Goal: Transaction & Acquisition: Purchase product/service

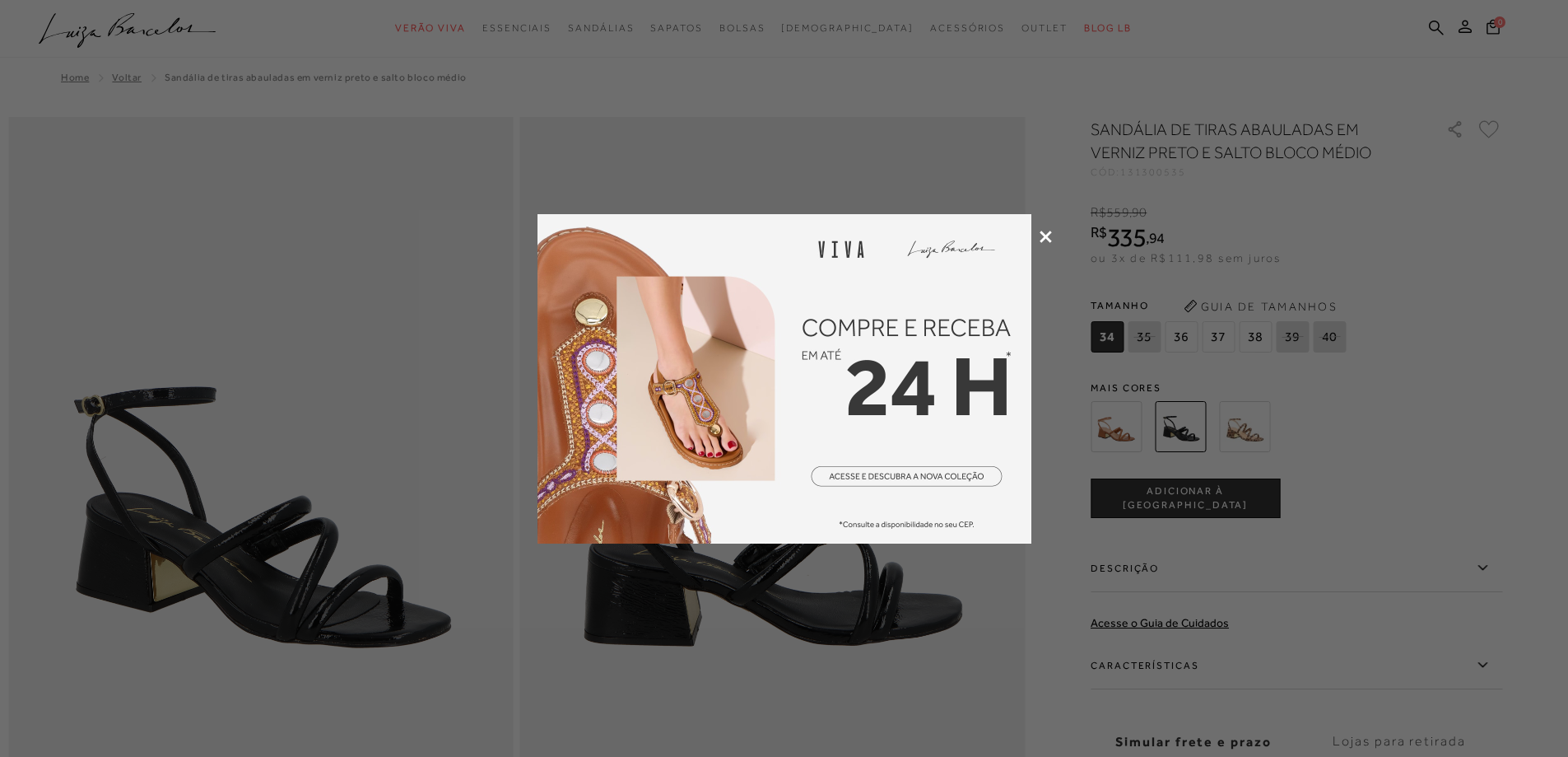
click at [1045, 231] on icon at bounding box center [1045, 237] width 12 height 12
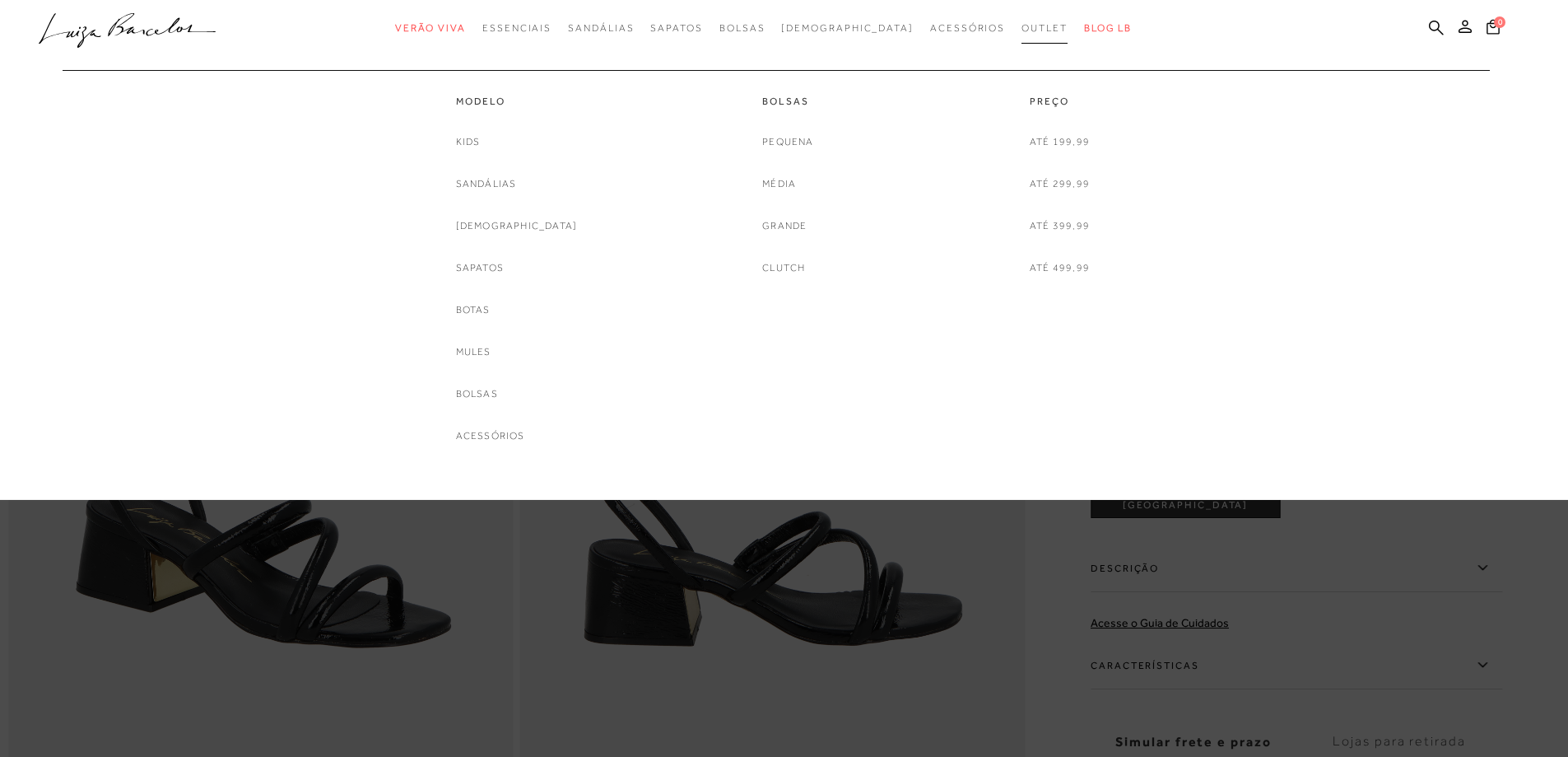
click at [1022, 29] on span "Outlet" at bounding box center [1044, 27] width 46 height 11
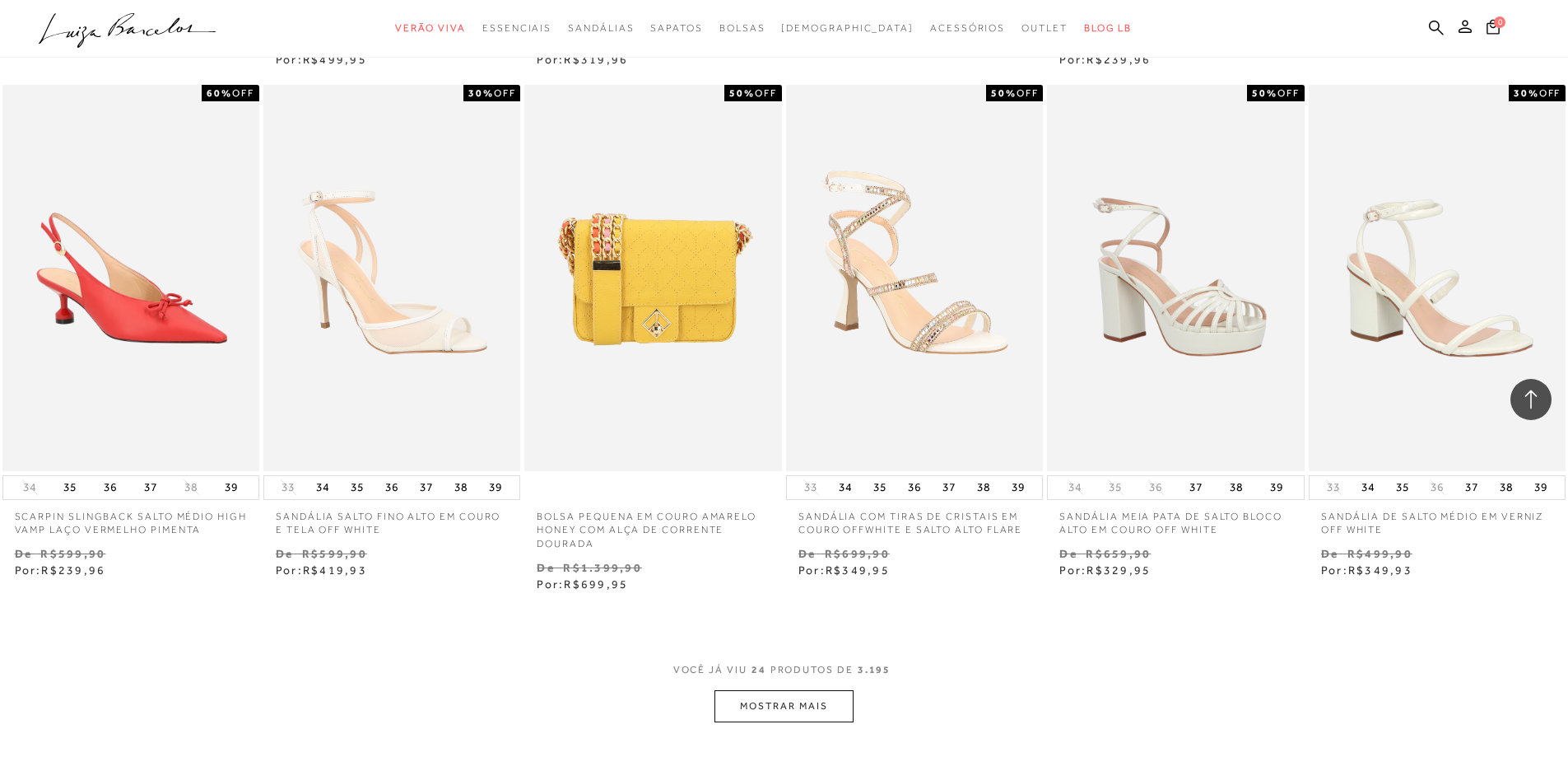
scroll to position [1646, 0]
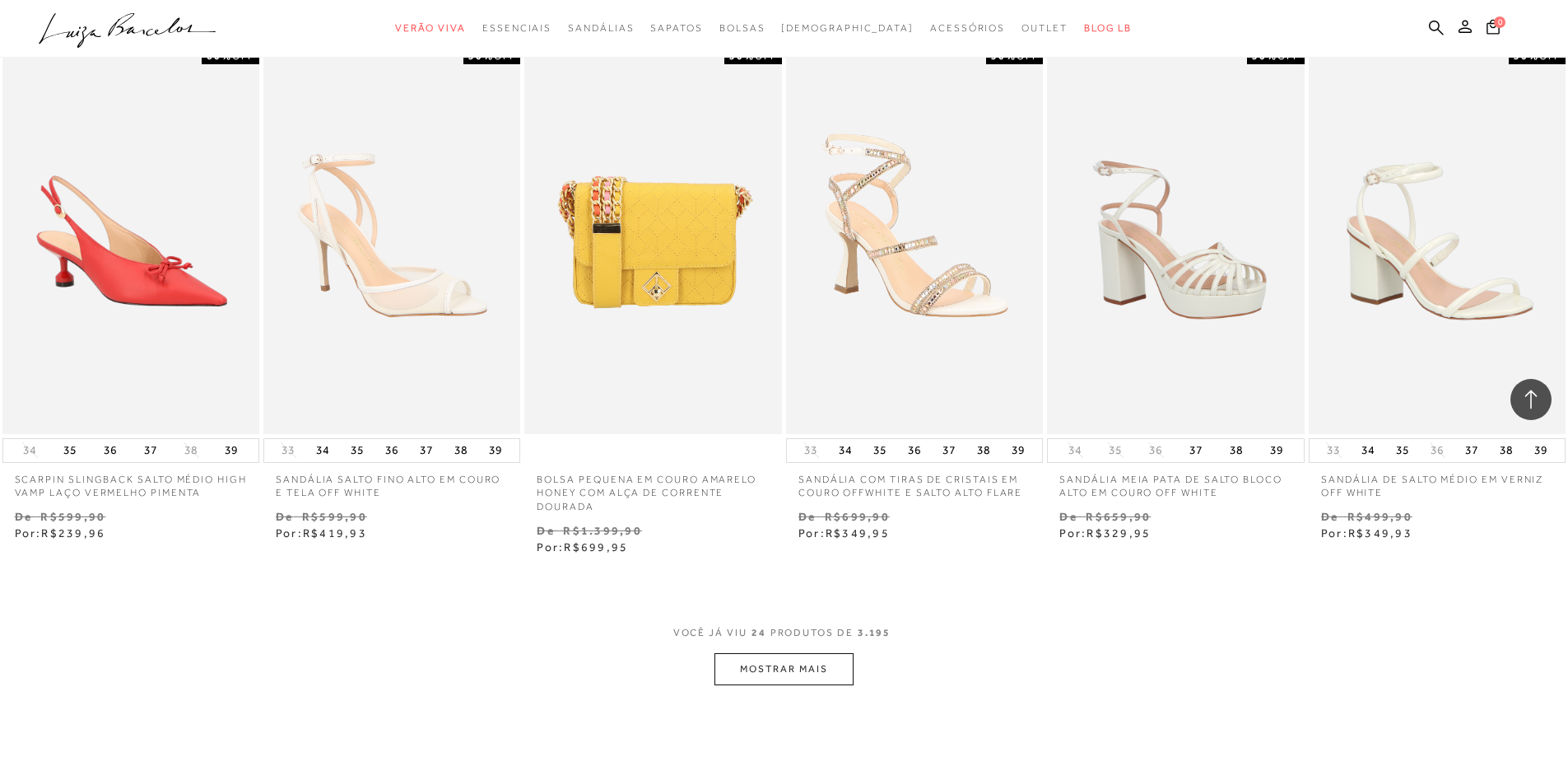
click at [1295, 532] on div "SCARPIN SLINGBACK SALTO MÉDIO HIGH VAMP LAÇO VERMELHO PIMENTA 60% OFF 34 35 36" at bounding box center [784, 302] width 1568 height 512
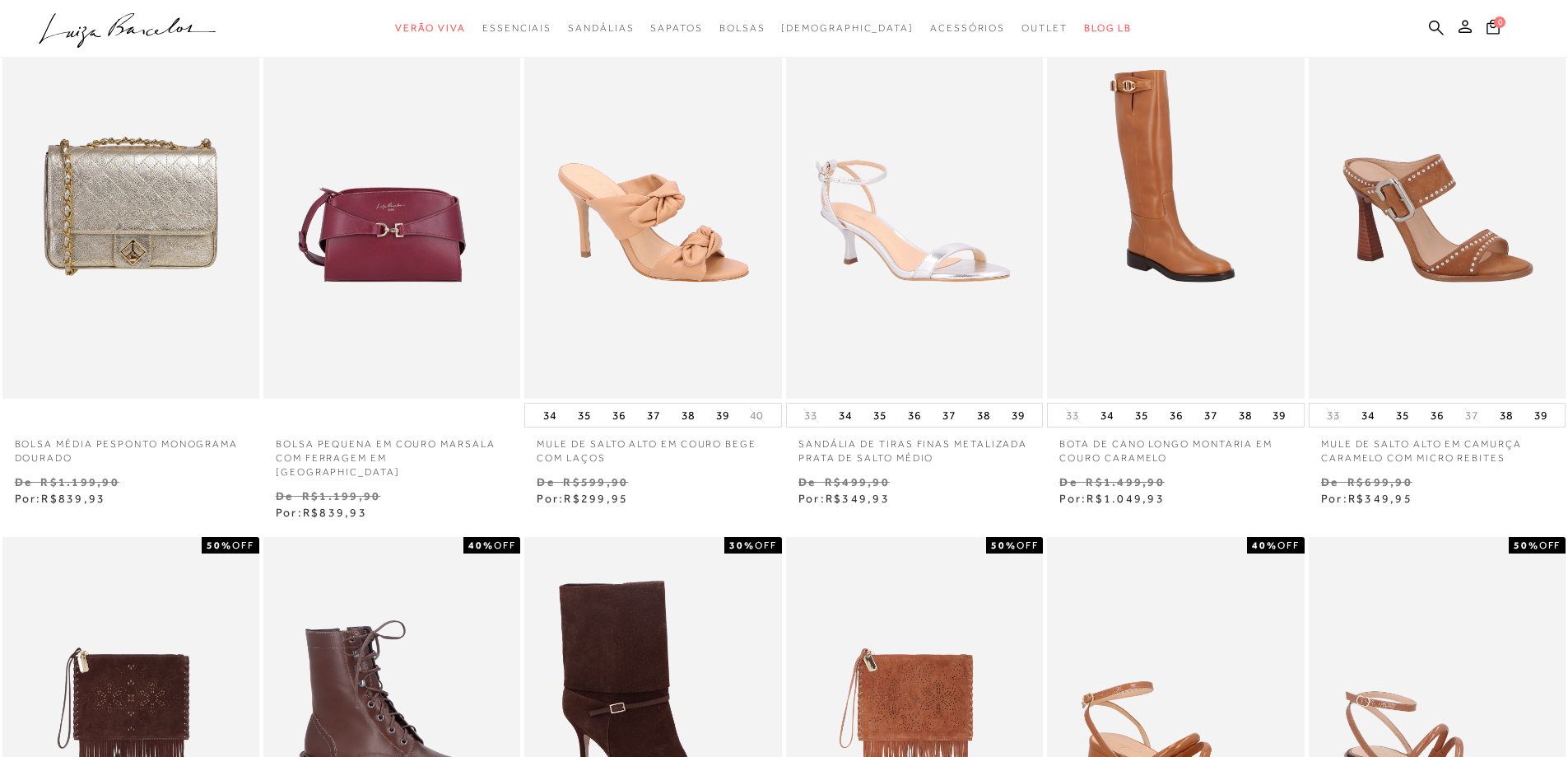
scroll to position [0, 0]
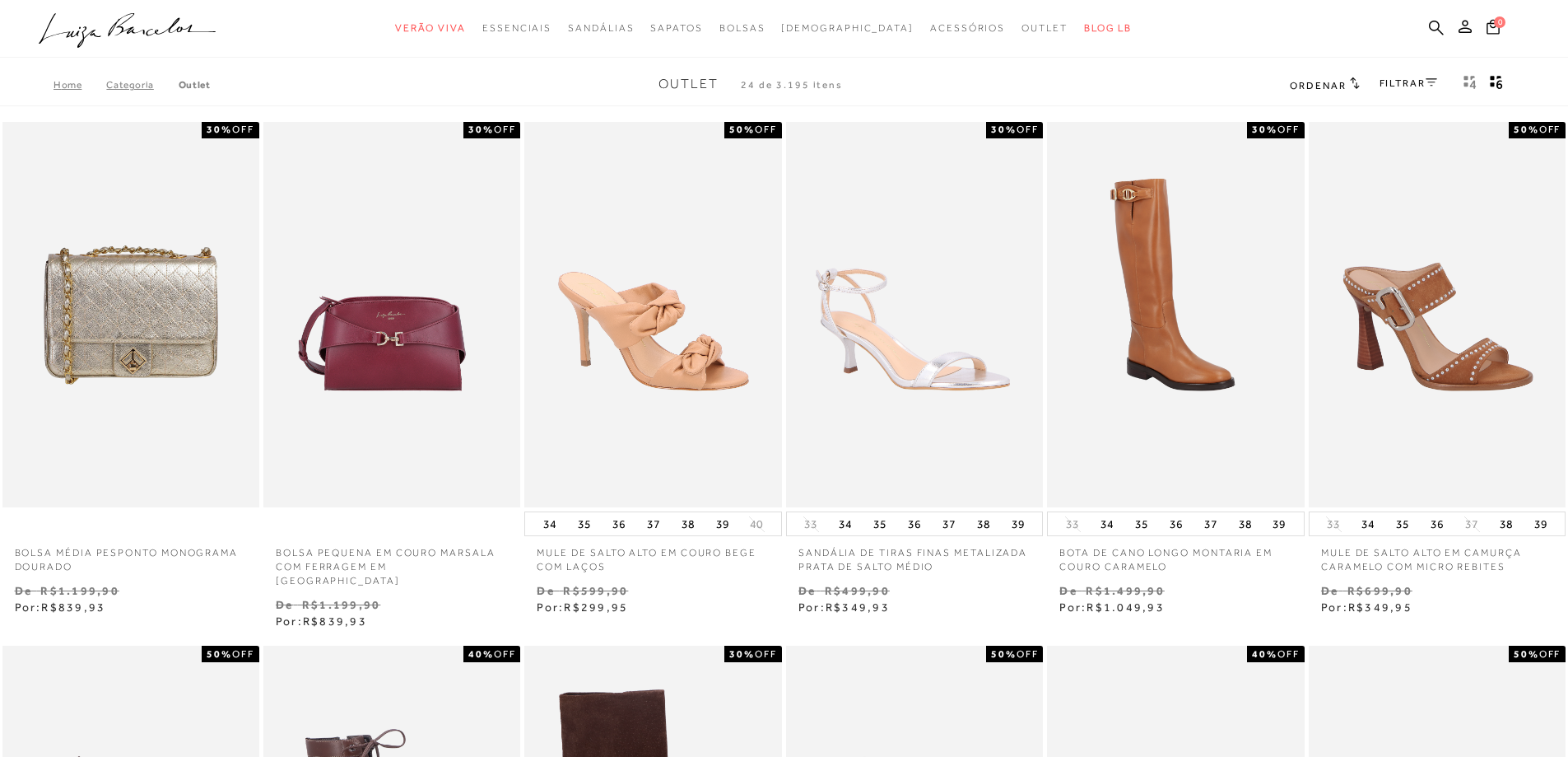
click at [196, 83] on link "Outlet" at bounding box center [195, 84] width 32 height 11
click at [1433, 81] on icon at bounding box center [1431, 82] width 11 height 8
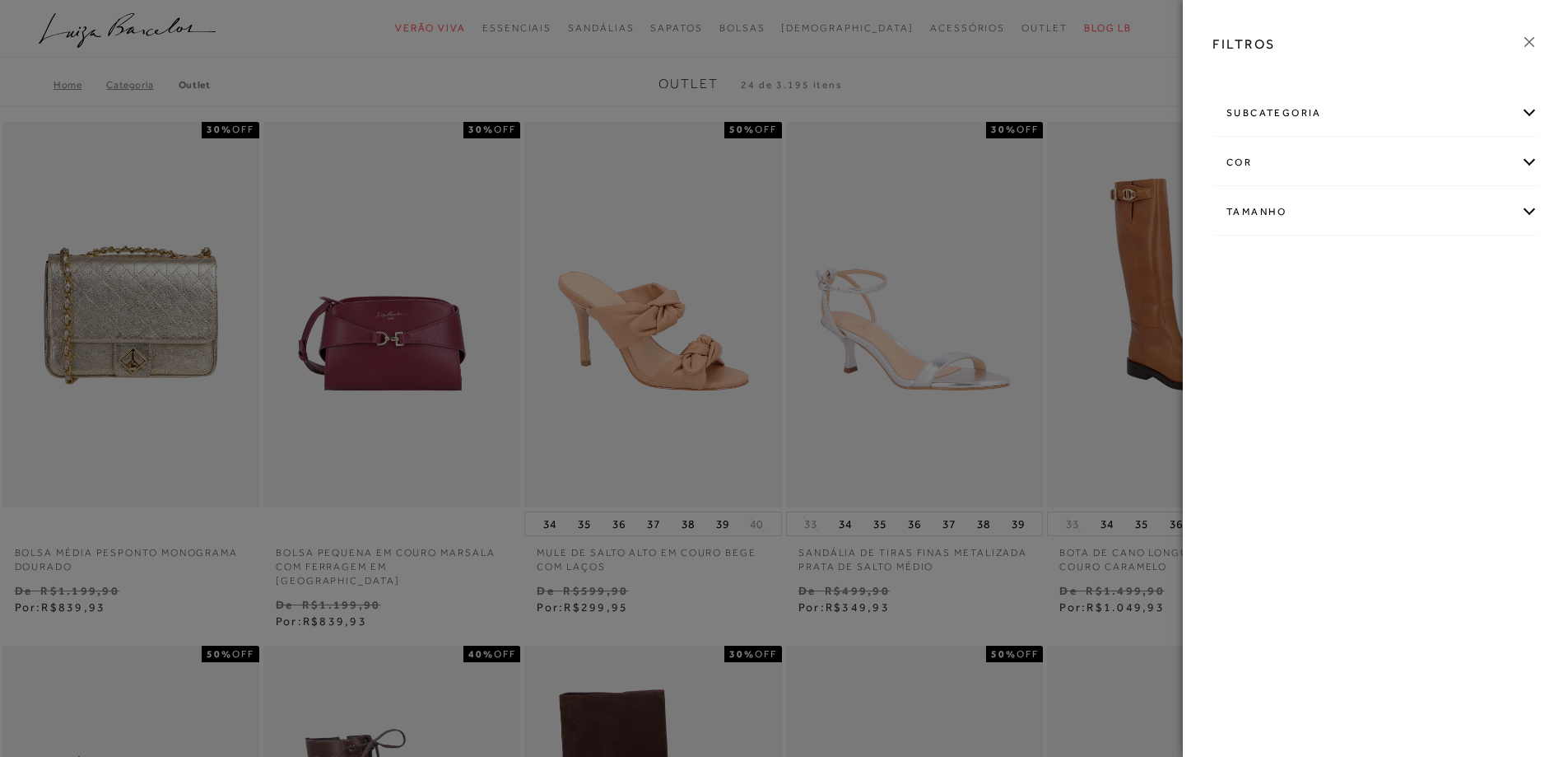
click at [1302, 127] on div "subcategoria" at bounding box center [1375, 113] width 324 height 44
click at [1267, 206] on div "cor" at bounding box center [1375, 207] width 324 height 44
click at [1259, 248] on div "Tamanho" at bounding box center [1375, 256] width 324 height 44
click at [1262, 380] on link "Ver mais..." at bounding box center [1257, 381] width 45 height 12
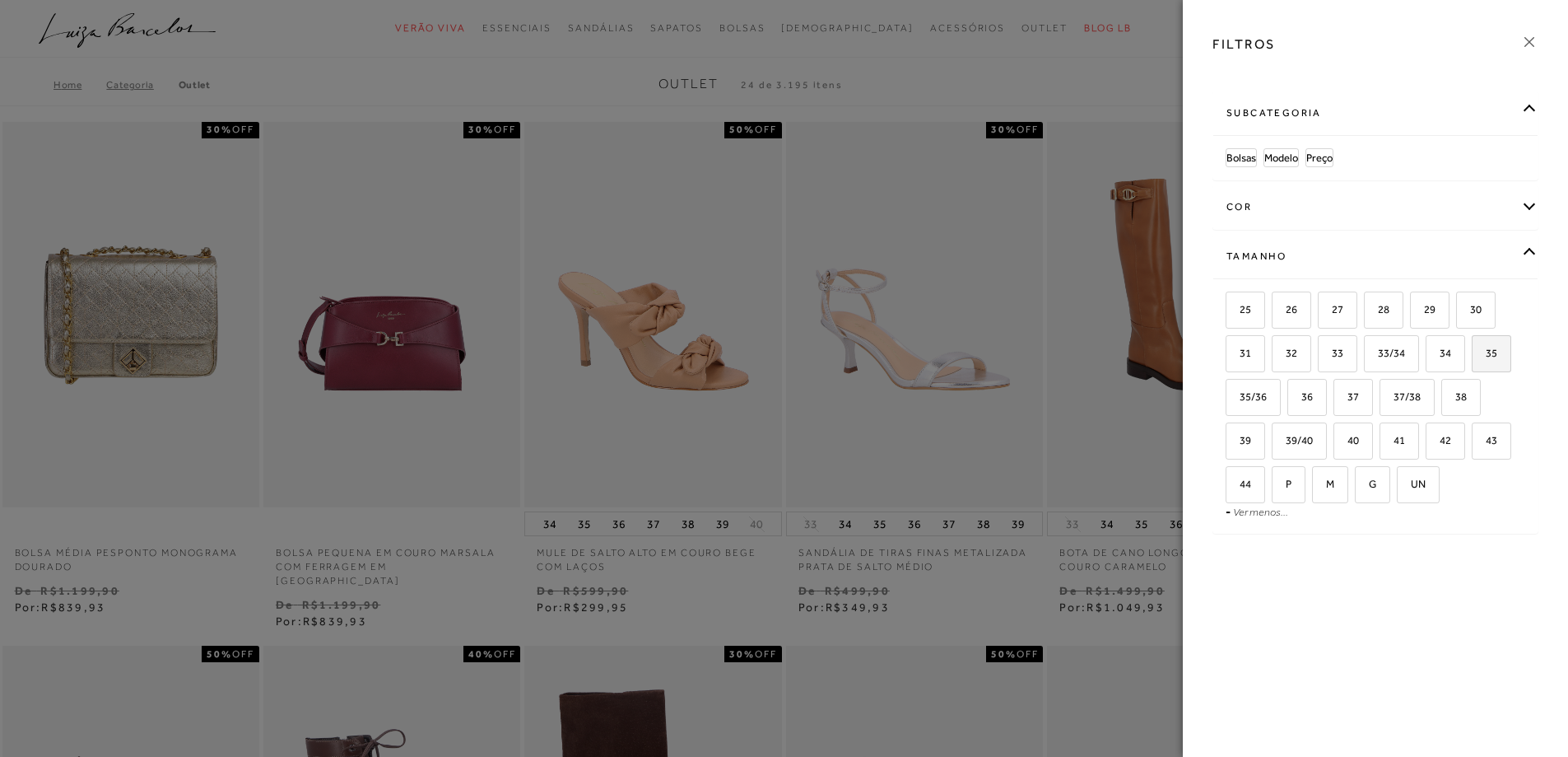
click at [1493, 355] on span "35" at bounding box center [1485, 353] width 24 height 12
click at [1486, 355] on input "35" at bounding box center [1477, 355] width 17 height 17
checkbox input "true"
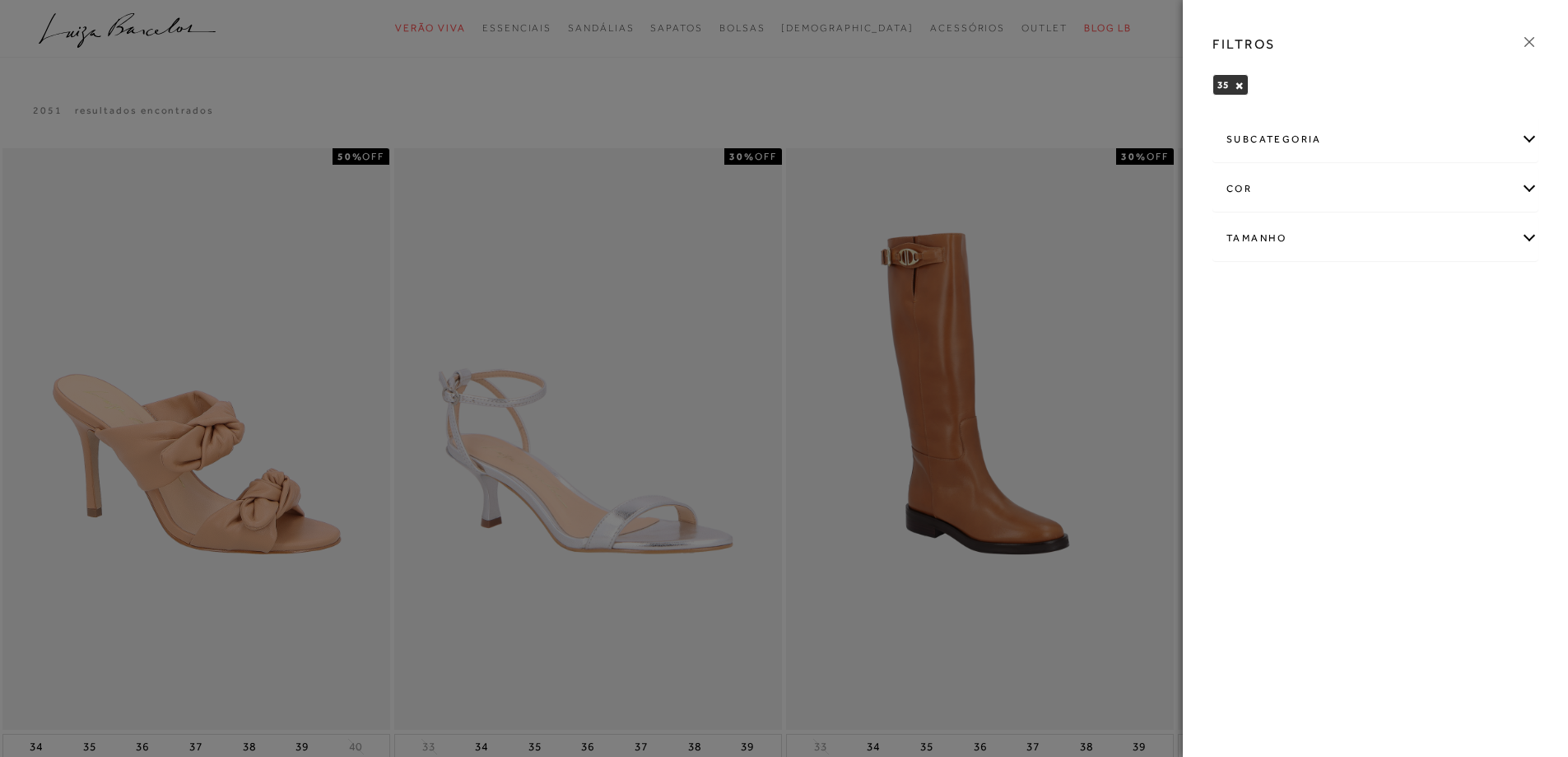
click at [1528, 39] on icon at bounding box center [1529, 42] width 18 height 18
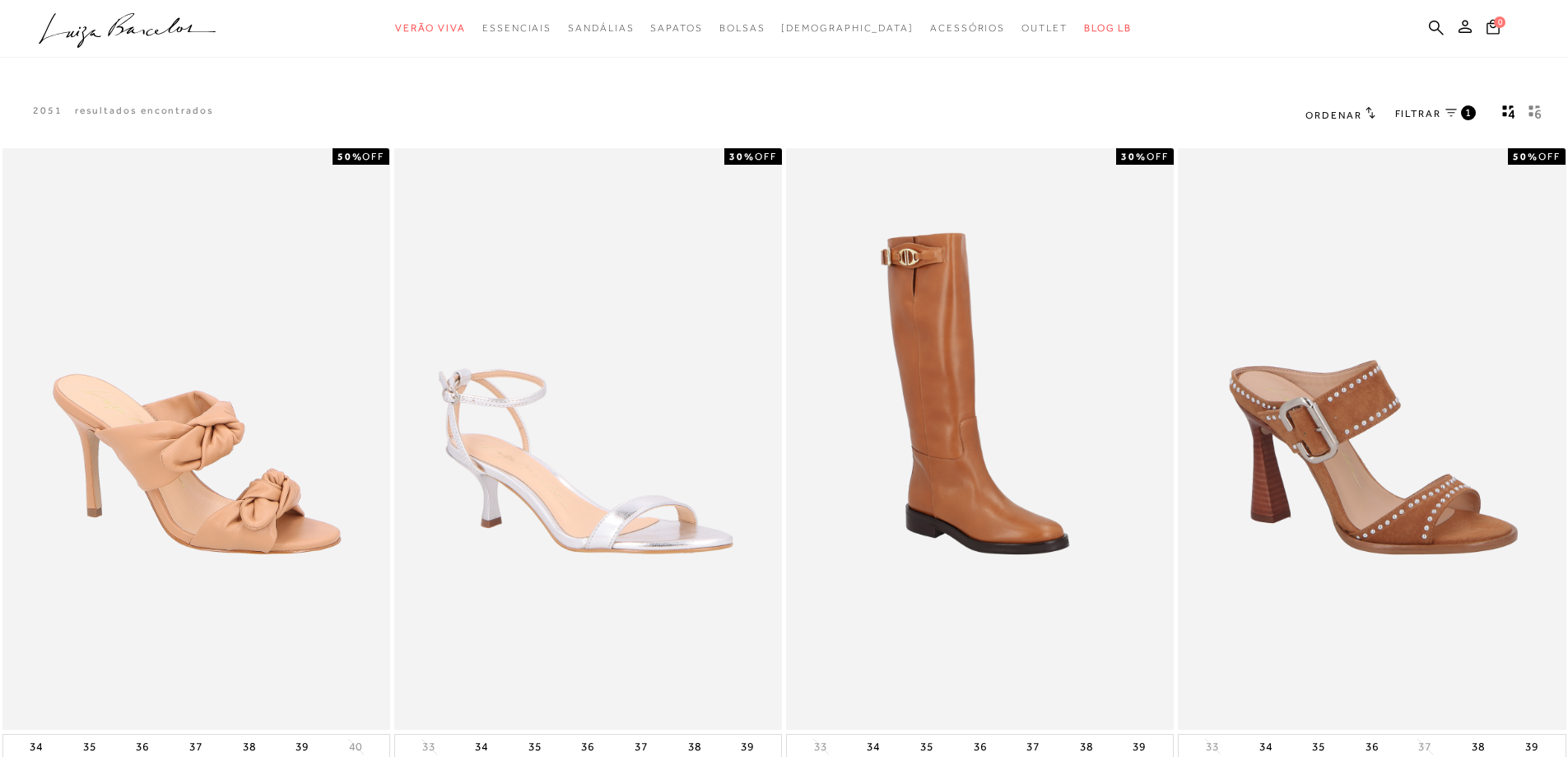
click at [1040, 83] on div "2051 resultados encontrados Ordenar Padrão" at bounding box center [784, 114] width 1568 height 62
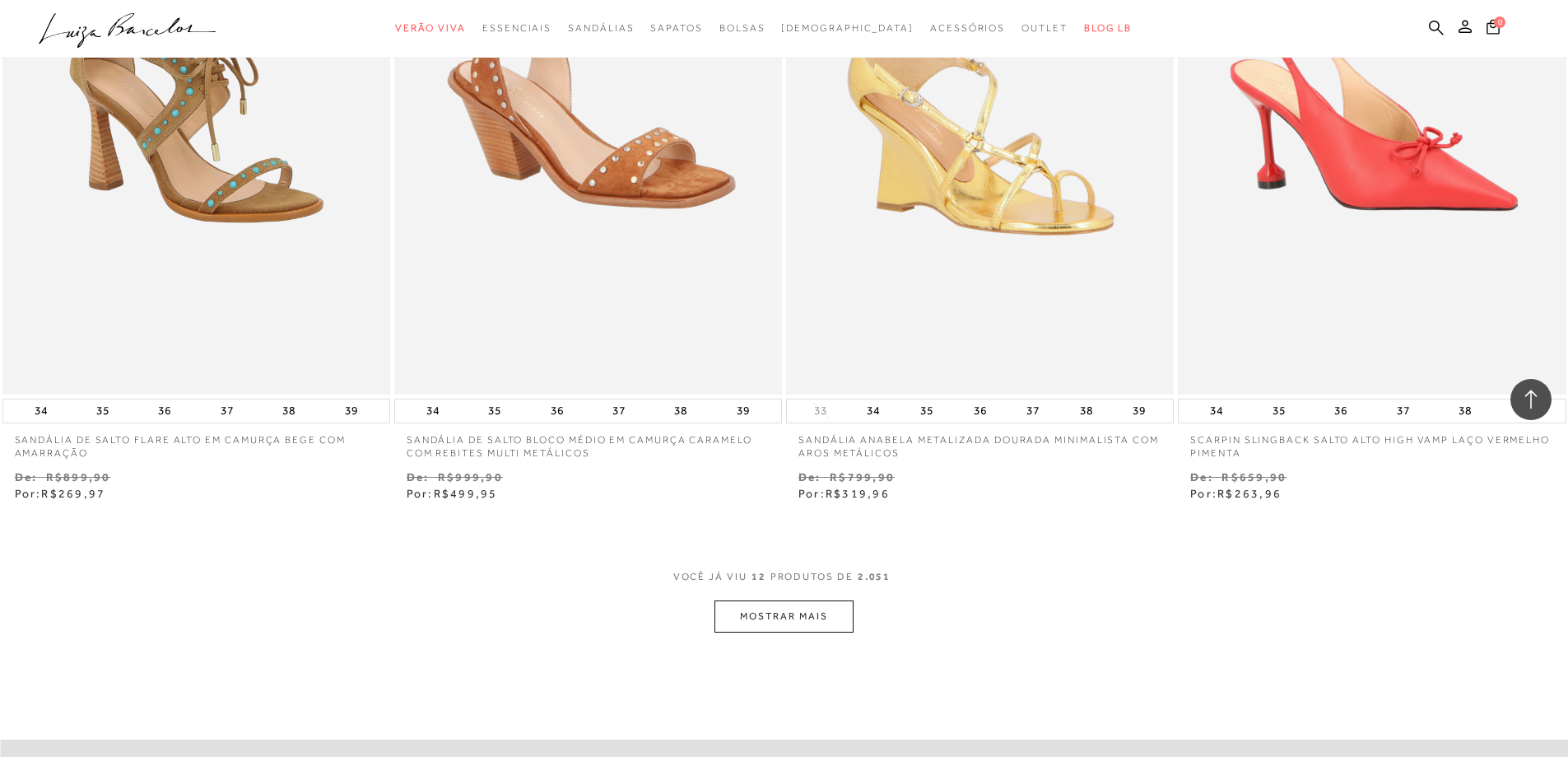
scroll to position [2058, 0]
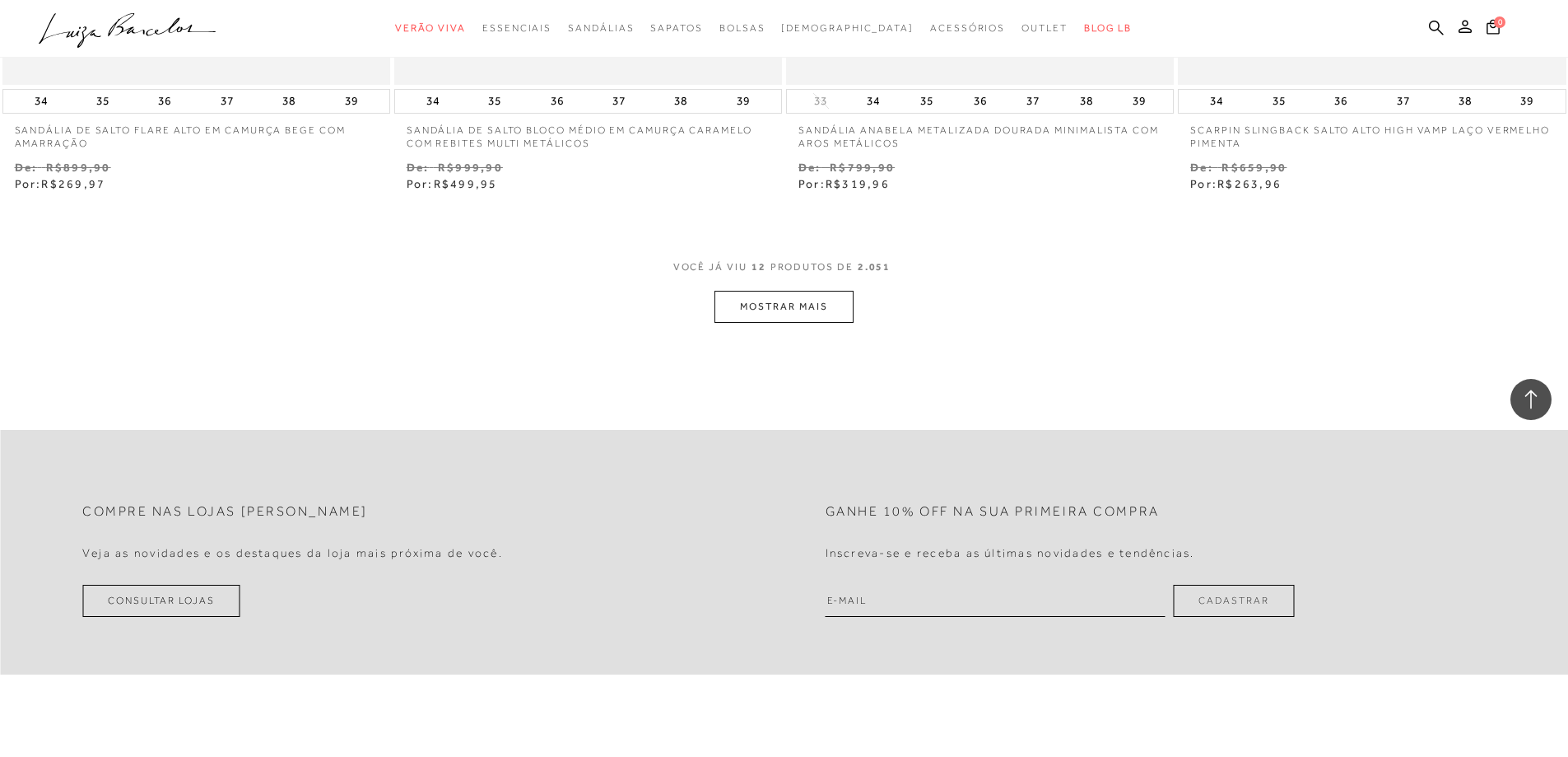
click at [804, 298] on button "MOSTRAR MAIS" at bounding box center [784, 306] width 139 height 32
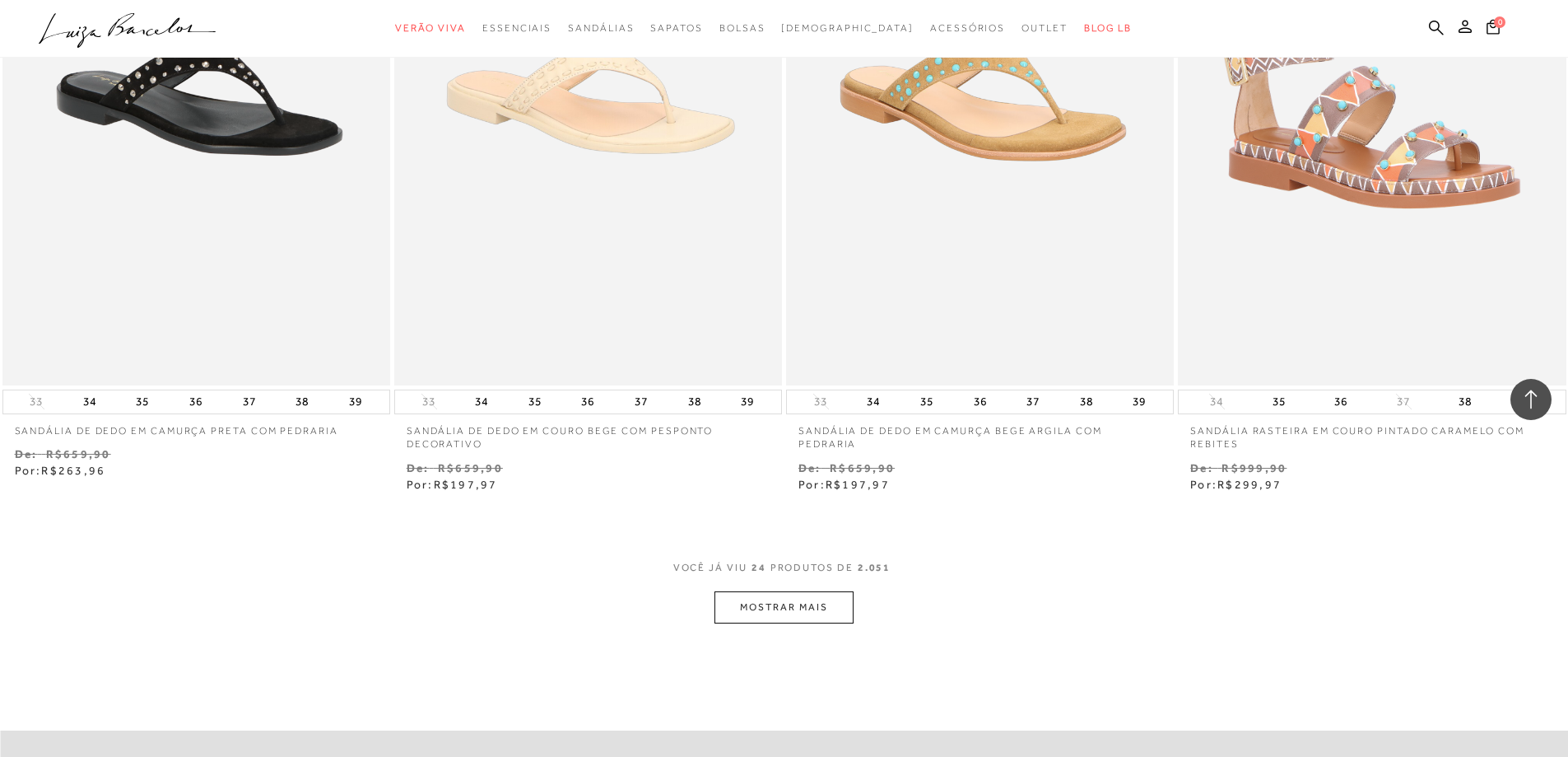
scroll to position [3952, 0]
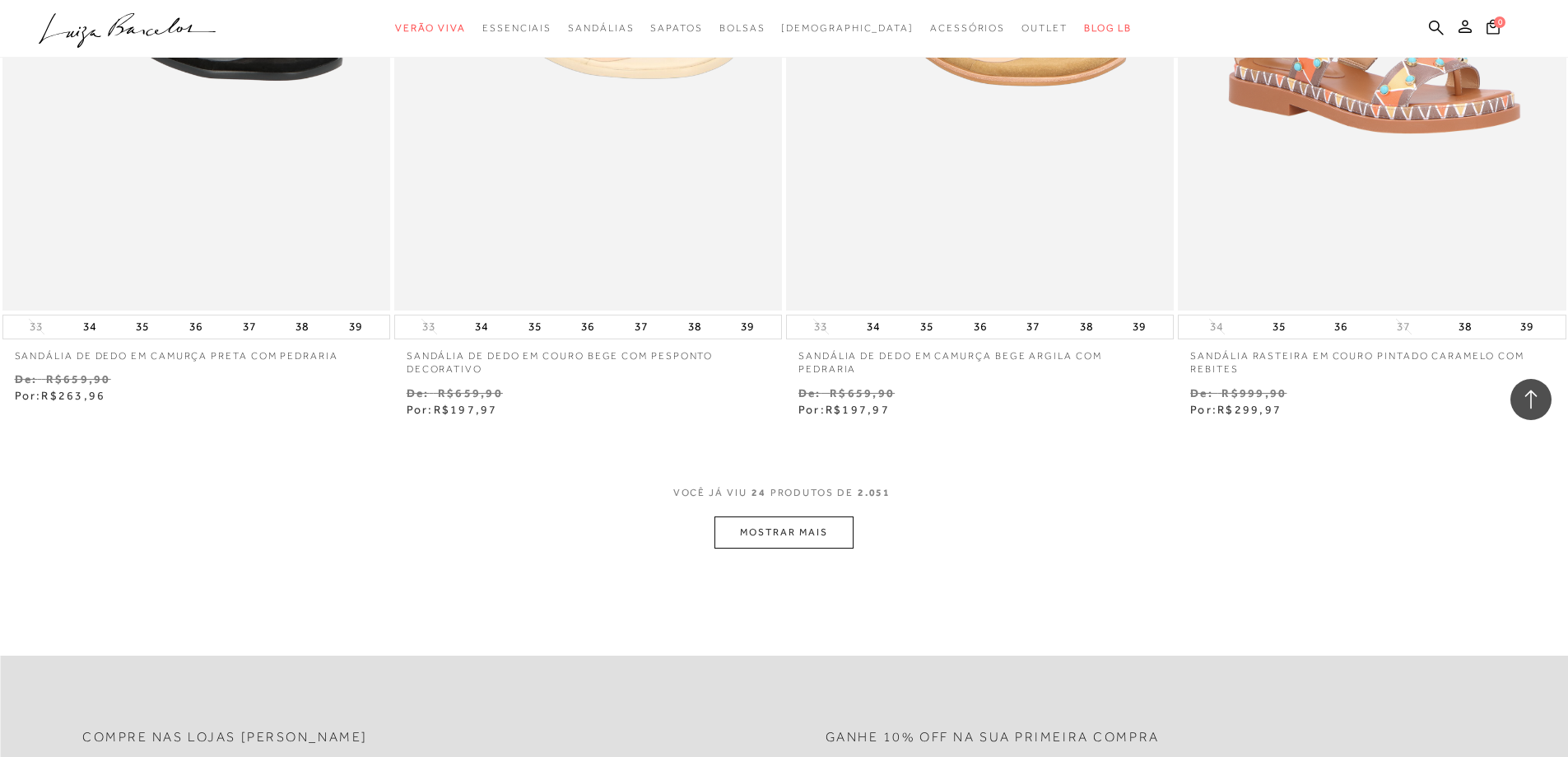
click at [806, 536] on button "MOSTRAR MAIS" at bounding box center [784, 532] width 139 height 32
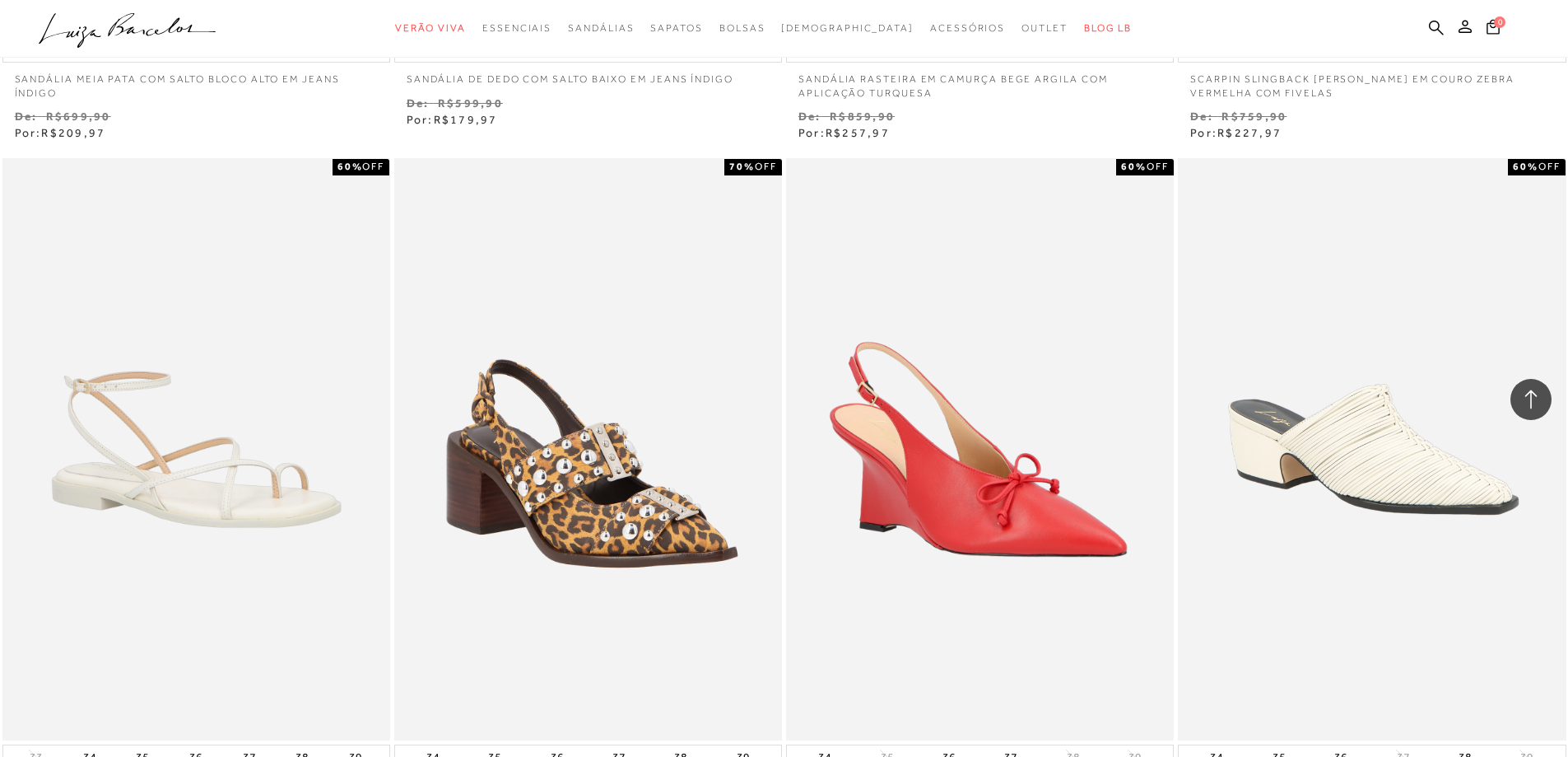
scroll to position [5681, 0]
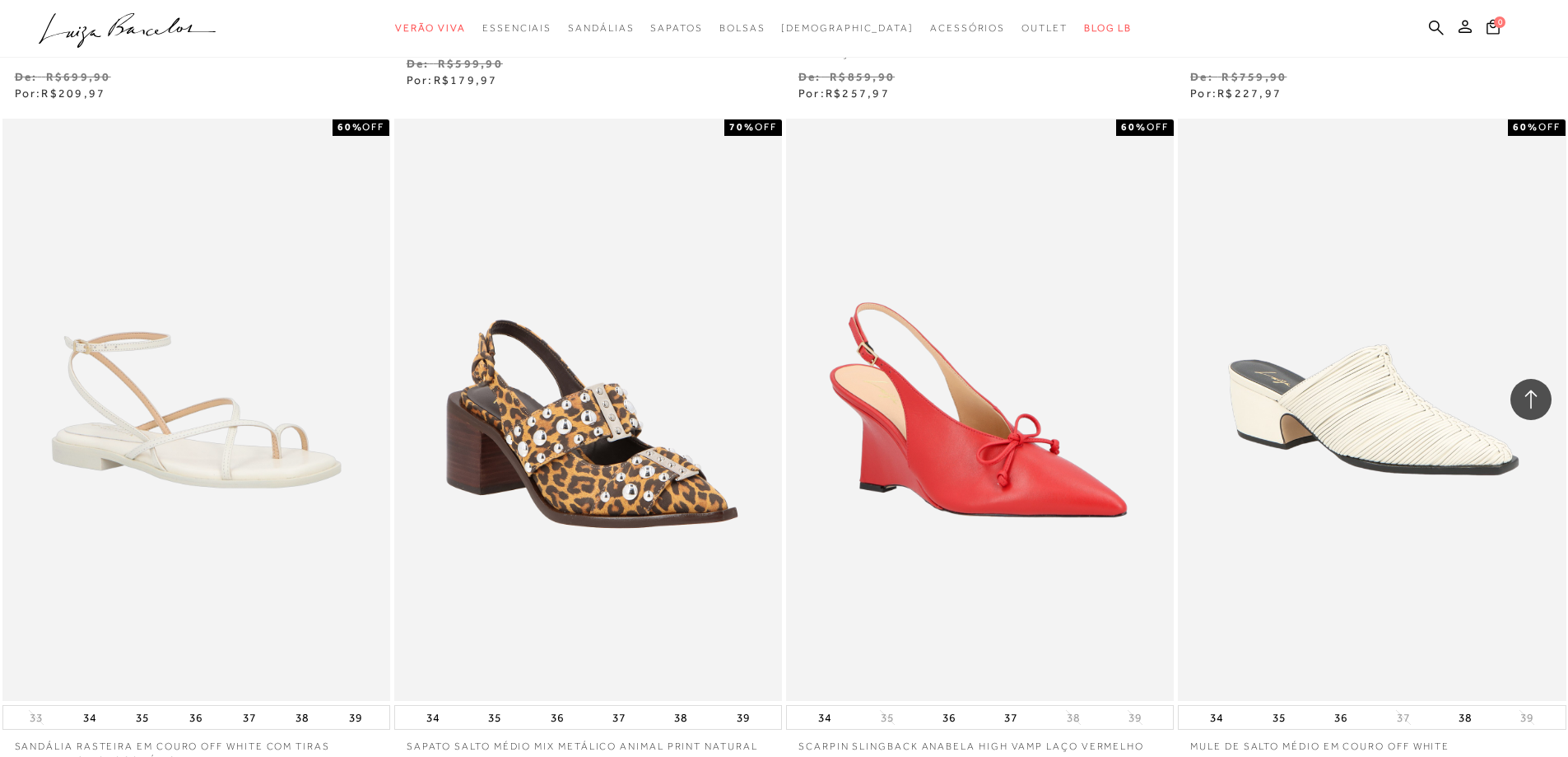
click at [783, 424] on div "70% OFF SAPATO SALTO MÉDIO MIX METÁLICO ANIMAL PRINT NATURAL 34 35 36 37" at bounding box center [588, 456] width 392 height 680
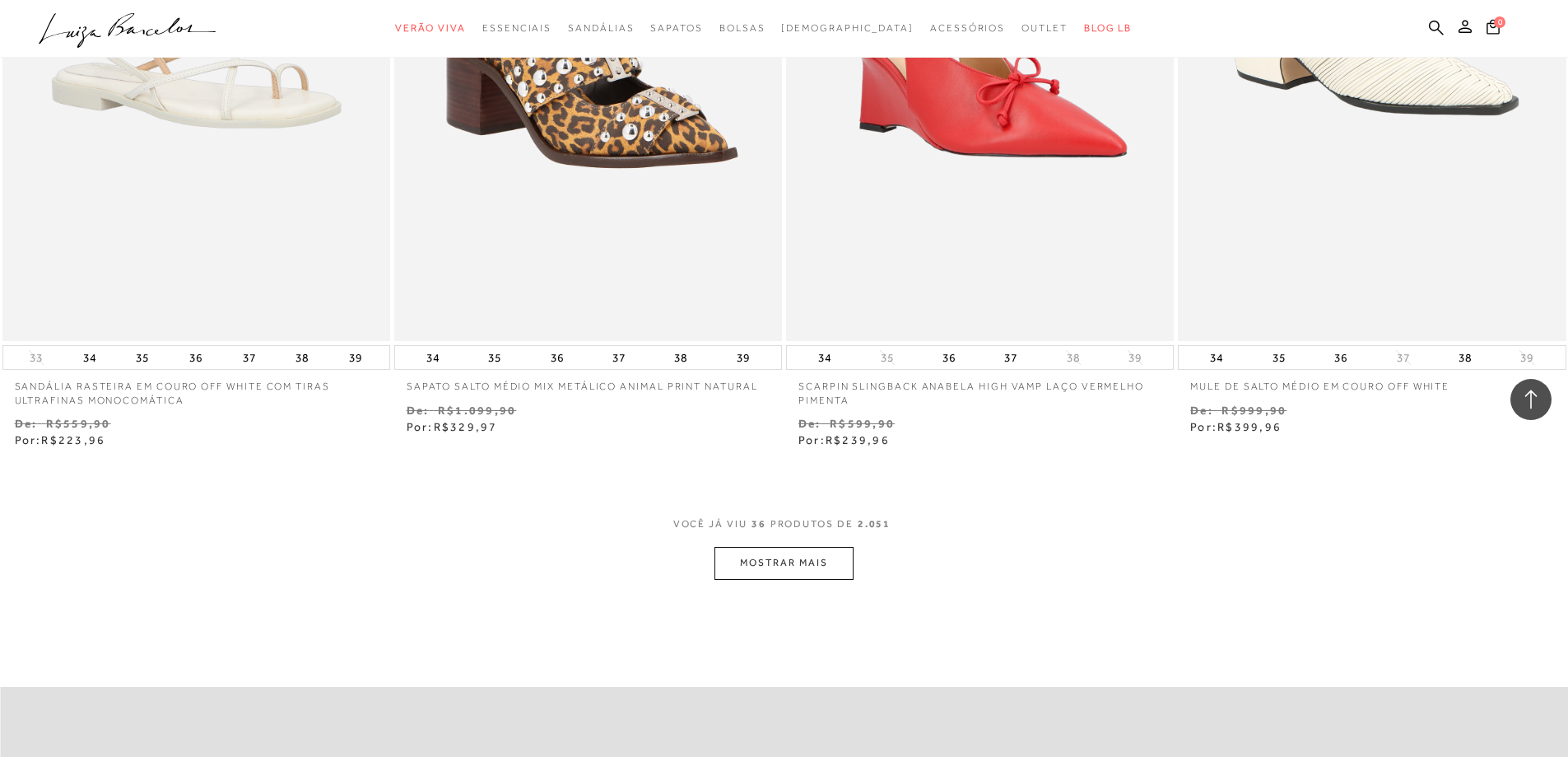
scroll to position [6092, 0]
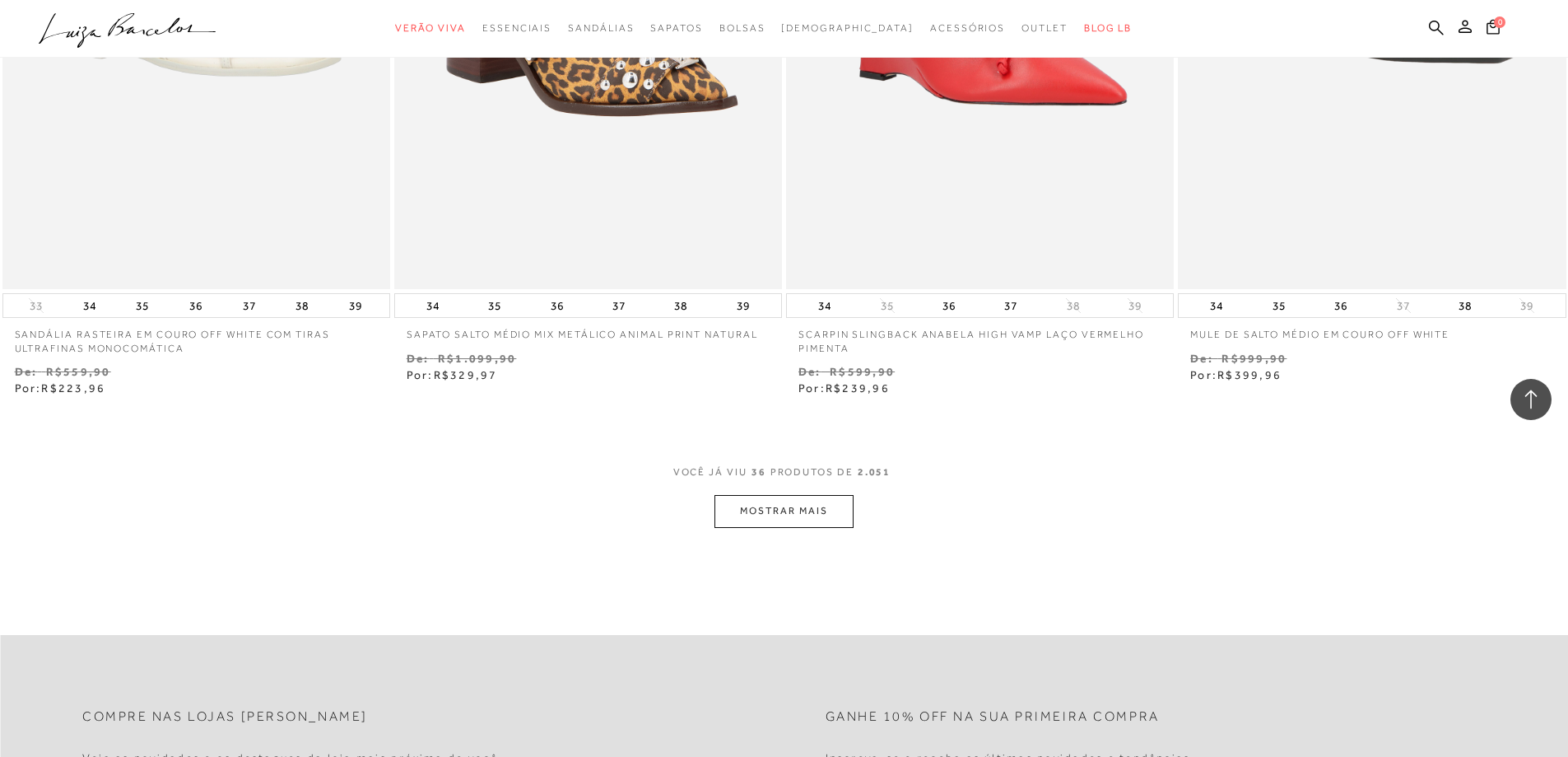
click at [783, 513] on button "MOSTRAR MAIS" at bounding box center [784, 511] width 139 height 32
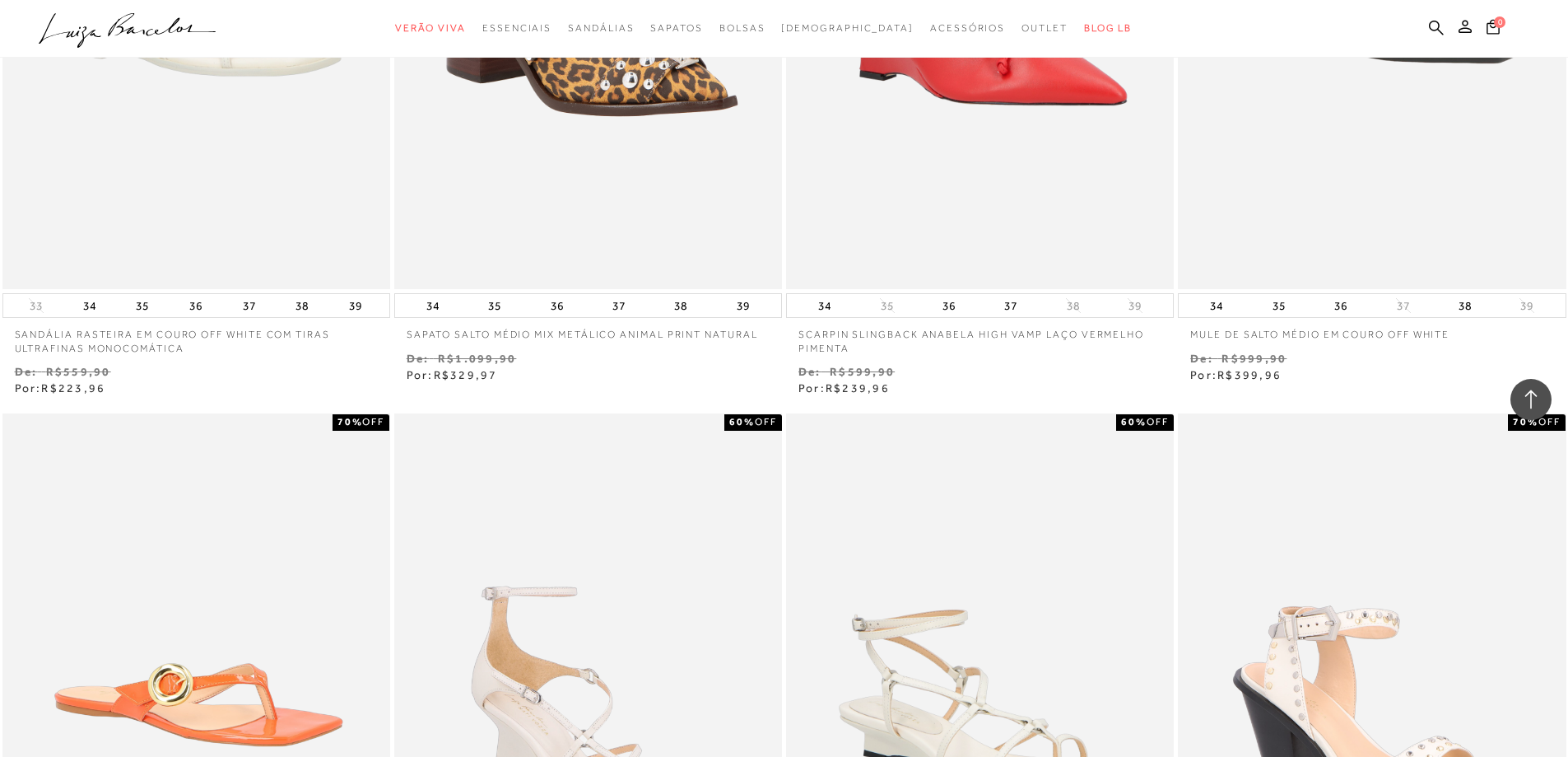
click at [785, 509] on div "60% OFF SANDÁLIA ANABELA EM COURO OFF WHITE COM ARGOLAS 34 35 36 37 38 39" at bounding box center [980, 751] width 392 height 680
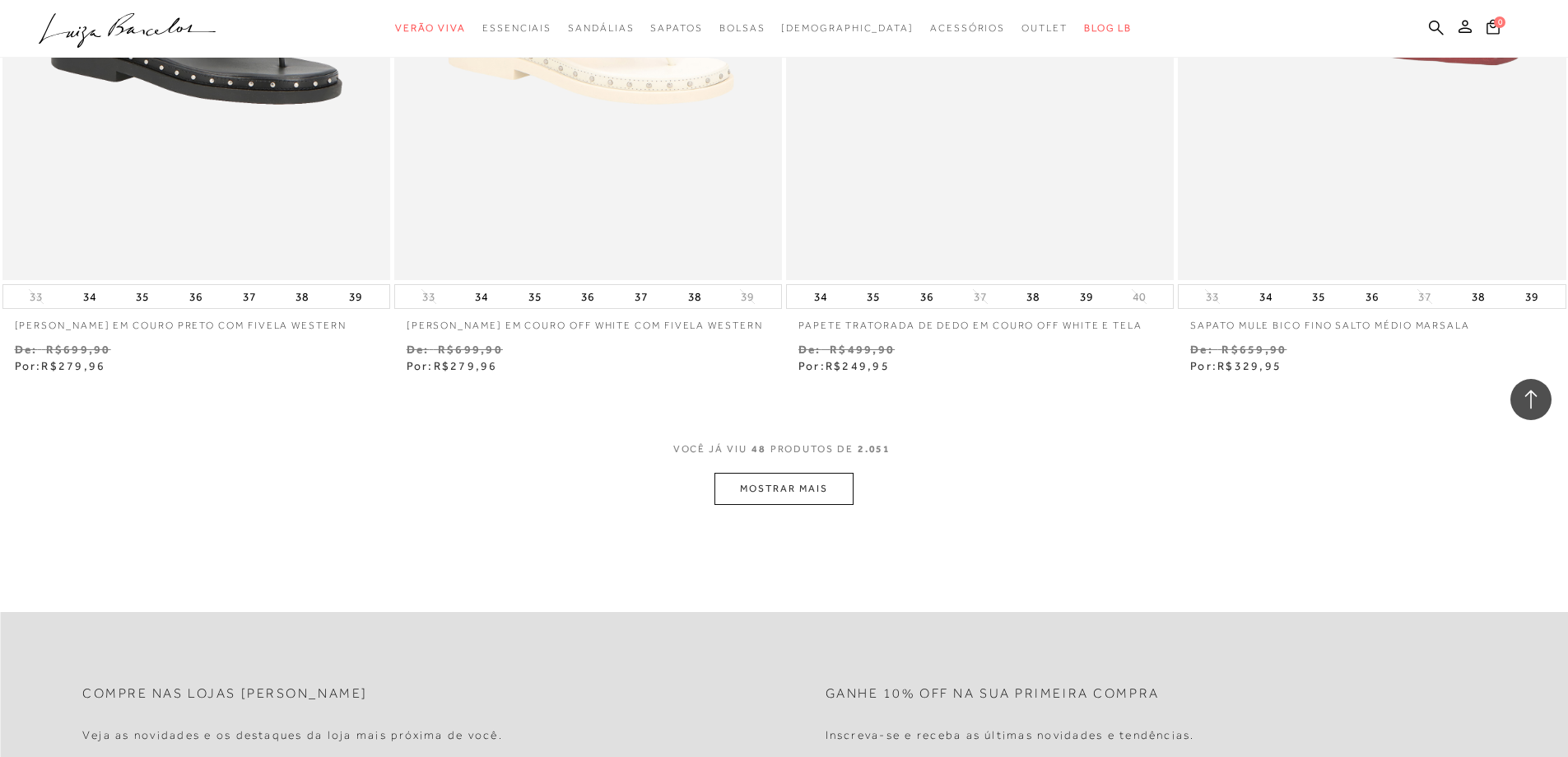
scroll to position [8232, 0]
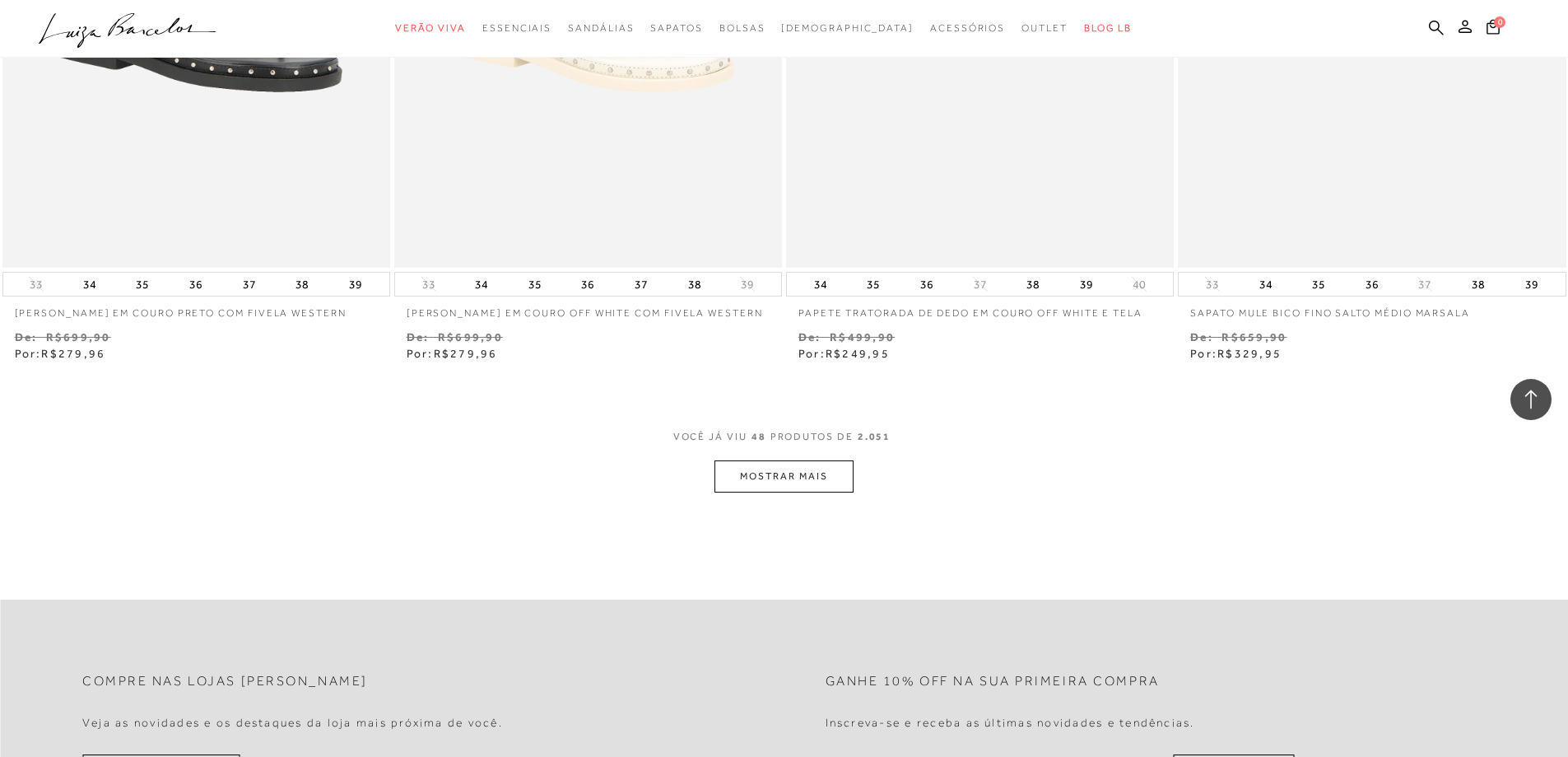
click at [825, 476] on button "MOSTRAR MAIS" at bounding box center [784, 476] width 139 height 32
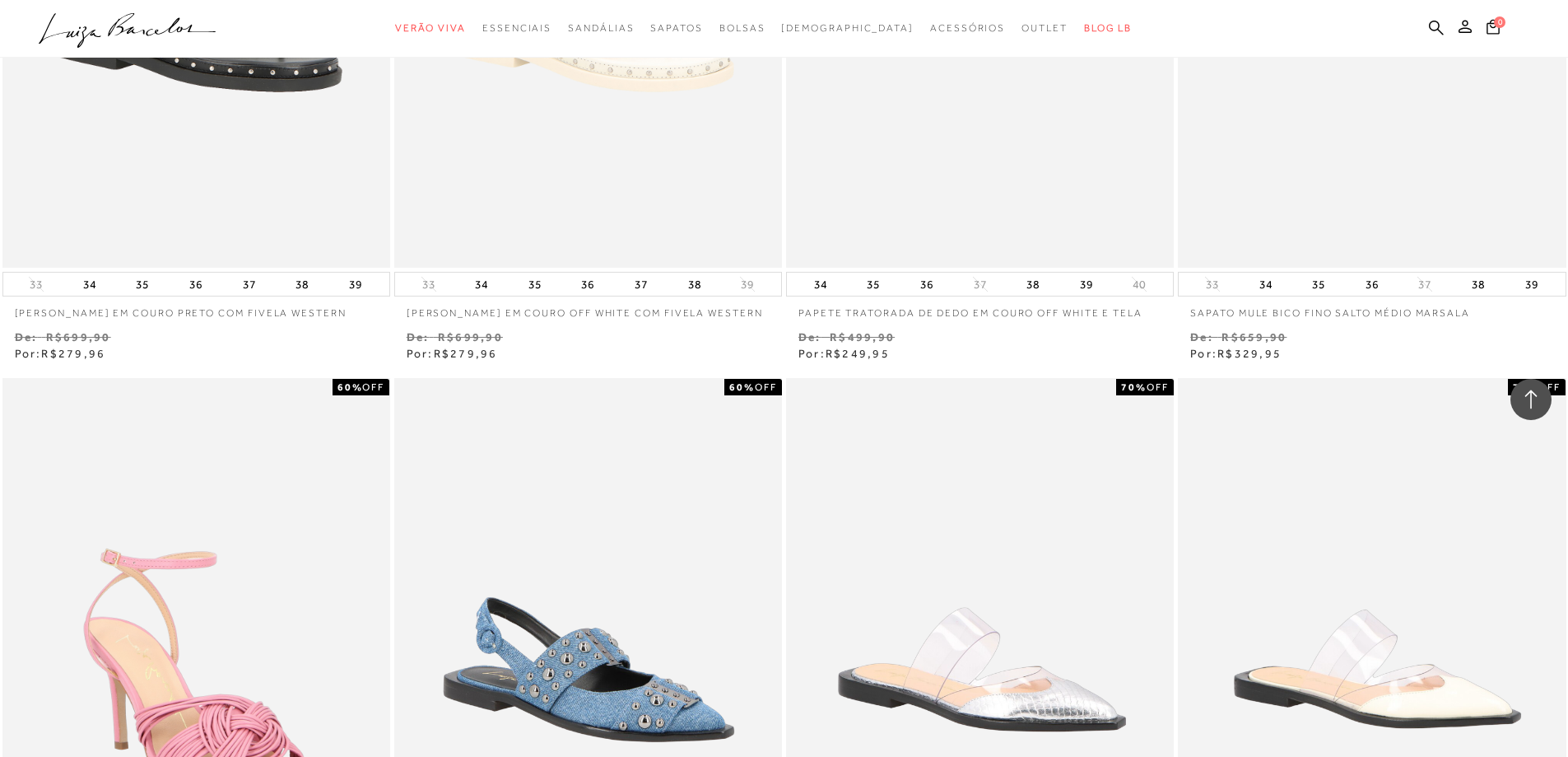
click at [782, 350] on div "60% OFF SANDÁLIA EM COURO OFF WHITE COM FIVELA WESTERN 33 34 35 36 37 38 39" at bounding box center [588, 24] width 392 height 680
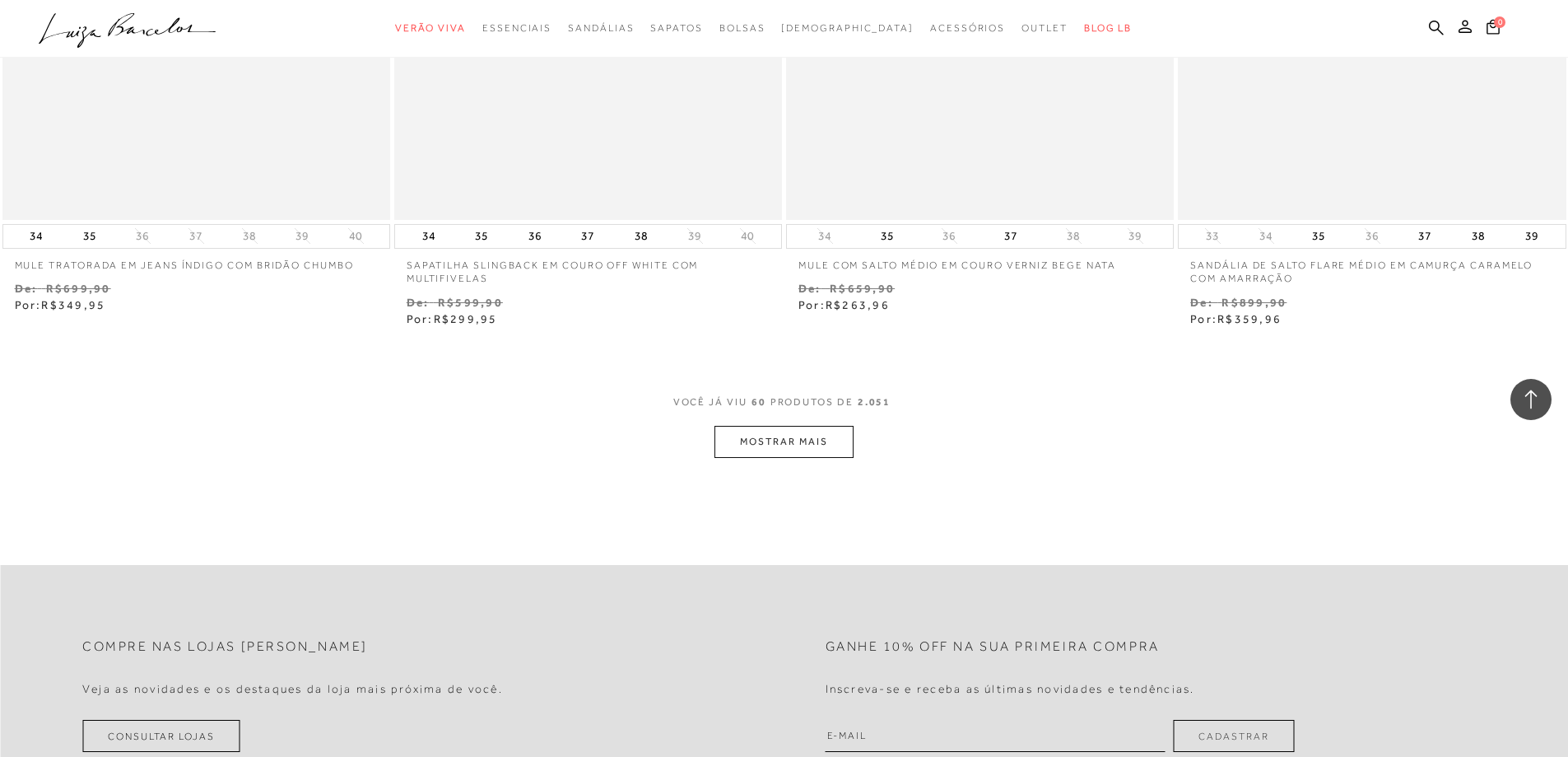
scroll to position [10373, 0]
click at [783, 450] on button "MOSTRAR MAIS" at bounding box center [784, 440] width 139 height 32
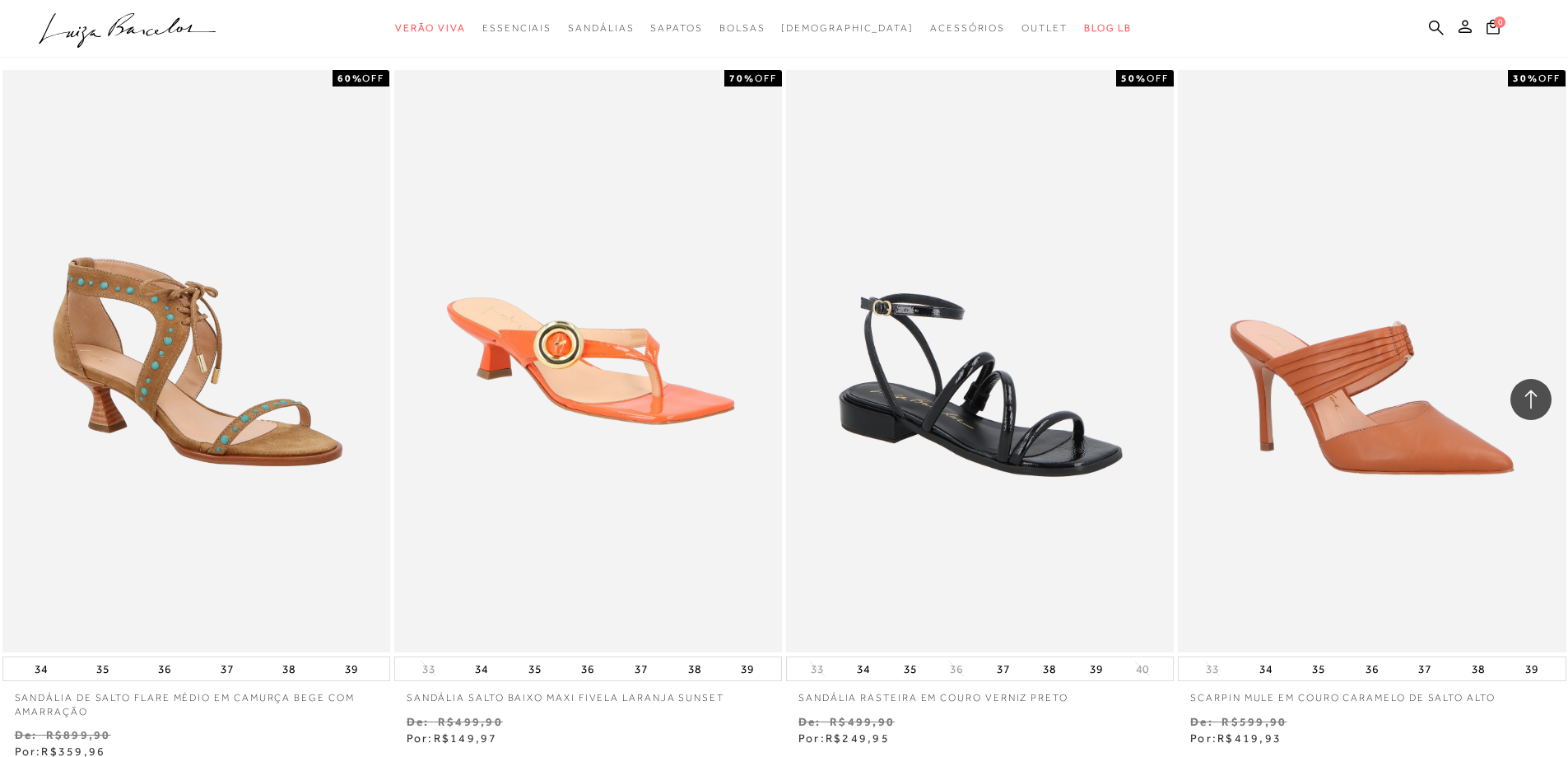
scroll to position [12349, 0]
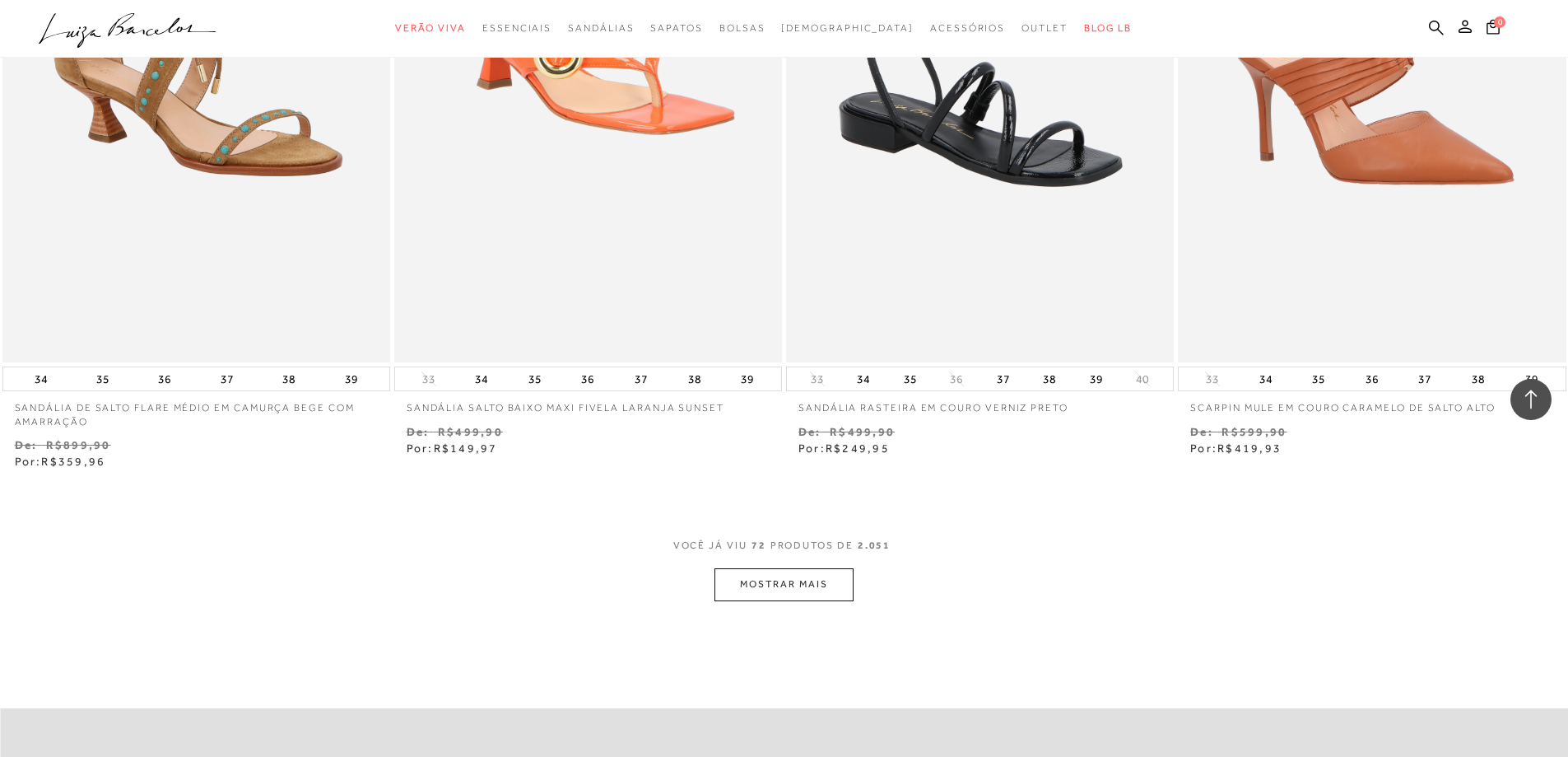
click at [823, 582] on button "MOSTRAR MAIS" at bounding box center [784, 584] width 139 height 32
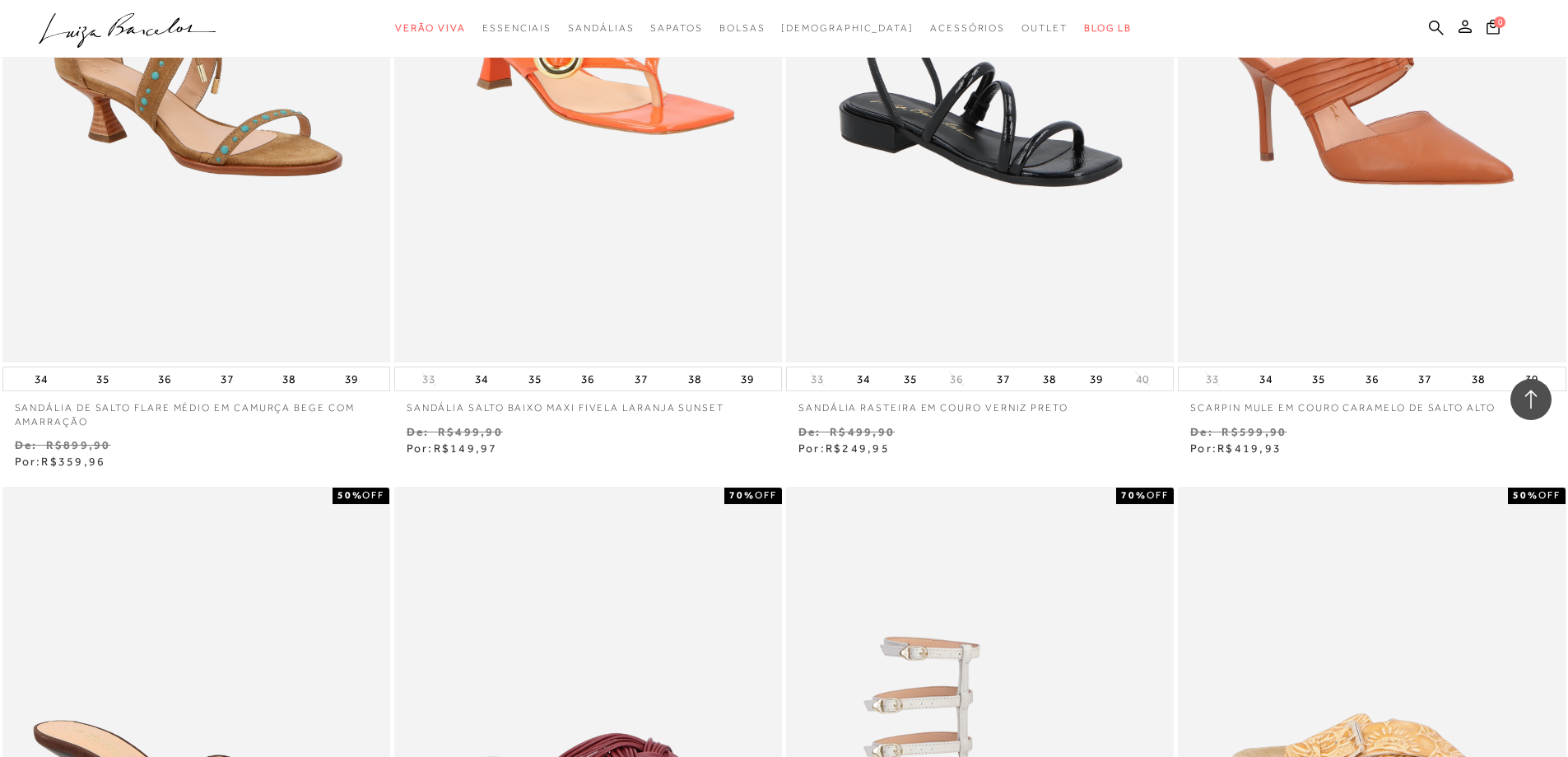
click at [784, 422] on div "50% OFF SANDÁLIA RASTEIRA EM COURO VERNIZ PRETO 33 34 35 36 37 38 39 40 De:" at bounding box center [980, 118] width 392 height 680
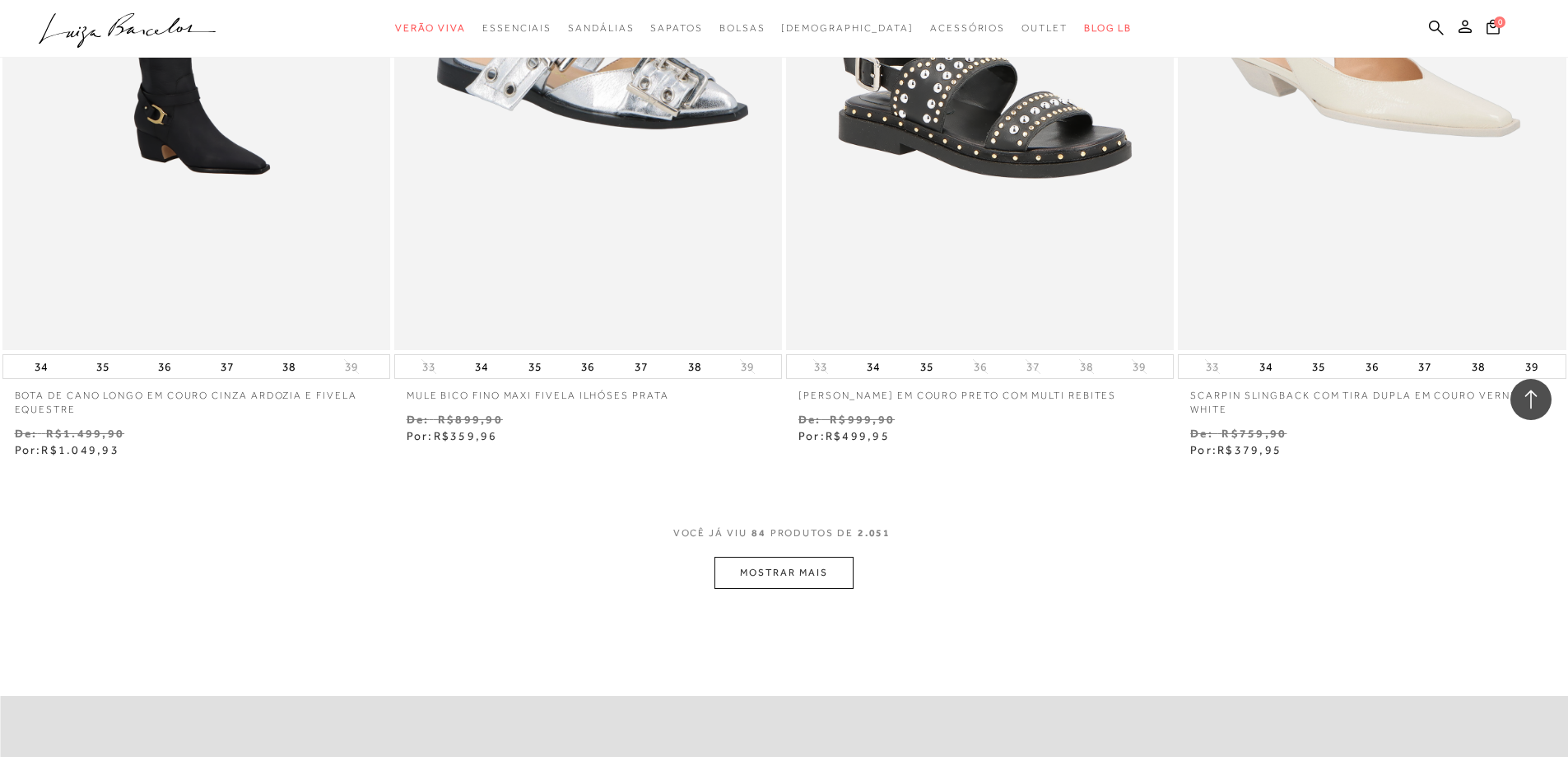
scroll to position [14489, 0]
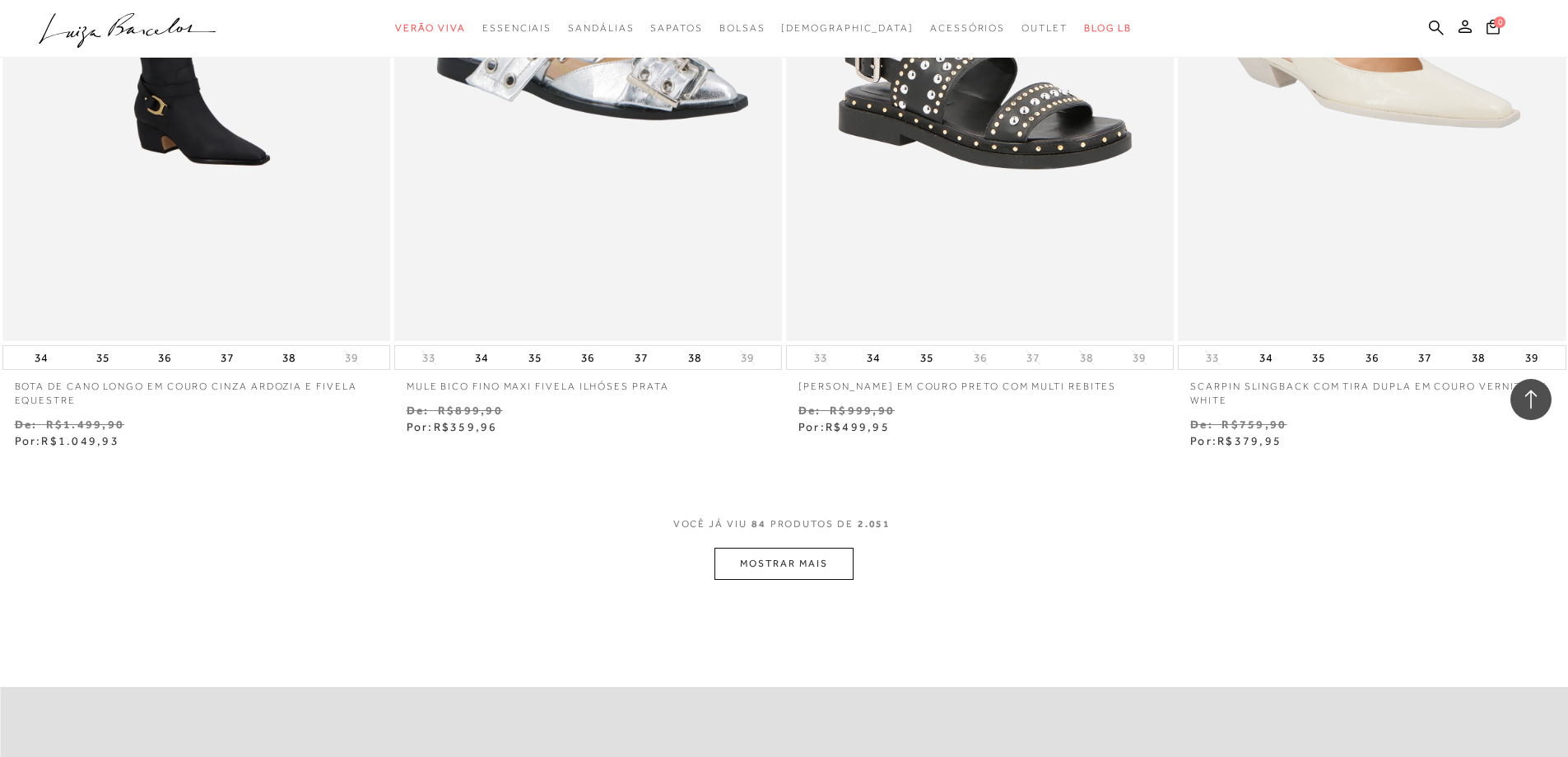
click at [788, 571] on button "MOSTRAR MAIS" at bounding box center [784, 563] width 139 height 32
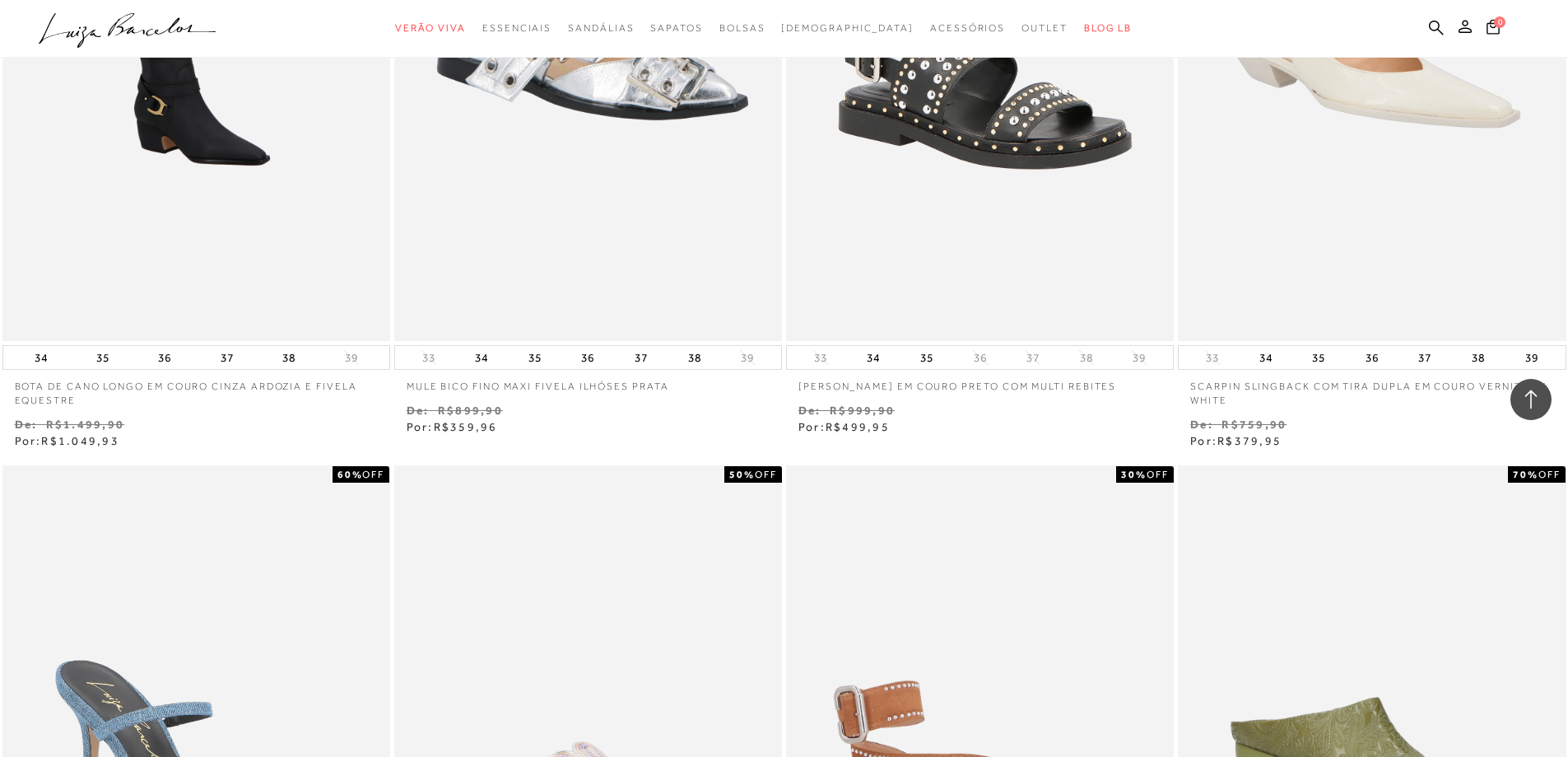
click at [783, 437] on div "30% OFF BOTA DE CANO LONGO EM COURO CINZA ARDOZIA E FIVELA EQUESTRE 34 35 36 37…" at bounding box center [784, 104] width 1568 height 694
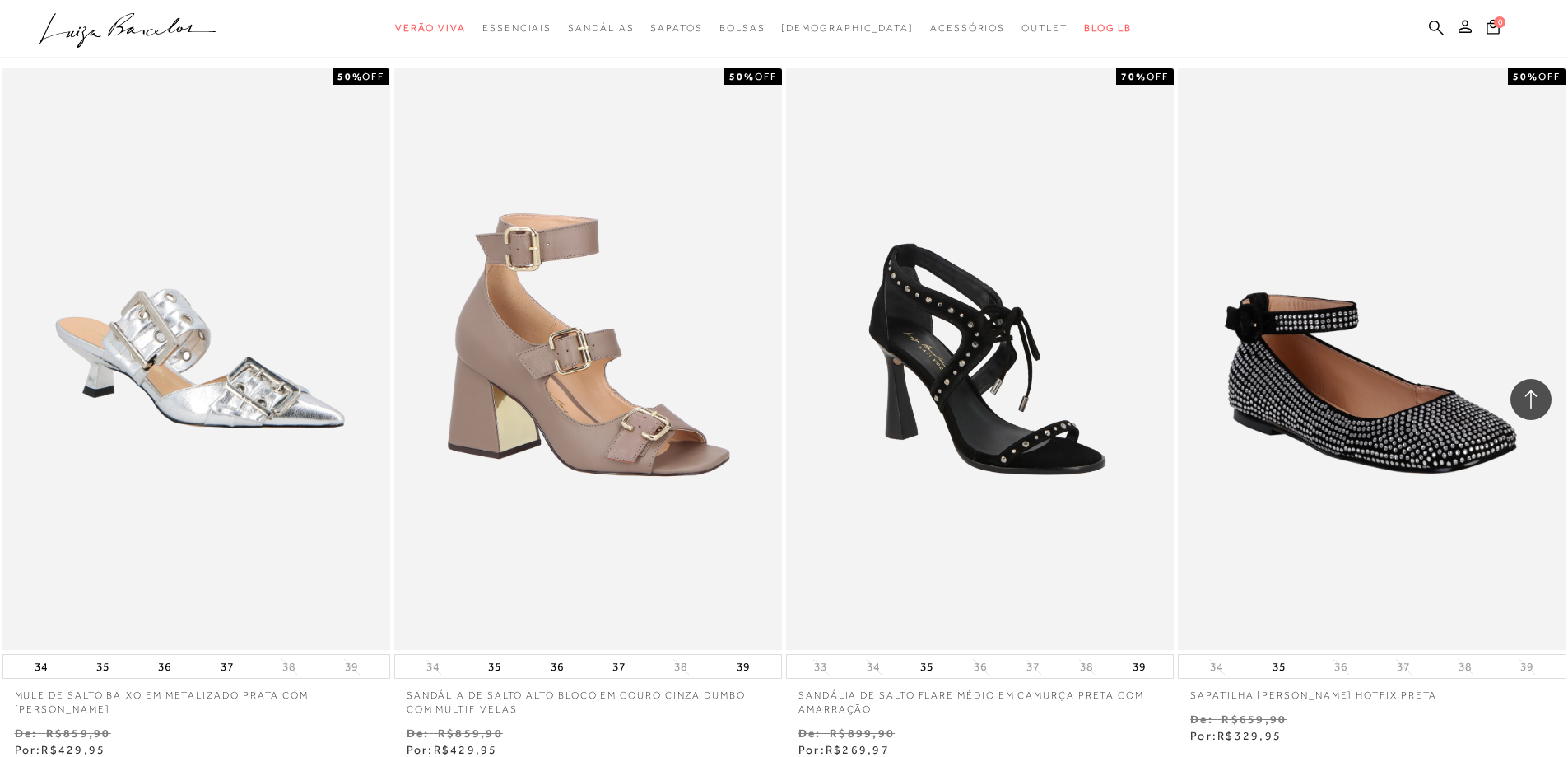
scroll to position [16300, 0]
click at [783, 439] on div "50% OFF SANDÁLIA DE SALTO ALTO BLOCO EM COURO CINZA DUMBO COM MULTIFIVELAS" at bounding box center [588, 411] width 392 height 694
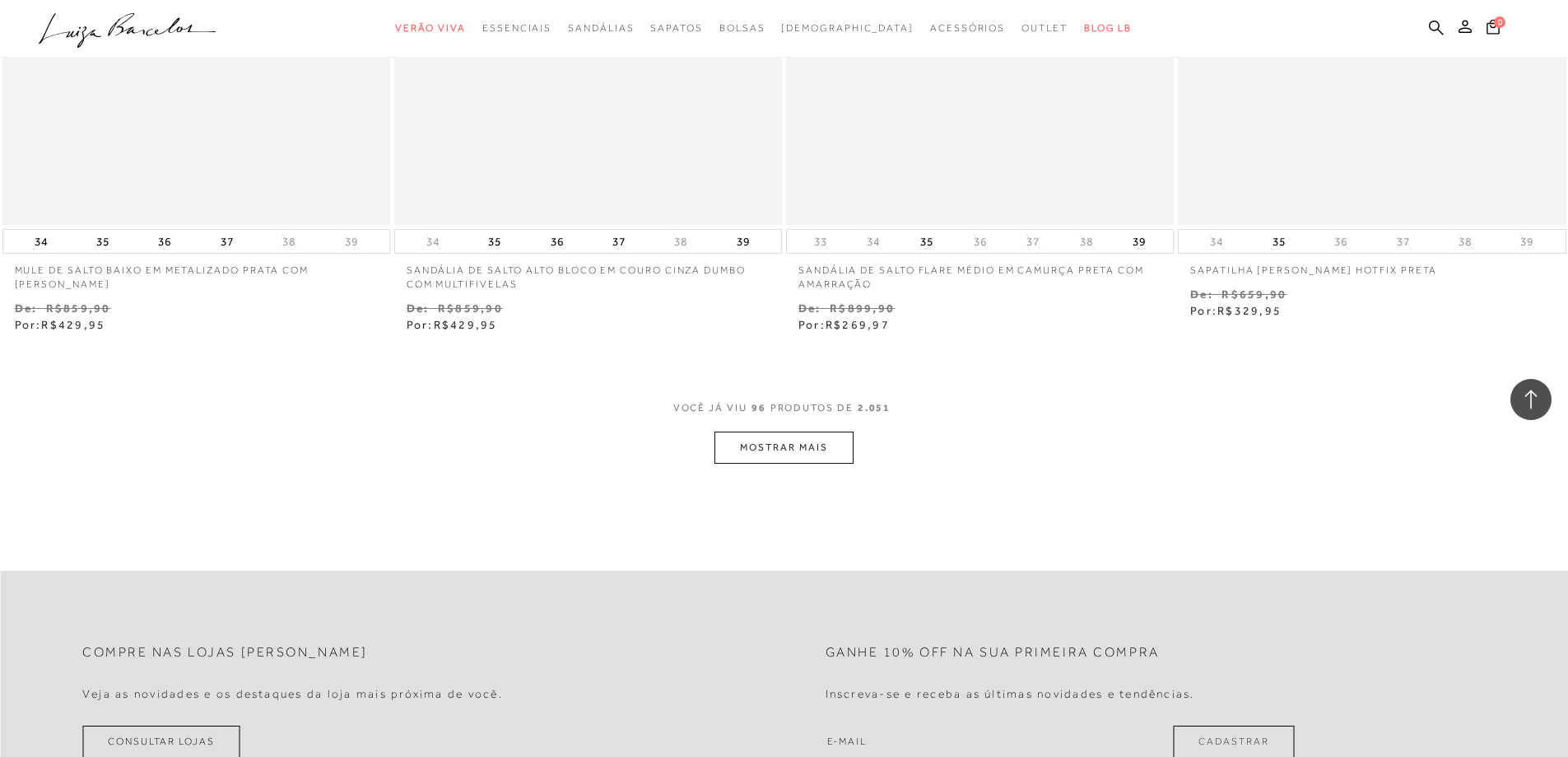
scroll to position [16877, 0]
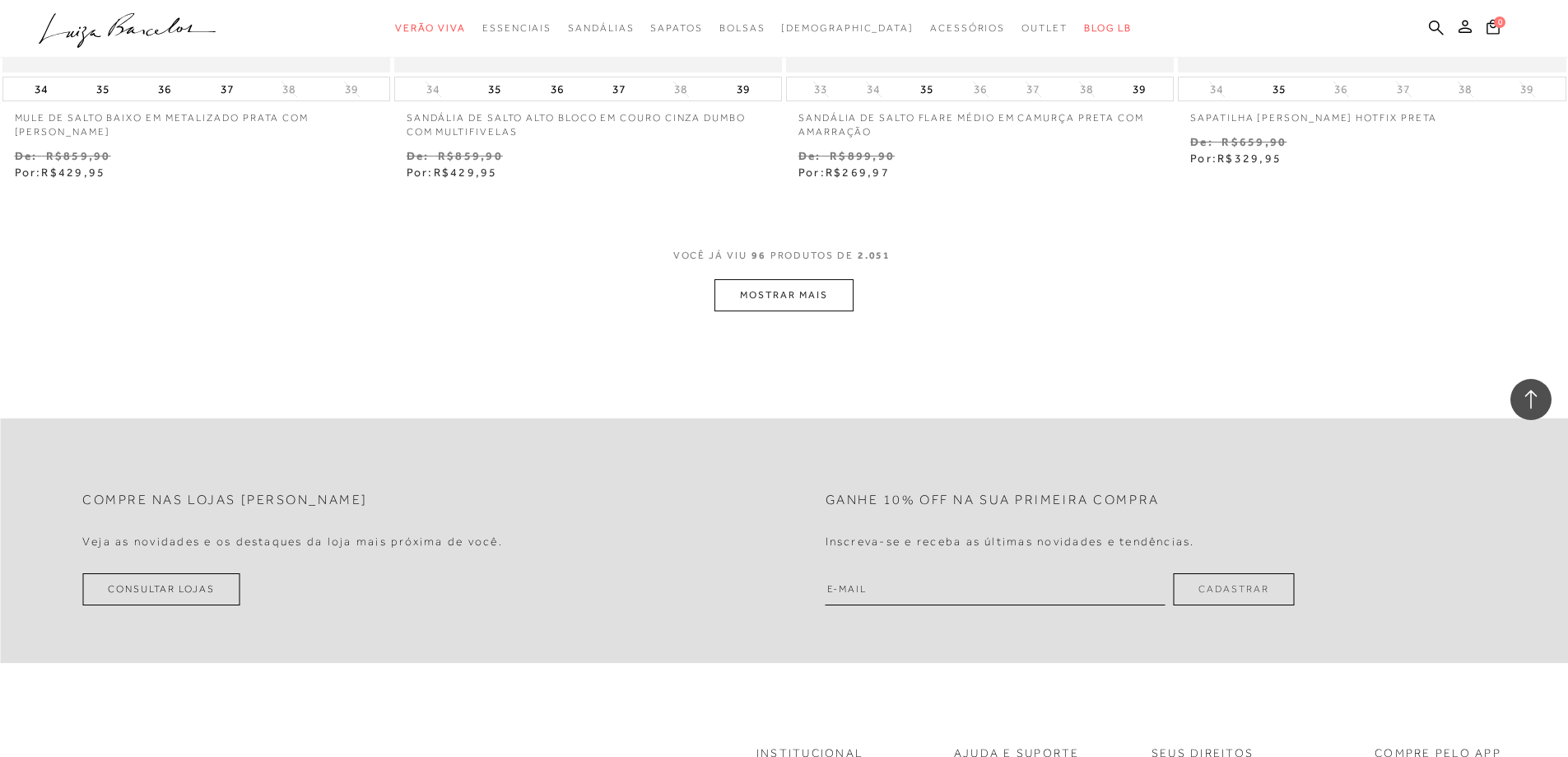
click at [780, 302] on button "MOSTRAR MAIS" at bounding box center [784, 295] width 139 height 32
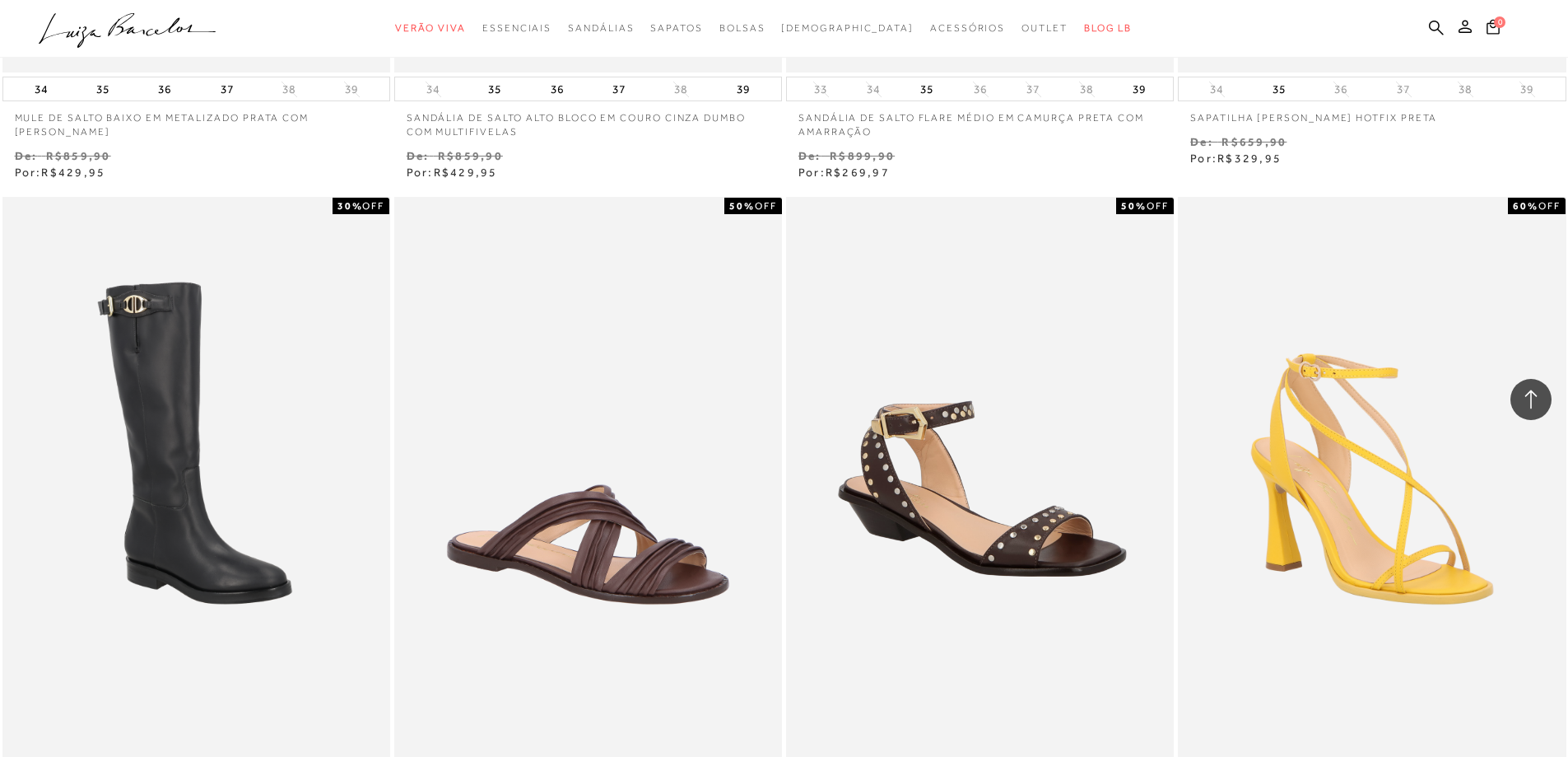
click at [784, 294] on div "50% OFF SANDÁLIA DE SALTO BAIXO EM COURO CAFÉ COM REBITES MULTI METÁLICOS" at bounding box center [980, 511] width 392 height 632
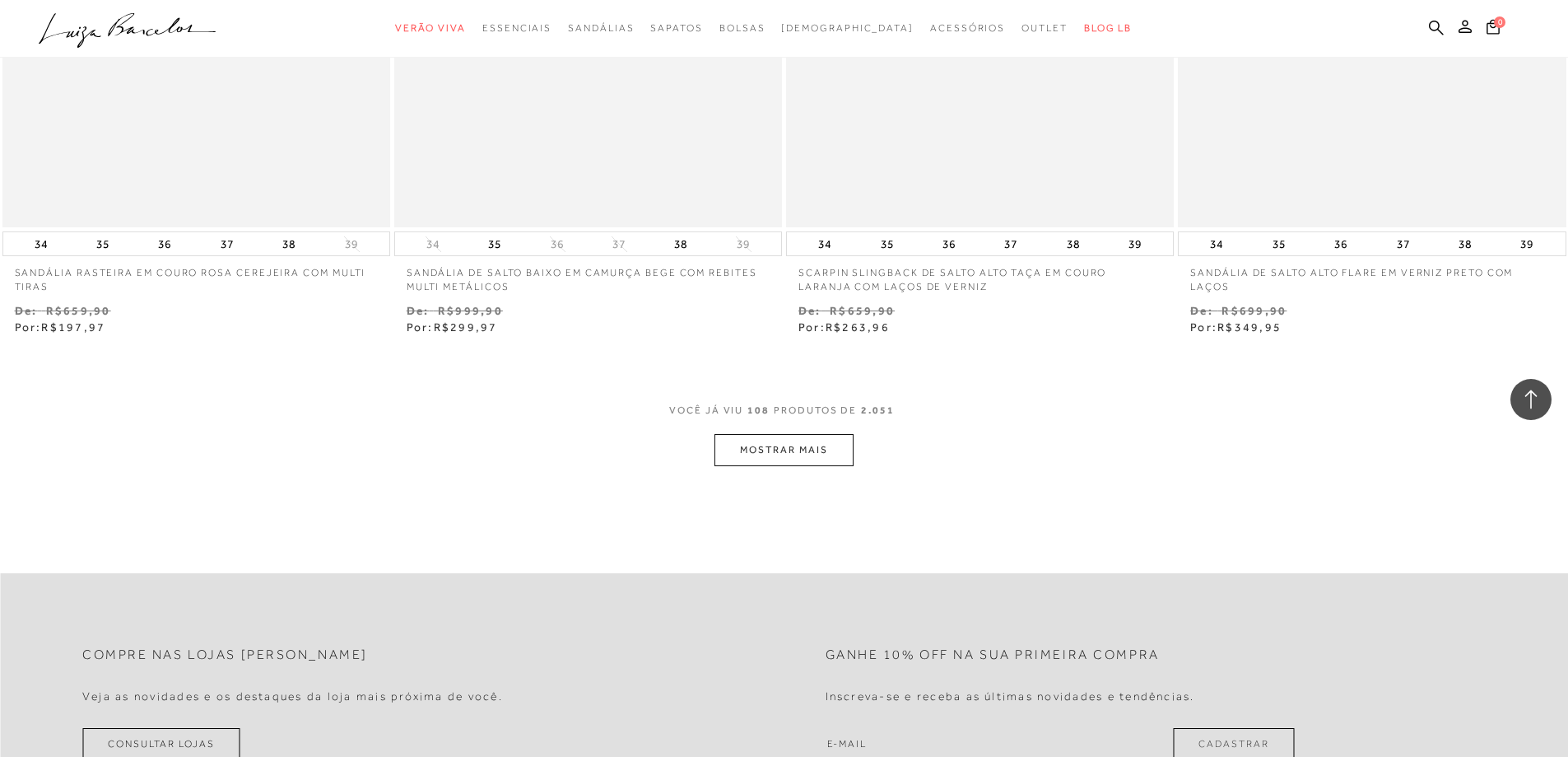
scroll to position [18853, 0]
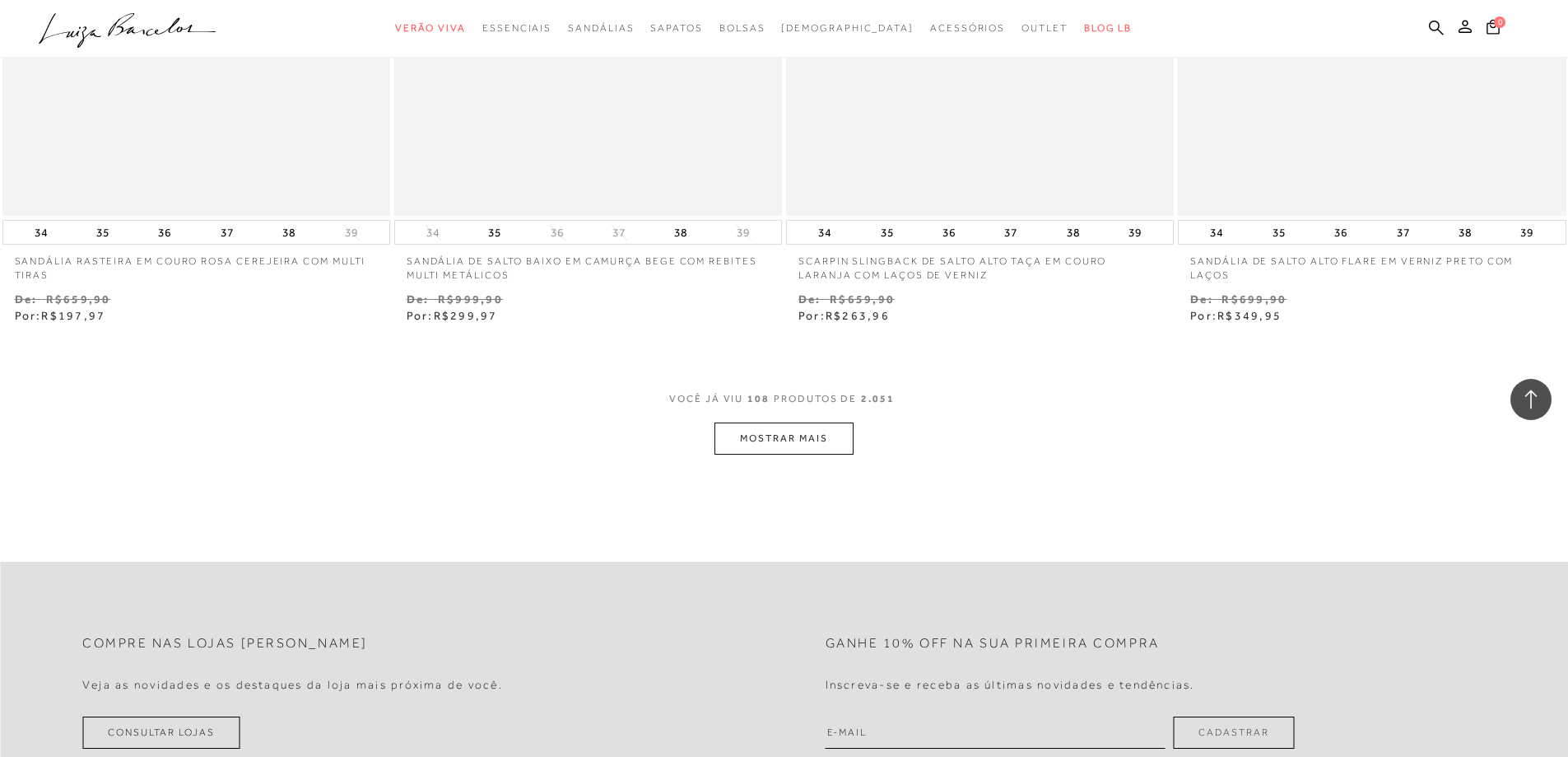
click at [784, 420] on div "VOCê JÁ VIU 108 PRODUTOS DE 2.051" at bounding box center [784, 407] width 230 height 31
click at [783, 429] on button "MOSTRAR MAIS" at bounding box center [784, 438] width 139 height 32
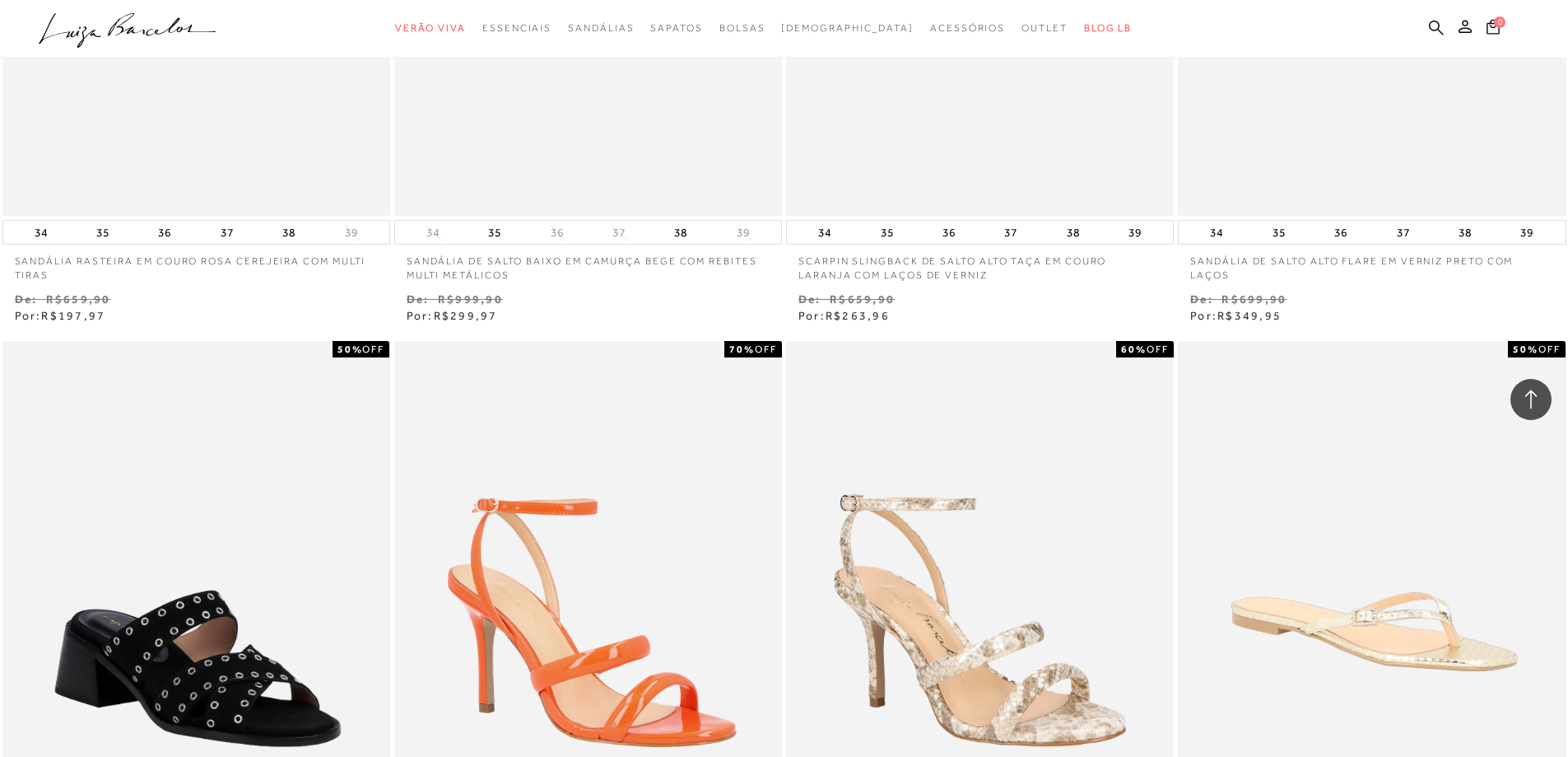
click at [783, 344] on div "70% OFF SANDÁLIA SALTO ALTO TIRAS MEIA CANA LARANJA SUNSET" at bounding box center [588, 647] width 392 height 618
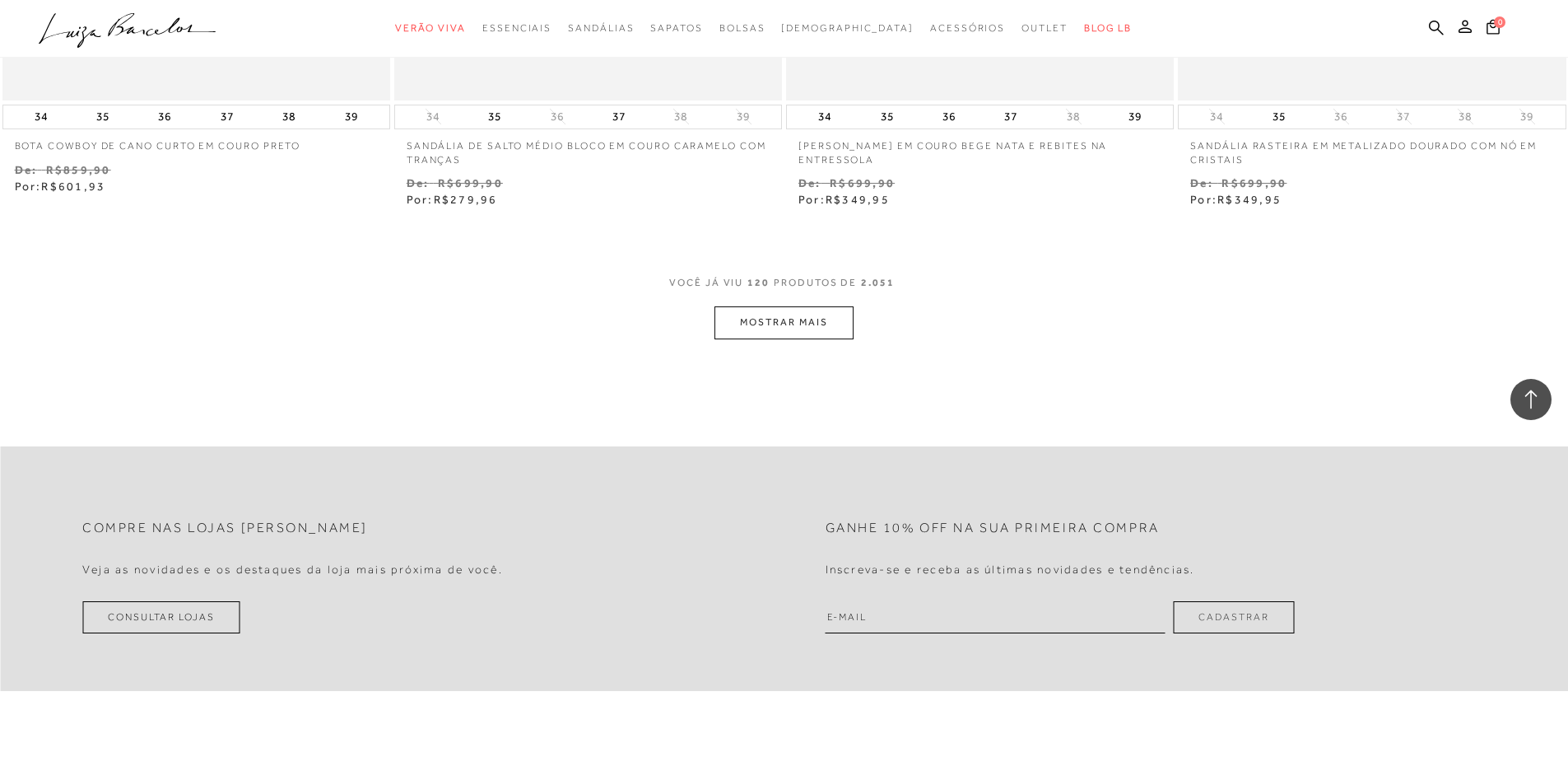
scroll to position [21076, 0]
click at [797, 325] on button "MOSTRAR MAIS" at bounding box center [784, 320] width 139 height 32
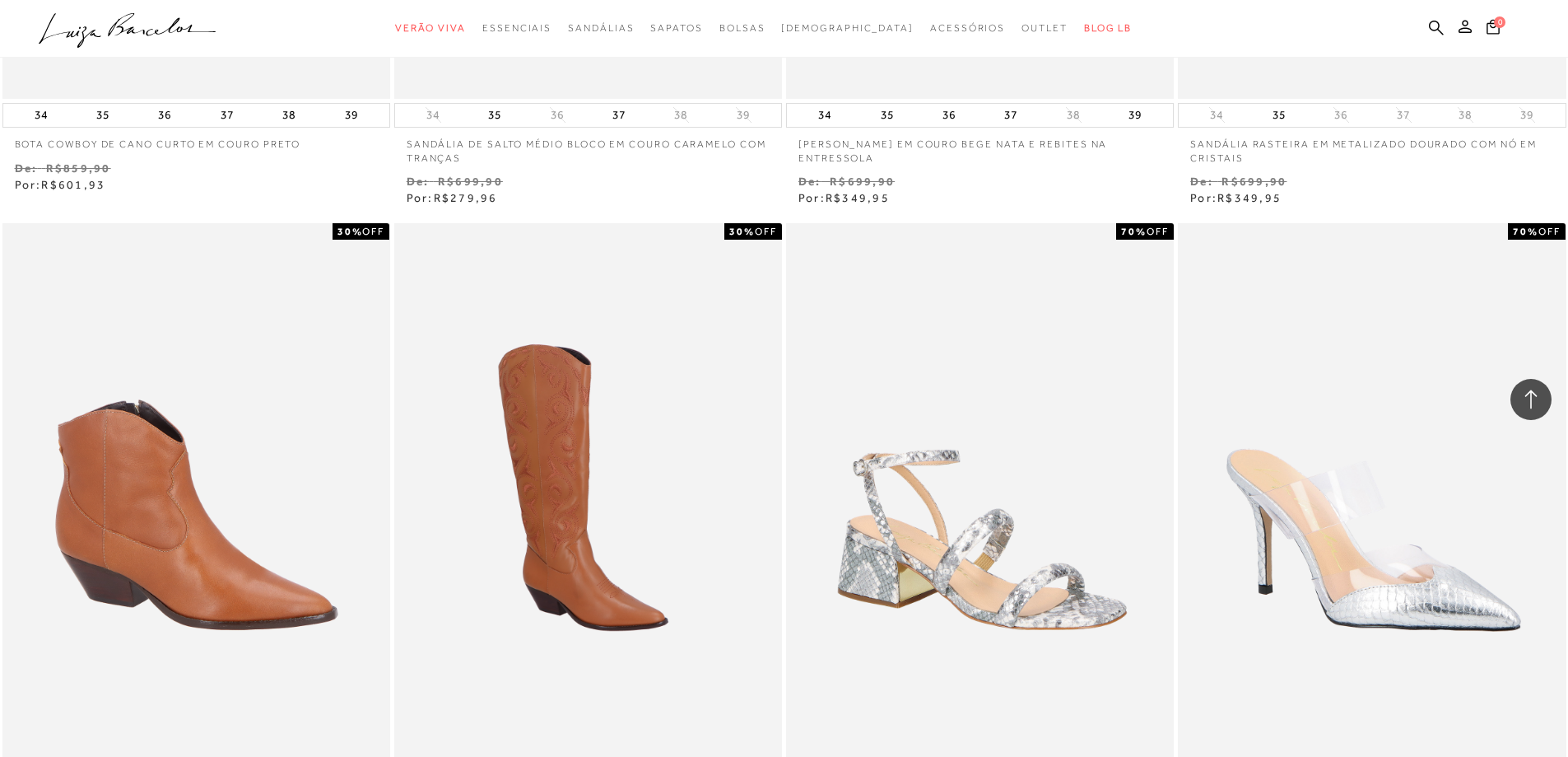
click at [784, 280] on div "70% OFF SANDÁLIA COM SALTO MÉDIO BLOCO EM COBRA METALIZADA PRATA COM TIRAS ABAU…" at bounding box center [980, 537] width 392 height 632
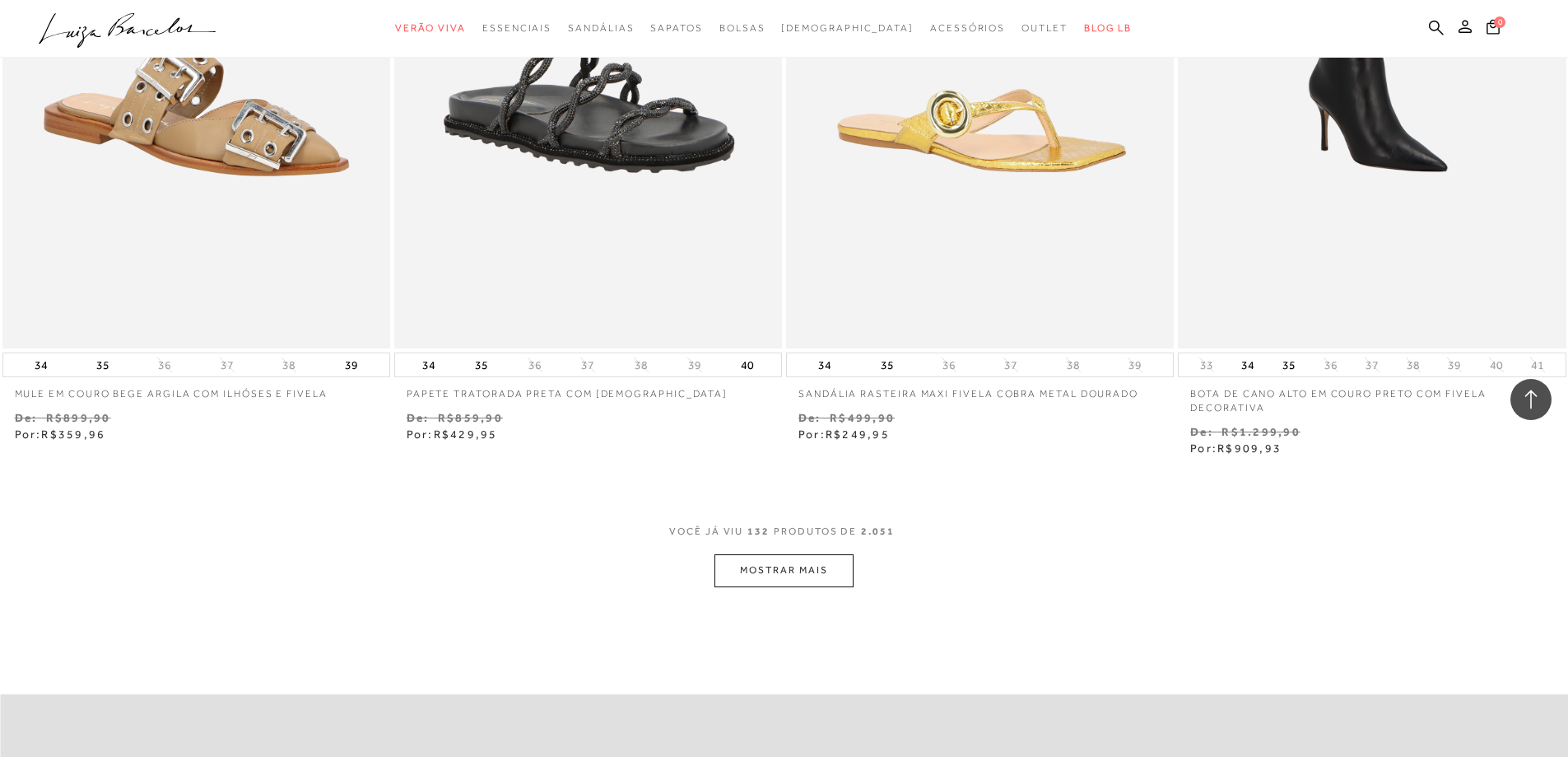
scroll to position [22969, 0]
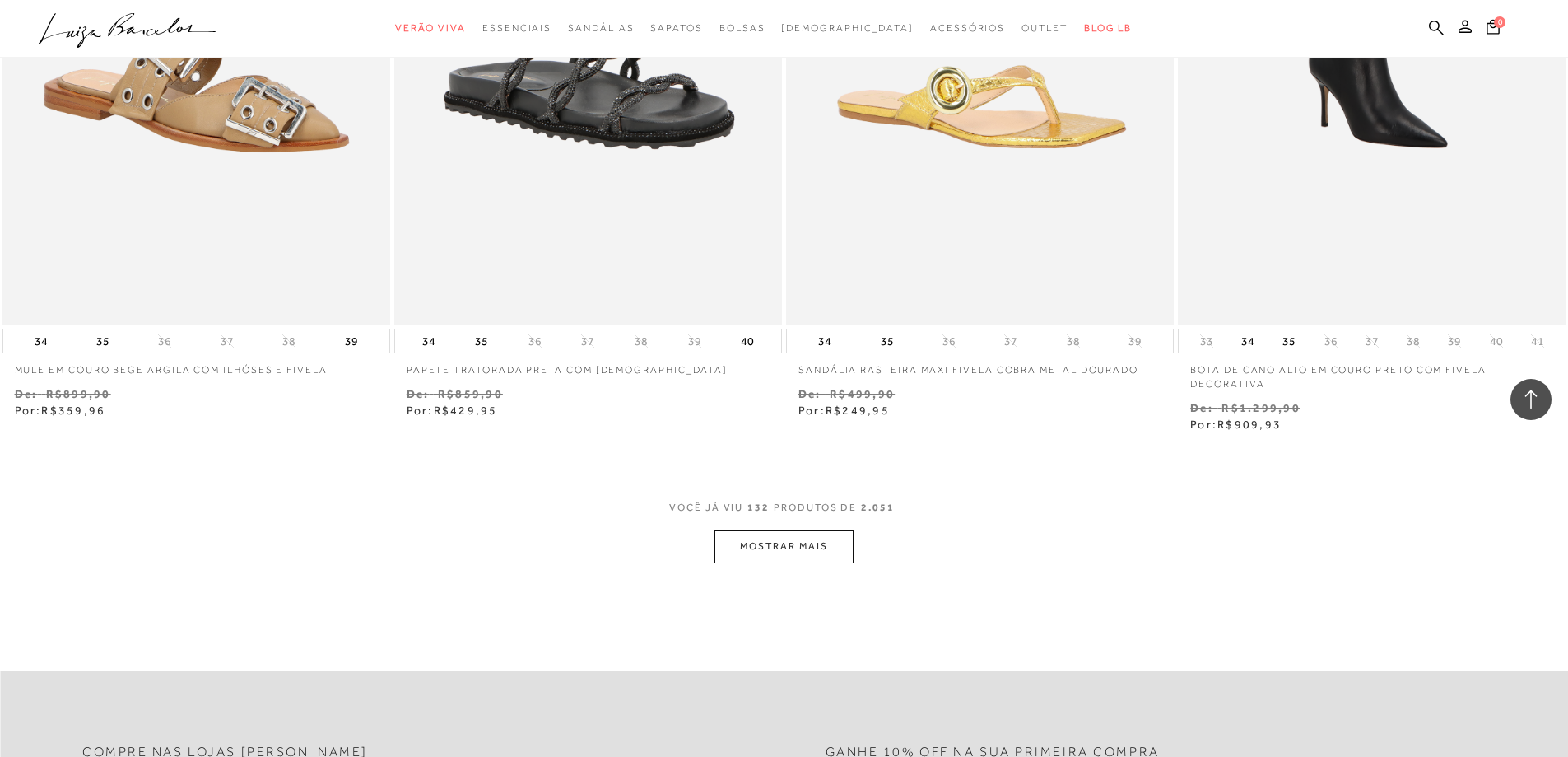
click at [764, 546] on button "MOSTRAR MAIS" at bounding box center [784, 546] width 139 height 32
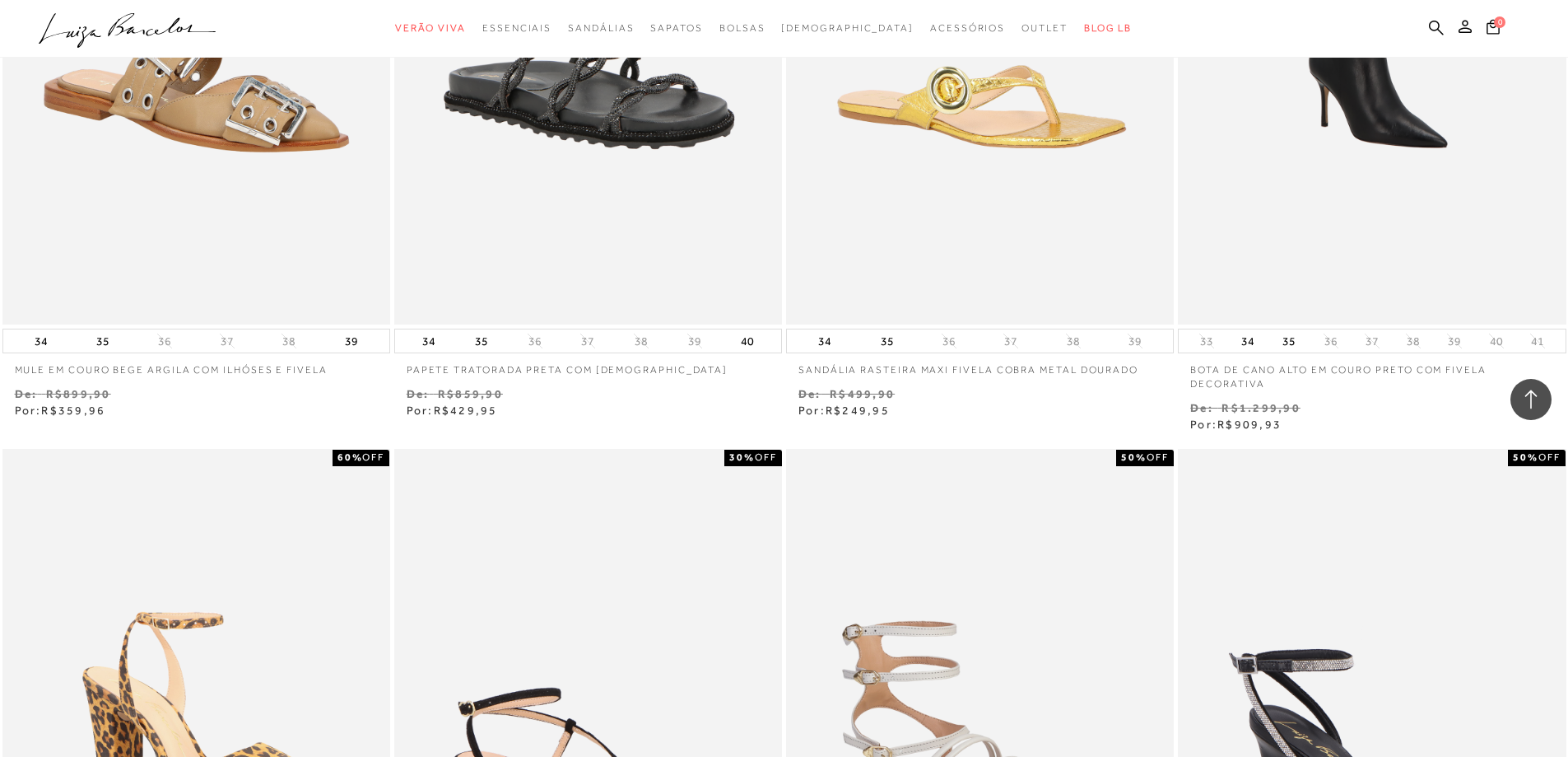
click at [782, 498] on div "30% OFF SANDÁLIA DE TIRA ASSIMÉTRICA EM COURO PRETO DE SALTO BLOCO MÉDIO" at bounding box center [588, 763] width 392 height 632
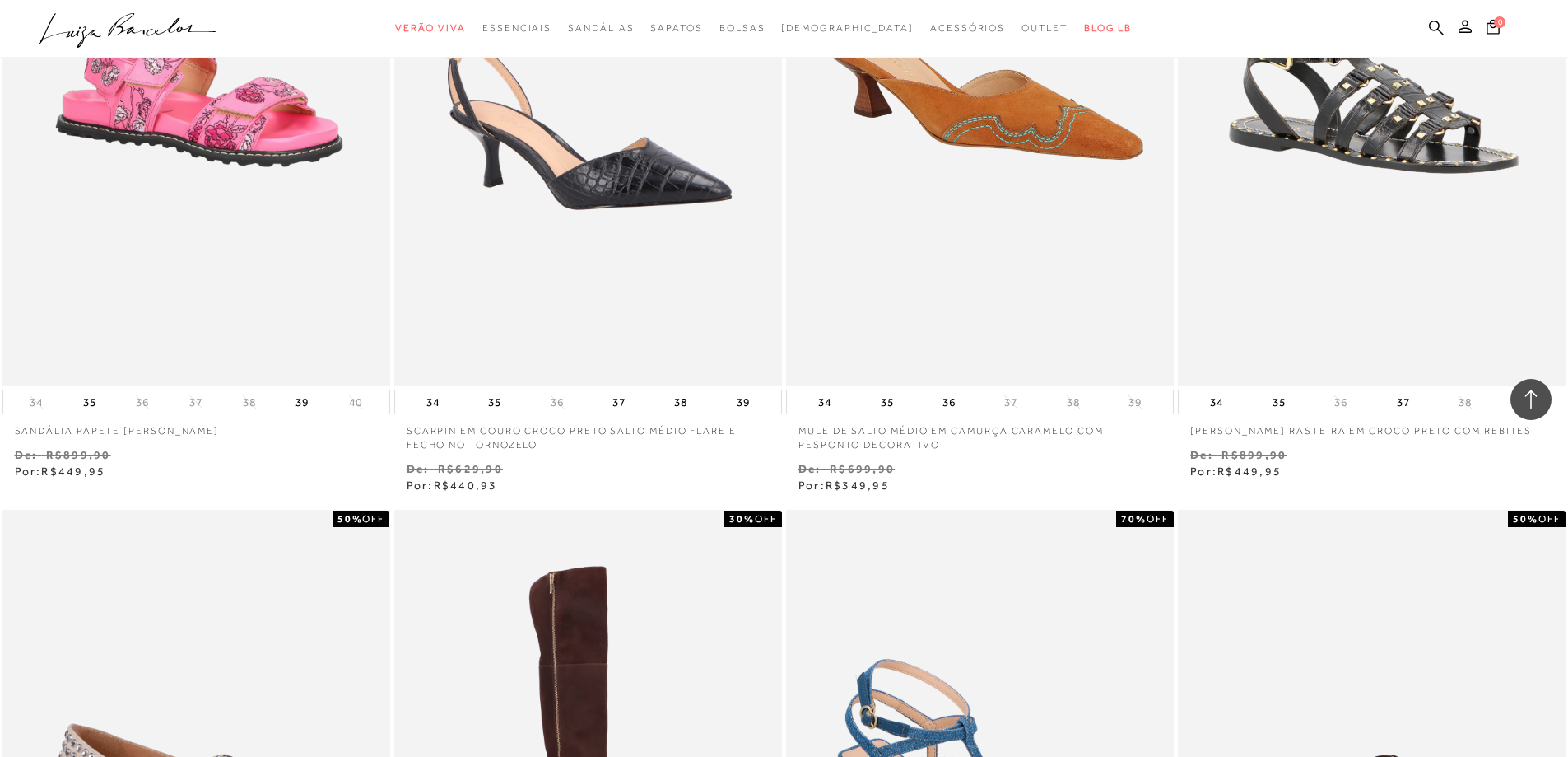
scroll to position [24369, 0]
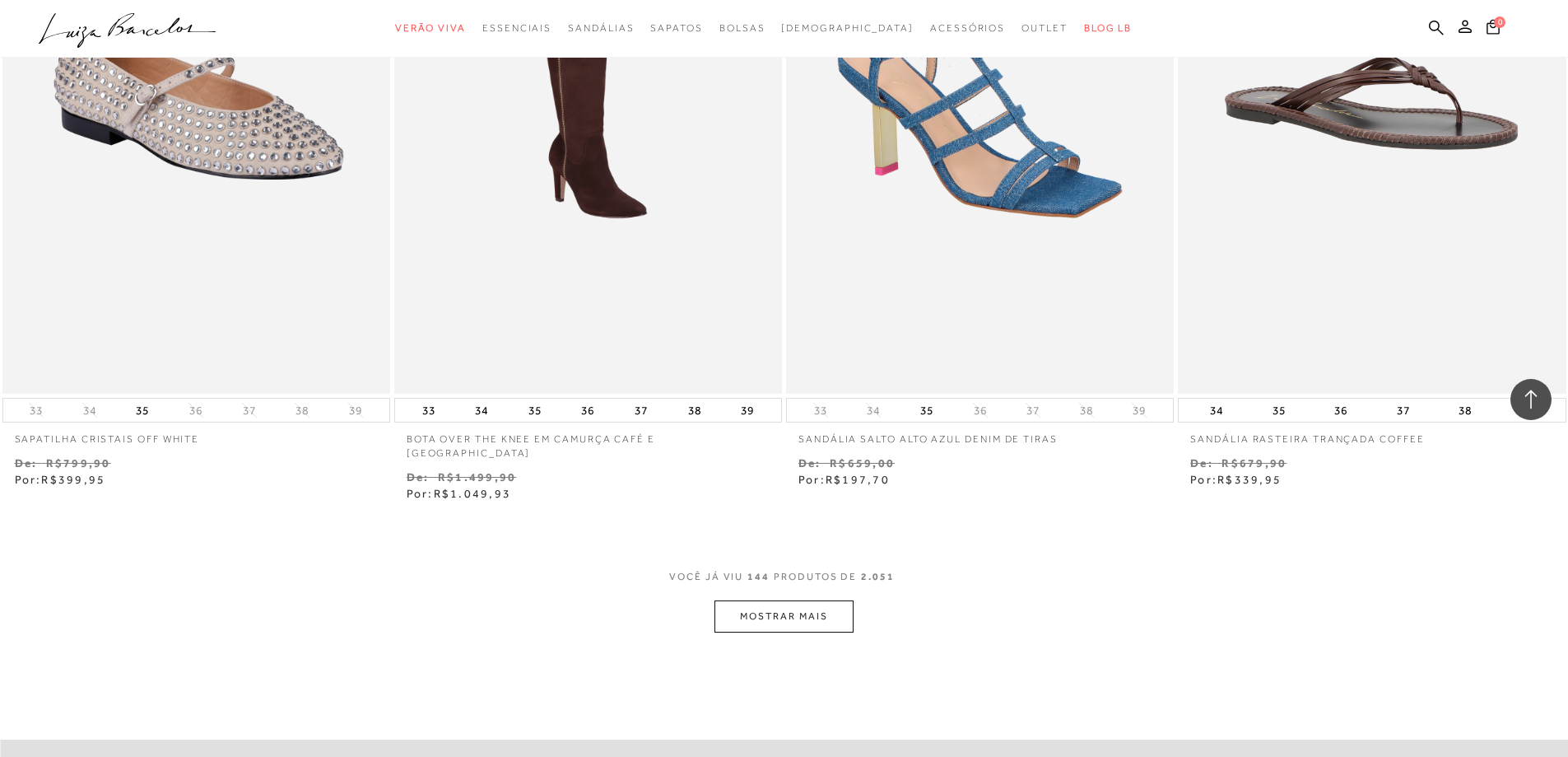
scroll to position [25110, 0]
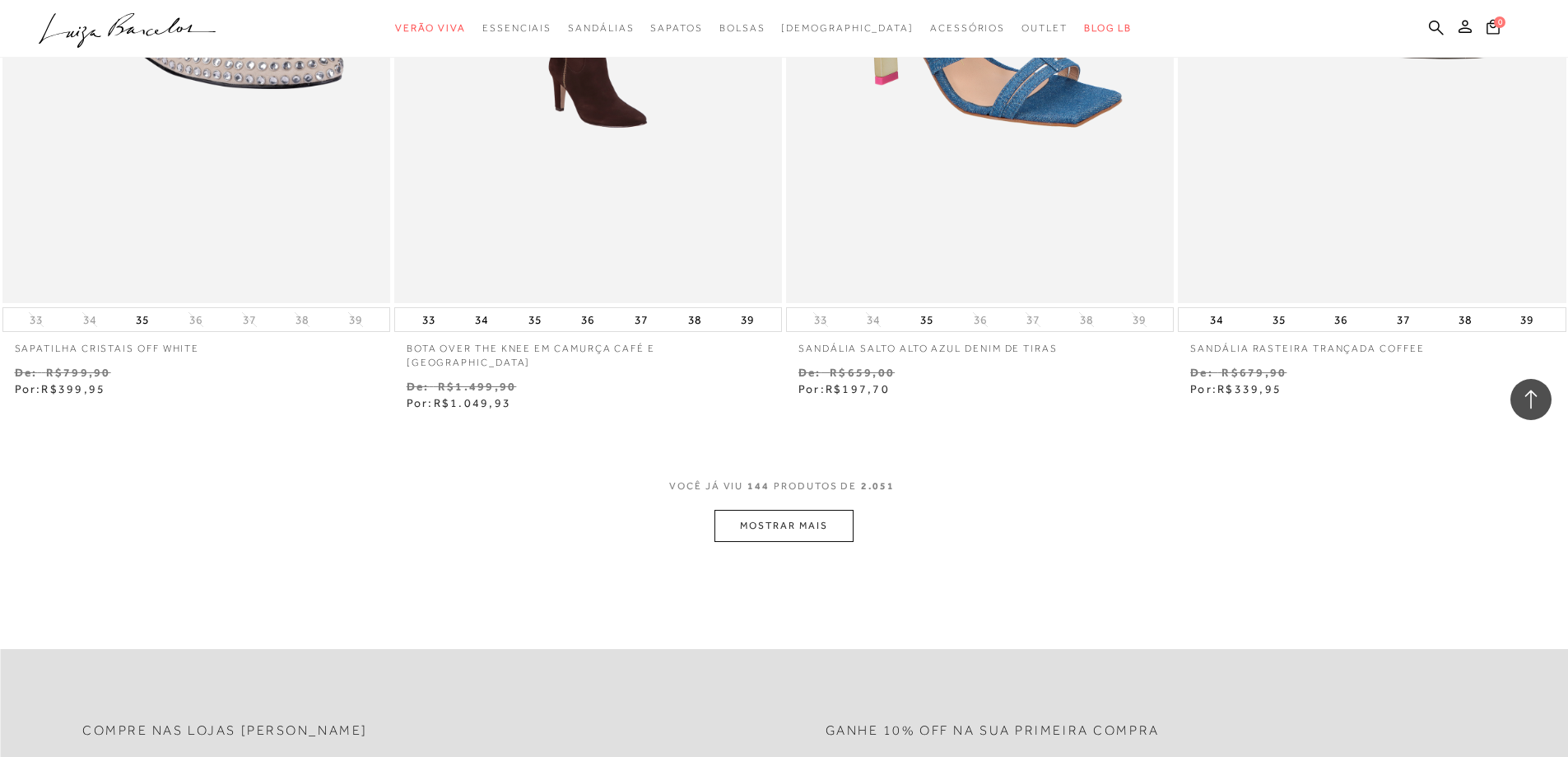
click at [786, 510] on button "MOSTRAR MAIS" at bounding box center [784, 525] width 139 height 32
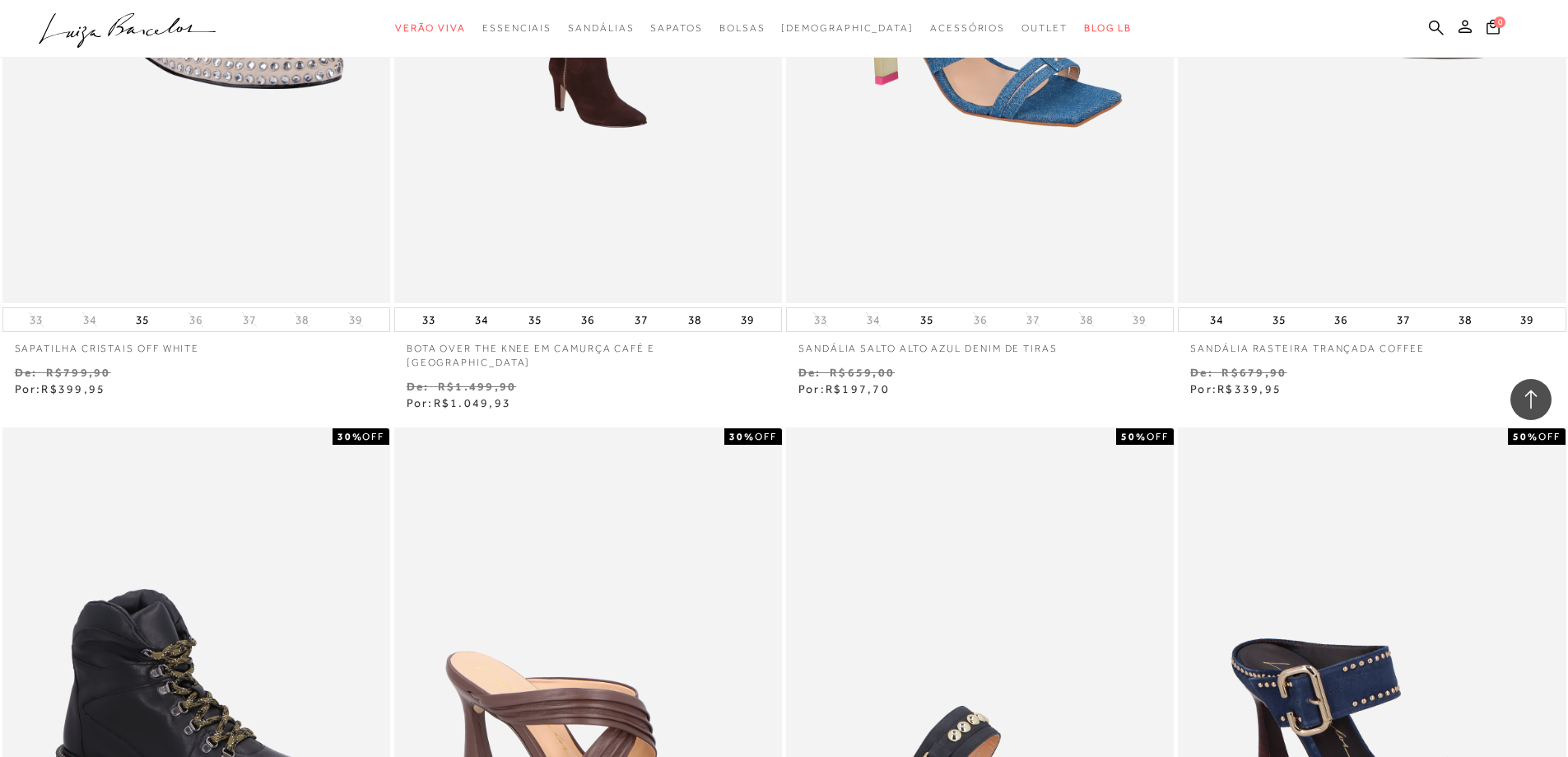
click at [783, 506] on div "30% OFF MULE EM COURO CAFÉ DRAPEADO E SALTO ALTO FLARE" at bounding box center [588, 734] width 392 height 618
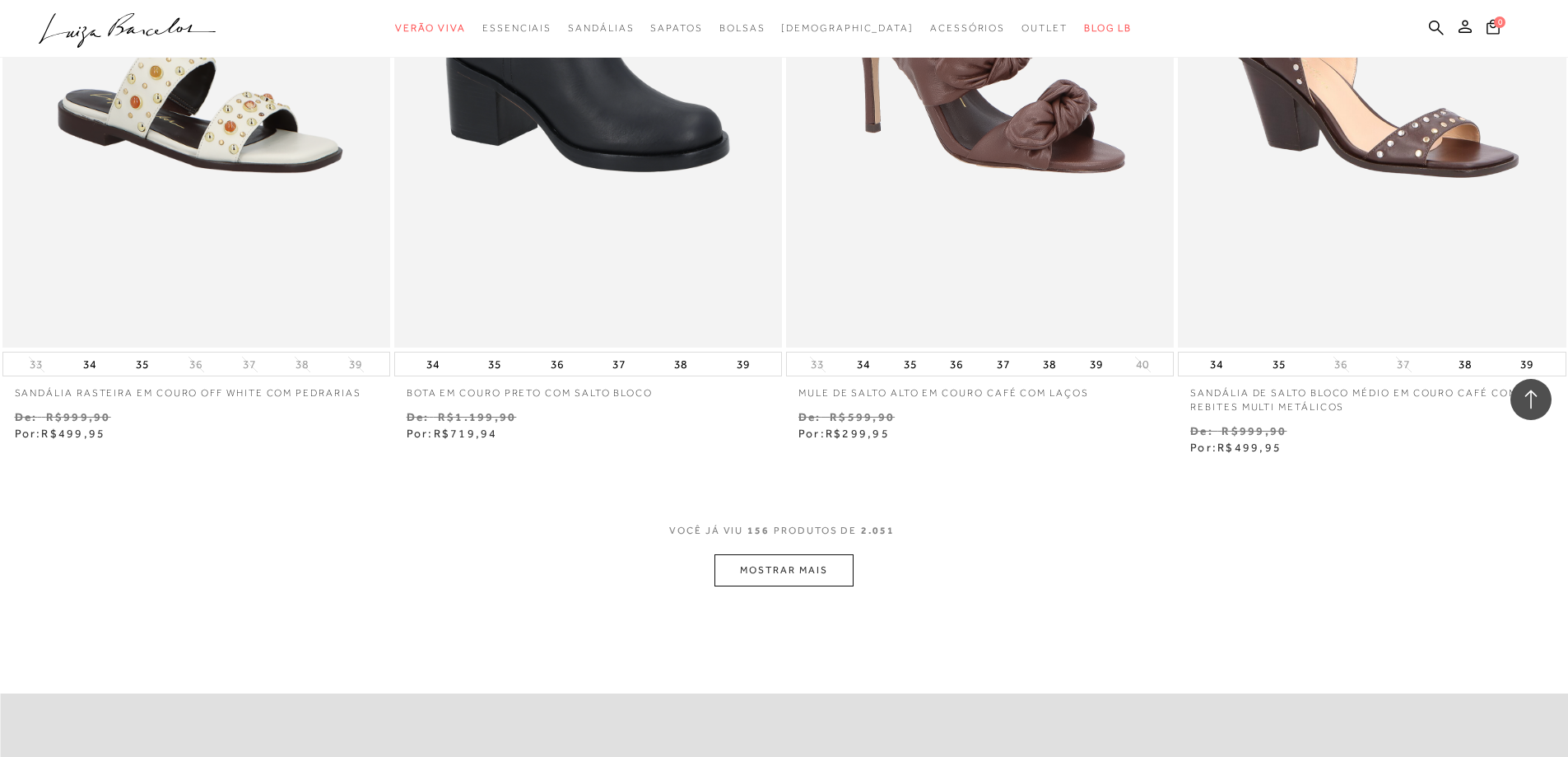
scroll to position [27250, 0]
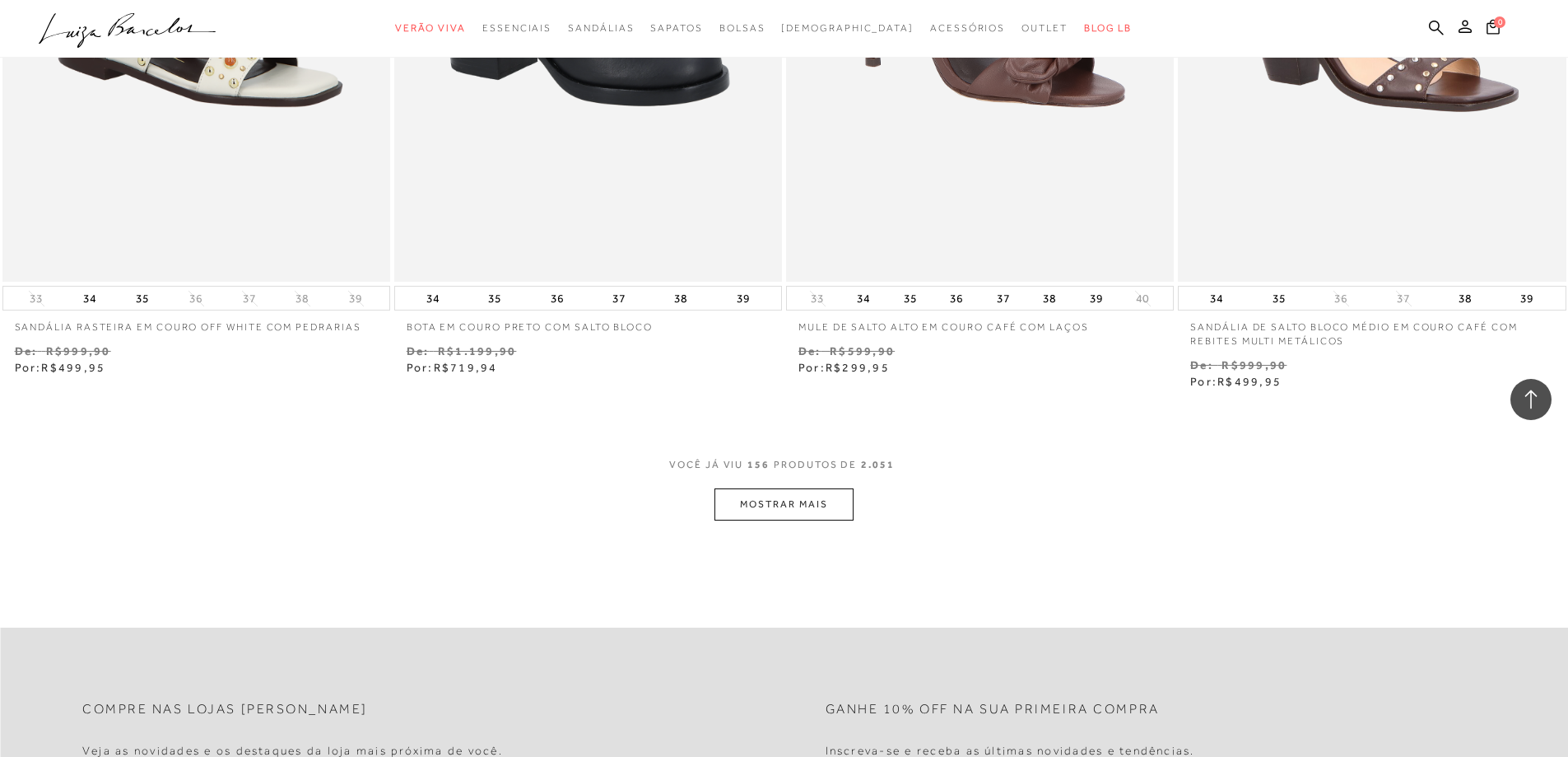
click at [793, 489] on button "MOSTRAR MAIS" at bounding box center [784, 504] width 139 height 32
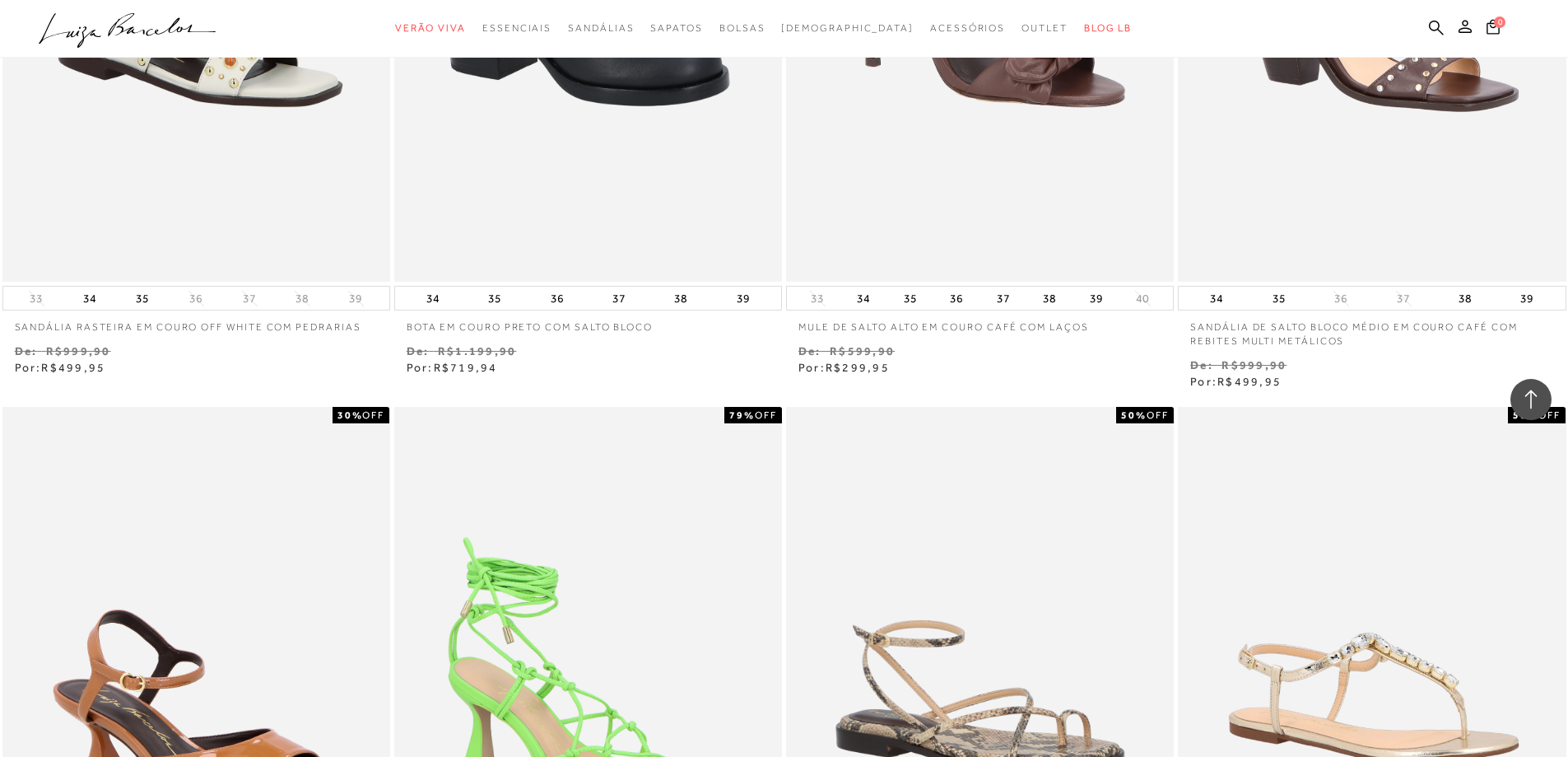
click at [784, 367] on div "50% OFF SANDÁLIA RASTEIRA EM COURO OFF WHITE COM PEDRARIAS 33" at bounding box center [784, 45] width 1568 height 694
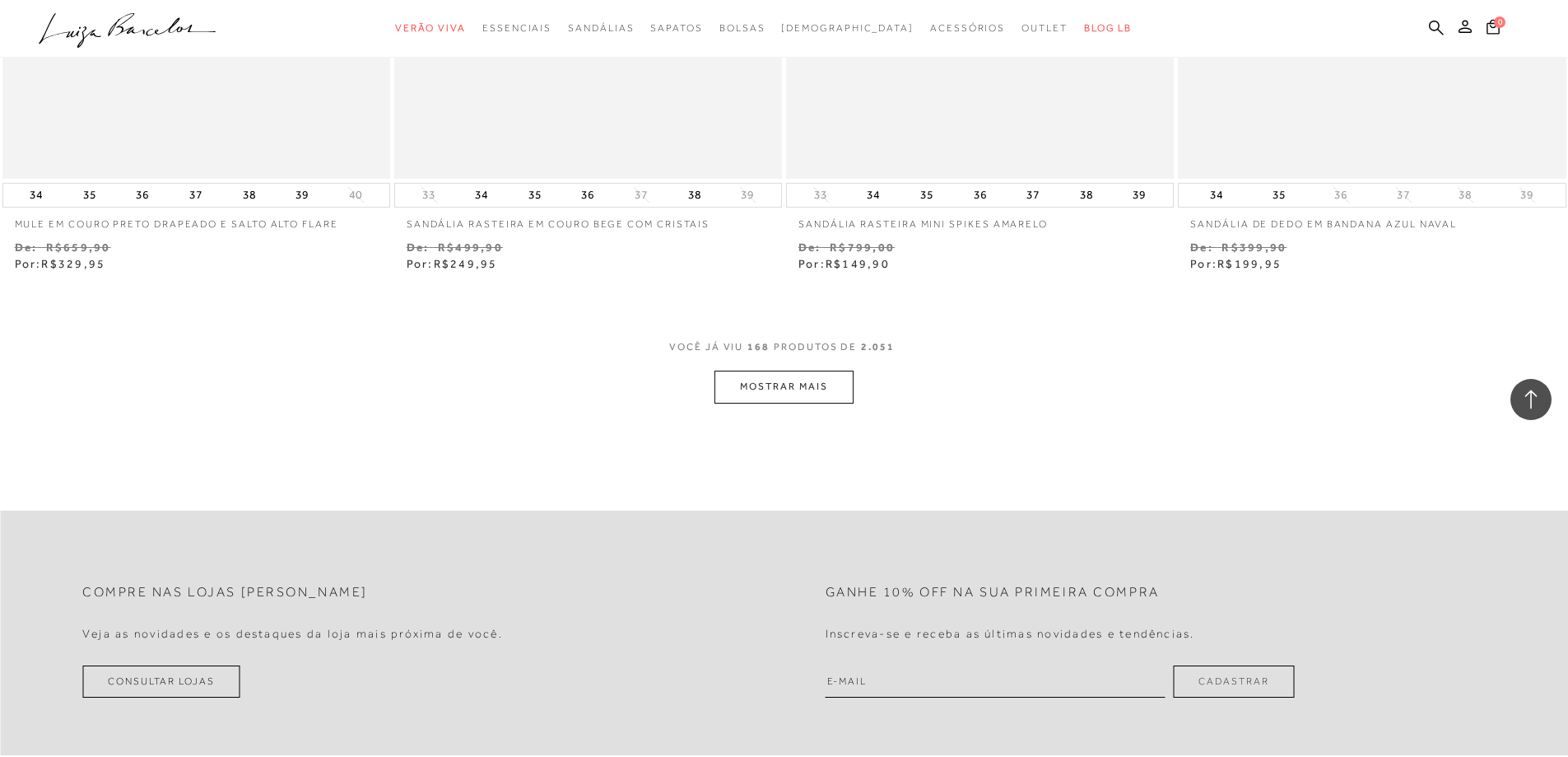
scroll to position [29555, 0]
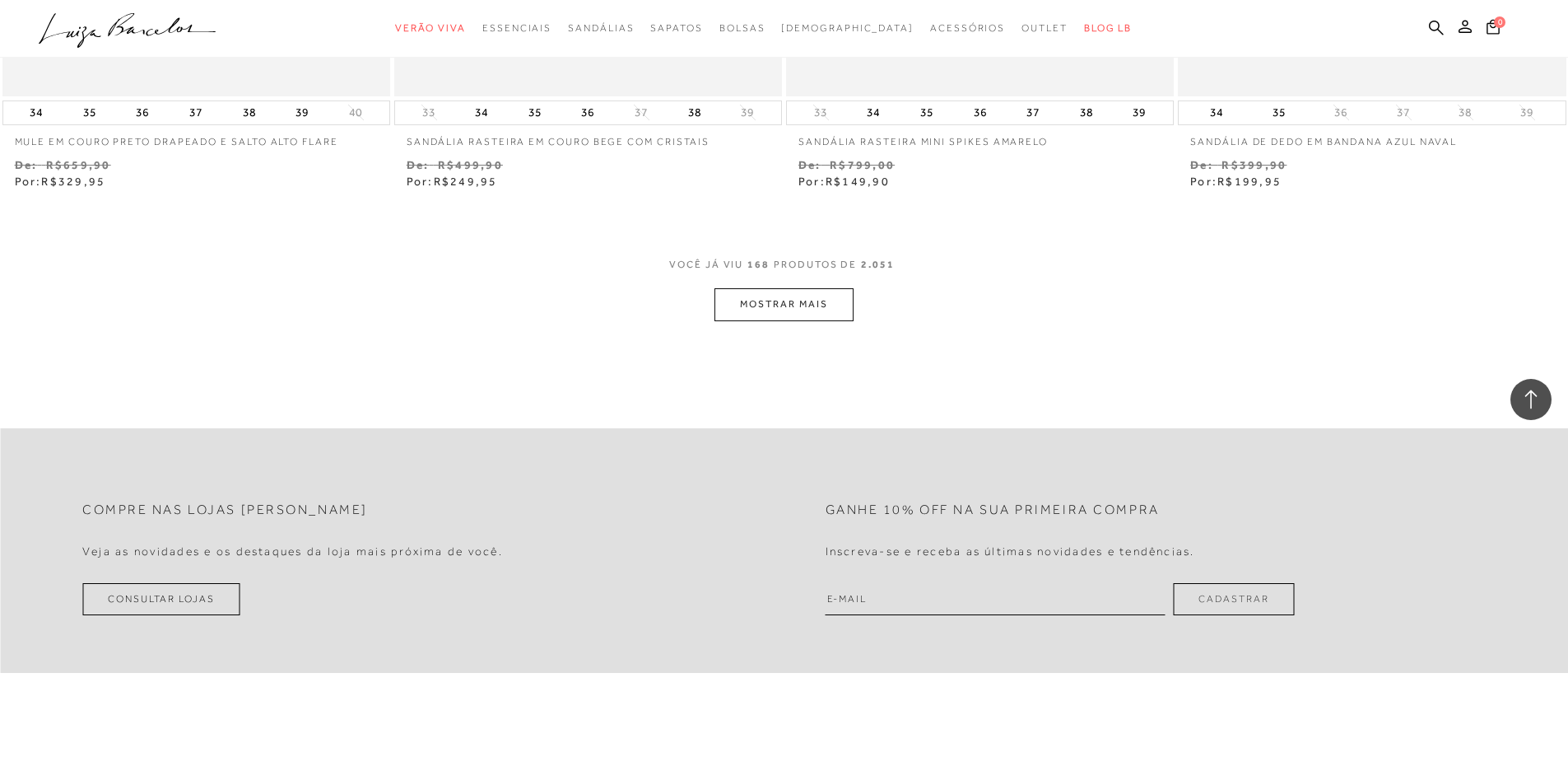
click at [786, 296] on button "MOSTRAR MAIS" at bounding box center [784, 304] width 139 height 32
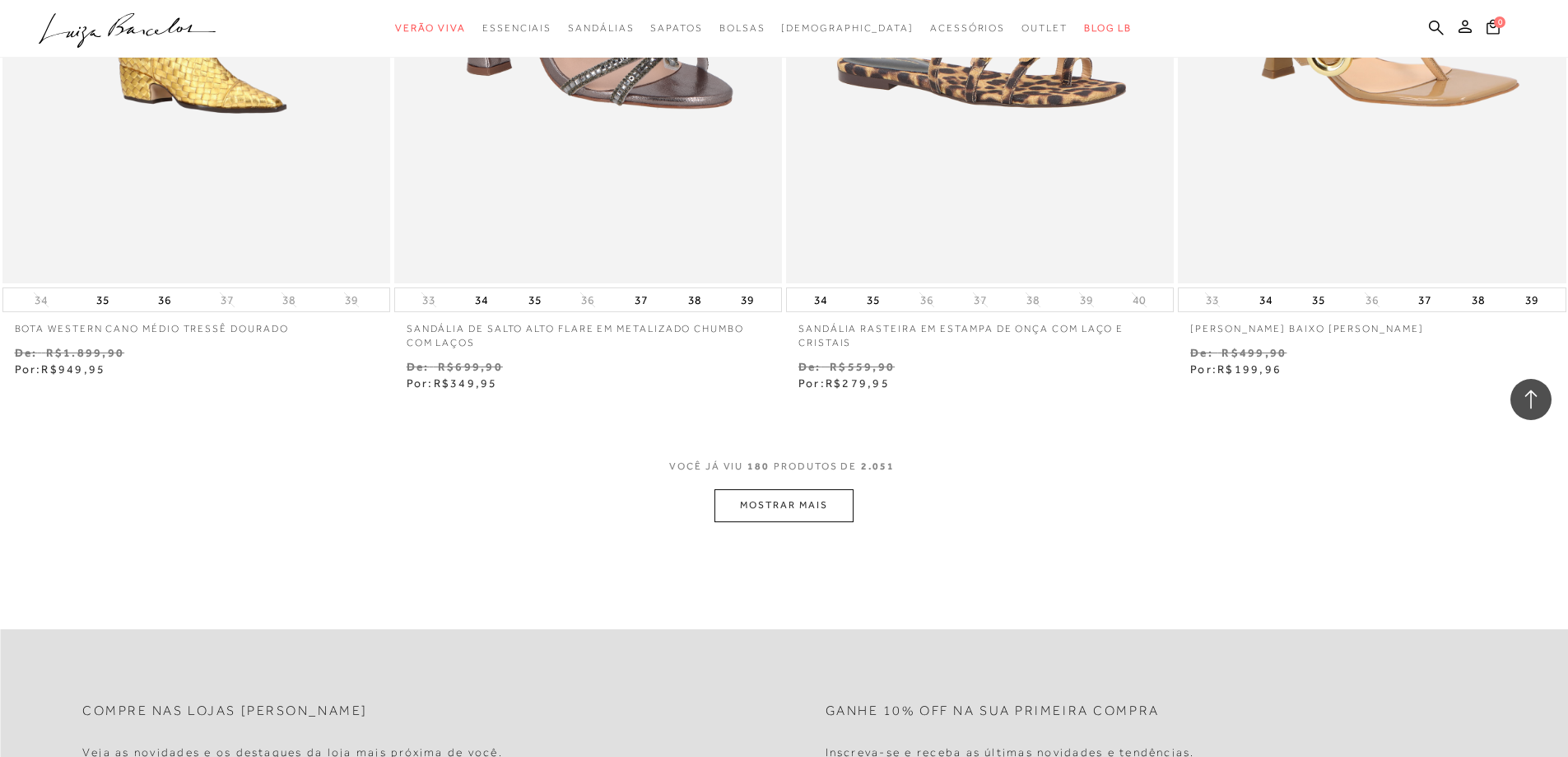
scroll to position [31613, 0]
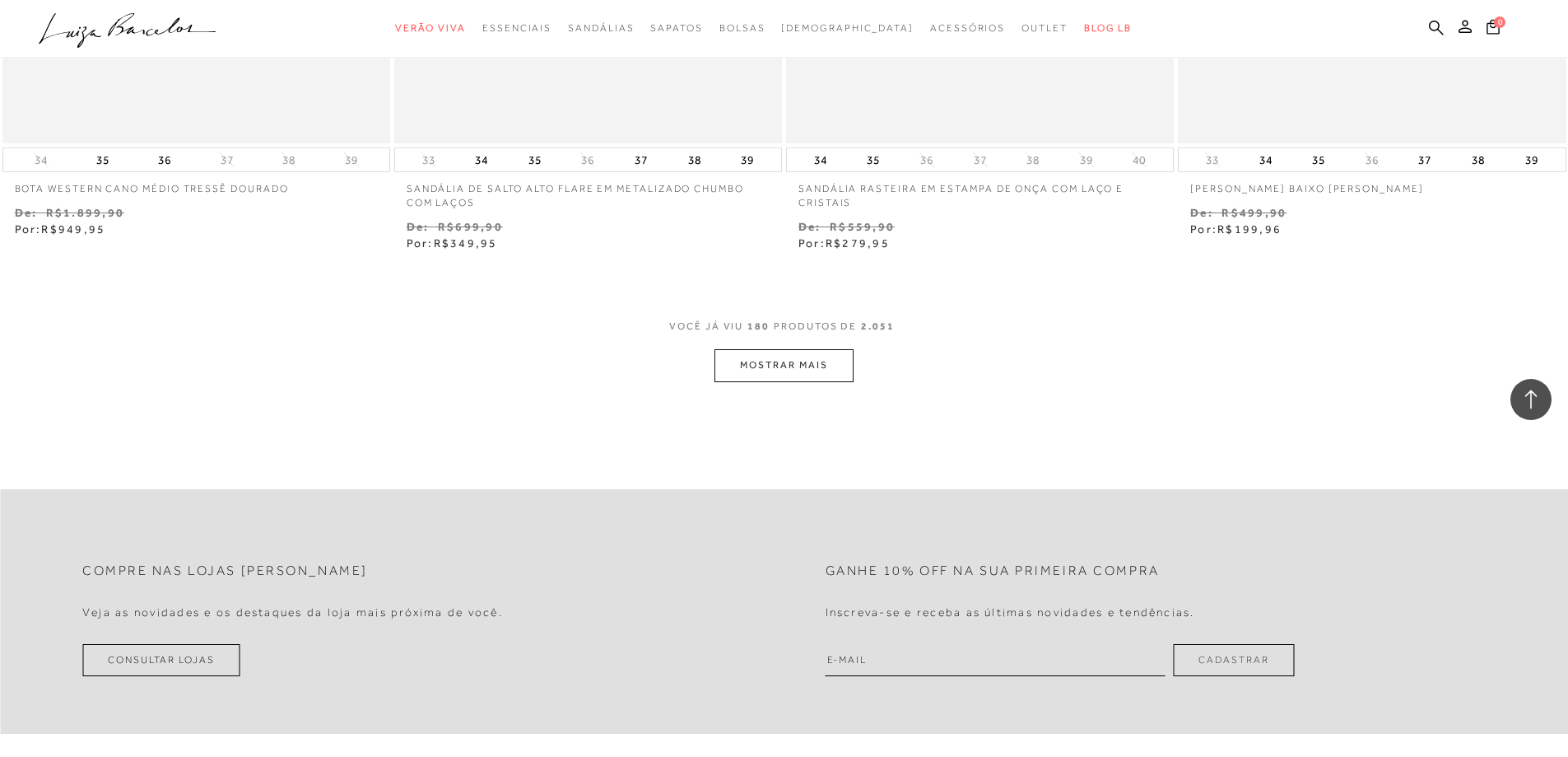
click at [813, 359] on button "MOSTRAR MAIS" at bounding box center [784, 365] width 139 height 32
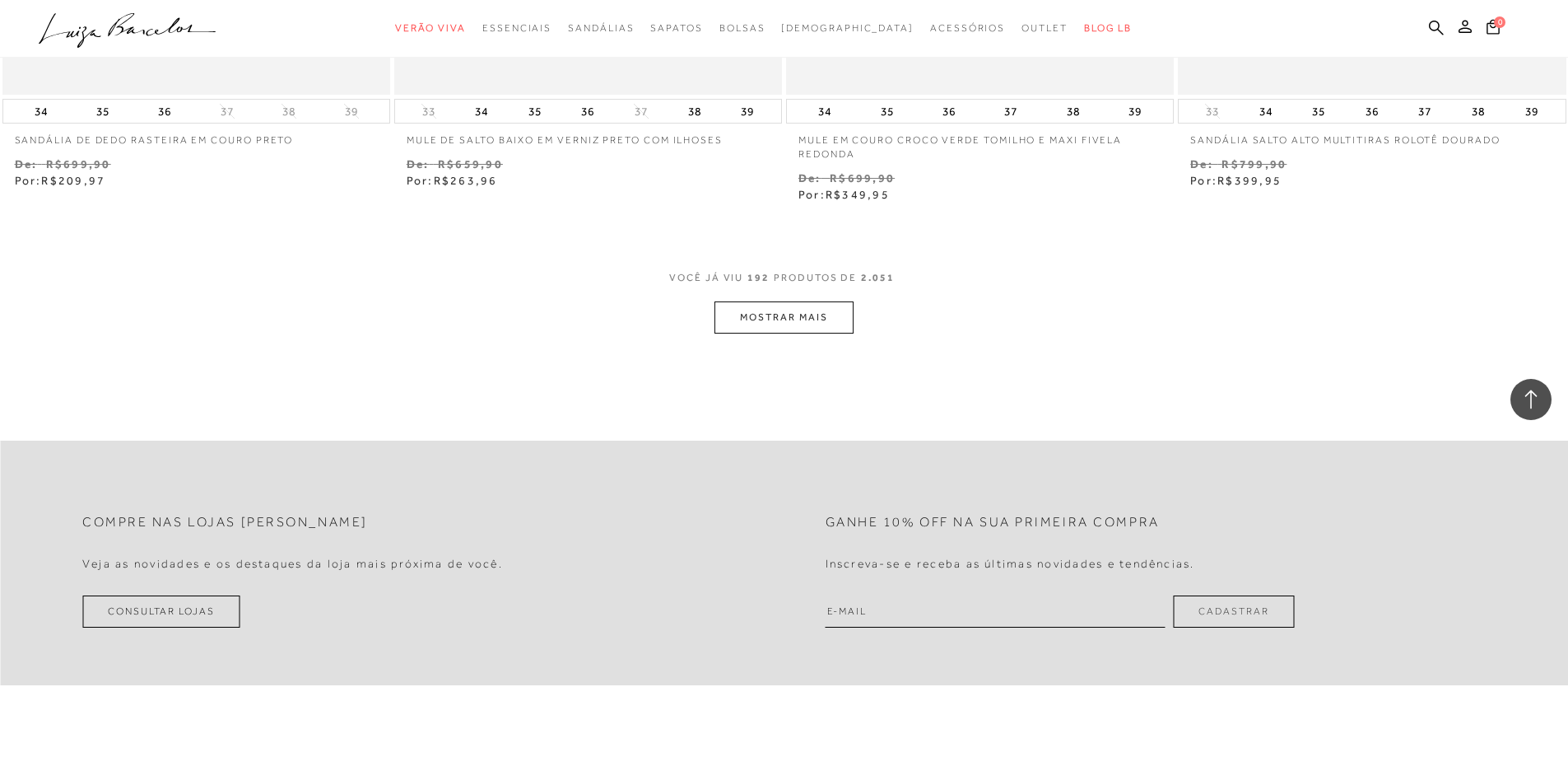
scroll to position [33836, 0]
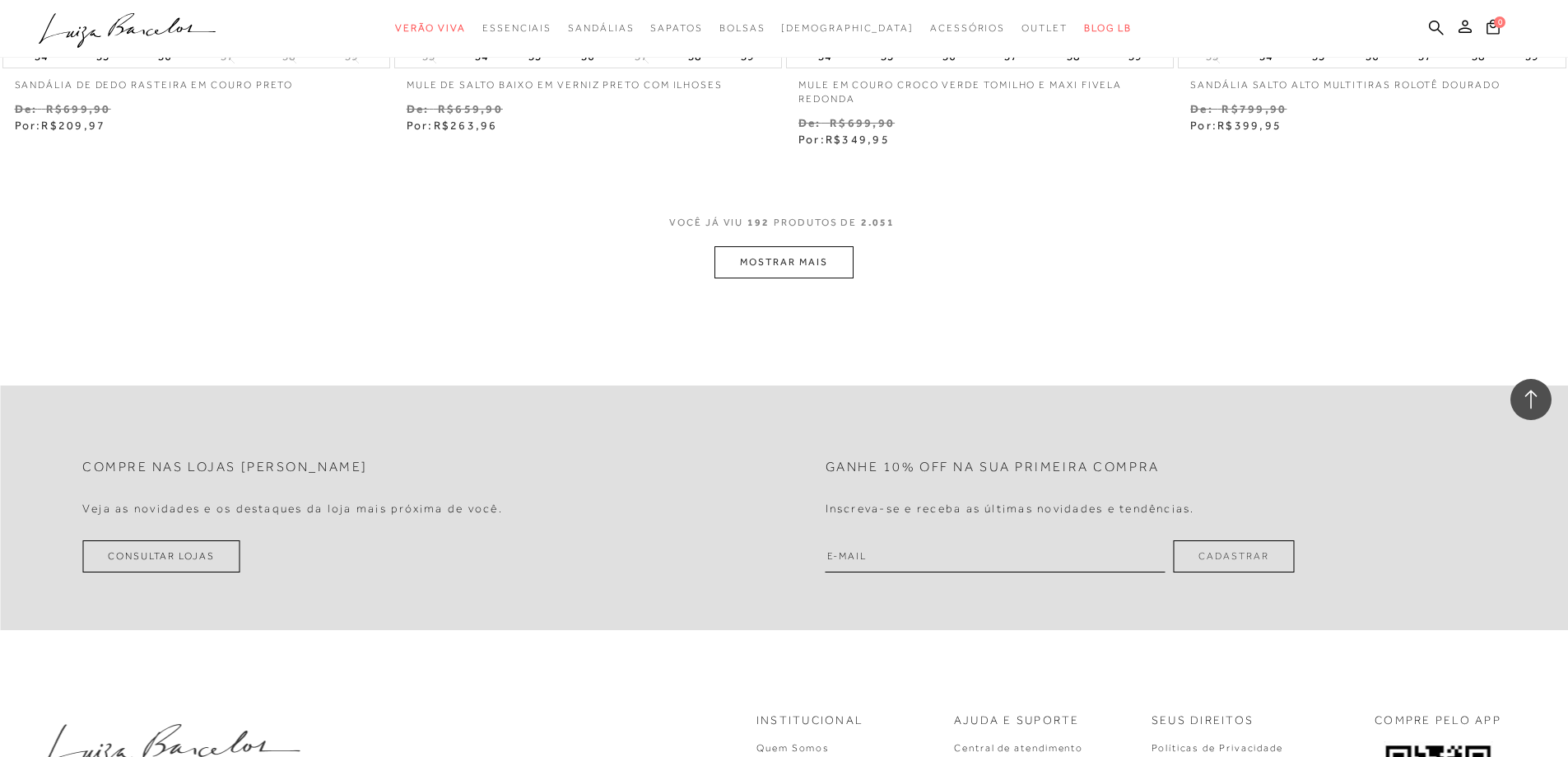
click at [801, 221] on div "VOCê JÁ VIU 192 PRODUTOS DE 2.051" at bounding box center [784, 231] width 230 height 31
click at [799, 246] on button "MOSTRAR MAIS" at bounding box center [784, 262] width 139 height 32
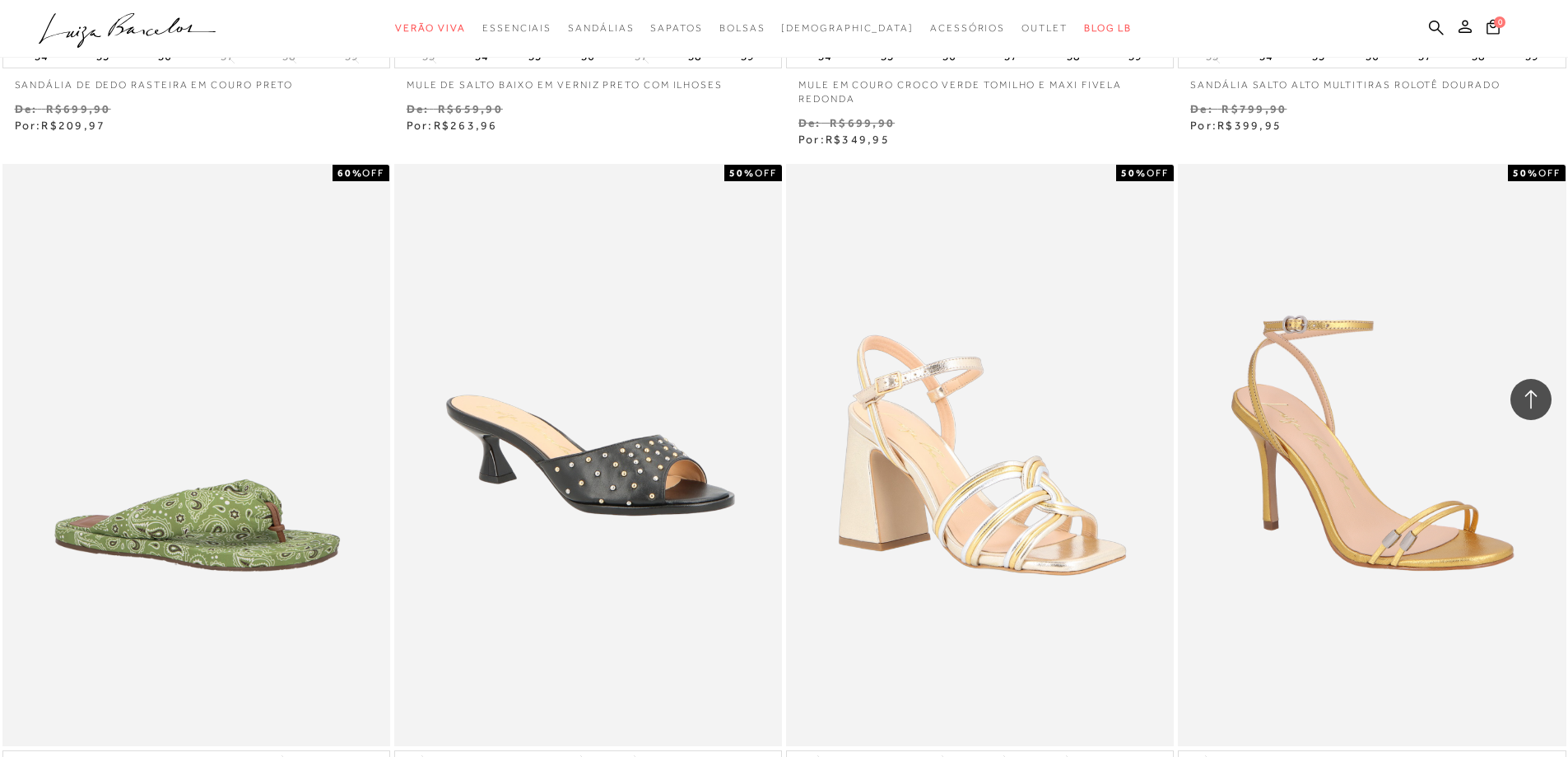
click at [783, 244] on div "50% OFF MULE DE SALTO MÉDIO EM COURO PRETO COM MIX DE REBITES 33 34 35 36" at bounding box center [588, 502] width 392 height 680
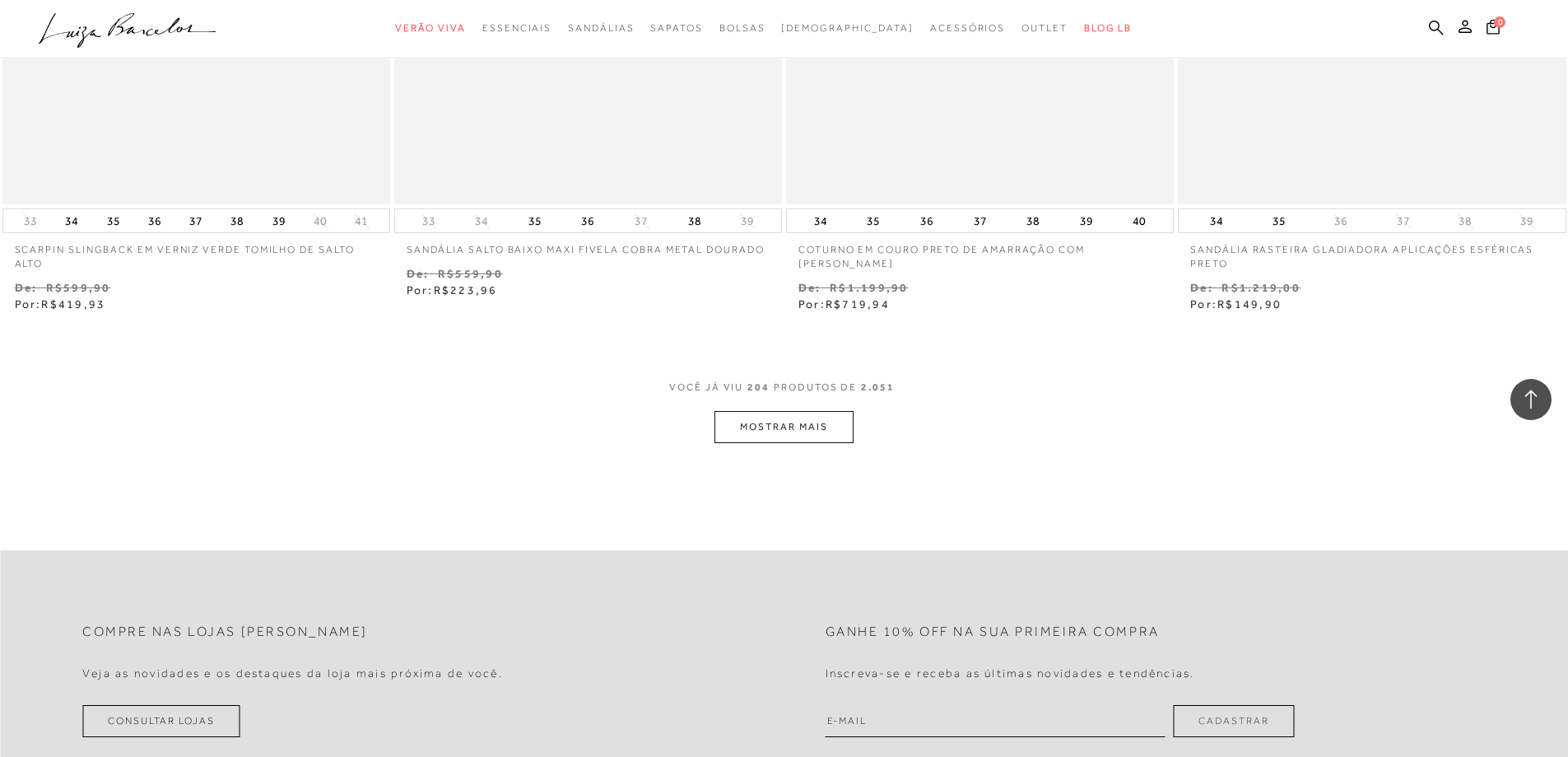
scroll to position [35812, 0]
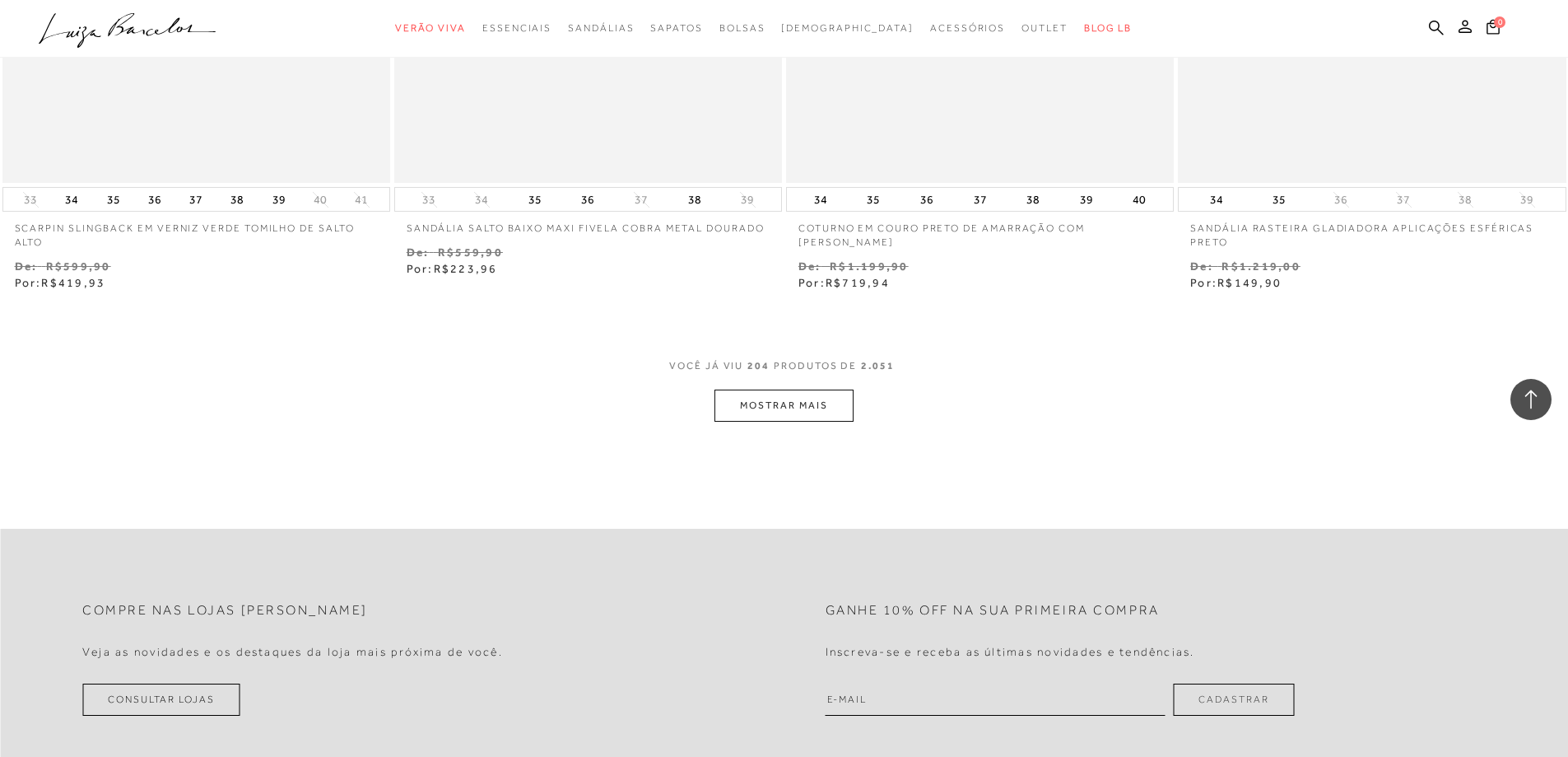
click at [780, 389] on button "MOSTRAR MAIS" at bounding box center [784, 405] width 139 height 32
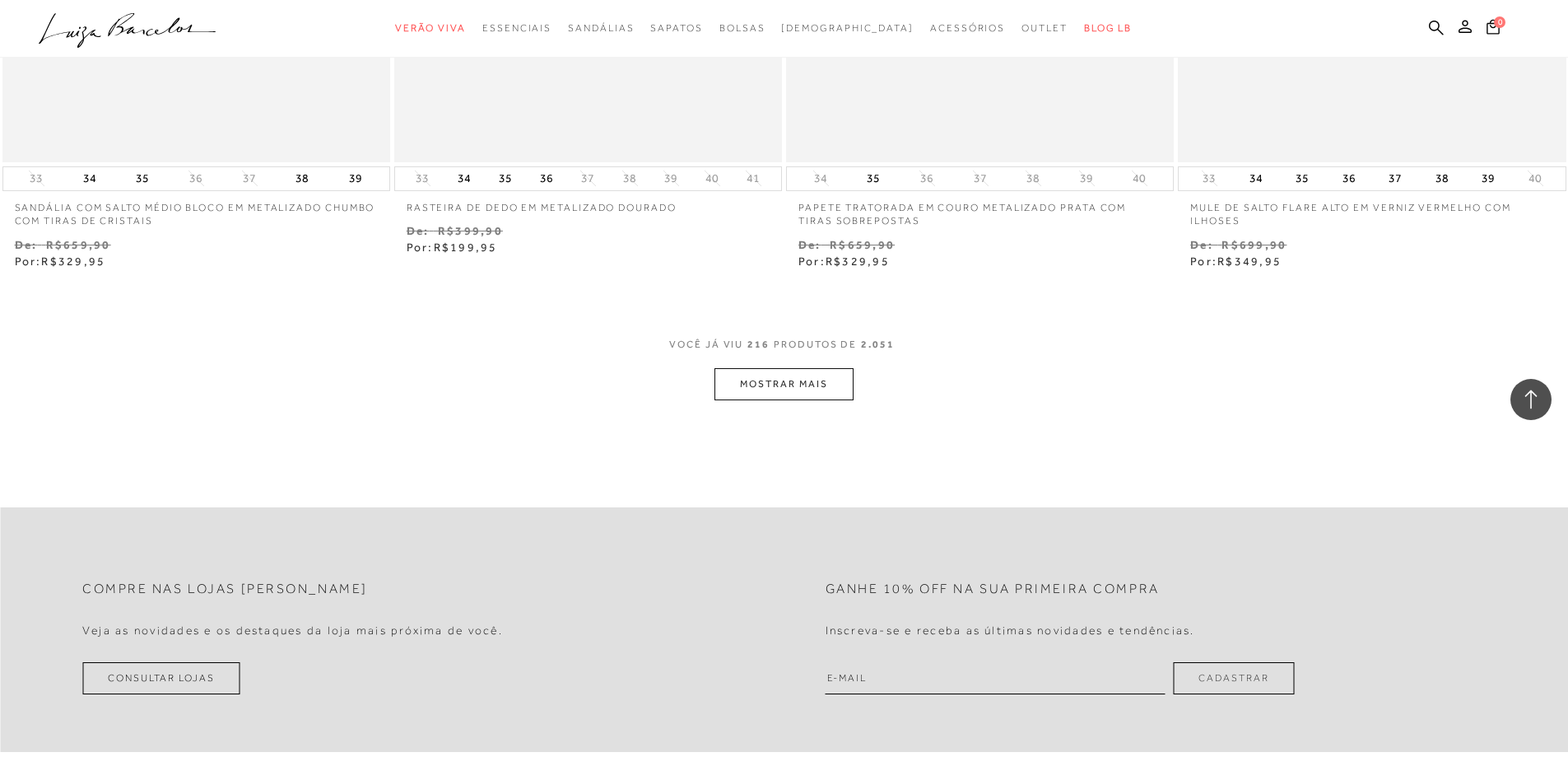
click at [783, 382] on button "MOSTRAR MAIS" at bounding box center [784, 384] width 139 height 32
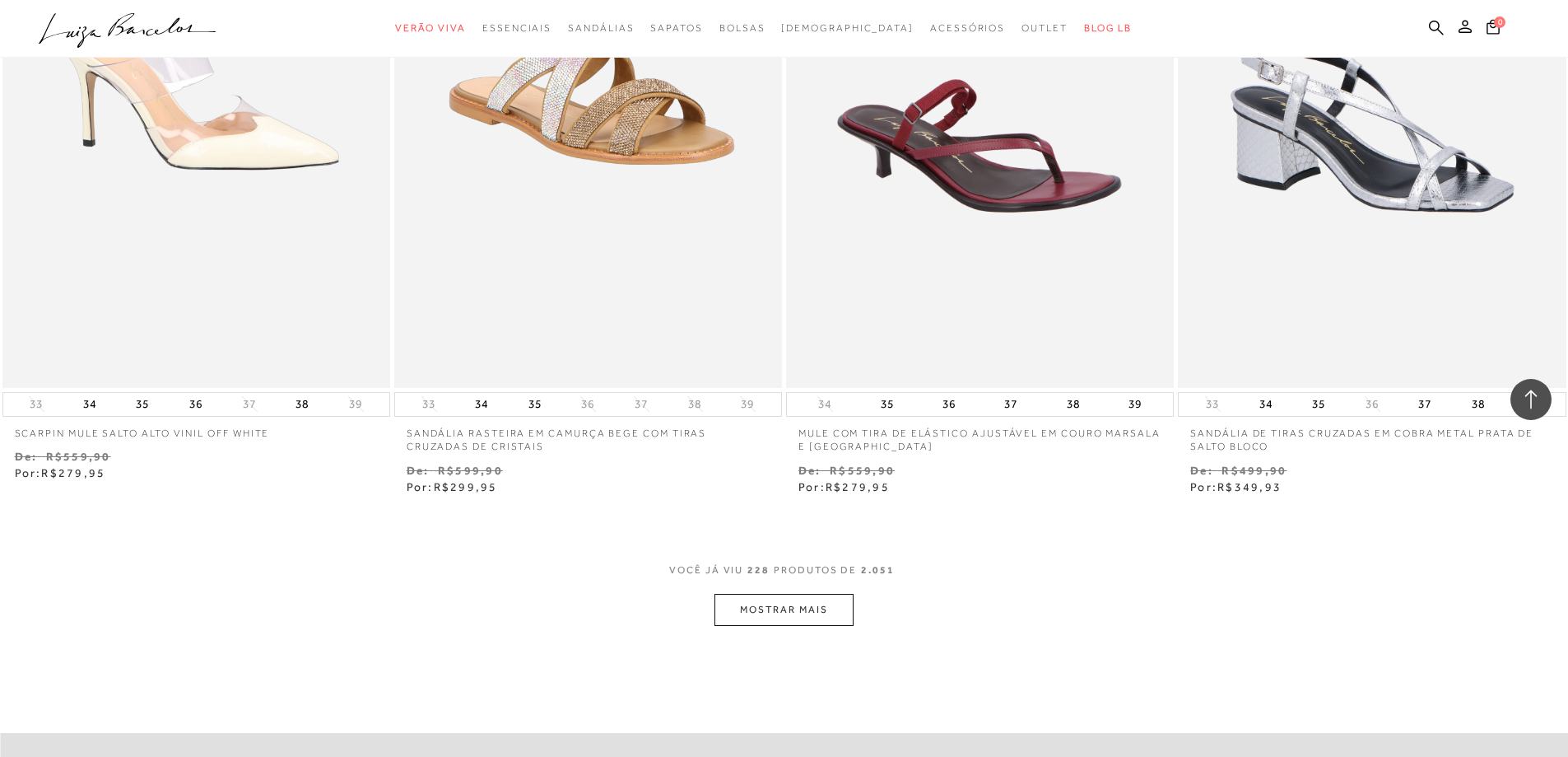
scroll to position [40093, 0]
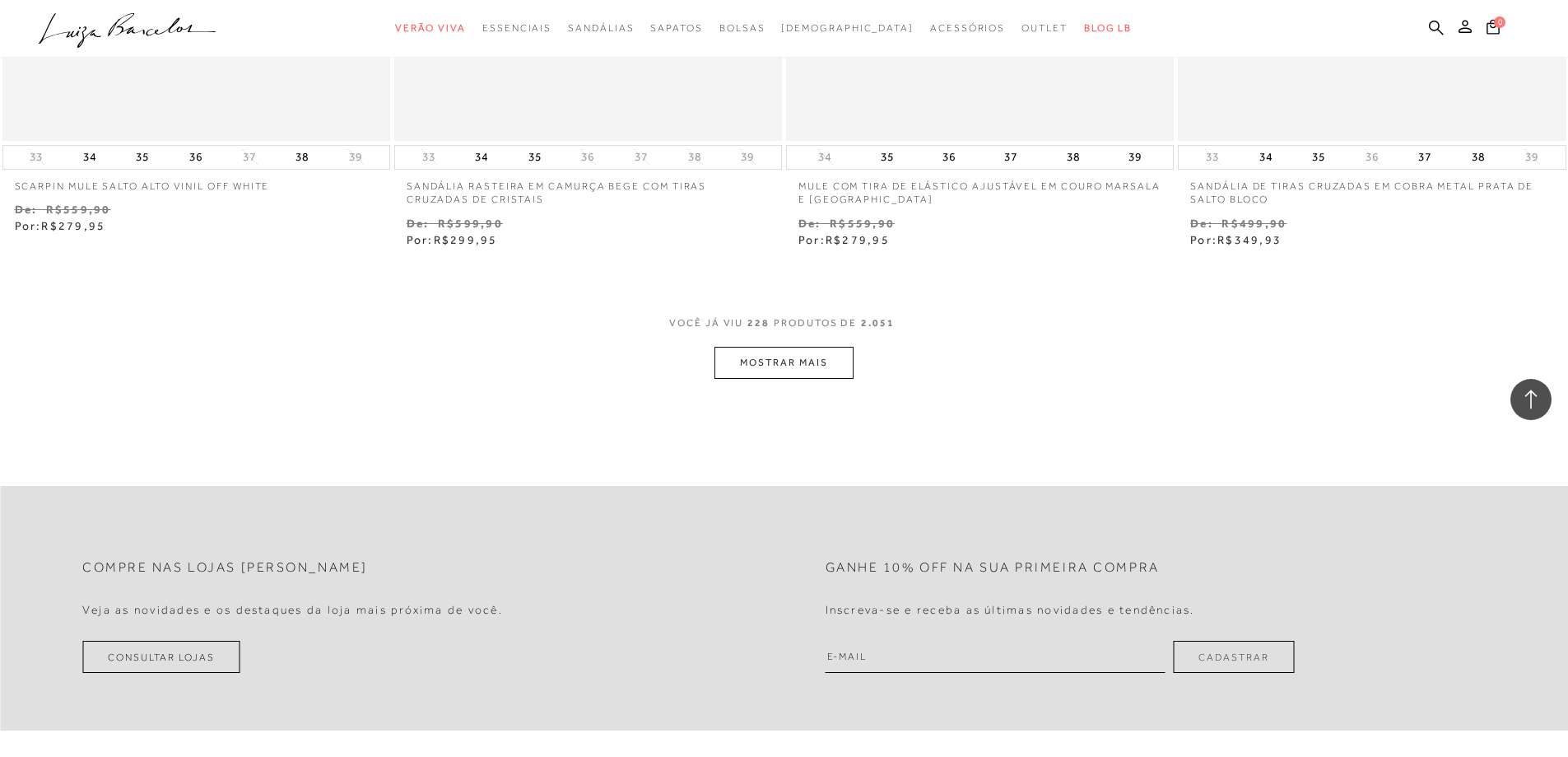
click at [803, 346] on button "MOSTRAR MAIS" at bounding box center [784, 362] width 139 height 32
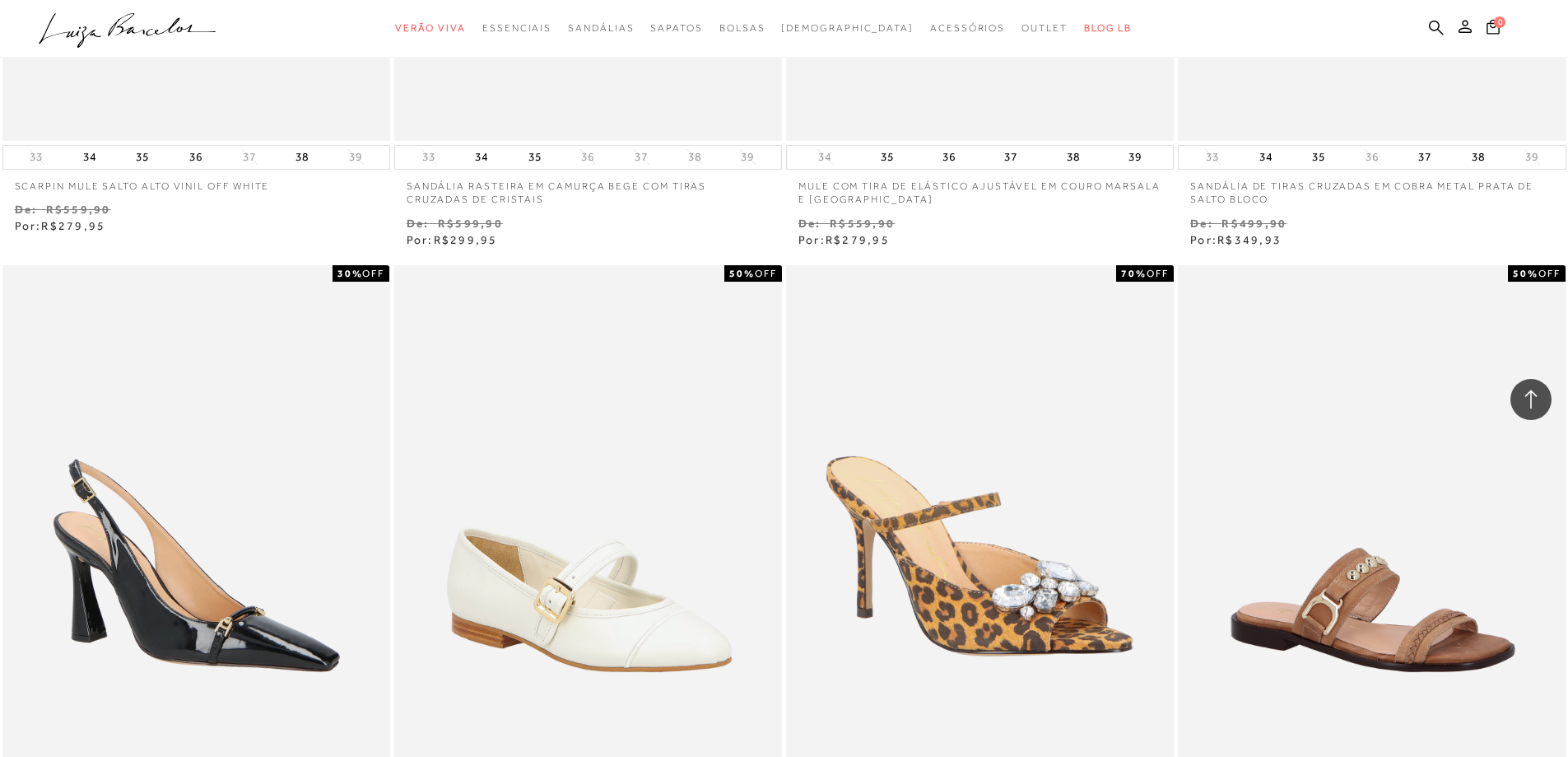
click at [784, 294] on div "70% OFF MULE SALTO ALTO FINO EM COURO NOBUCK ONÇA COM MAXI CRISTAL 34 35 36" at bounding box center [980, 609] width 392 height 694
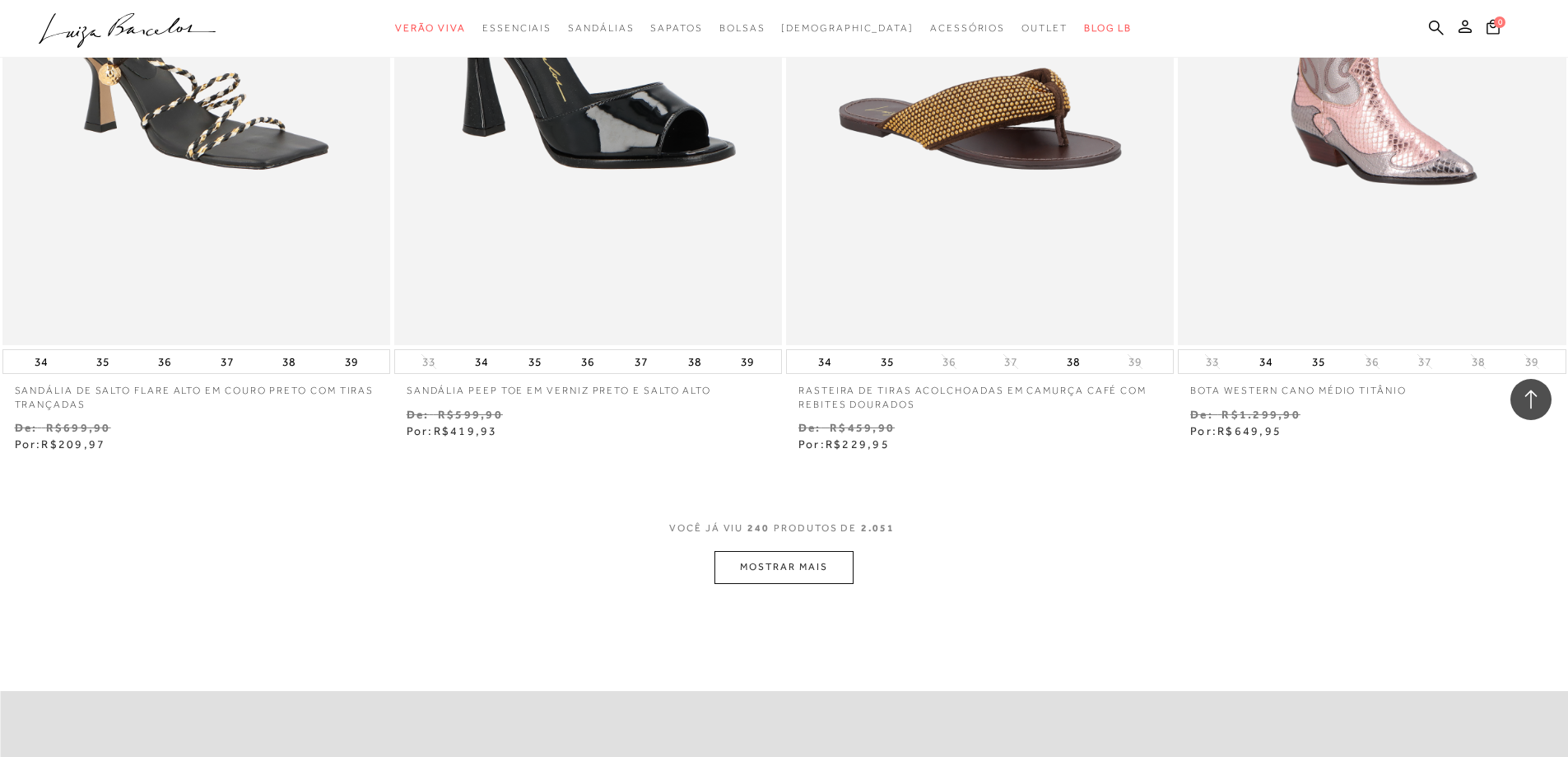
scroll to position [42234, 0]
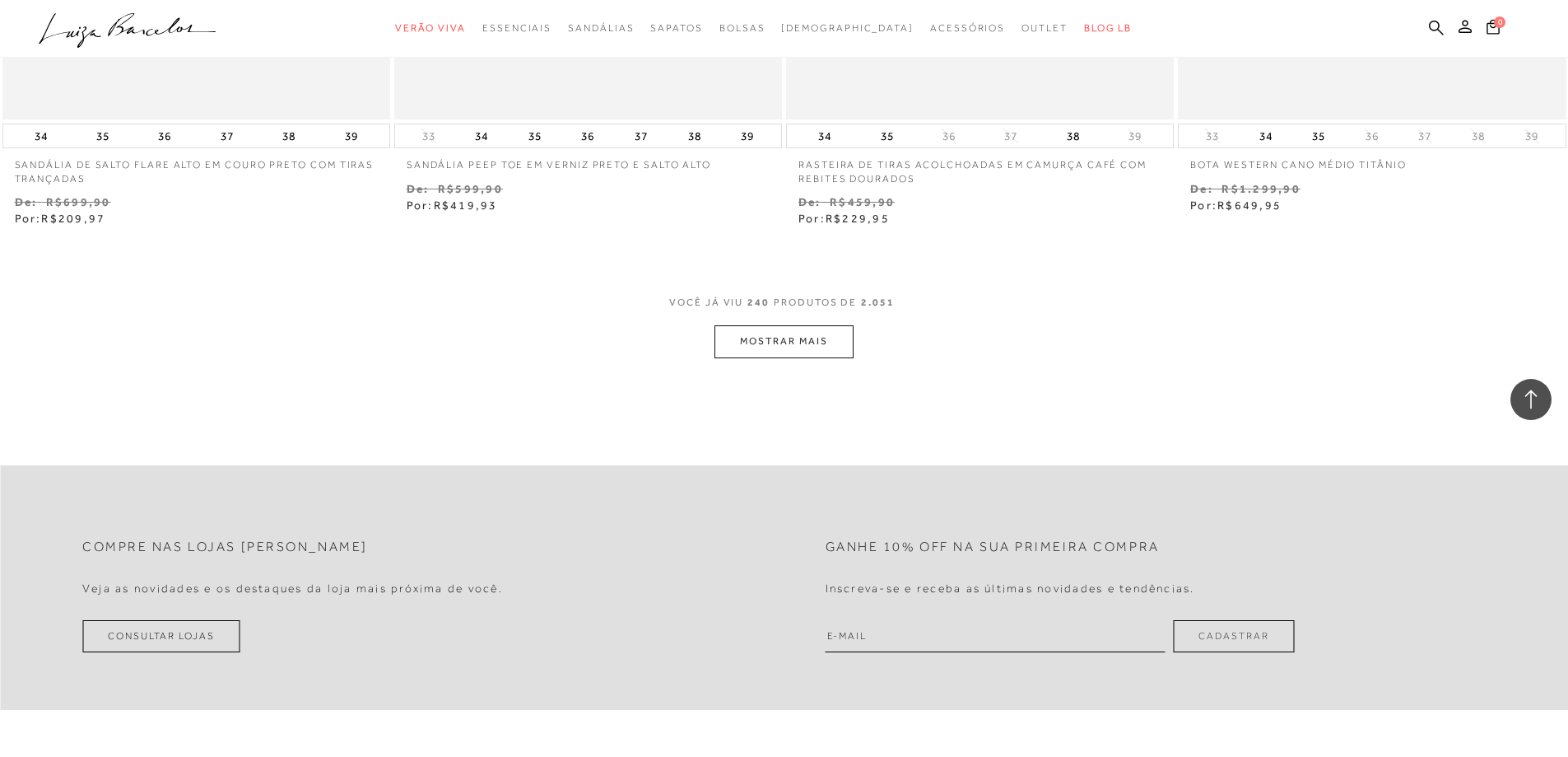
click at [777, 325] on button "MOSTRAR MAIS" at bounding box center [784, 341] width 139 height 32
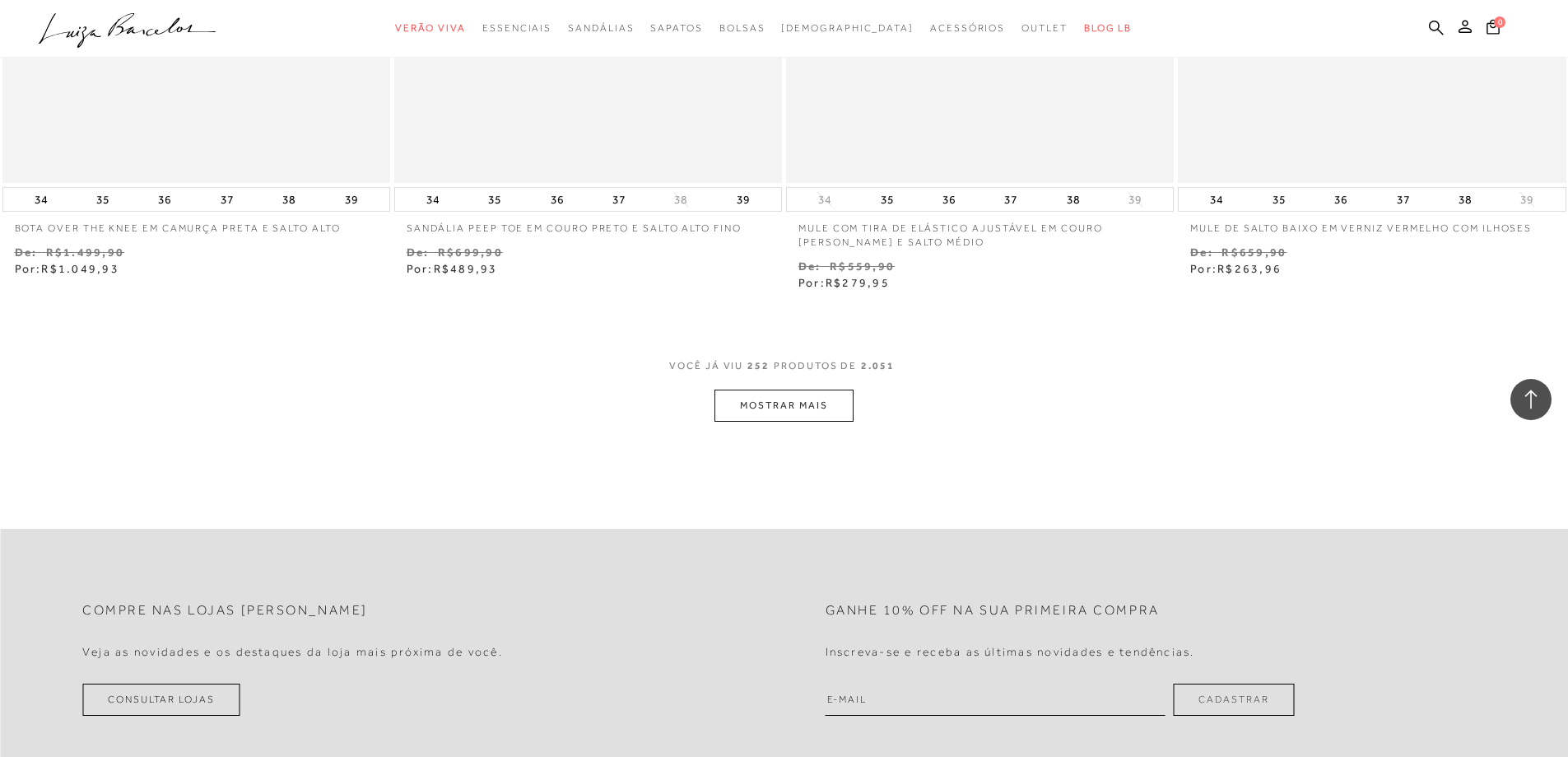
scroll to position [44292, 0]
click at [769, 387] on button "MOSTRAR MAIS" at bounding box center [784, 403] width 139 height 32
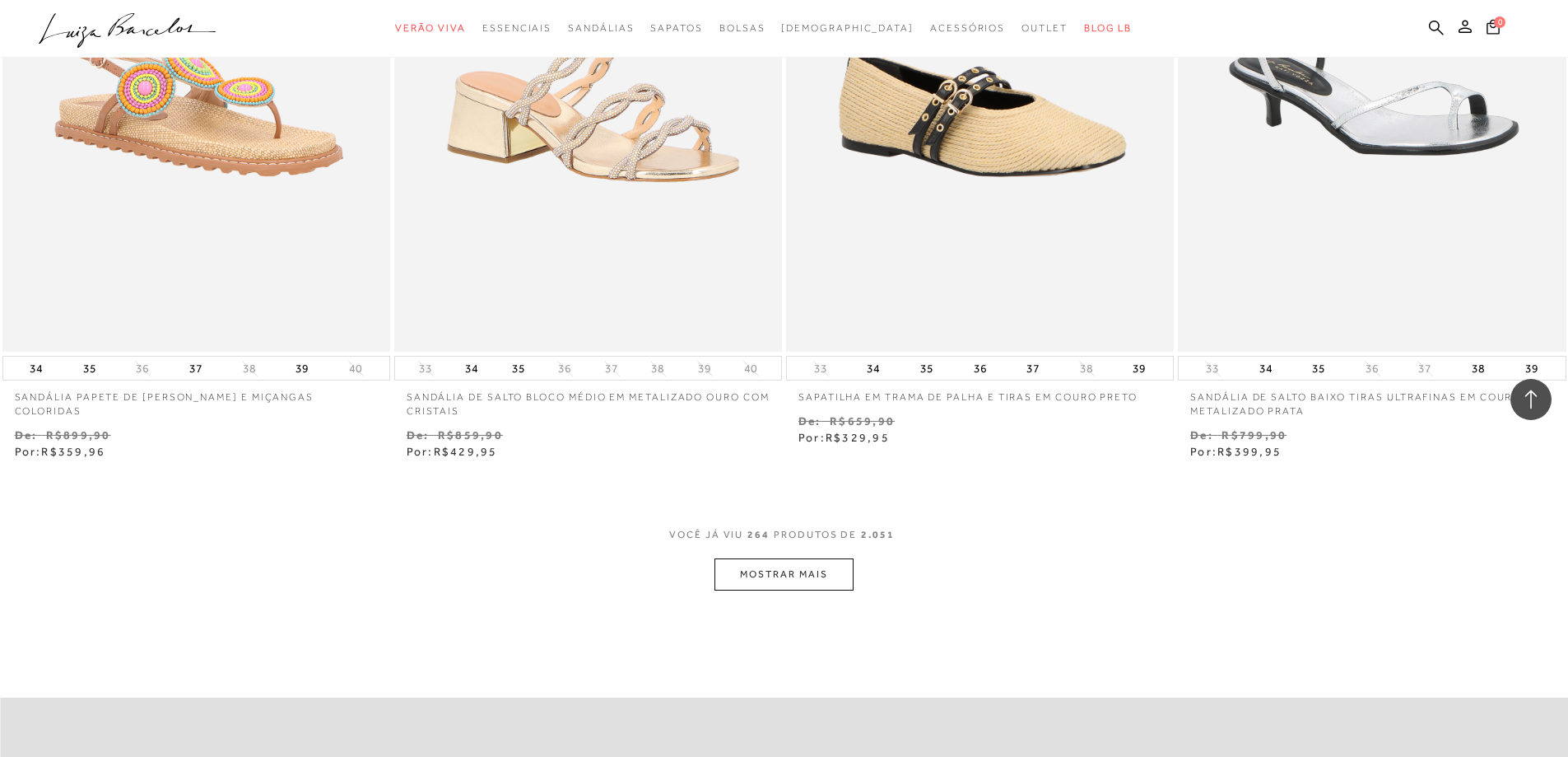
scroll to position [46267, 0]
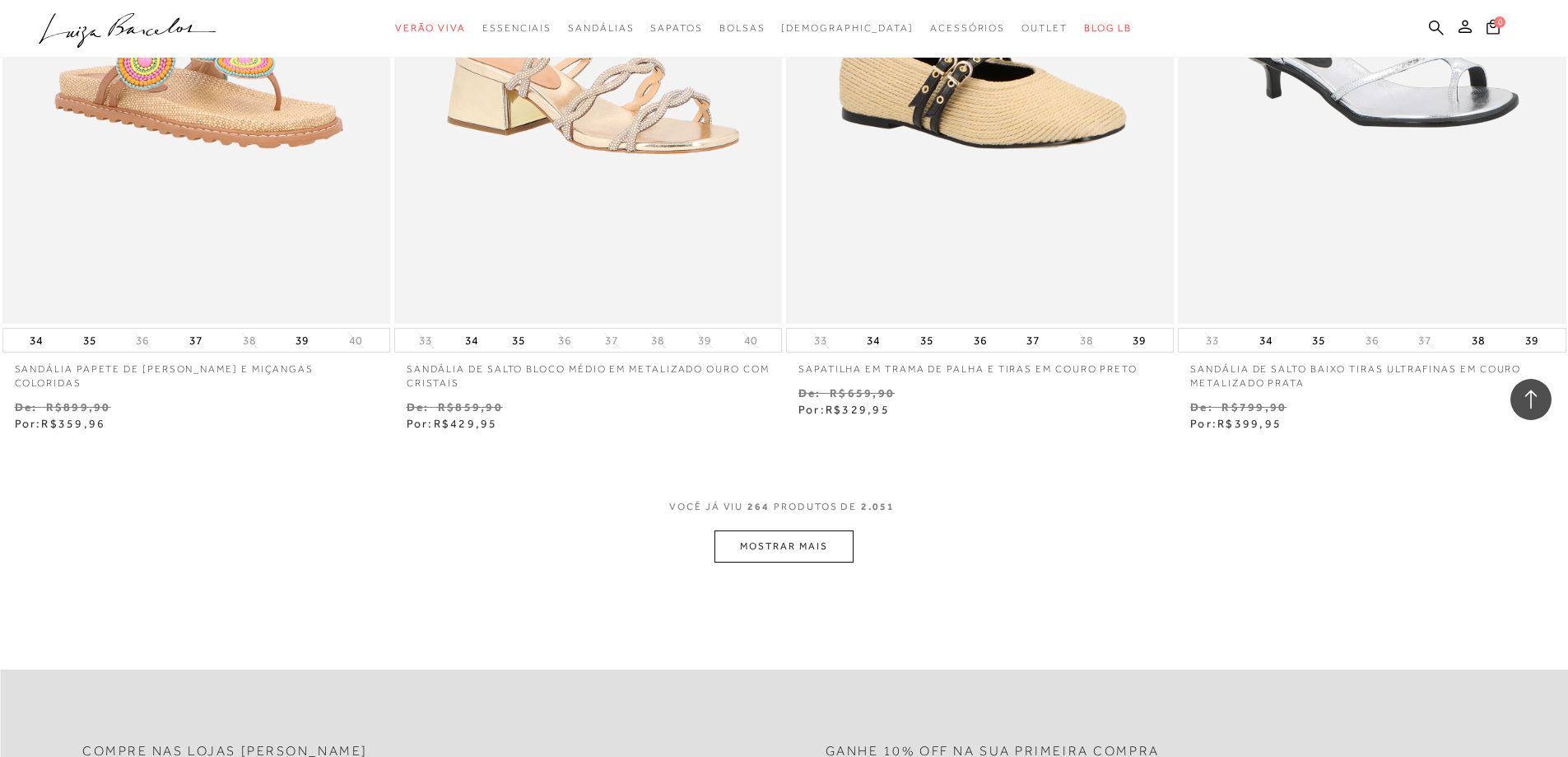
click at [796, 530] on button "MOSTRAR MAIS" at bounding box center [784, 546] width 139 height 32
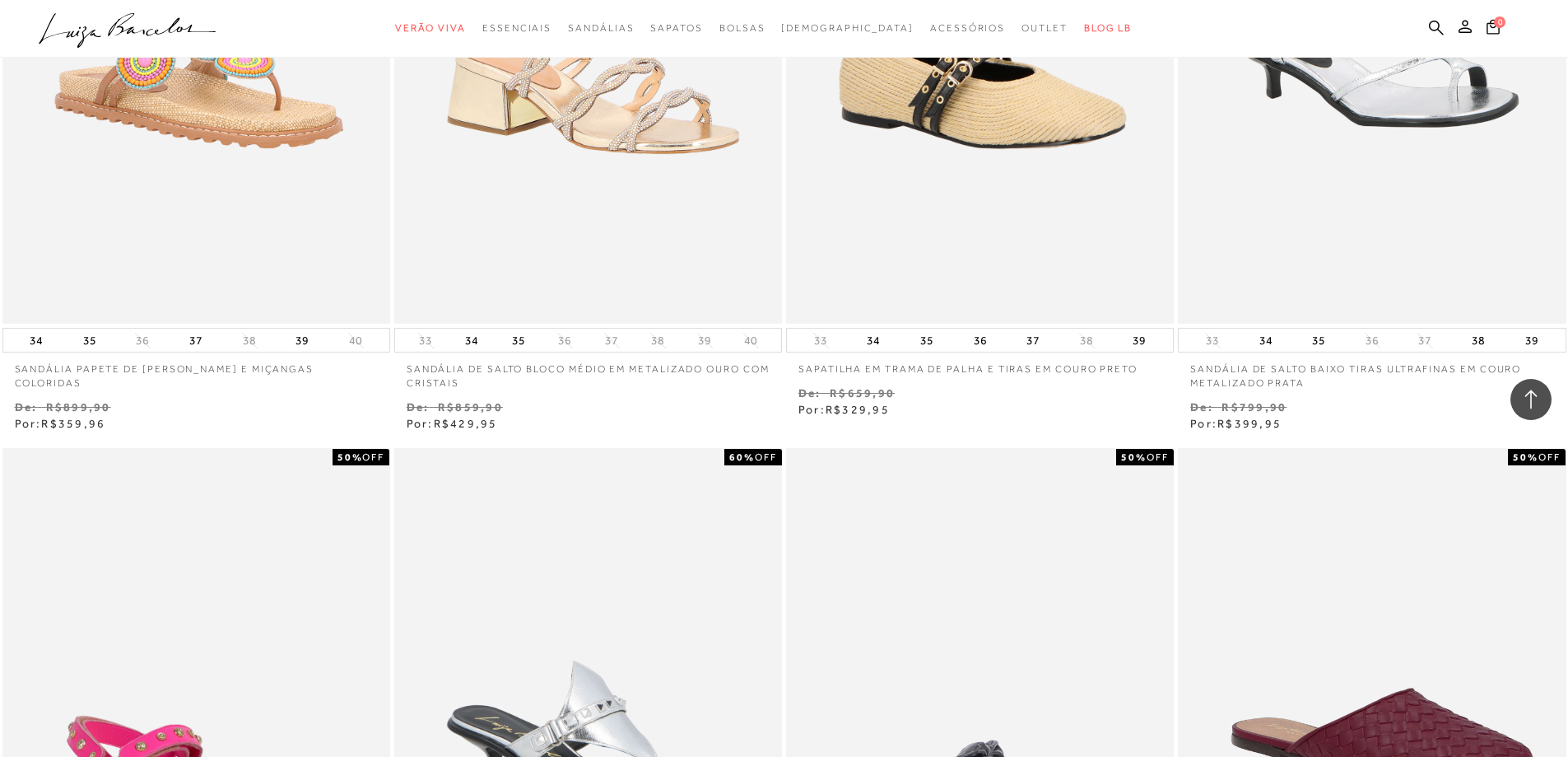
scroll to position [46597, 0]
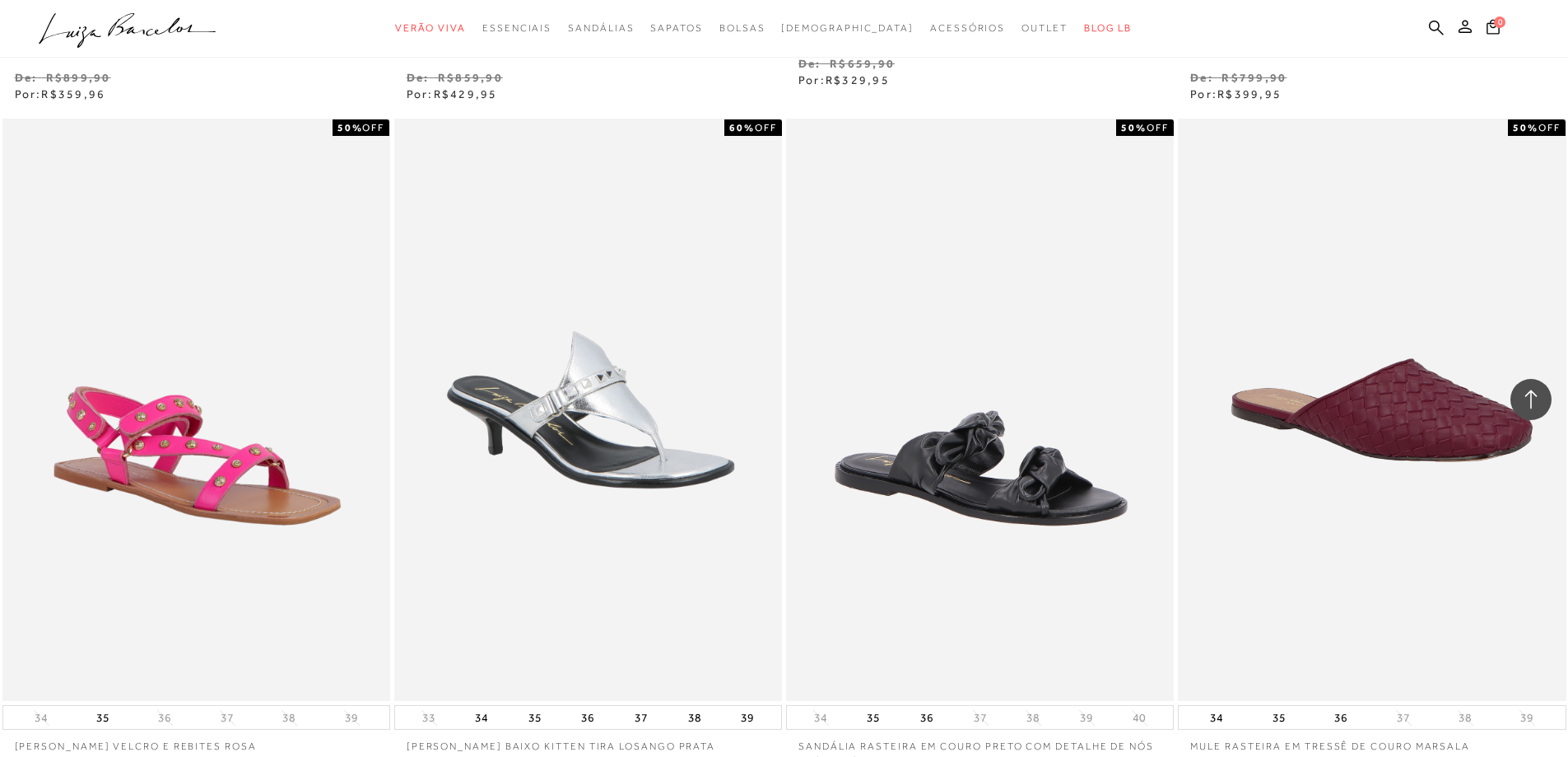
click at [783, 389] on div "60% OFF SANDÁLIA SALTO BAIXO KITTEN TIRA LOSANGO PRATA 33 34 35 36 37 38 39" at bounding box center [588, 456] width 392 height 680
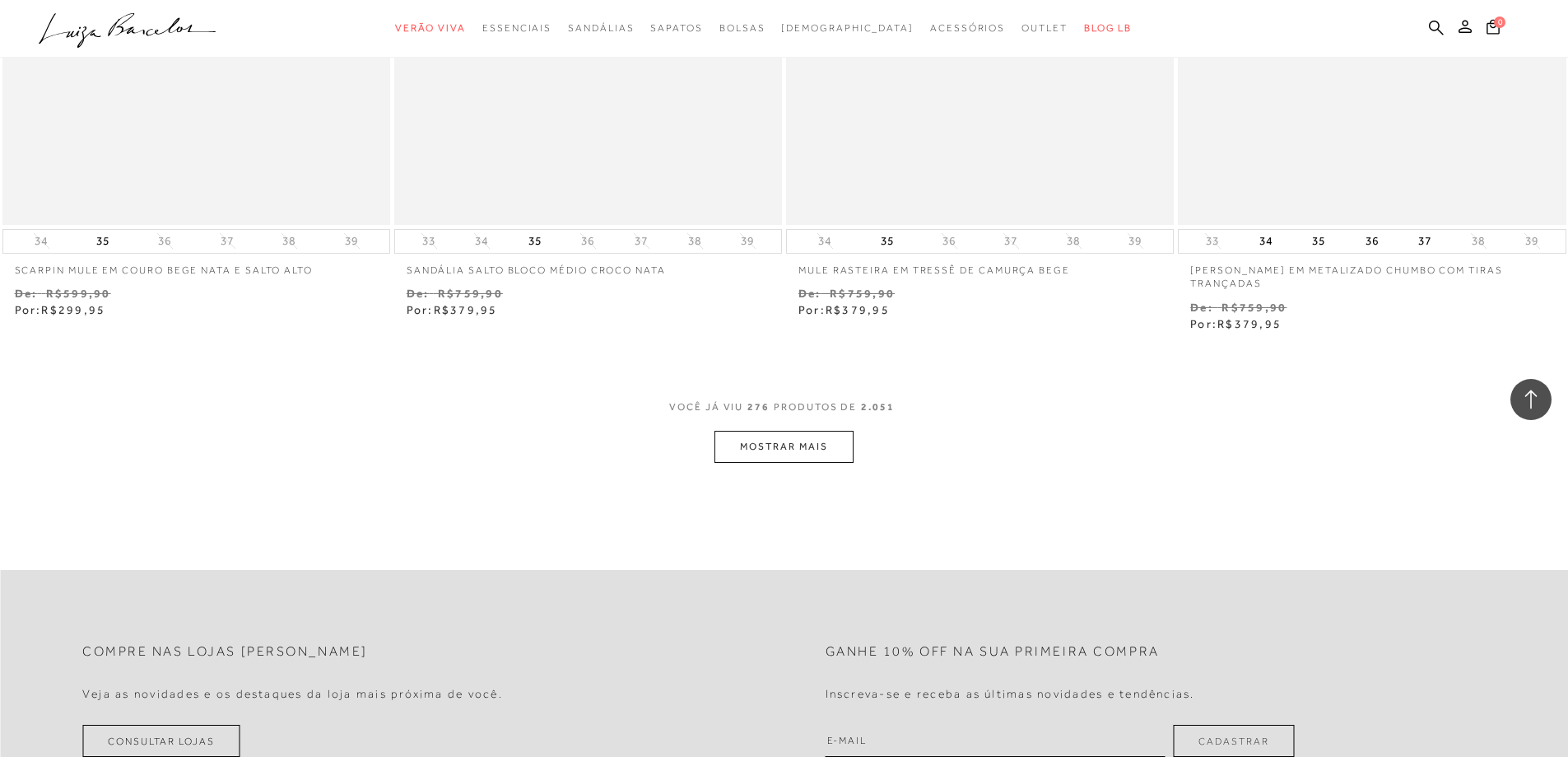
scroll to position [48490, 0]
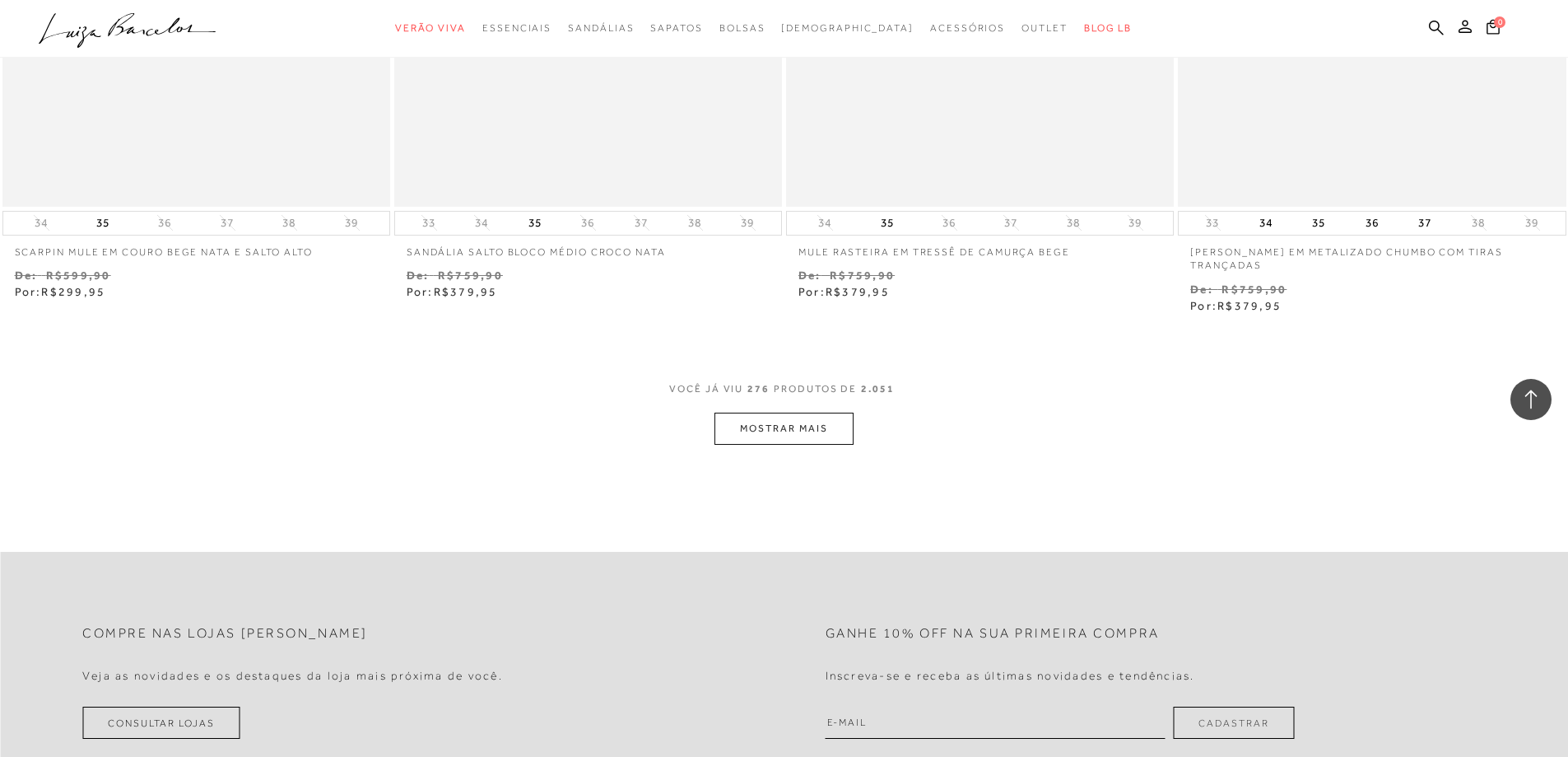
click at [782, 412] on button "MOSTRAR MAIS" at bounding box center [784, 428] width 139 height 32
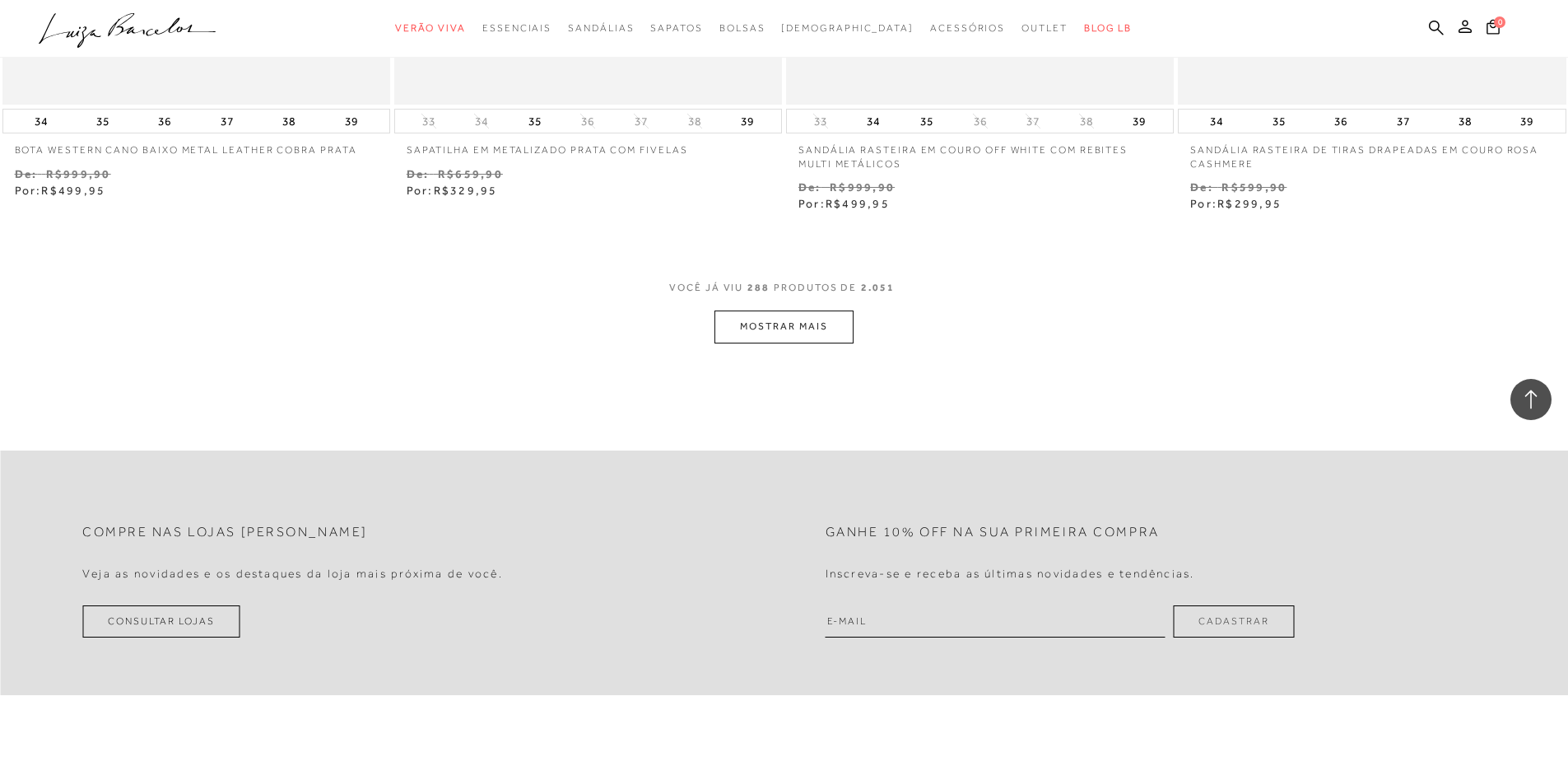
scroll to position [50714, 0]
click at [767, 309] on button "MOSTRAR MAIS" at bounding box center [784, 325] width 139 height 32
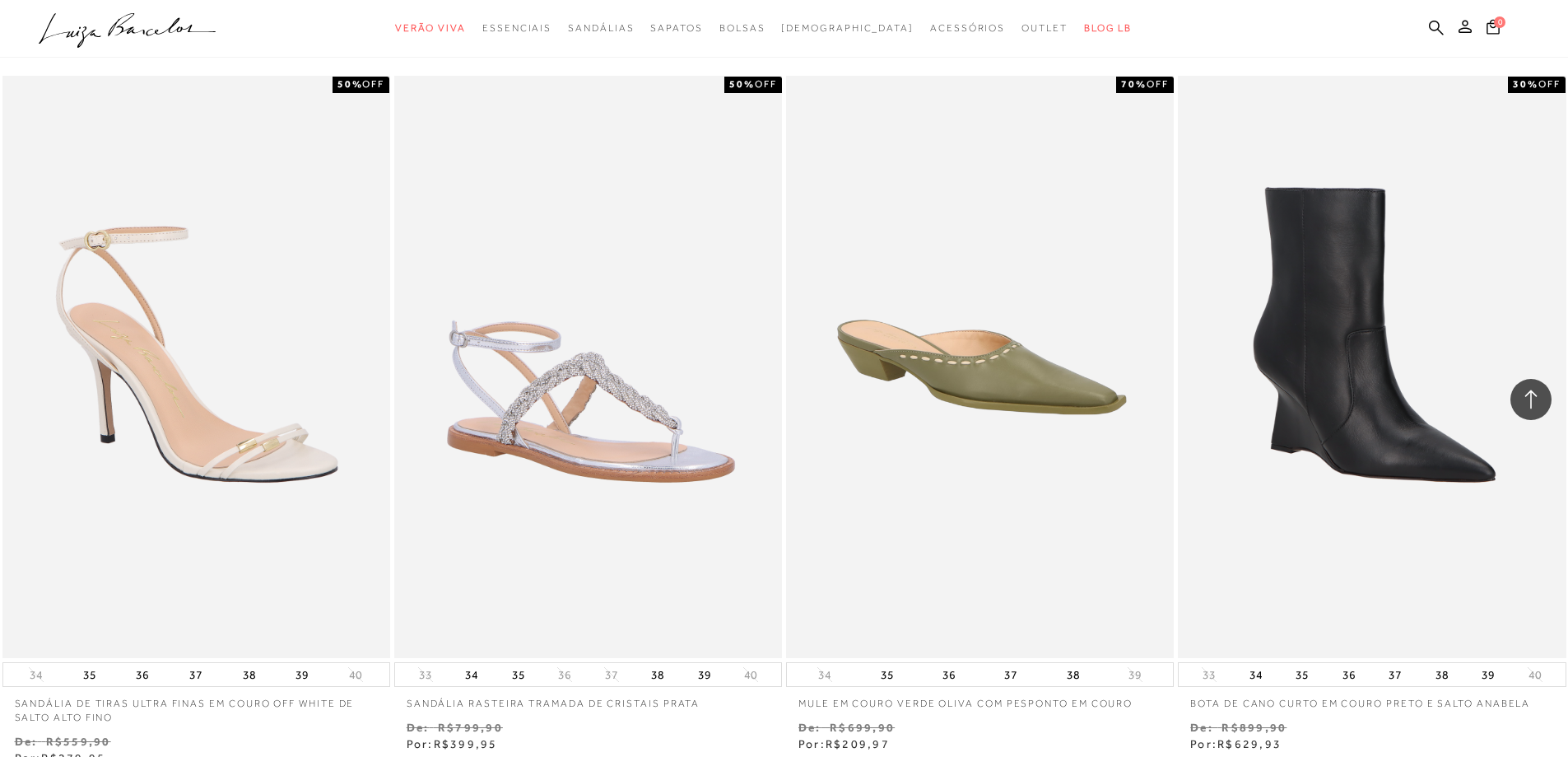
scroll to position [52772, 0]
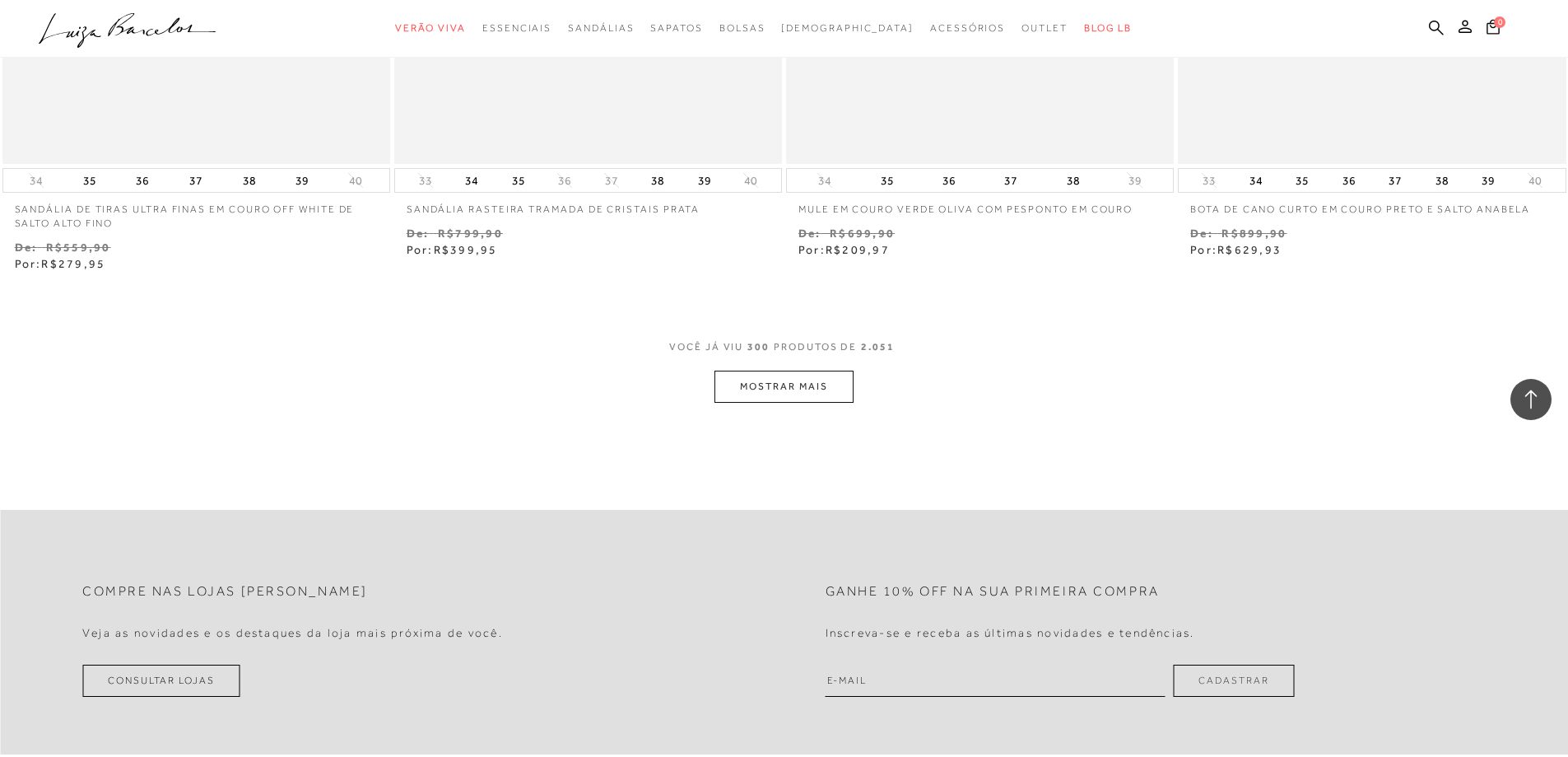
click at [786, 370] on button "MOSTRAR MAIS" at bounding box center [784, 386] width 139 height 32
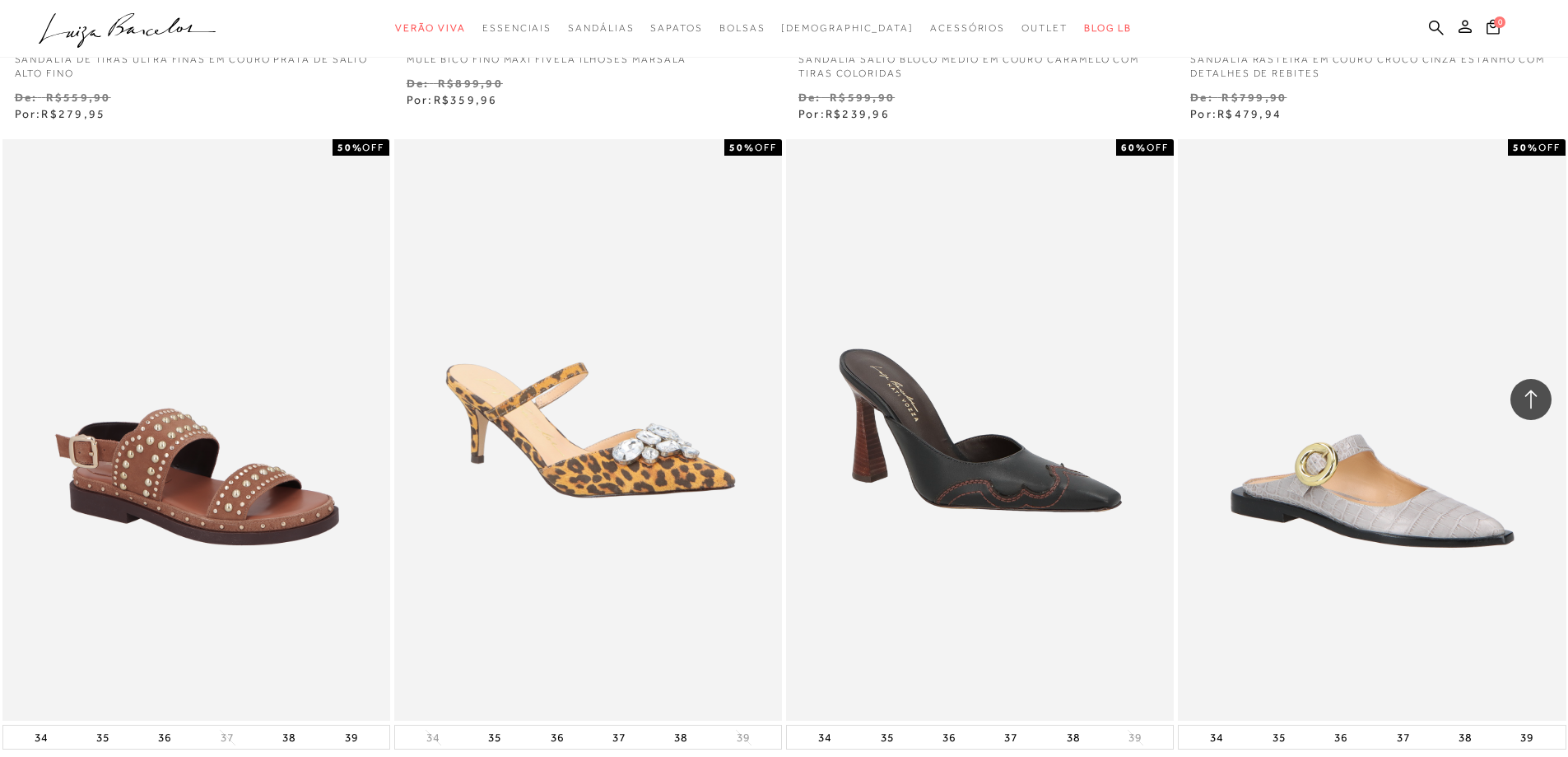
scroll to position [54583, 0]
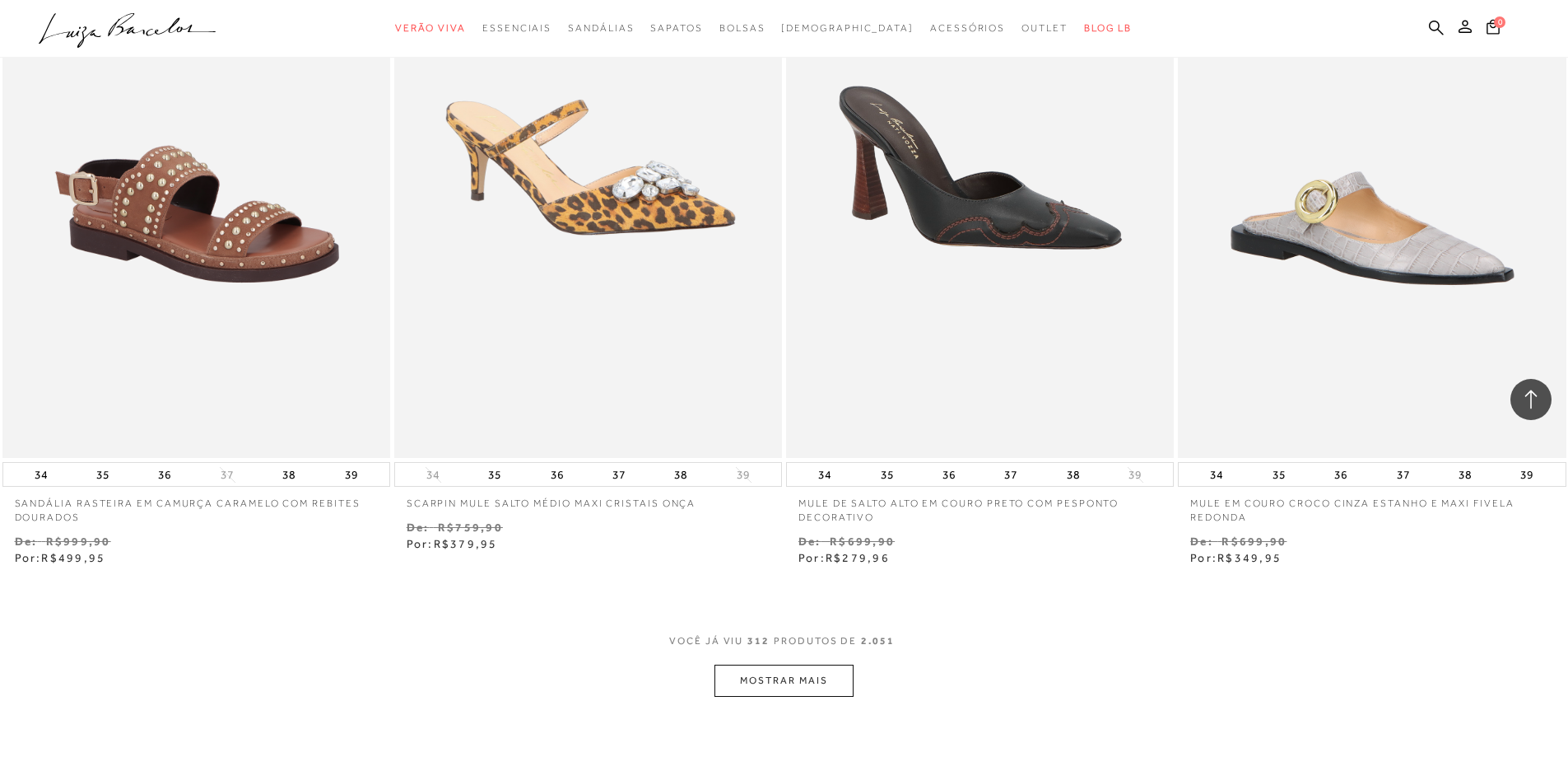
click at [747, 664] on button "MOSTRAR MAIS" at bounding box center [784, 680] width 139 height 32
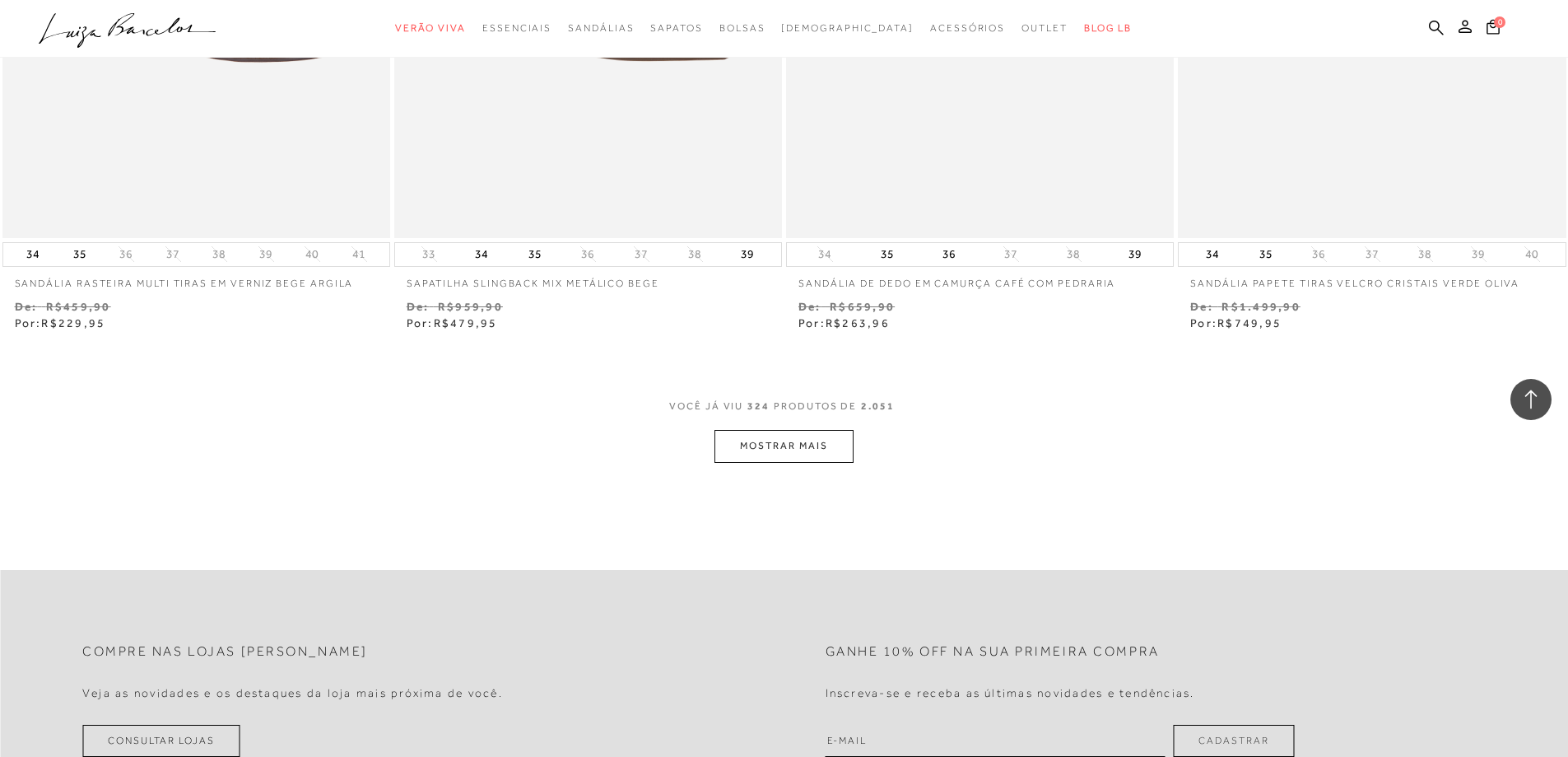
scroll to position [56971, 0]
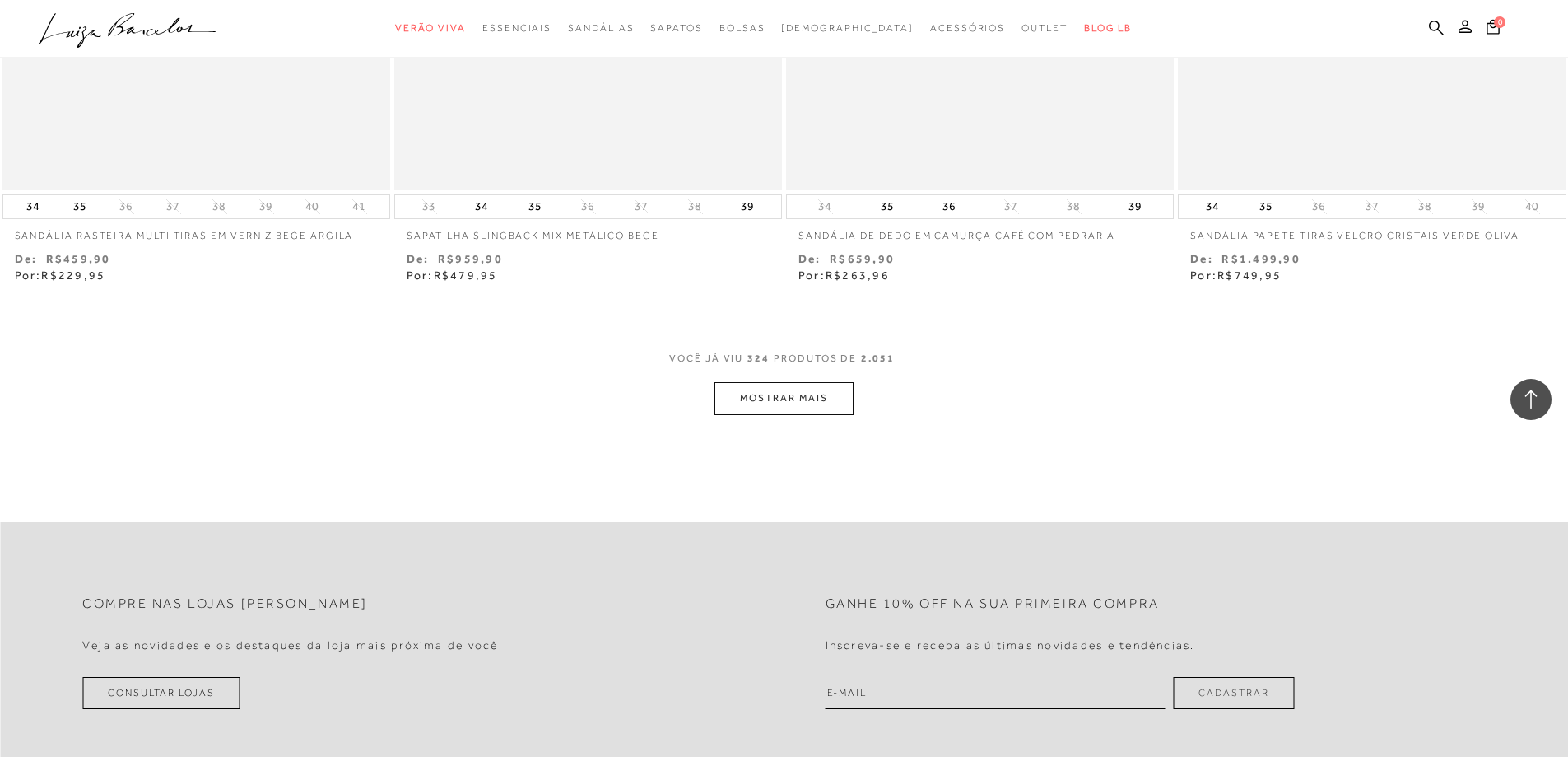
click at [802, 382] on button "MOSTRAR MAIS" at bounding box center [784, 397] width 139 height 32
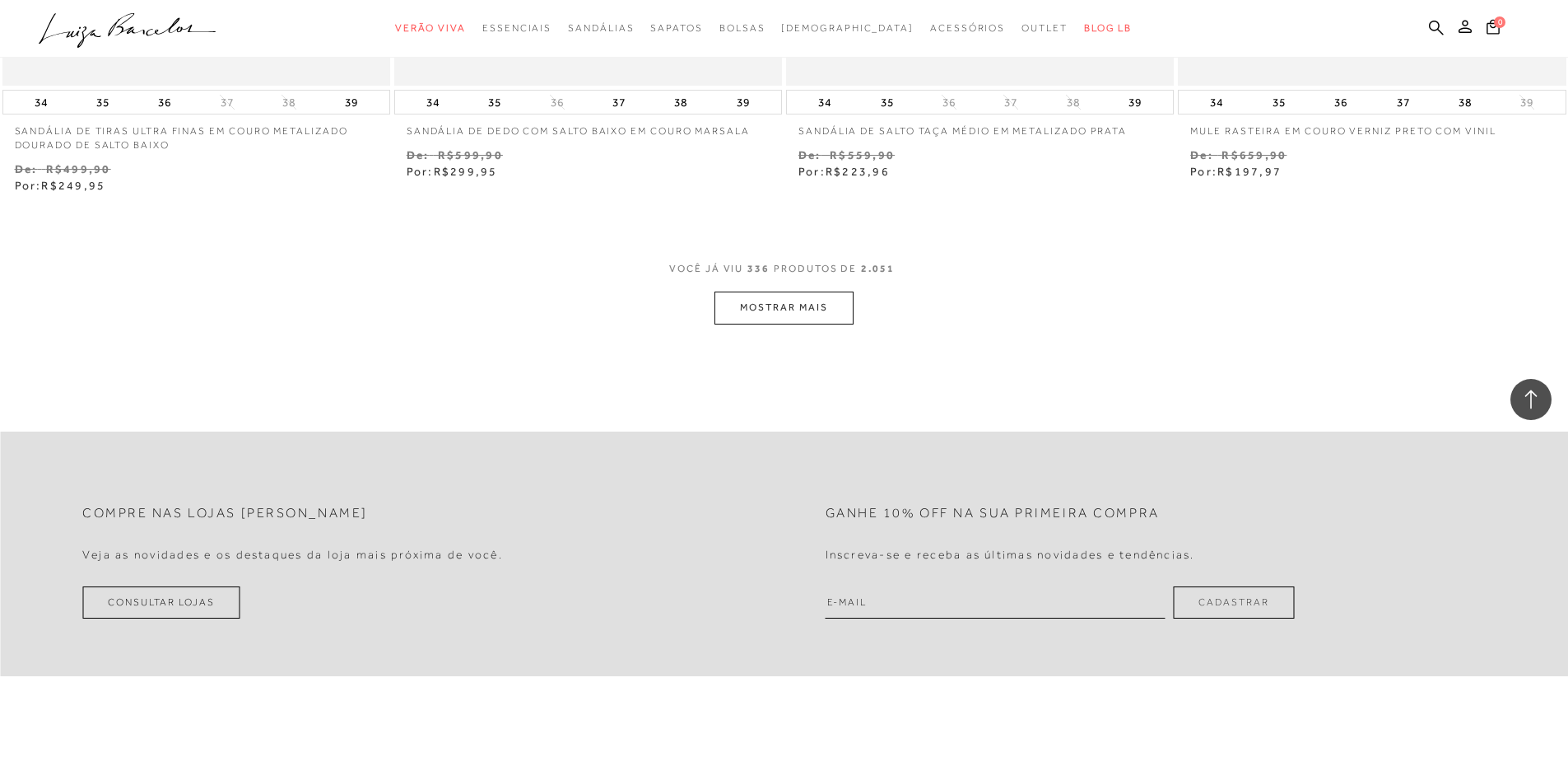
scroll to position [59193, 0]
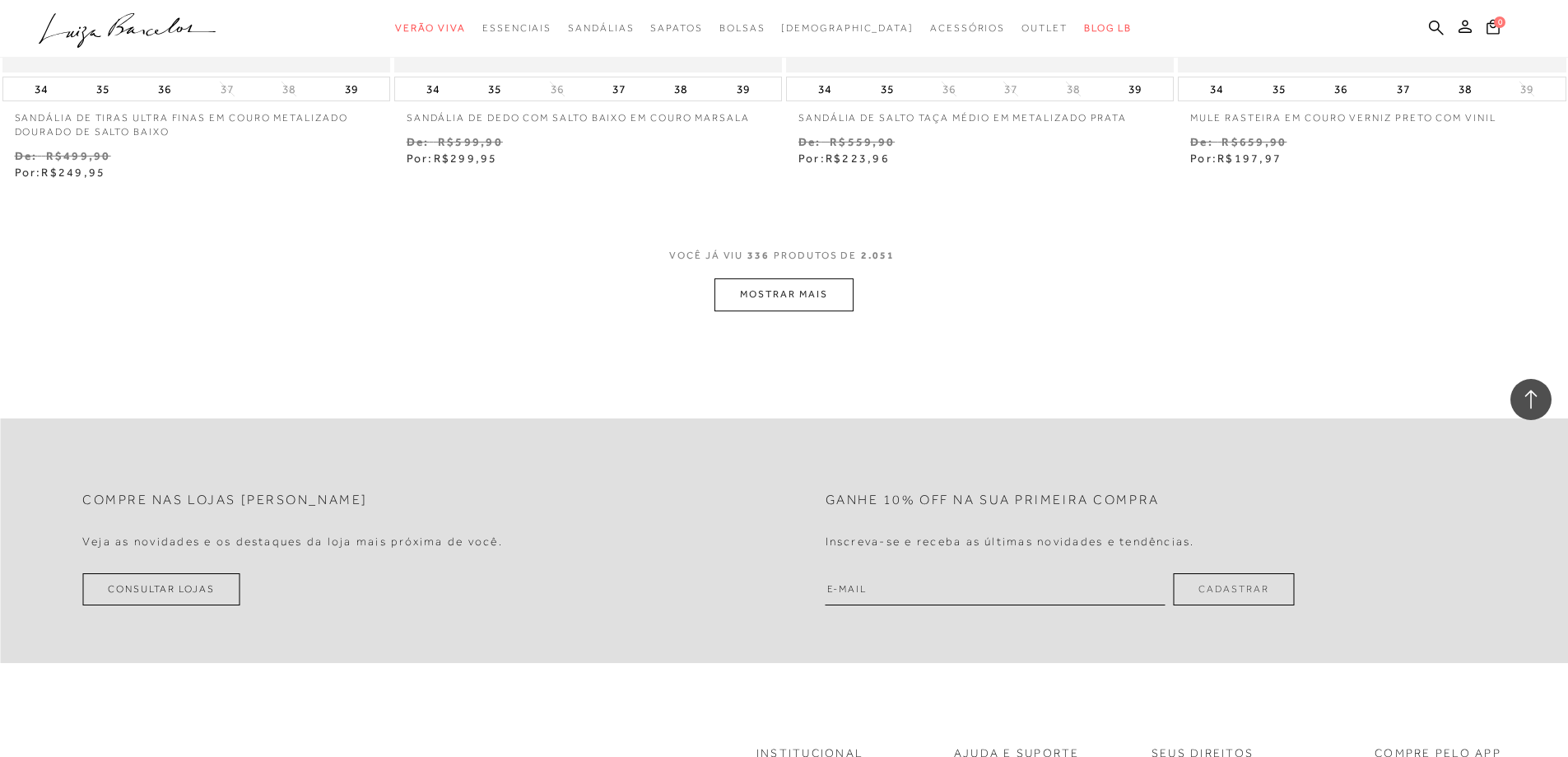
click at [746, 278] on button "MOSTRAR MAIS" at bounding box center [784, 294] width 139 height 32
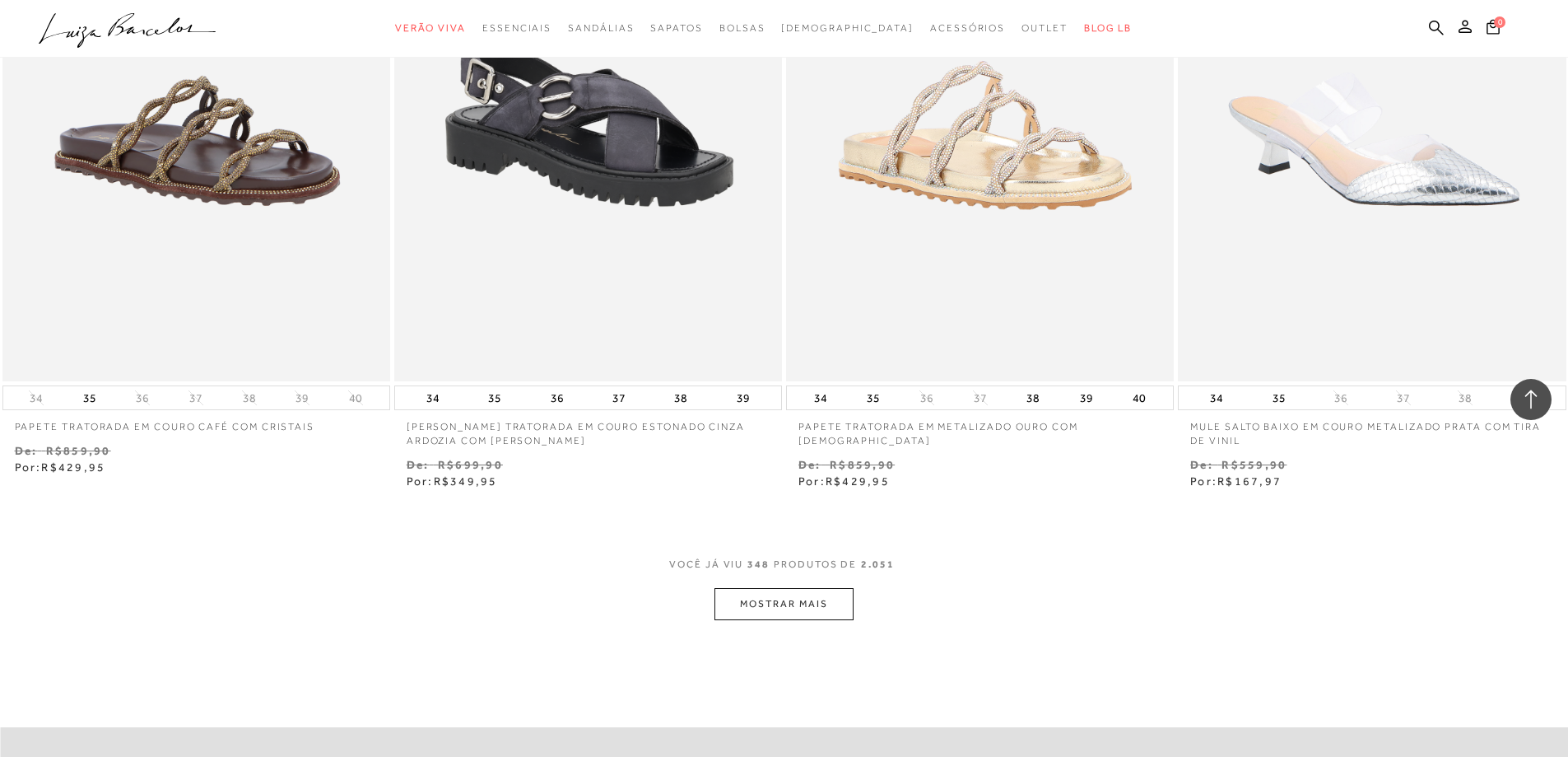
scroll to position [61004, 0]
click at [742, 587] on button "MOSTRAR MAIS" at bounding box center [784, 603] width 139 height 32
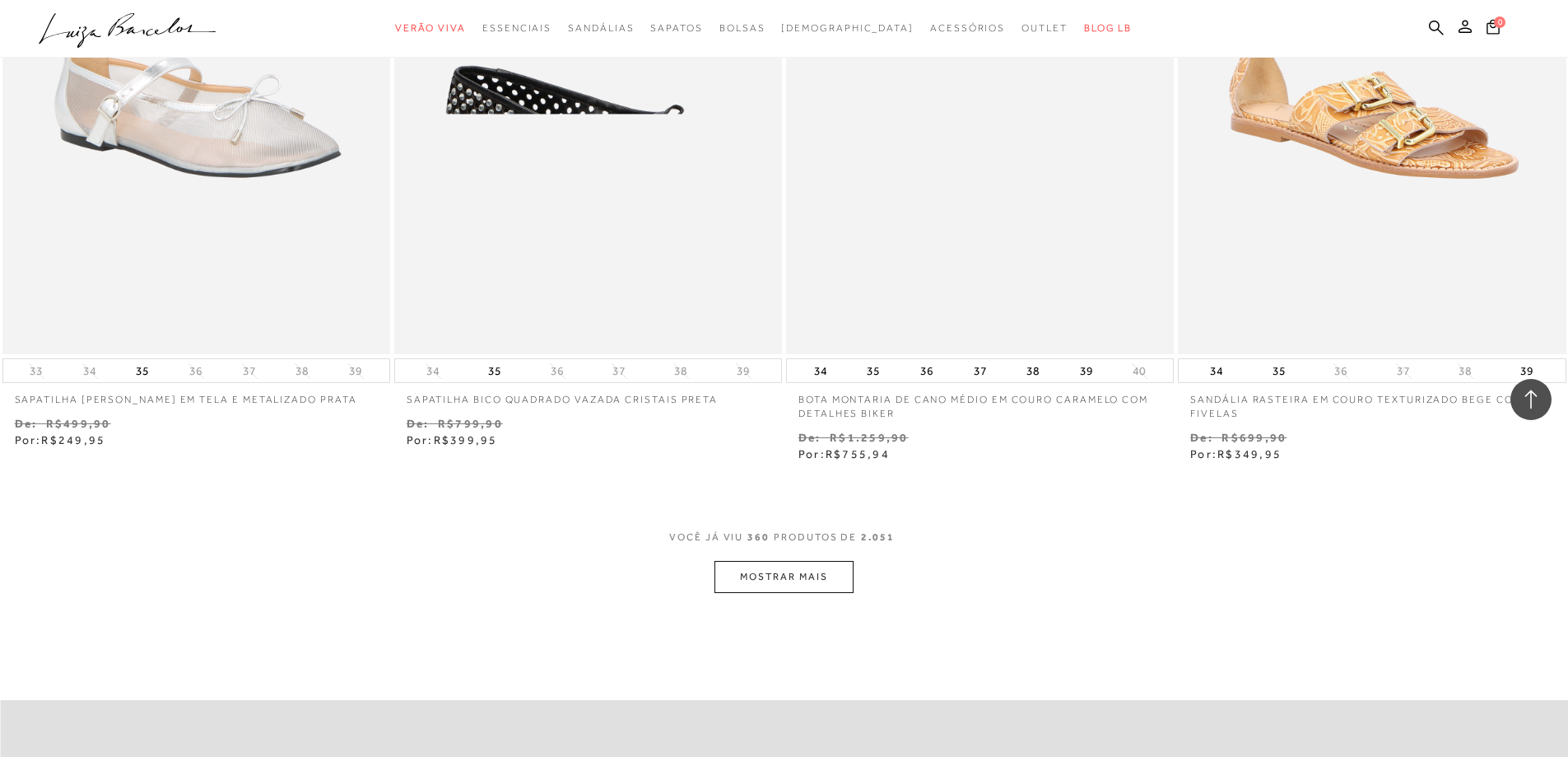
scroll to position [63227, 0]
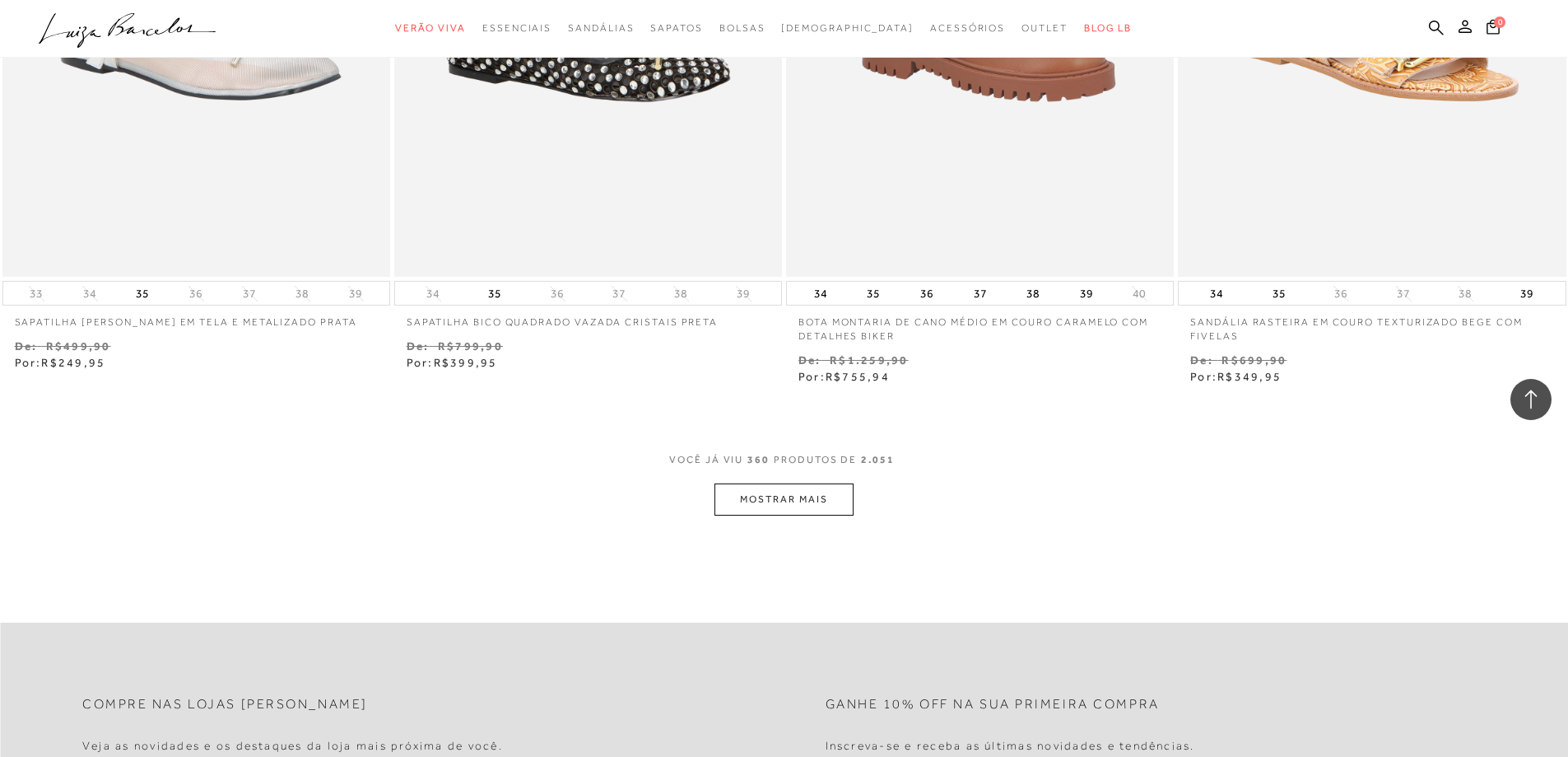
click at [777, 483] on button "MOSTRAR MAIS" at bounding box center [784, 499] width 139 height 32
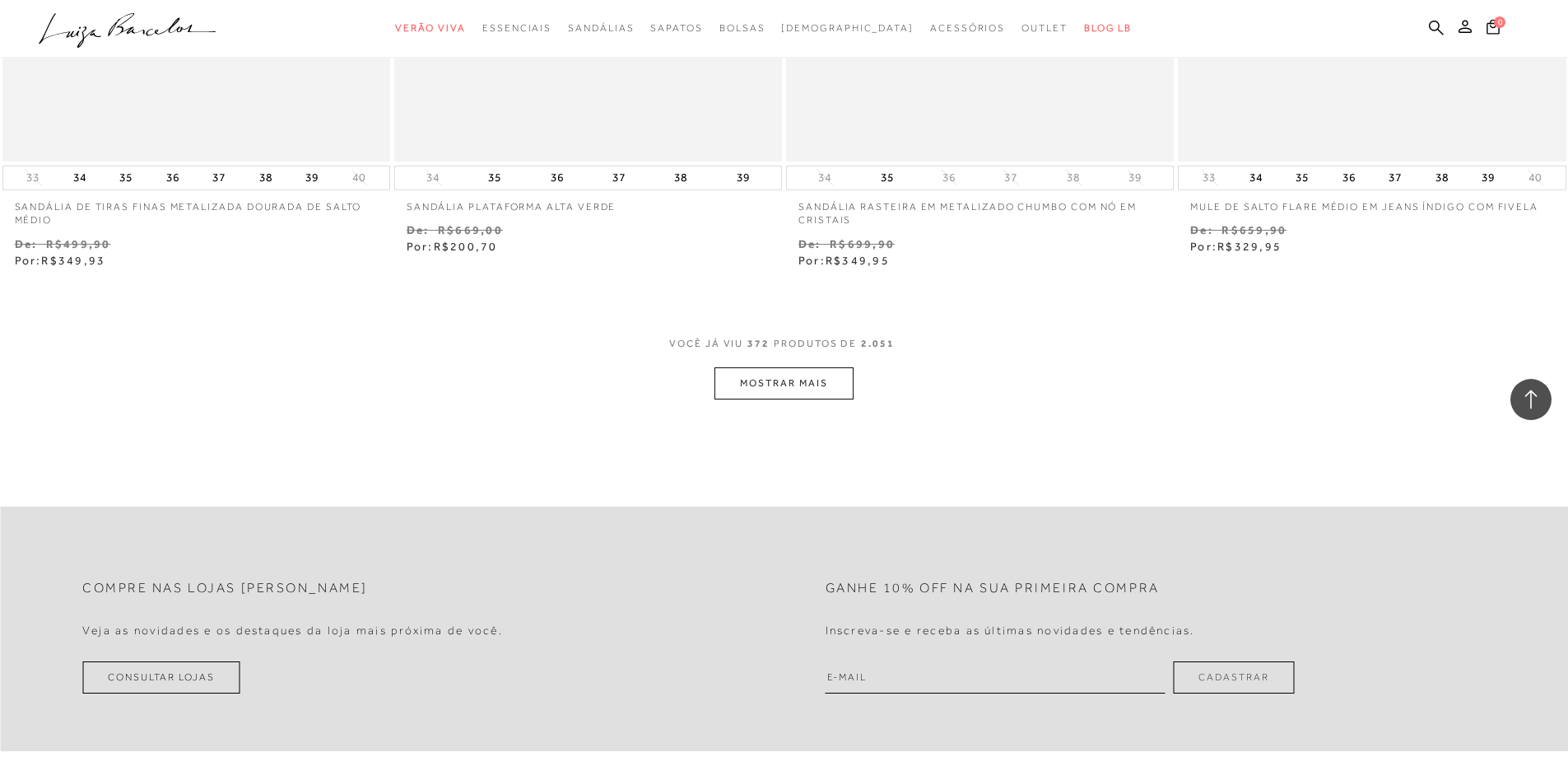
scroll to position [65368, 0]
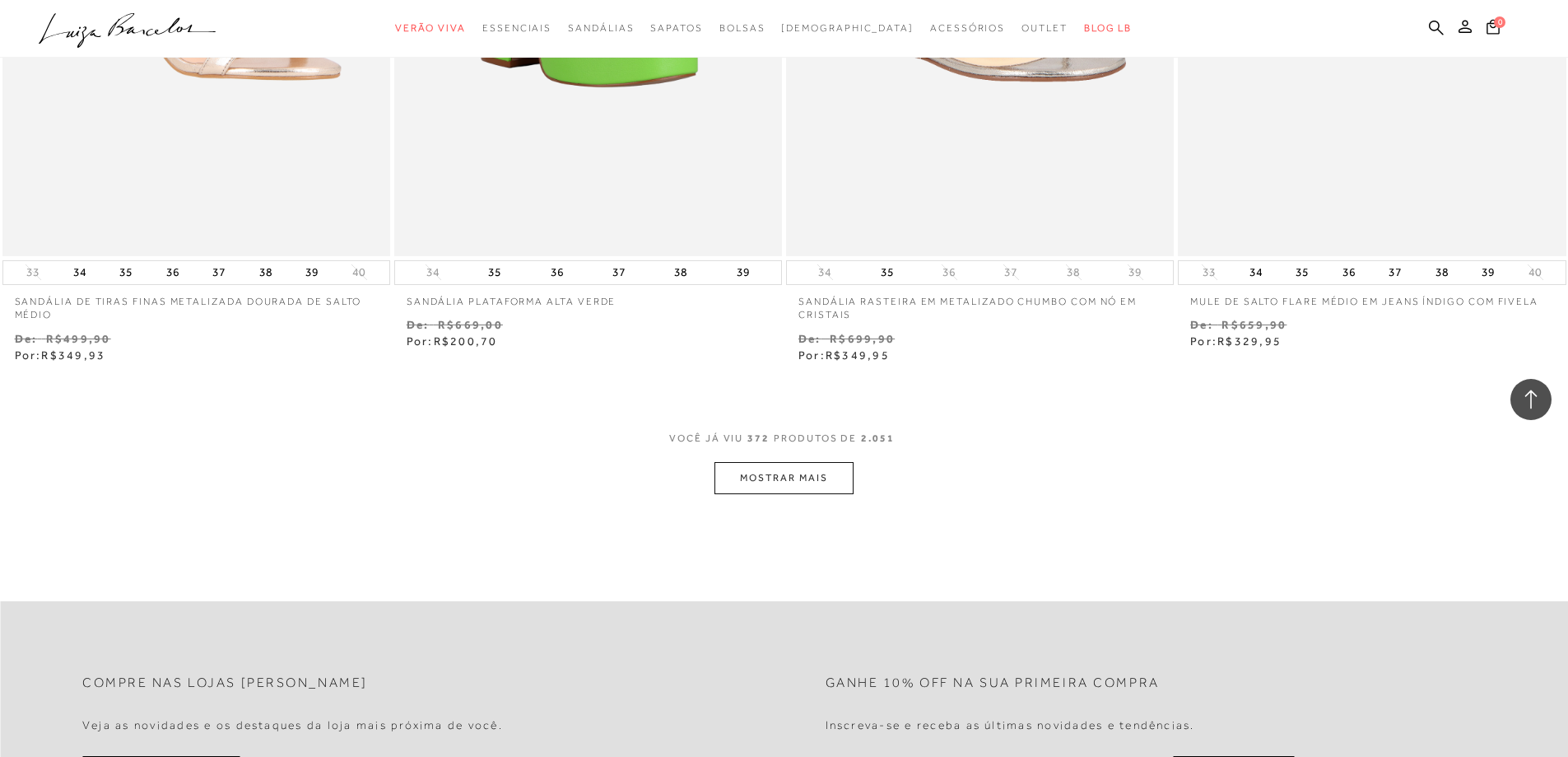
click at [783, 465] on button "MOSTRAR MAIS" at bounding box center [784, 478] width 139 height 32
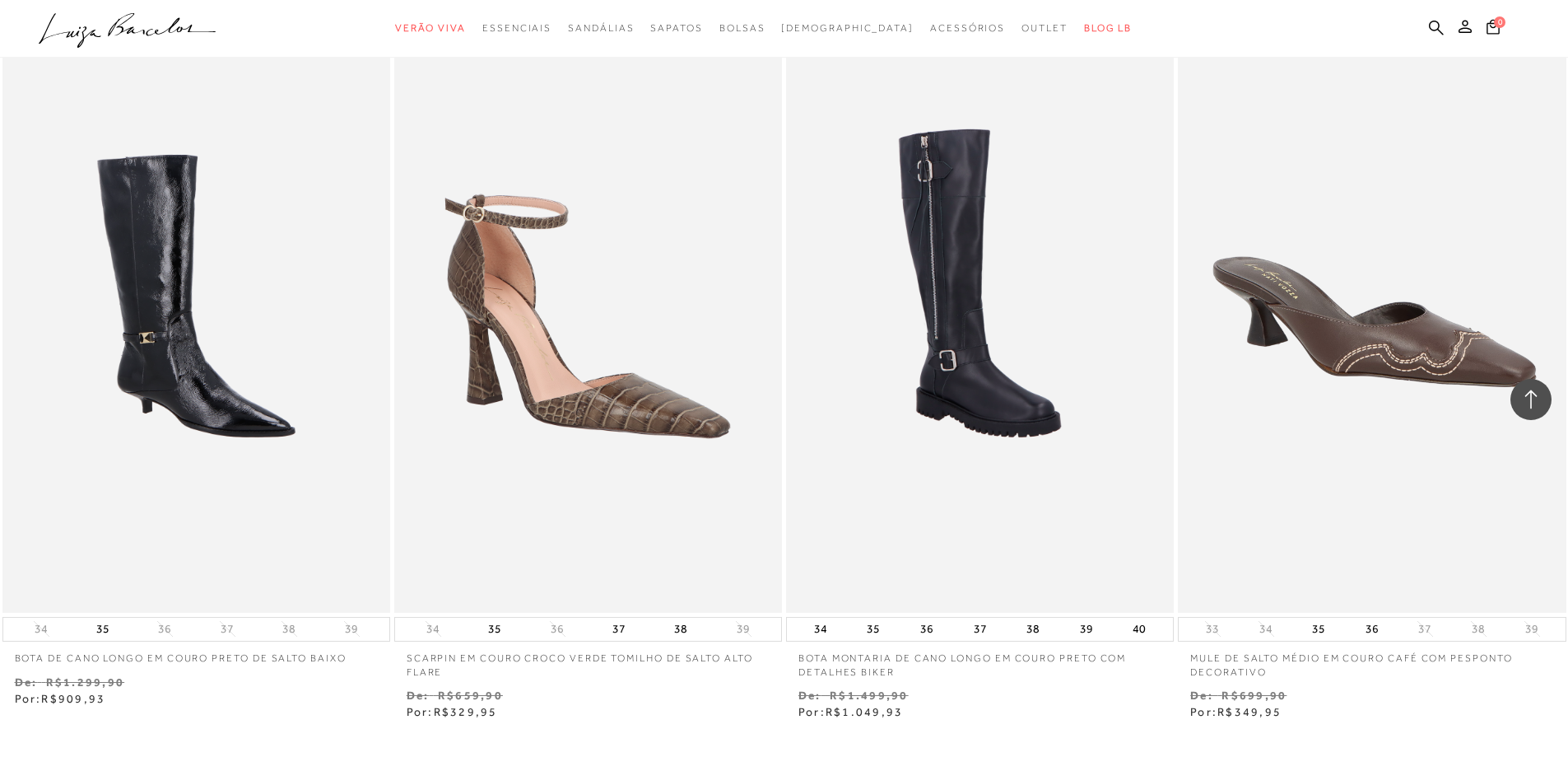
scroll to position [67426, 0]
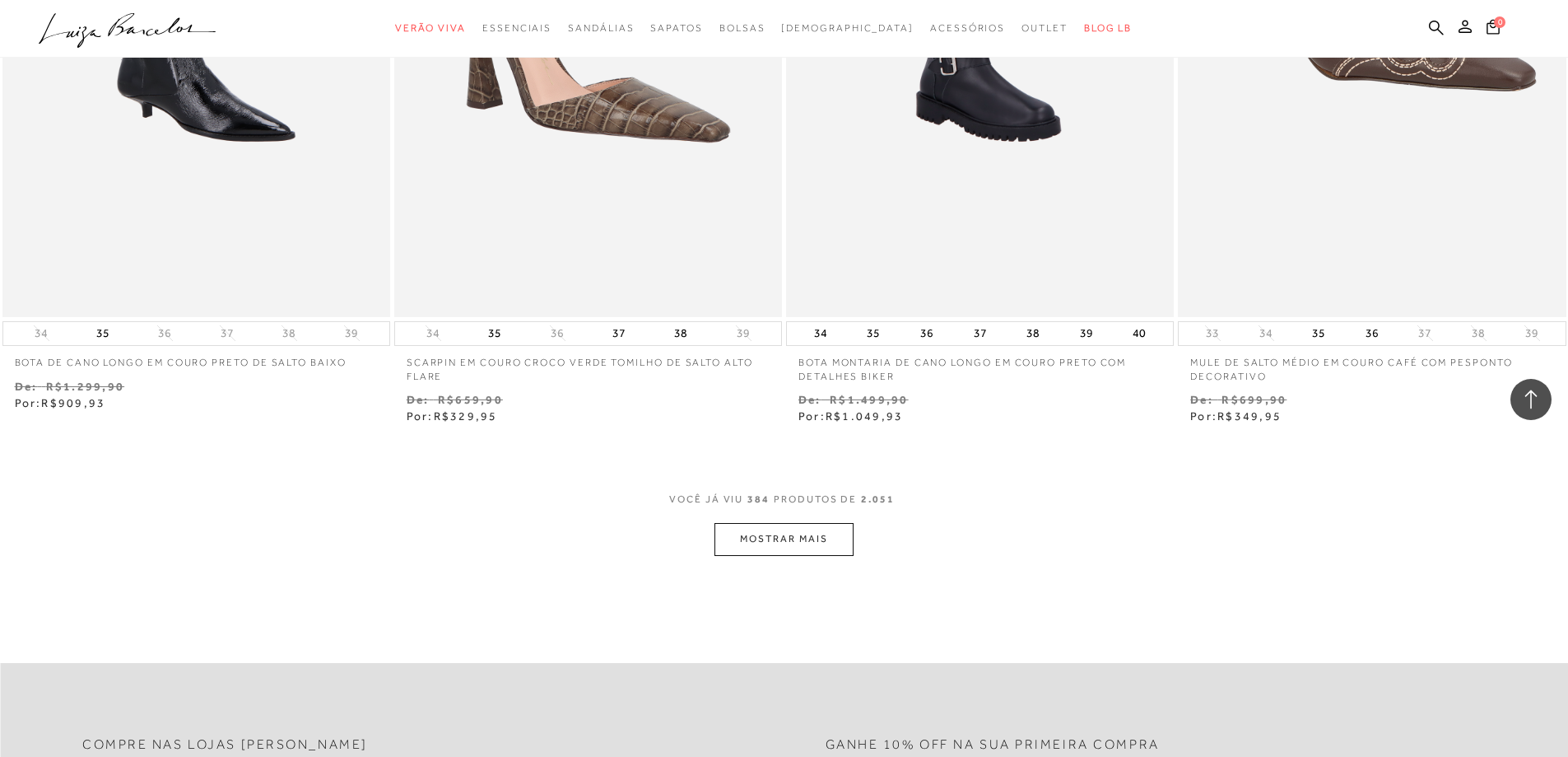
click at [778, 523] on button "MOSTRAR MAIS" at bounding box center [784, 539] width 139 height 32
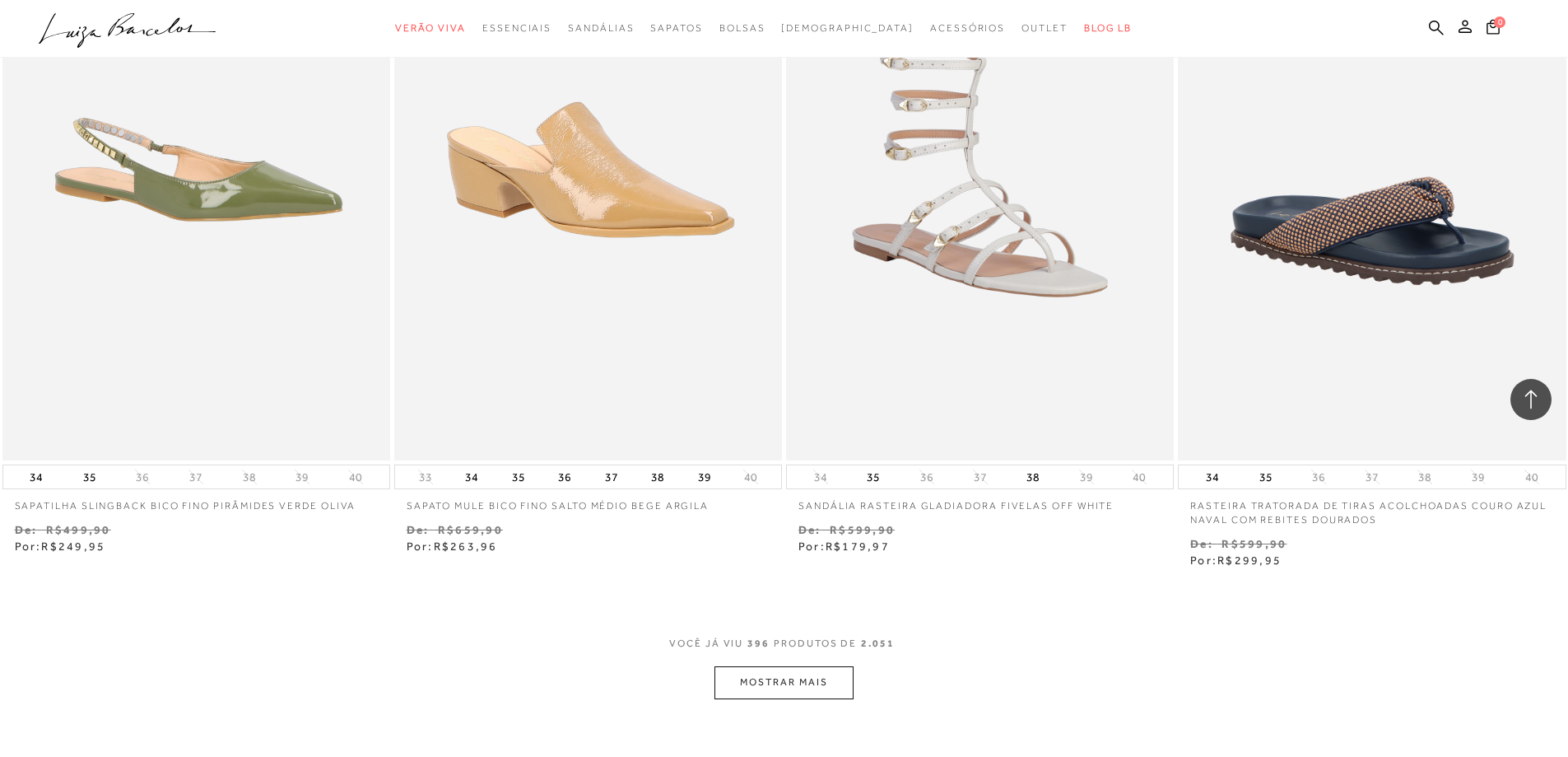
scroll to position [69483, 0]
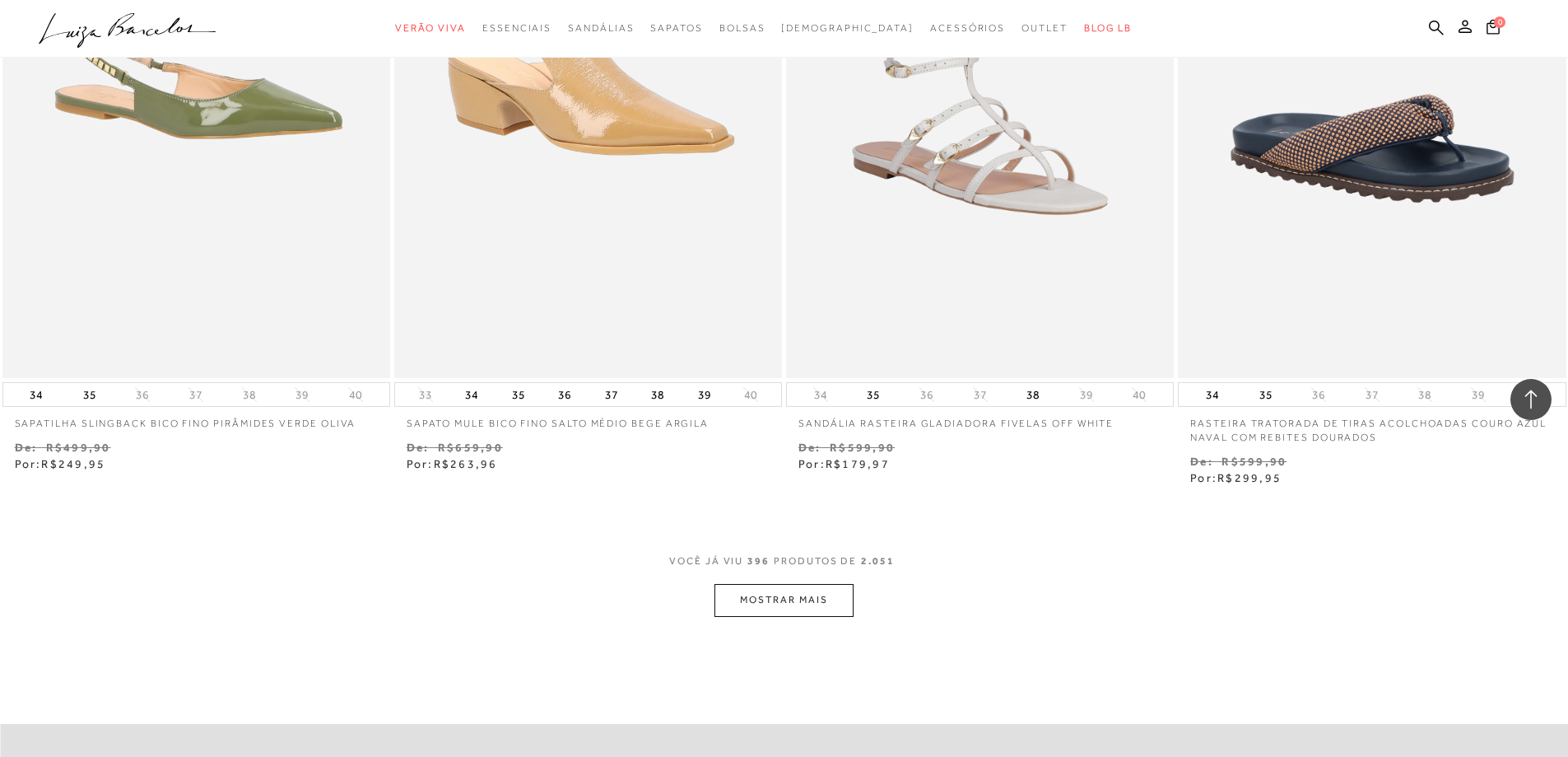
click at [764, 584] on button "MOSTRAR MAIS" at bounding box center [784, 599] width 139 height 32
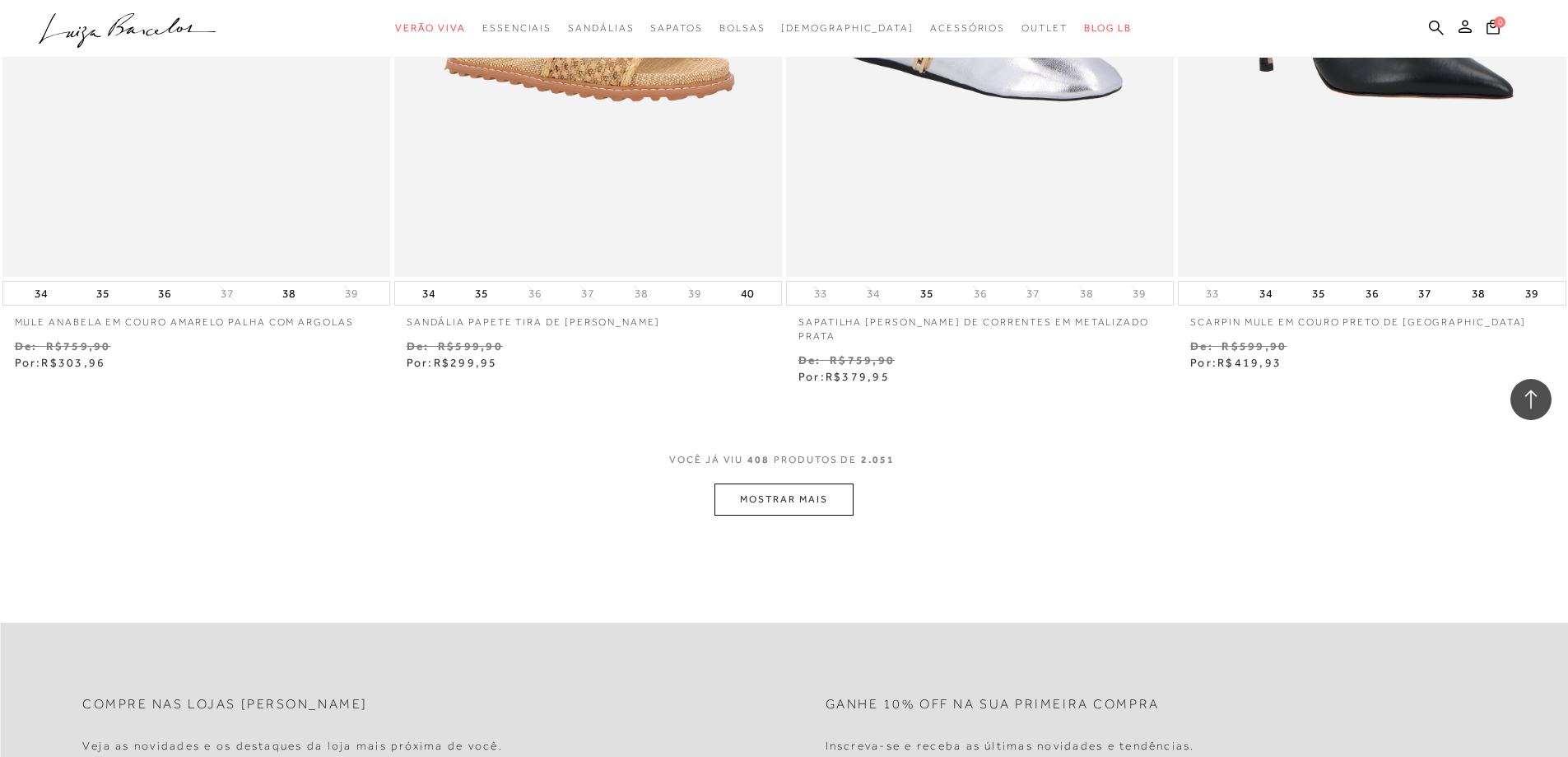
scroll to position [71707, 0]
click at [817, 481] on button "MOSTRAR MAIS" at bounding box center [784, 496] width 139 height 32
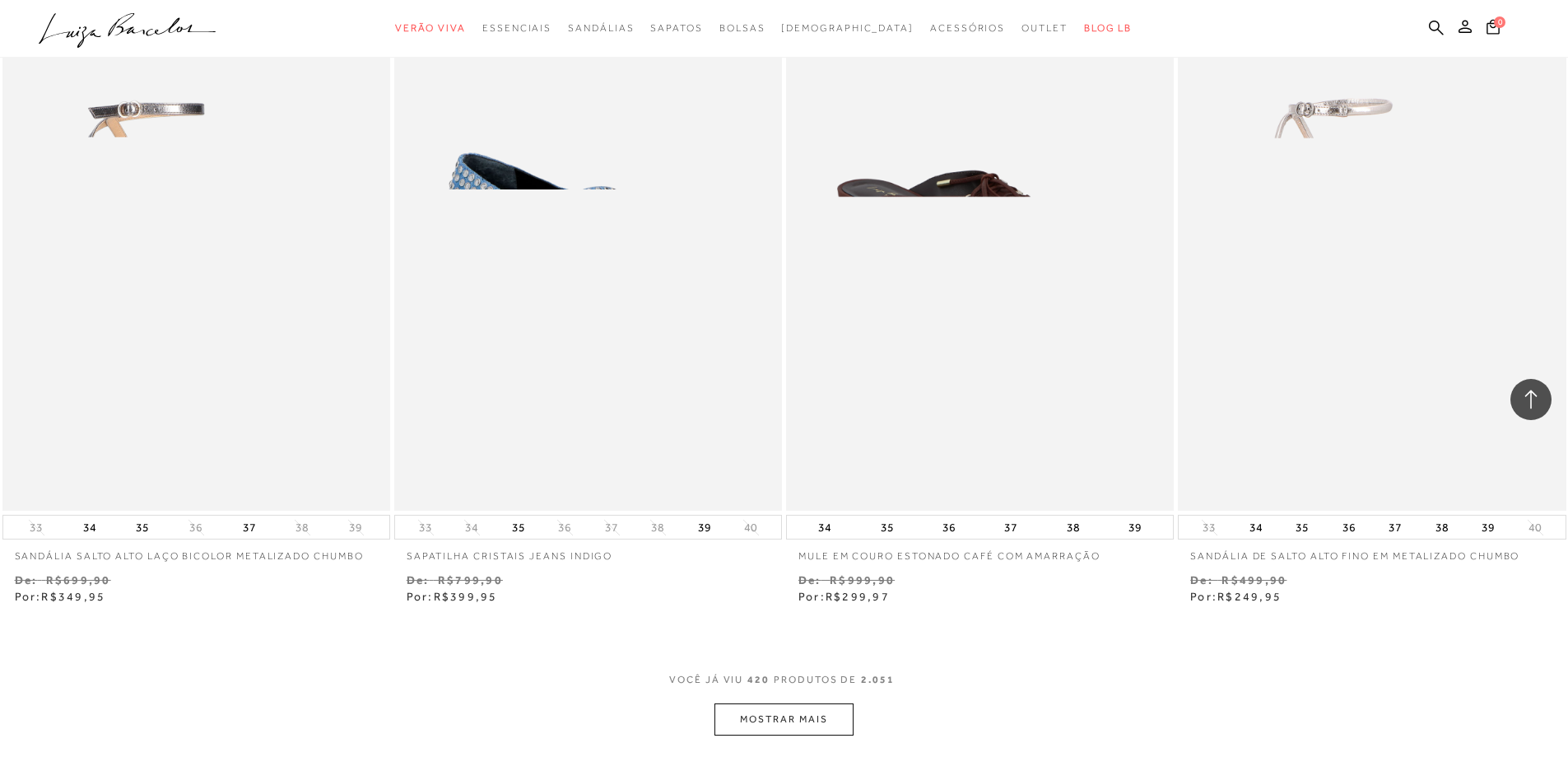
scroll to position [73600, 0]
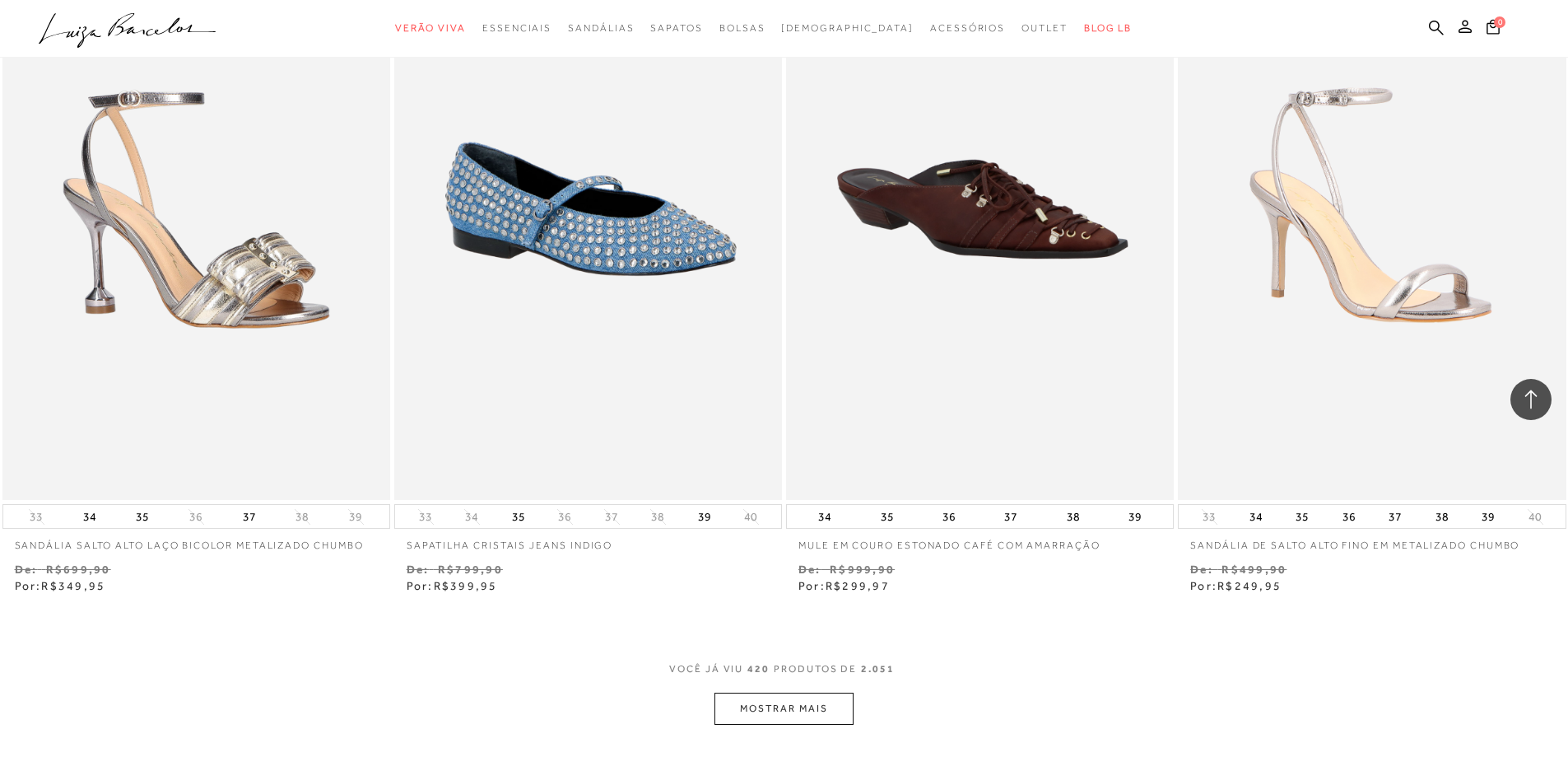
click at [750, 692] on button "MOSTRAR MAIS" at bounding box center [784, 708] width 139 height 32
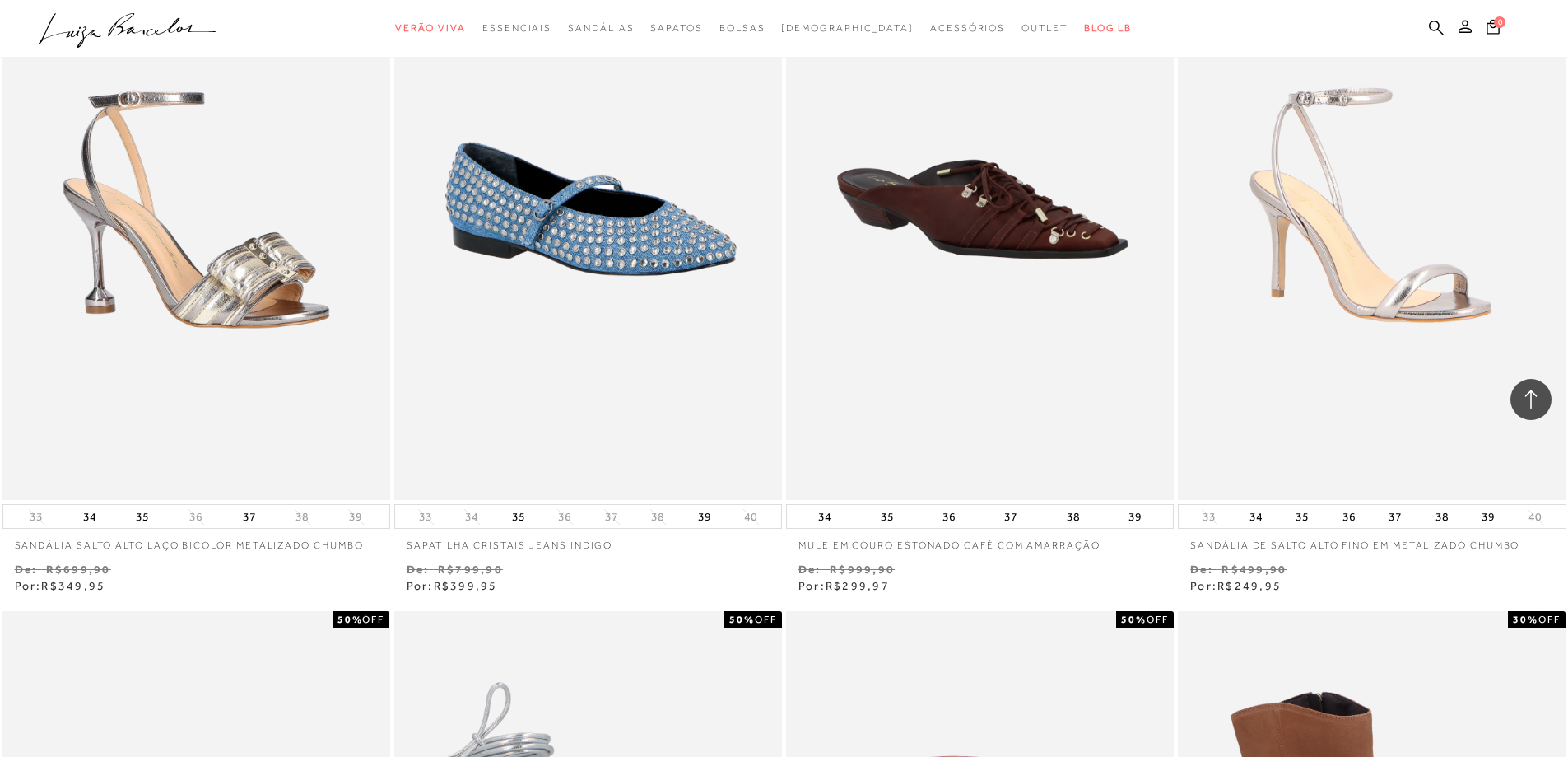
click at [784, 461] on div "70% OFF MULE EM COURO ESTONADO CAFÉ COM AMARRAÇÃO 34 35 36 37 38 39 Venda" at bounding box center [980, 255] width 392 height 680
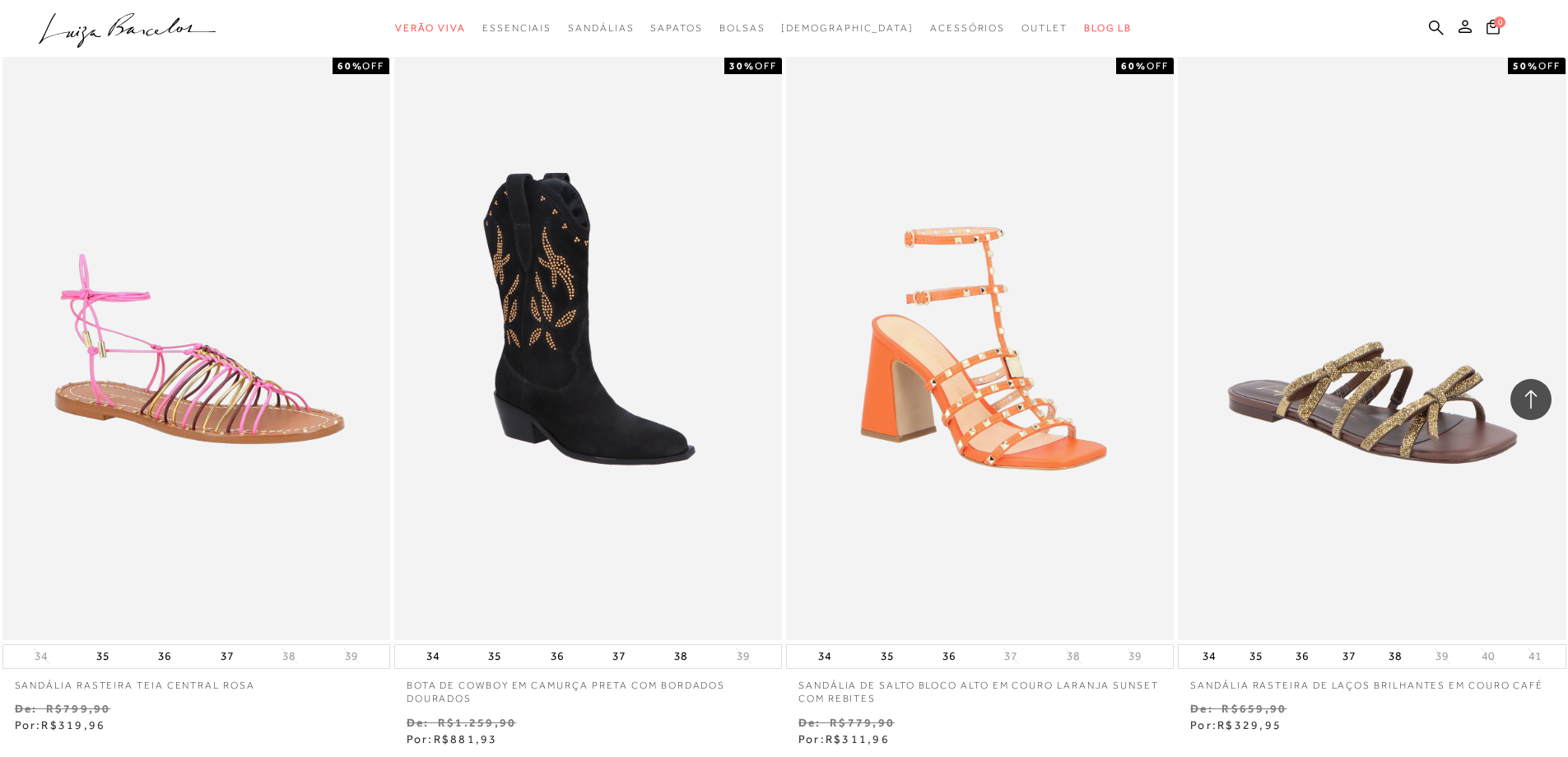
scroll to position [76070, 0]
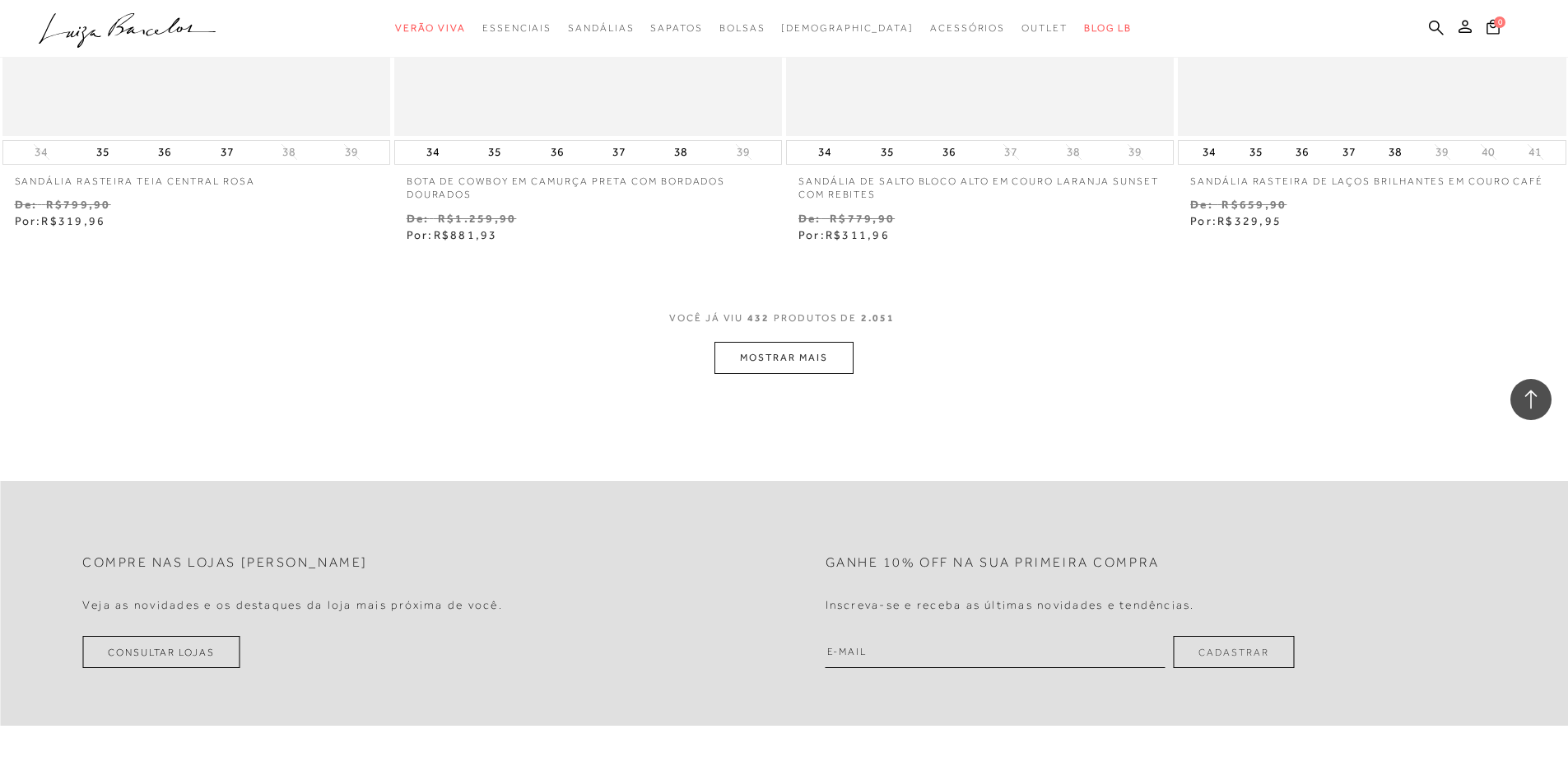
click at [791, 311] on div "VOCê JÁ VIU 432 PRODUTOS DE 2.051" at bounding box center [784, 326] width 230 height 31
click at [792, 341] on button "MOSTRAR MAIS" at bounding box center [784, 357] width 139 height 32
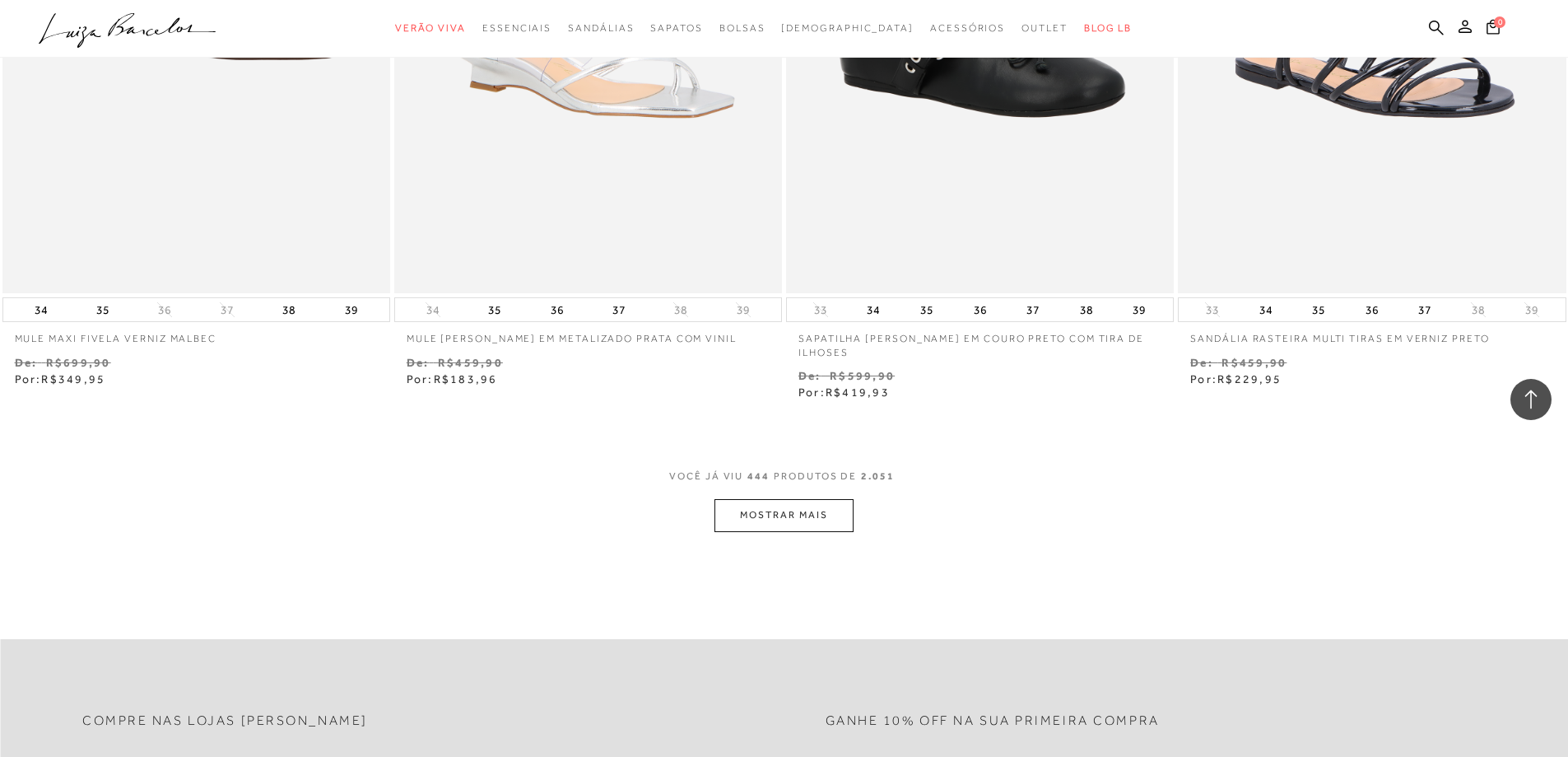
scroll to position [78210, 0]
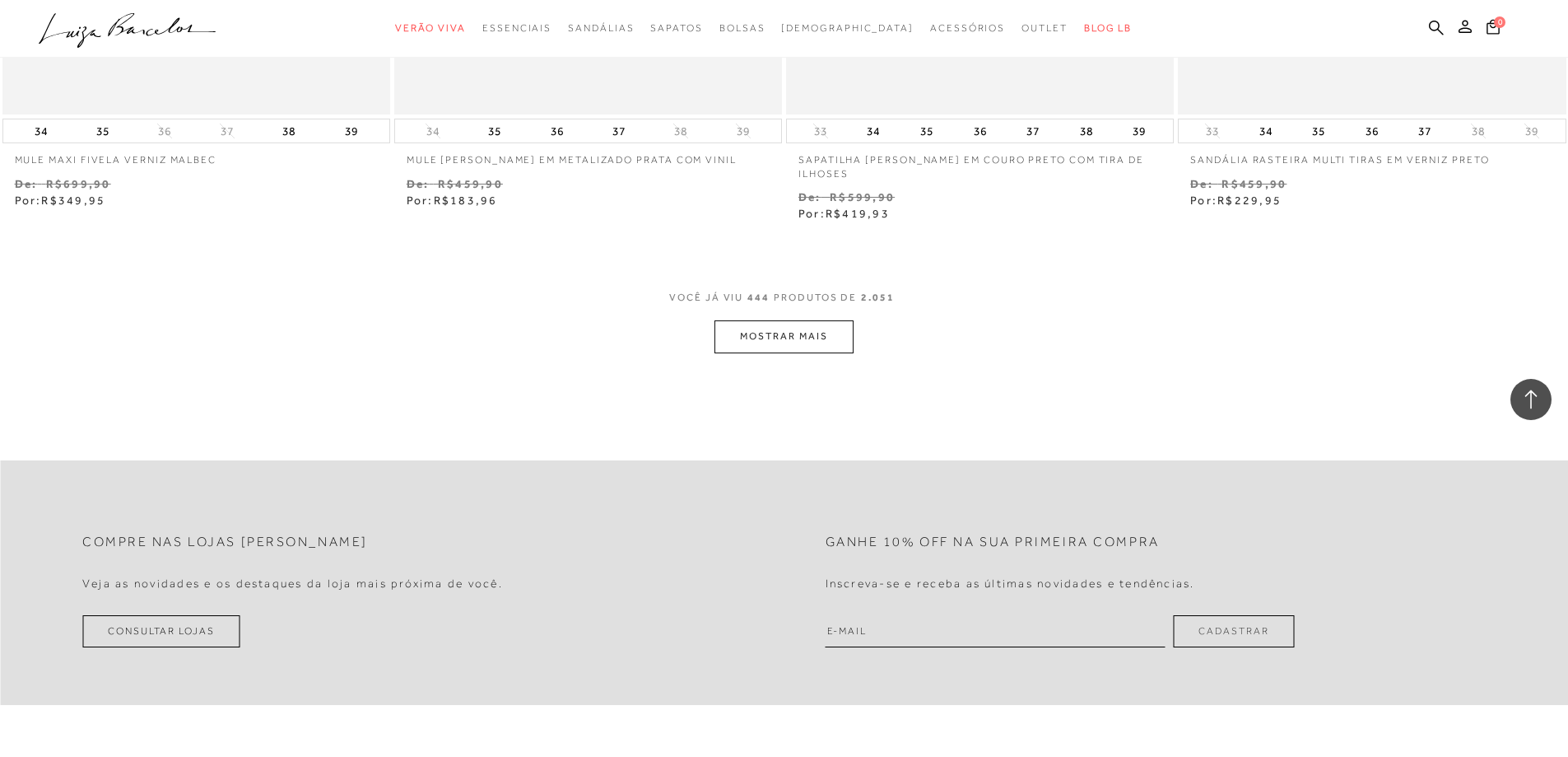
click at [777, 291] on div "VOCê JÁ VIU 444 PRODUTOS DE 2.051" at bounding box center [784, 305] width 230 height 31
click at [778, 320] on button "MOSTRAR MAIS" at bounding box center [784, 336] width 139 height 32
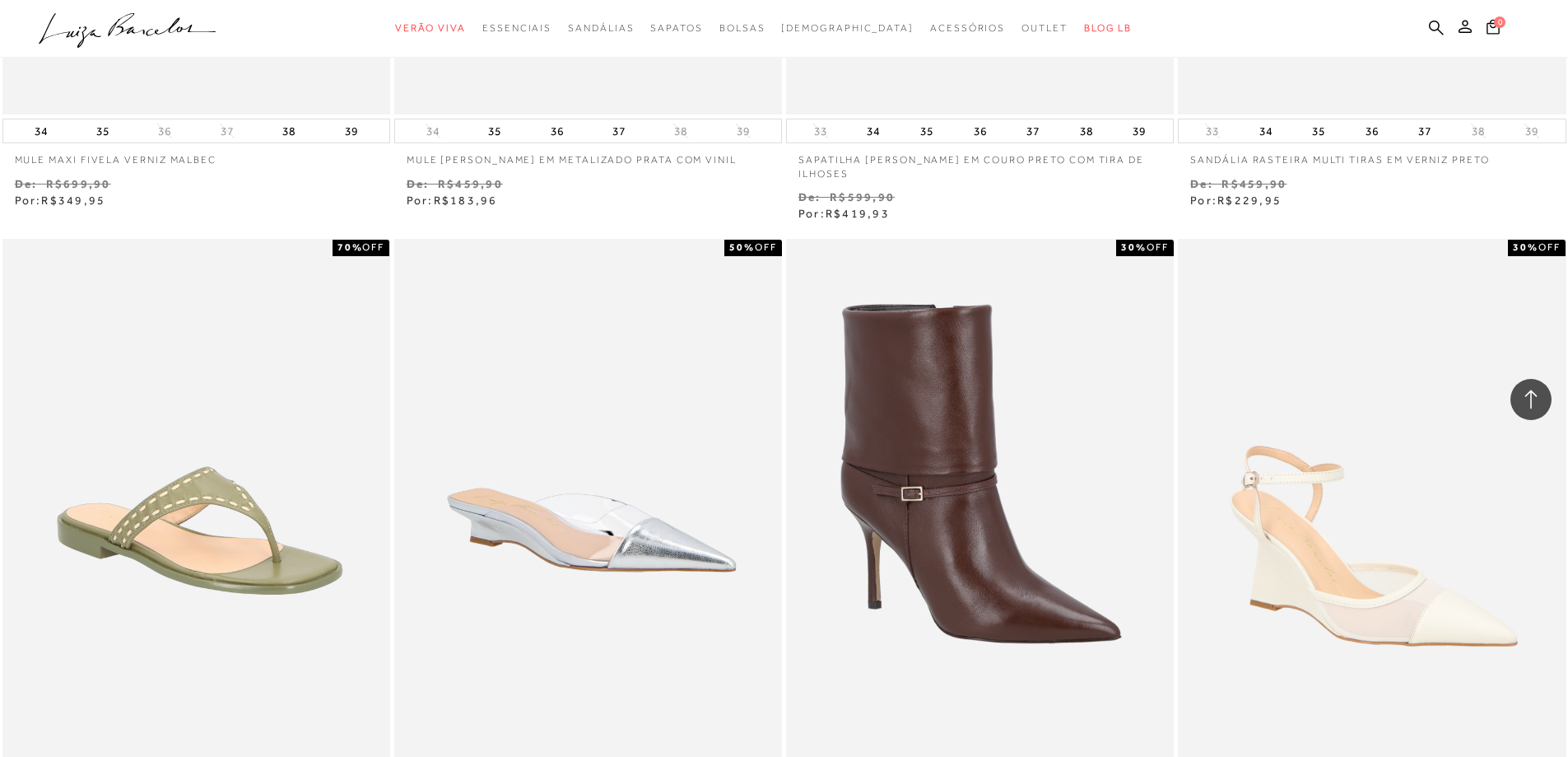
click at [784, 318] on div "30% OFF BOTA DE CANO MÉDIO EM COURO CAFÉ SOBREPOSTO DE SALTO ALTO FINO" at bounding box center [980, 553] width 392 height 632
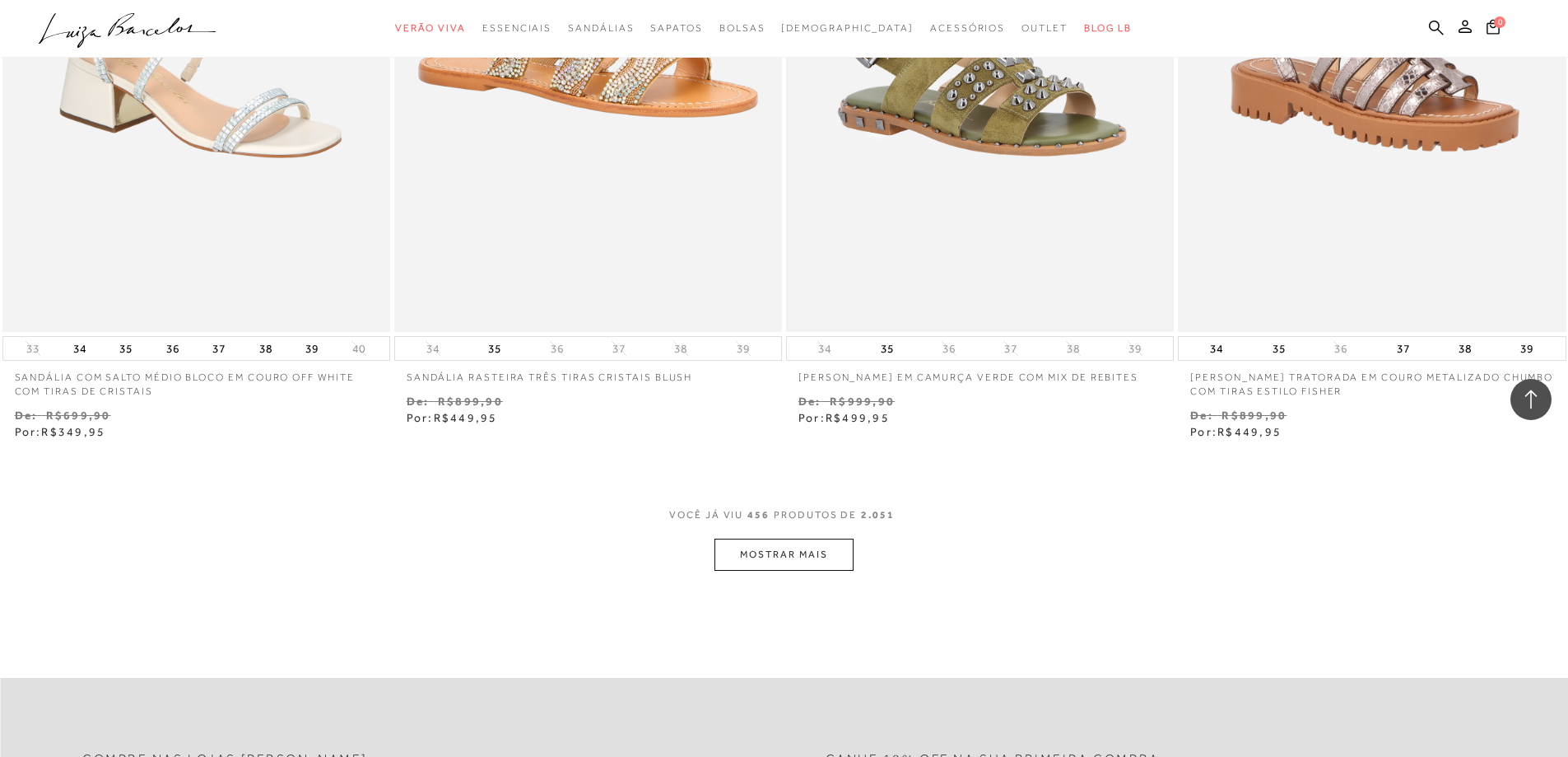
scroll to position [80187, 0]
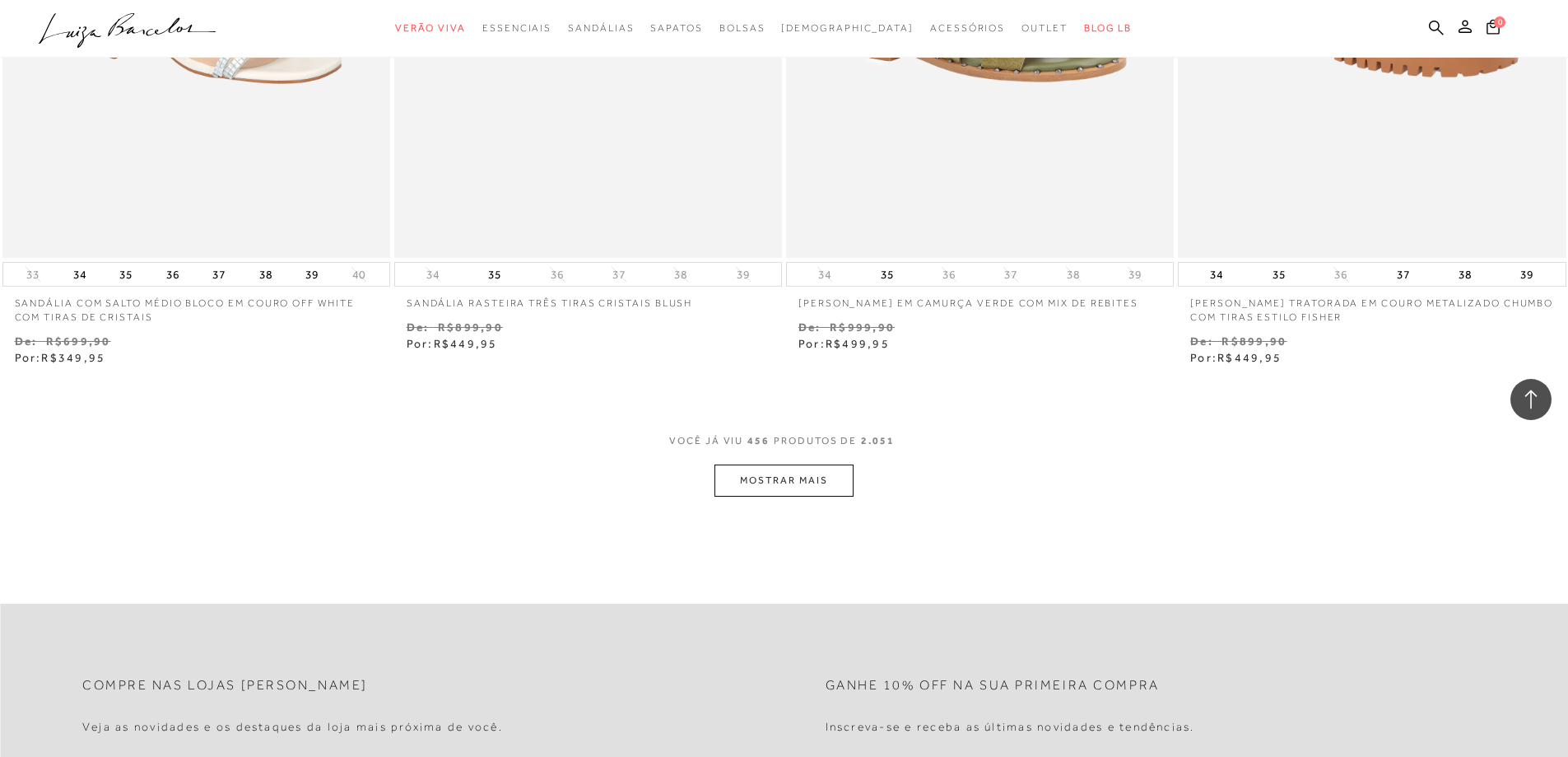
click at [785, 464] on button "MOSTRAR MAIS" at bounding box center [784, 480] width 139 height 32
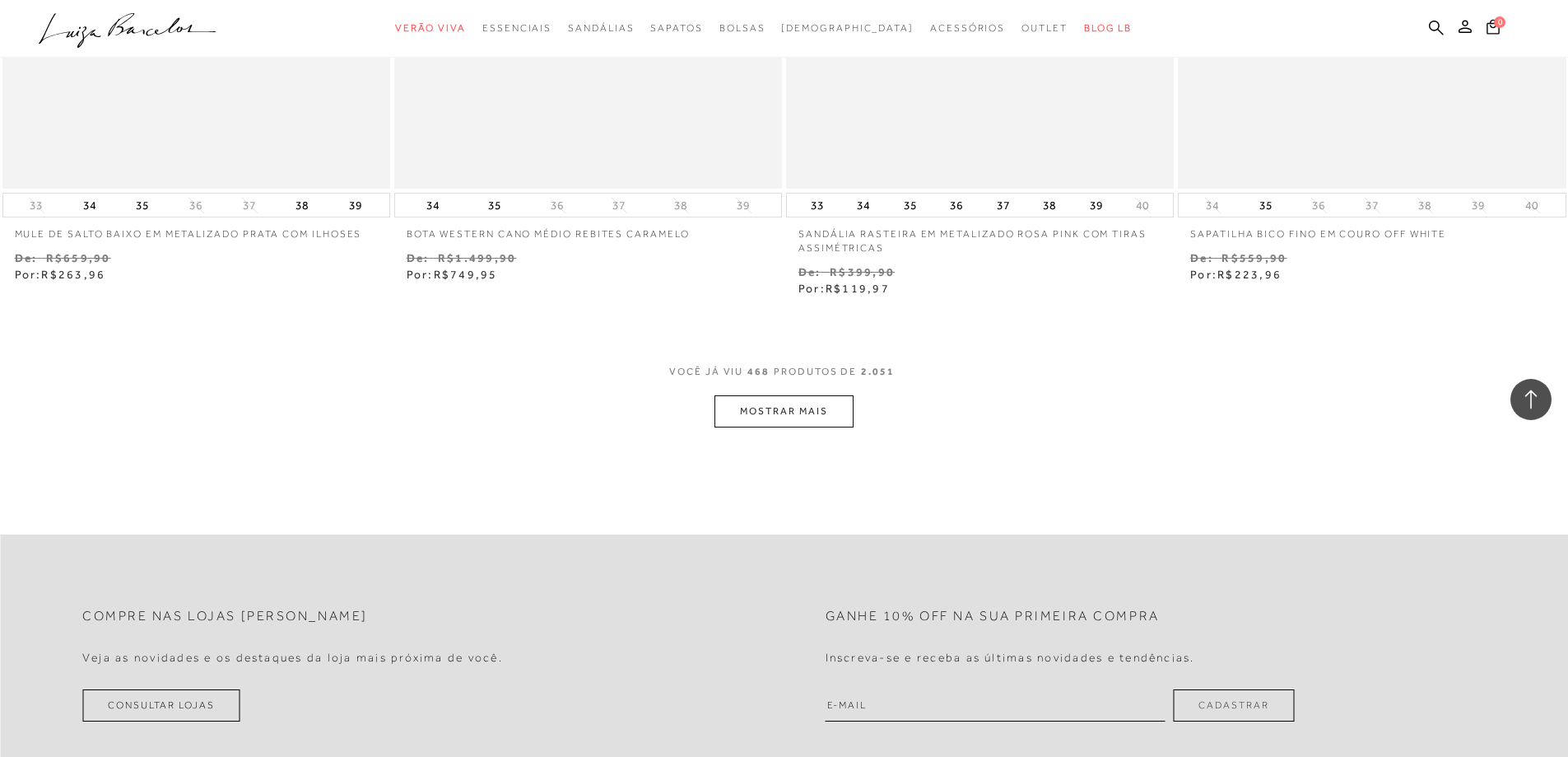
scroll to position [82409, 0]
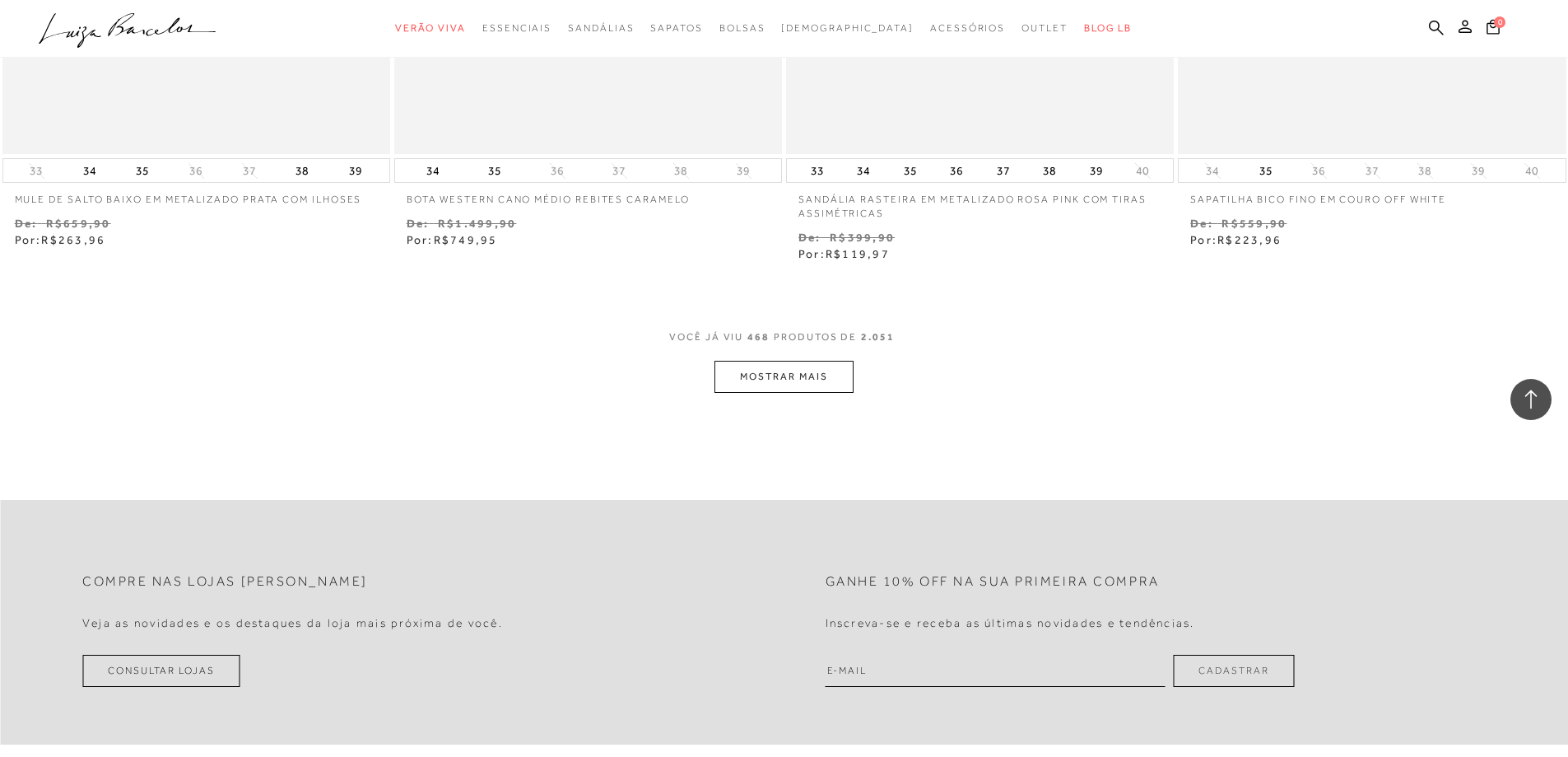
click at [802, 361] on button "MOSTRAR MAIS" at bounding box center [784, 376] width 139 height 32
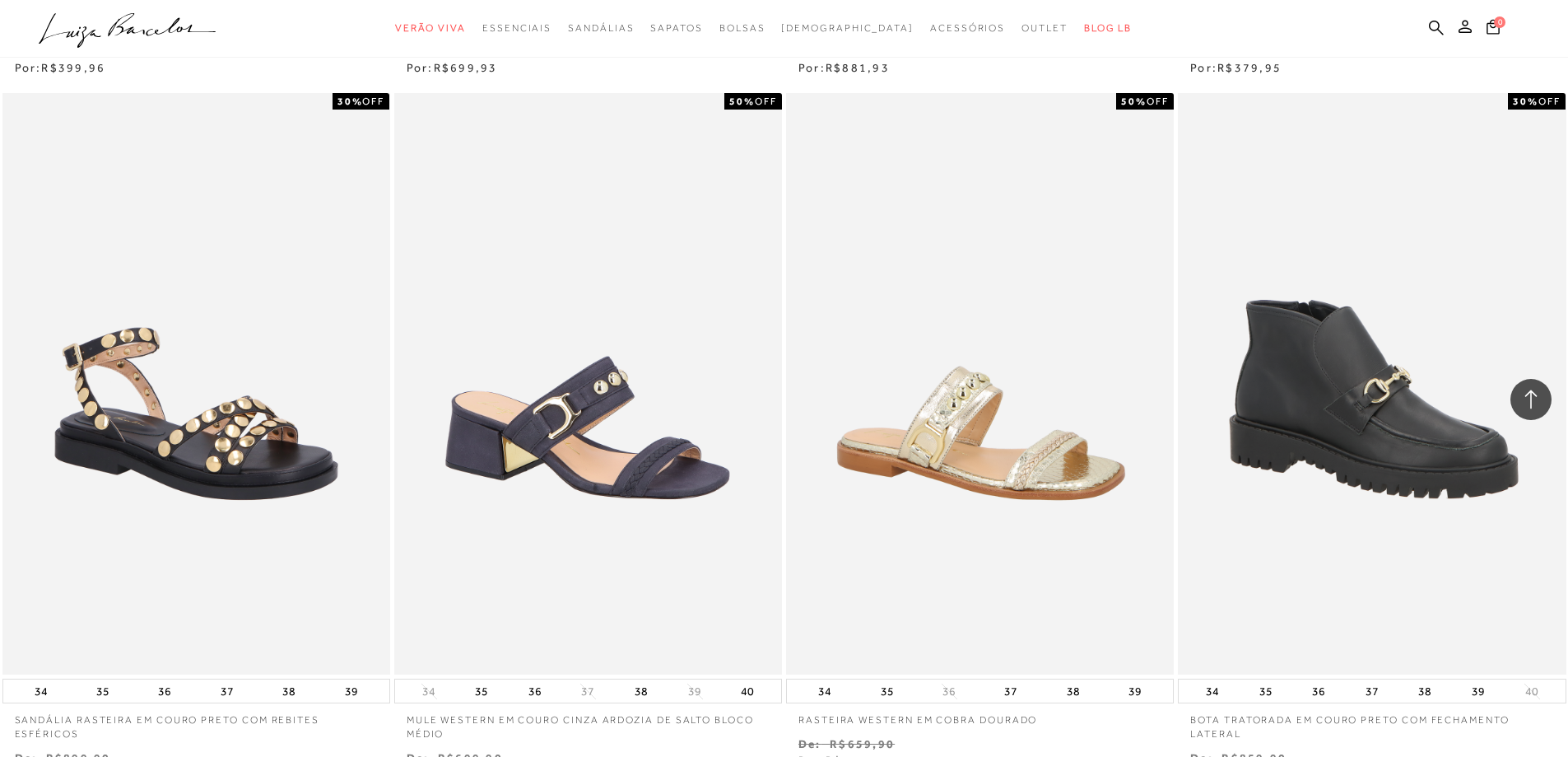
scroll to position [83315, 0]
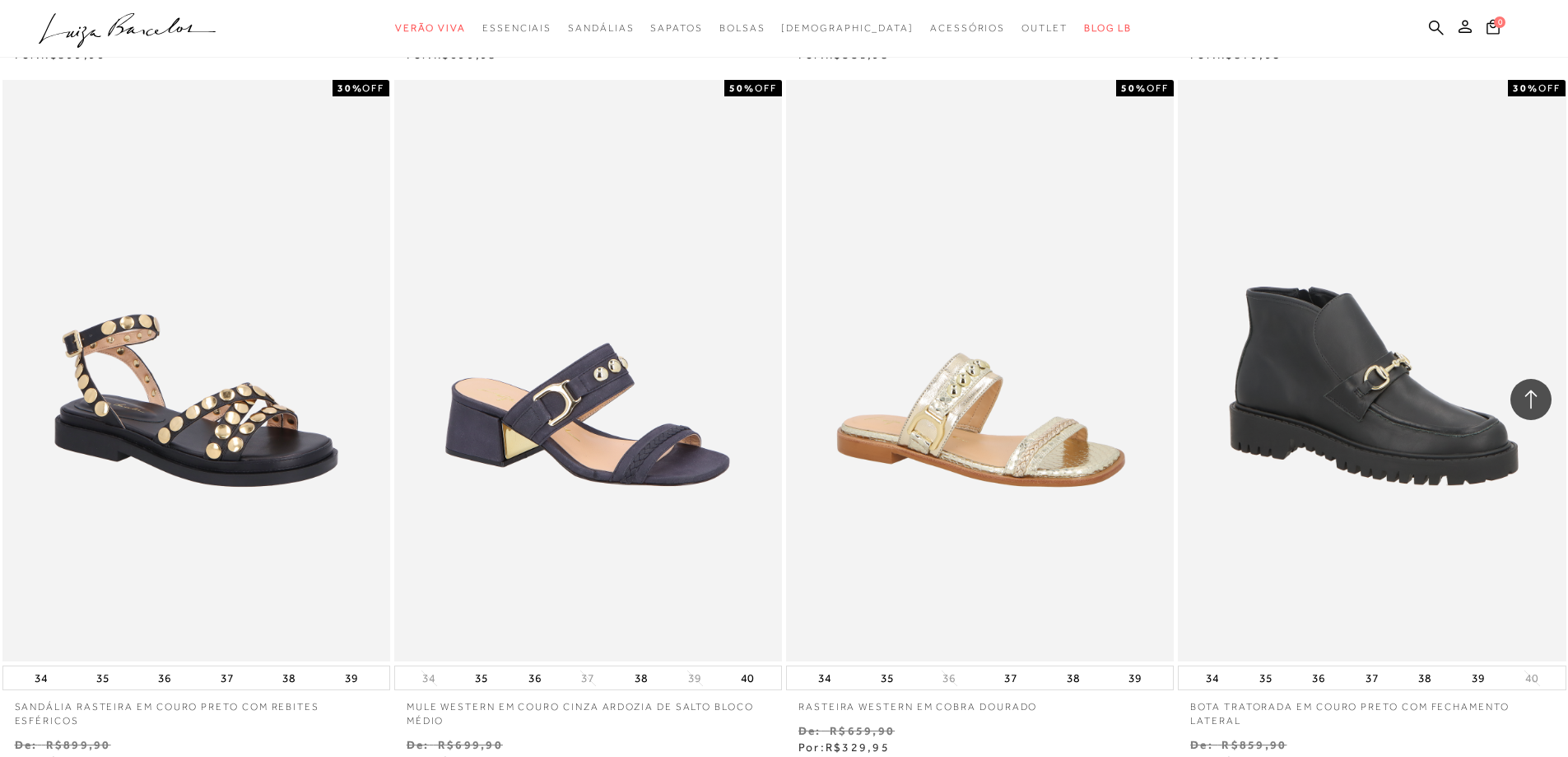
click at [784, 365] on div "50% OFF RASTEIRA WESTERN EM COBRA DOURADO 34 35 36" at bounding box center [980, 417] width 392 height 680
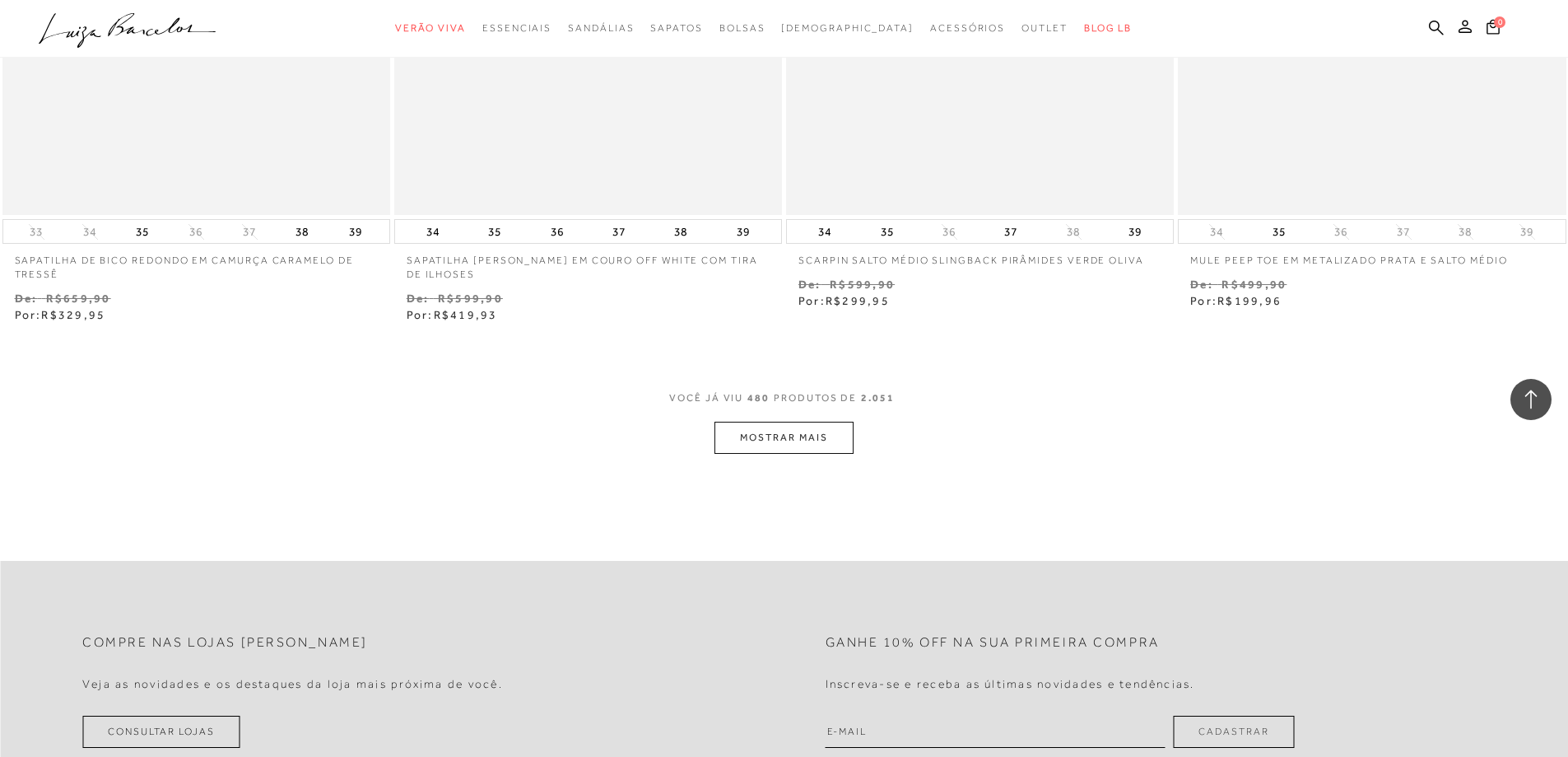
click at [774, 422] on button "MOSTRAR MAIS" at bounding box center [784, 438] width 139 height 32
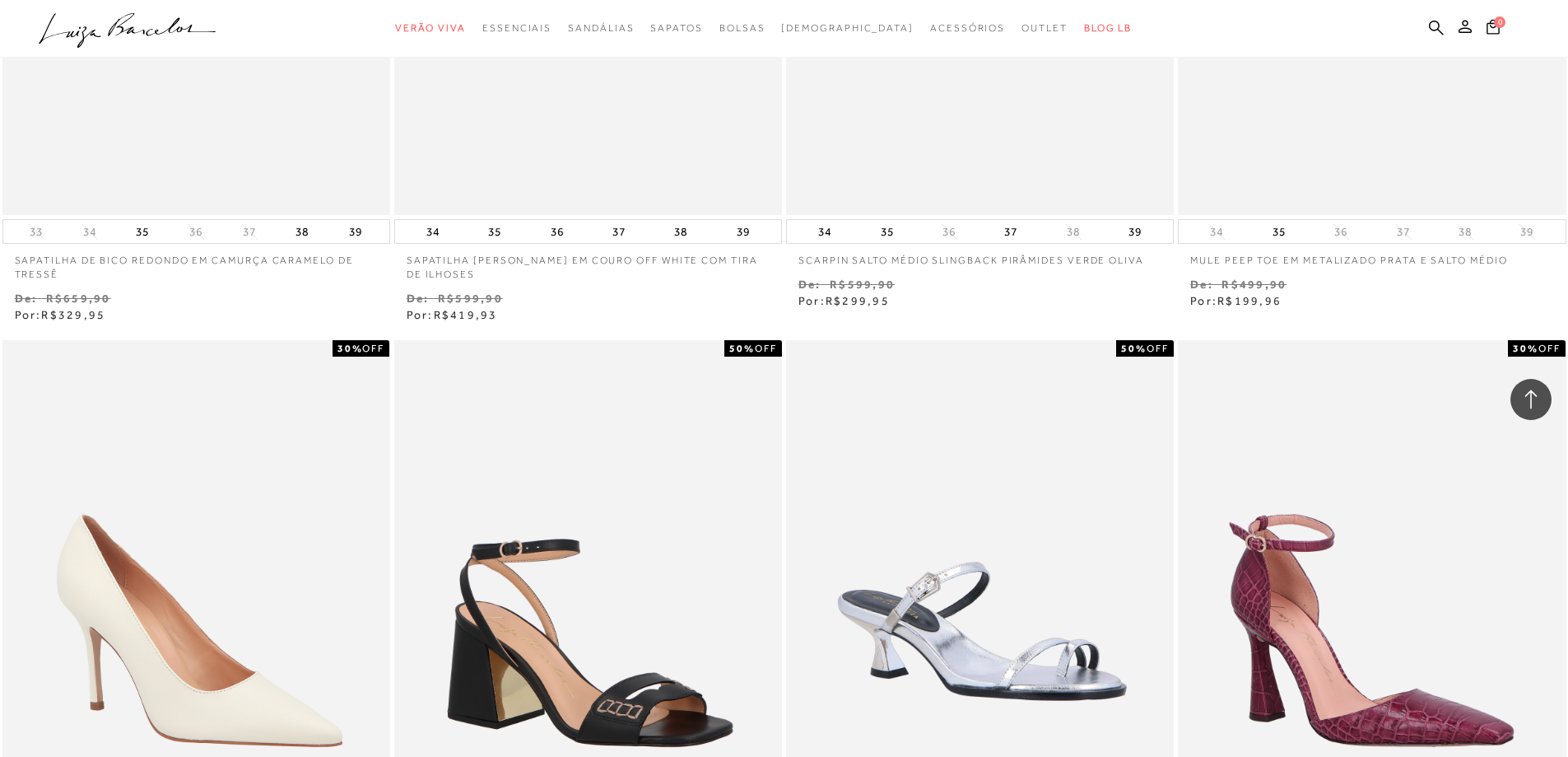
click at [784, 394] on div "50% OFF MULE DE SALTO FLARE MÉDIO EM METALIZADO PRATA COM FIVELA" at bounding box center [980, 653] width 392 height 632
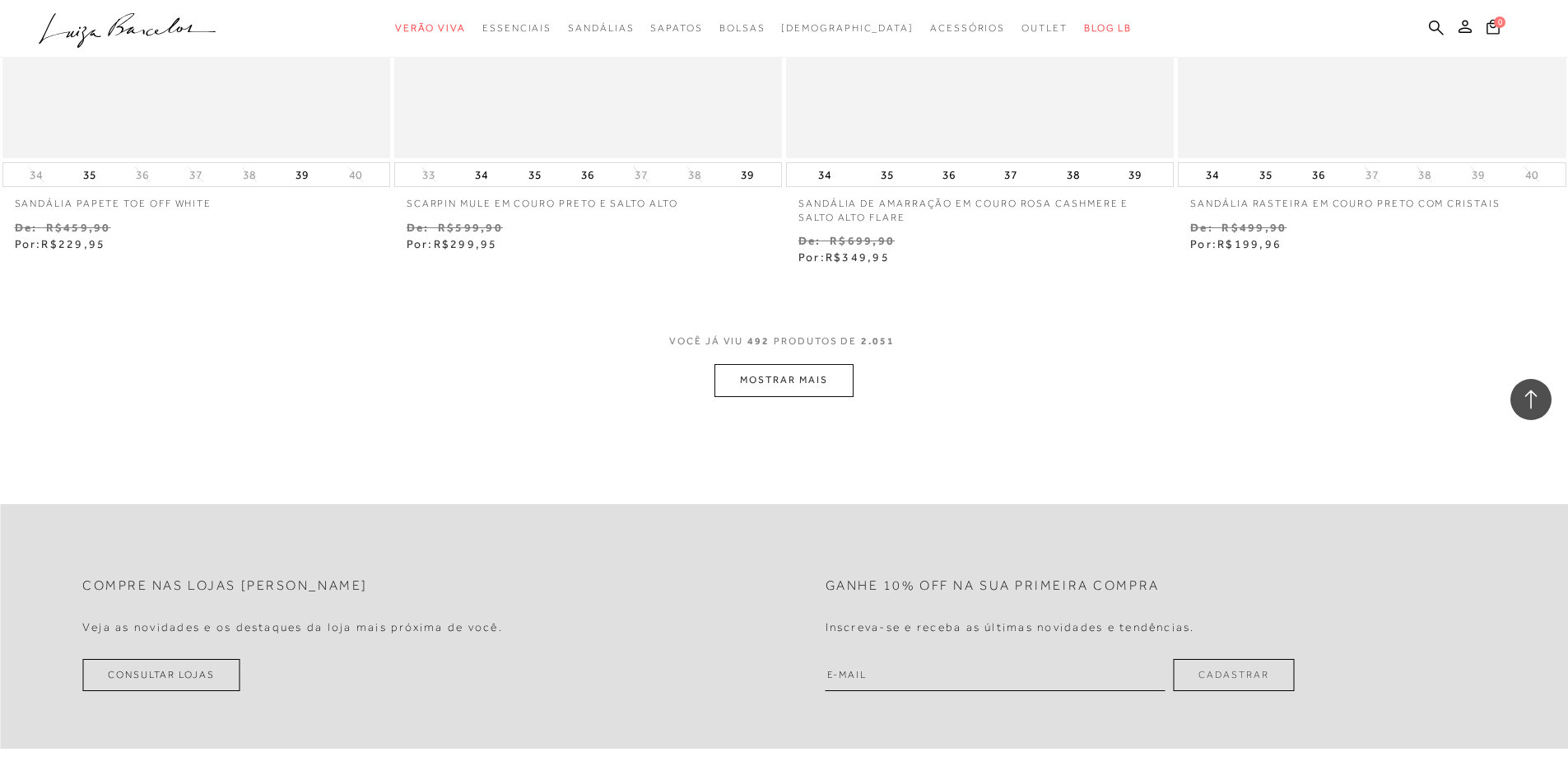
scroll to position [86637, 0]
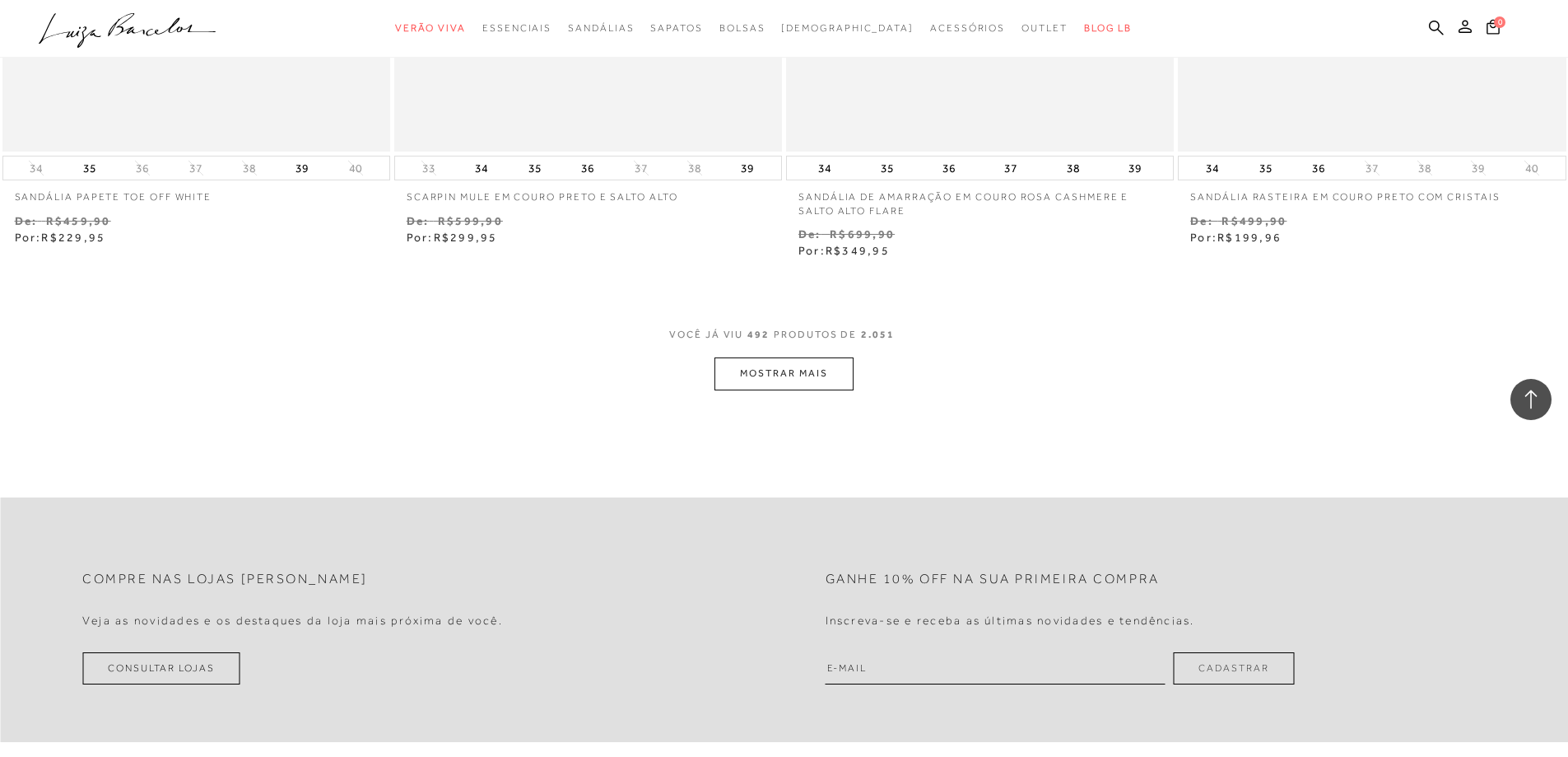
click at [797, 357] on button "MOSTRAR MAIS" at bounding box center [784, 373] width 139 height 32
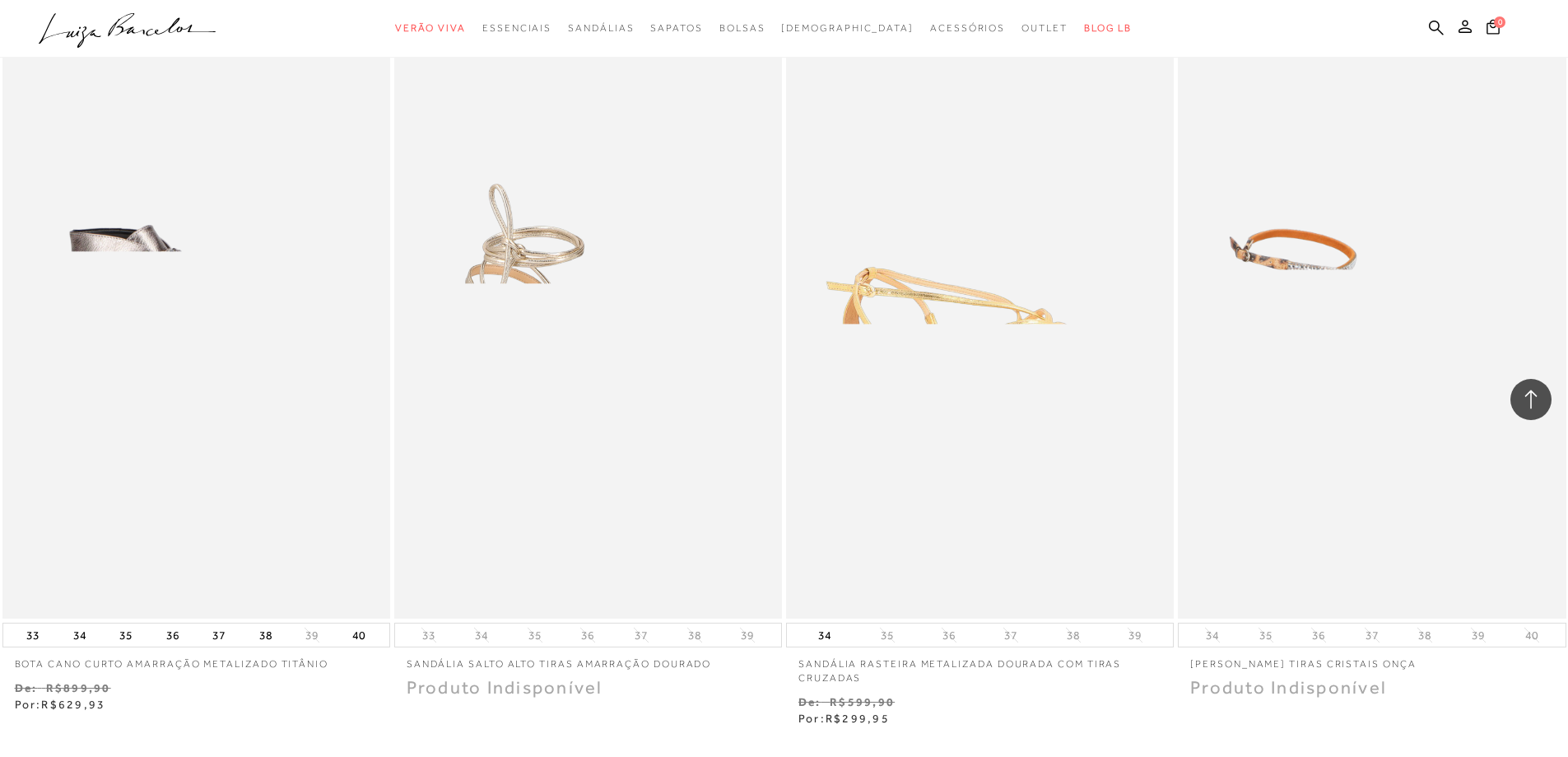
scroll to position [88694, 0]
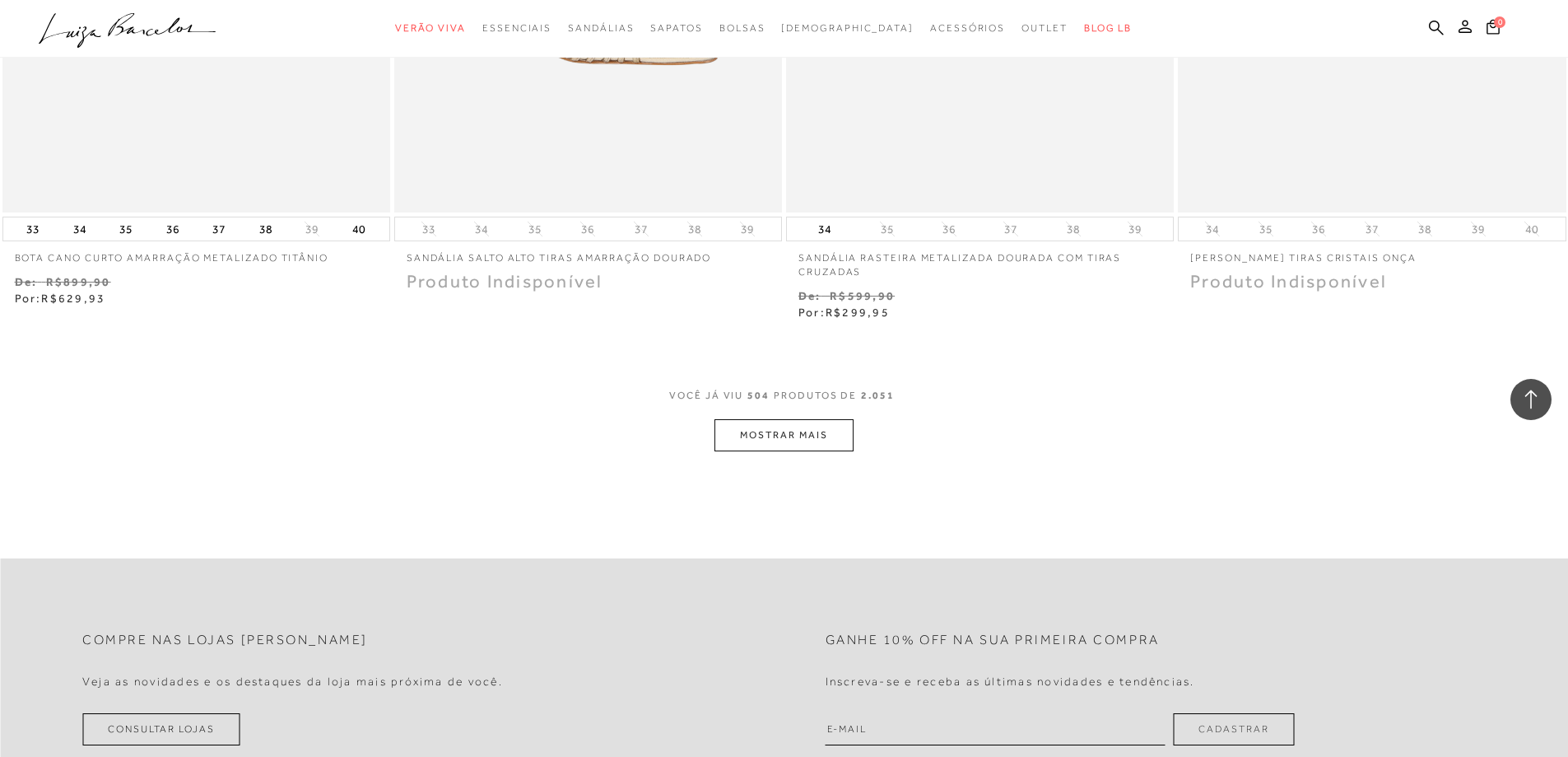
click at [778, 419] on button "MOSTRAR MAIS" at bounding box center [784, 435] width 139 height 32
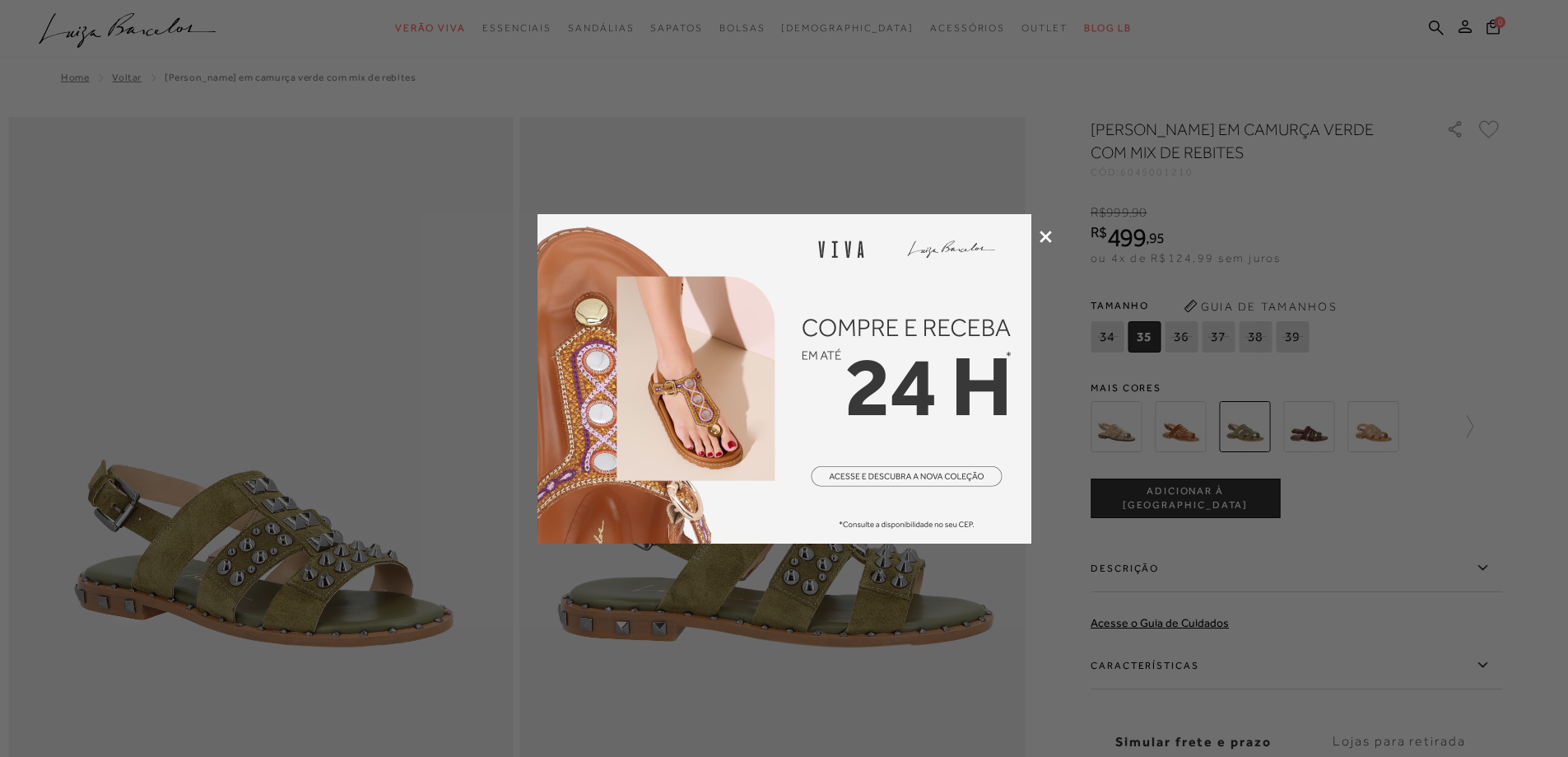
click at [1044, 232] on icon at bounding box center [1045, 237] width 12 height 12
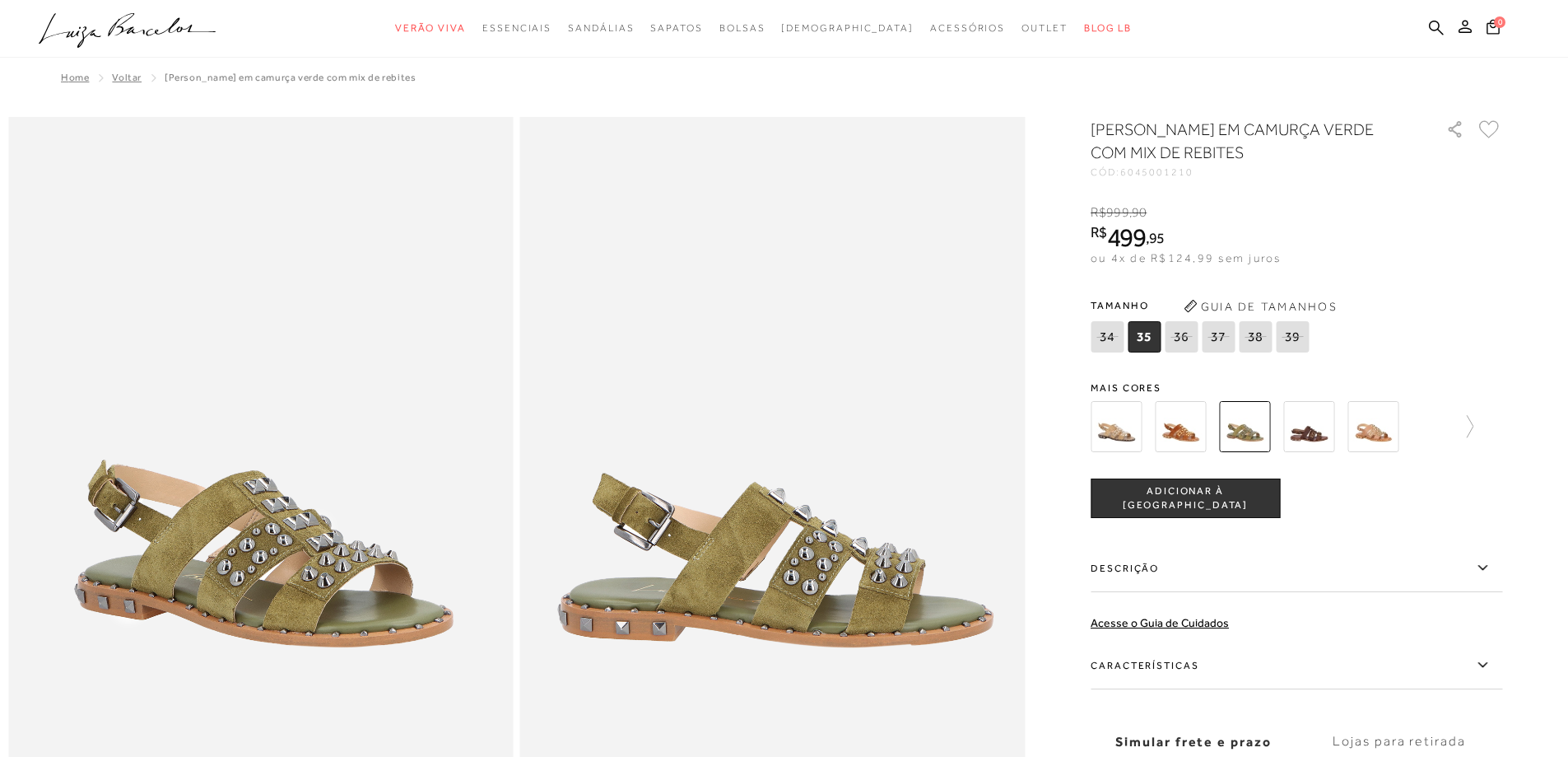
click at [1066, 349] on div at bounding box center [783, 749] width 1551 height 1266
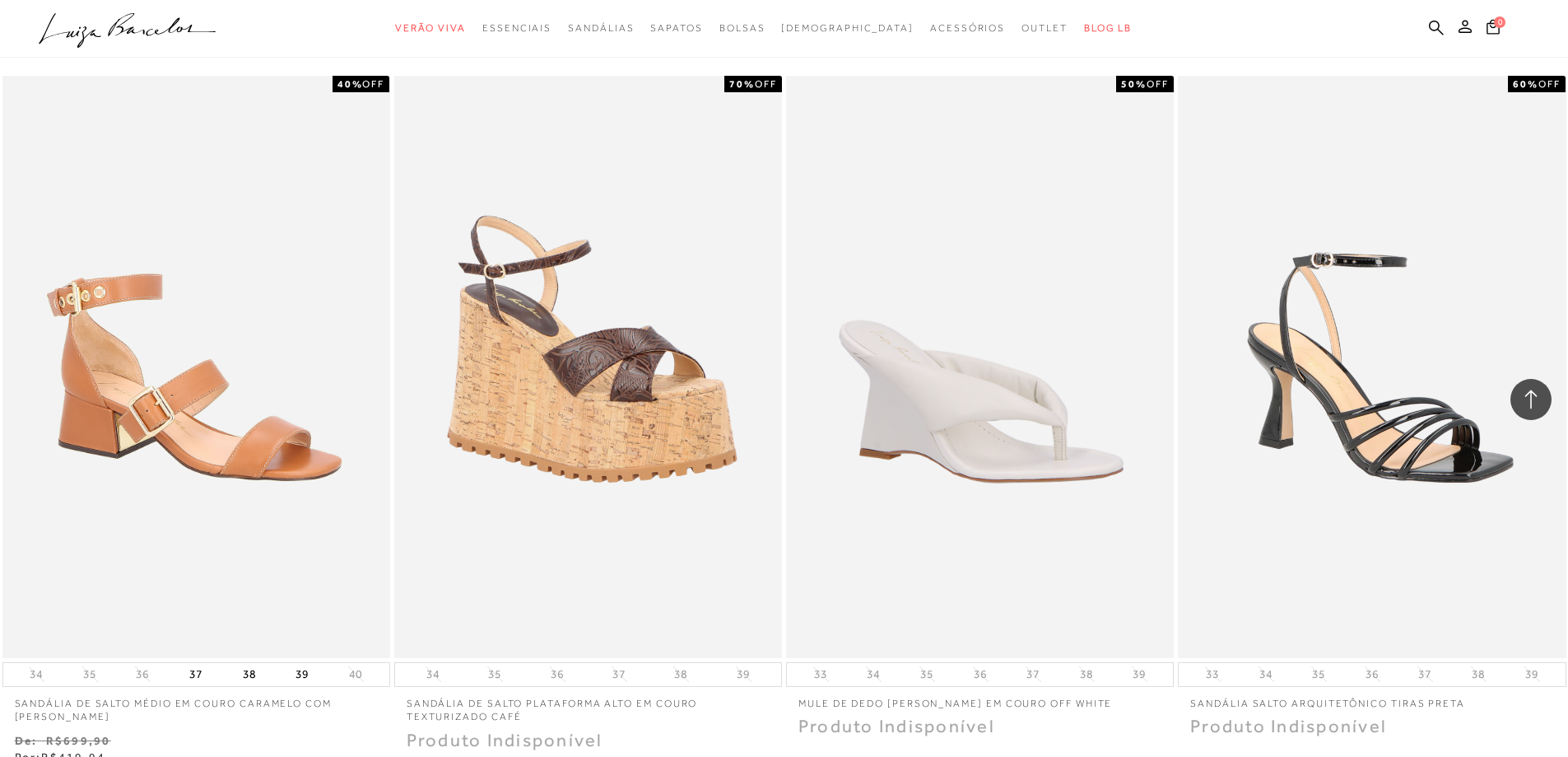
scroll to position [90423, 0]
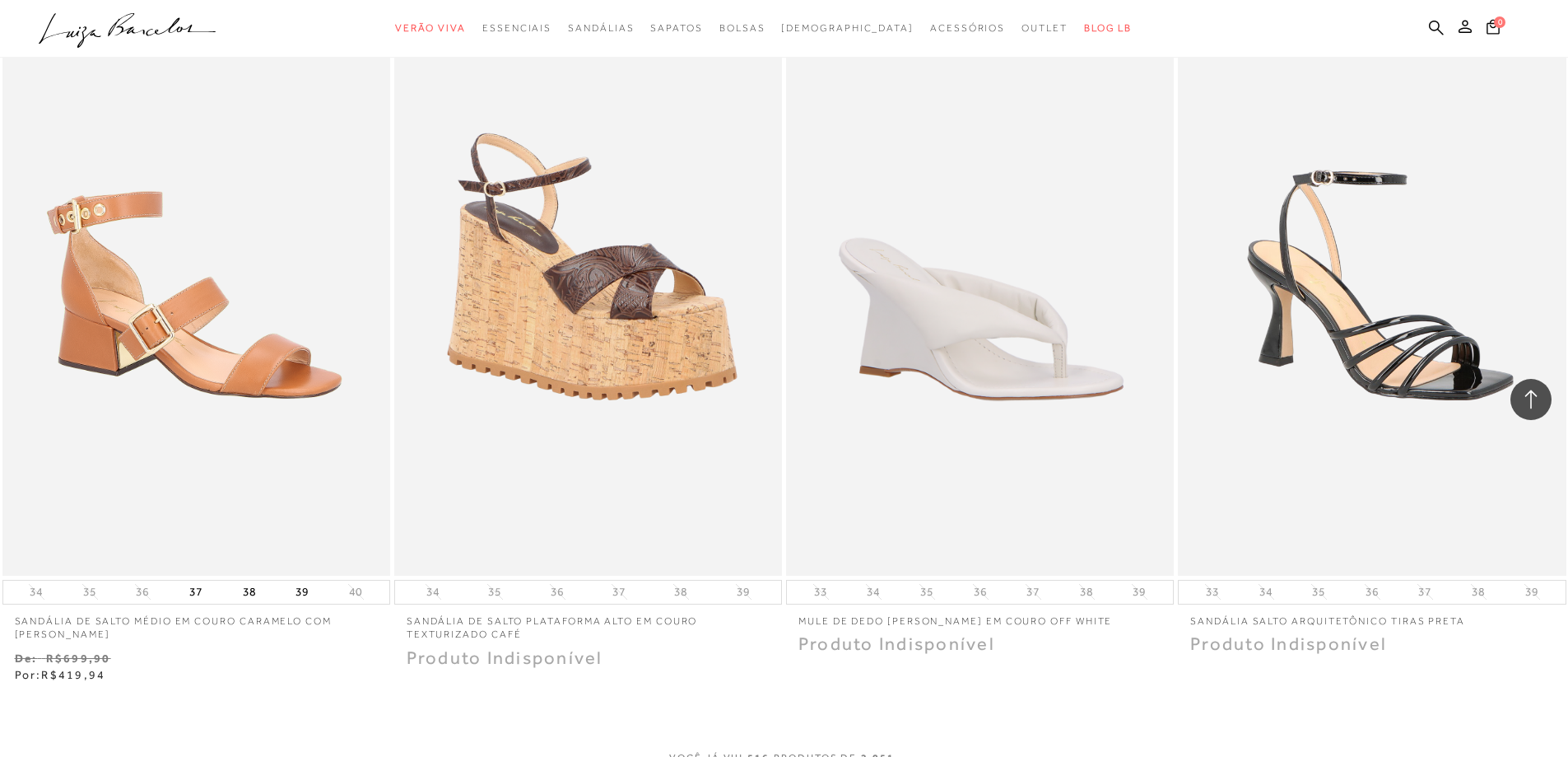
click at [784, 448] on div "50% OFF MULE DE DEDO ANABELA EM COURO OFF WHITE 33" at bounding box center [980, 324] width 392 height 665
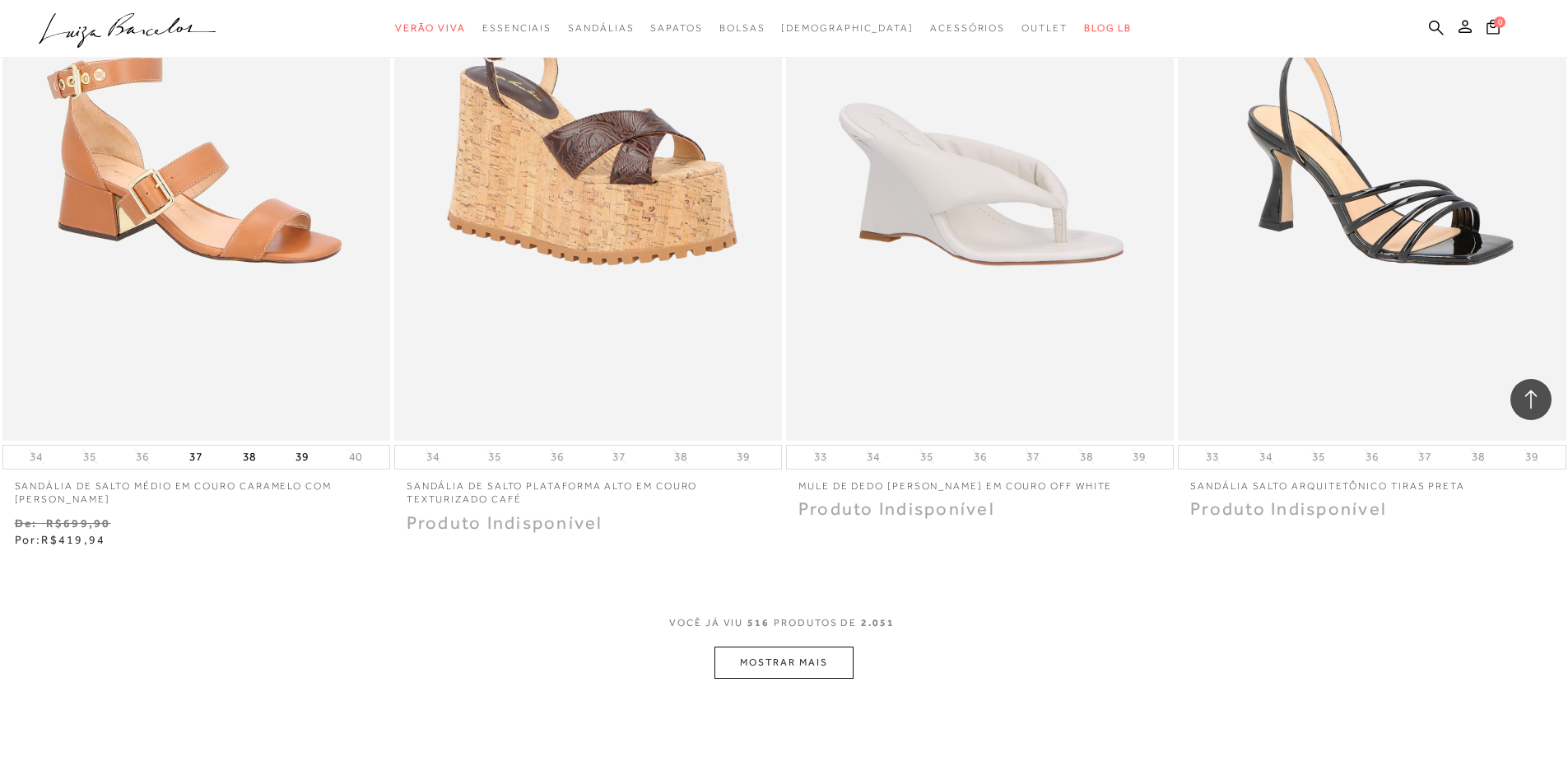
scroll to position [90588, 0]
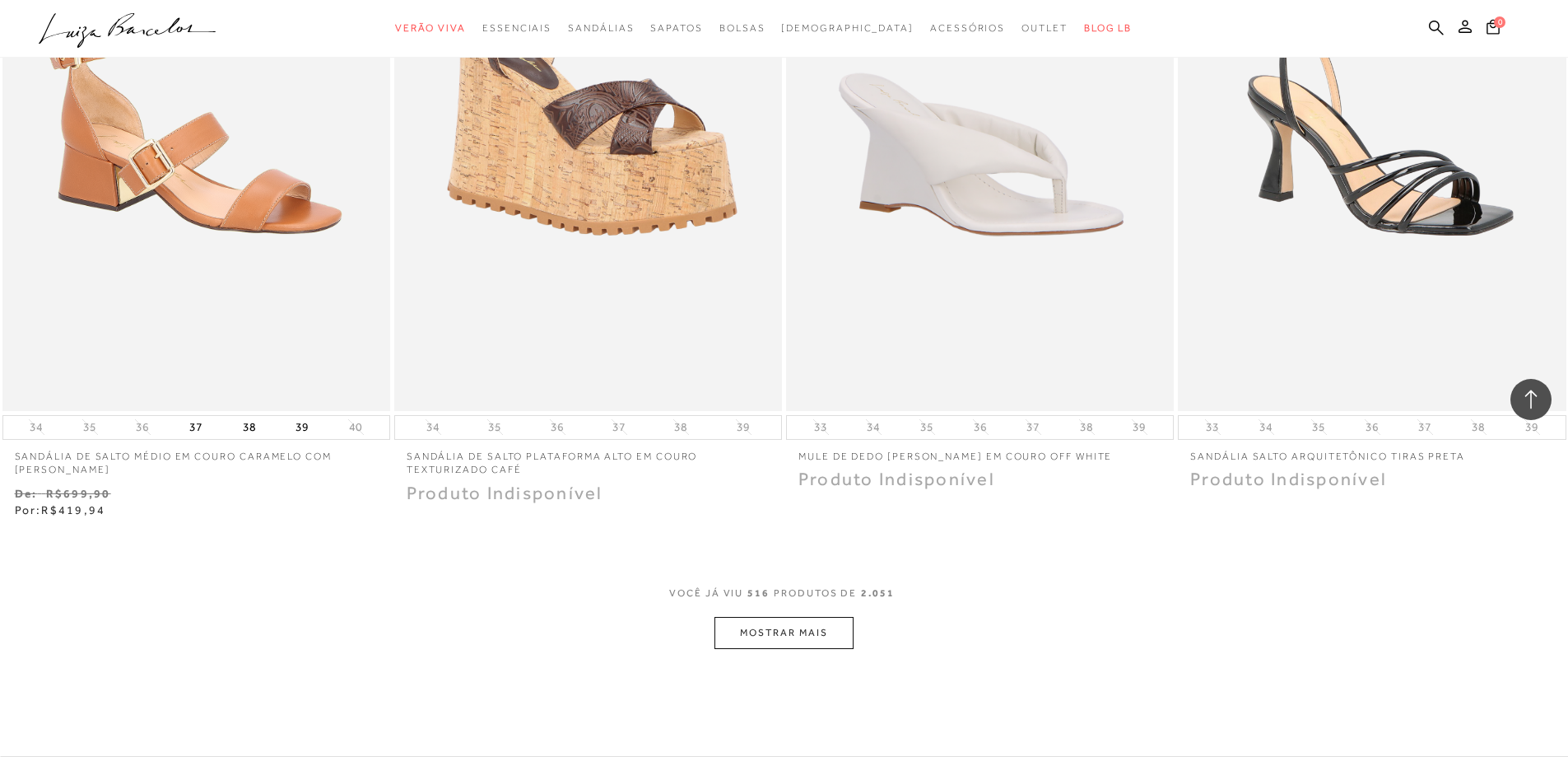
click at [767, 617] on button "MOSTRAR MAIS" at bounding box center [784, 632] width 139 height 32
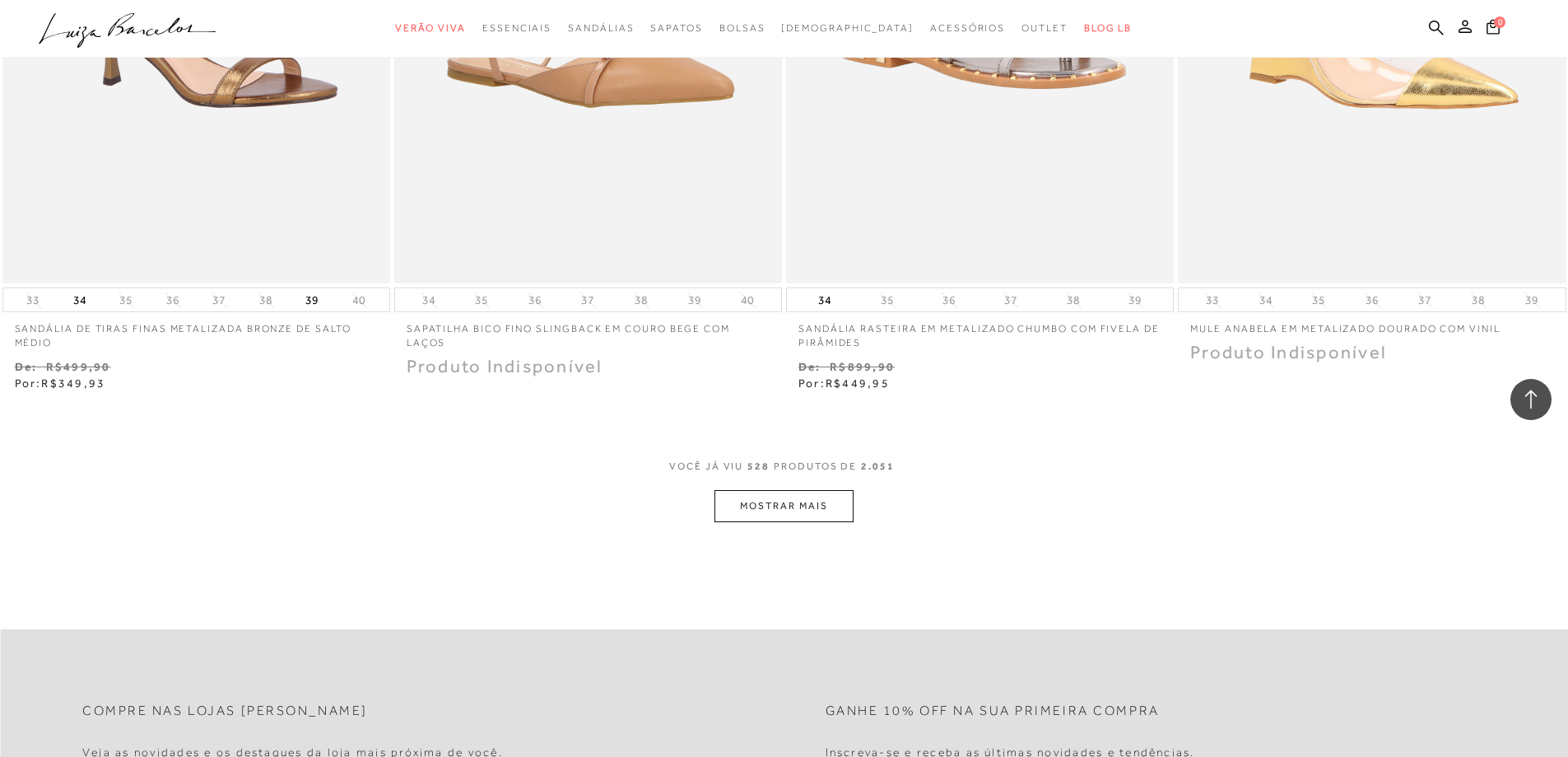
scroll to position [92811, 0]
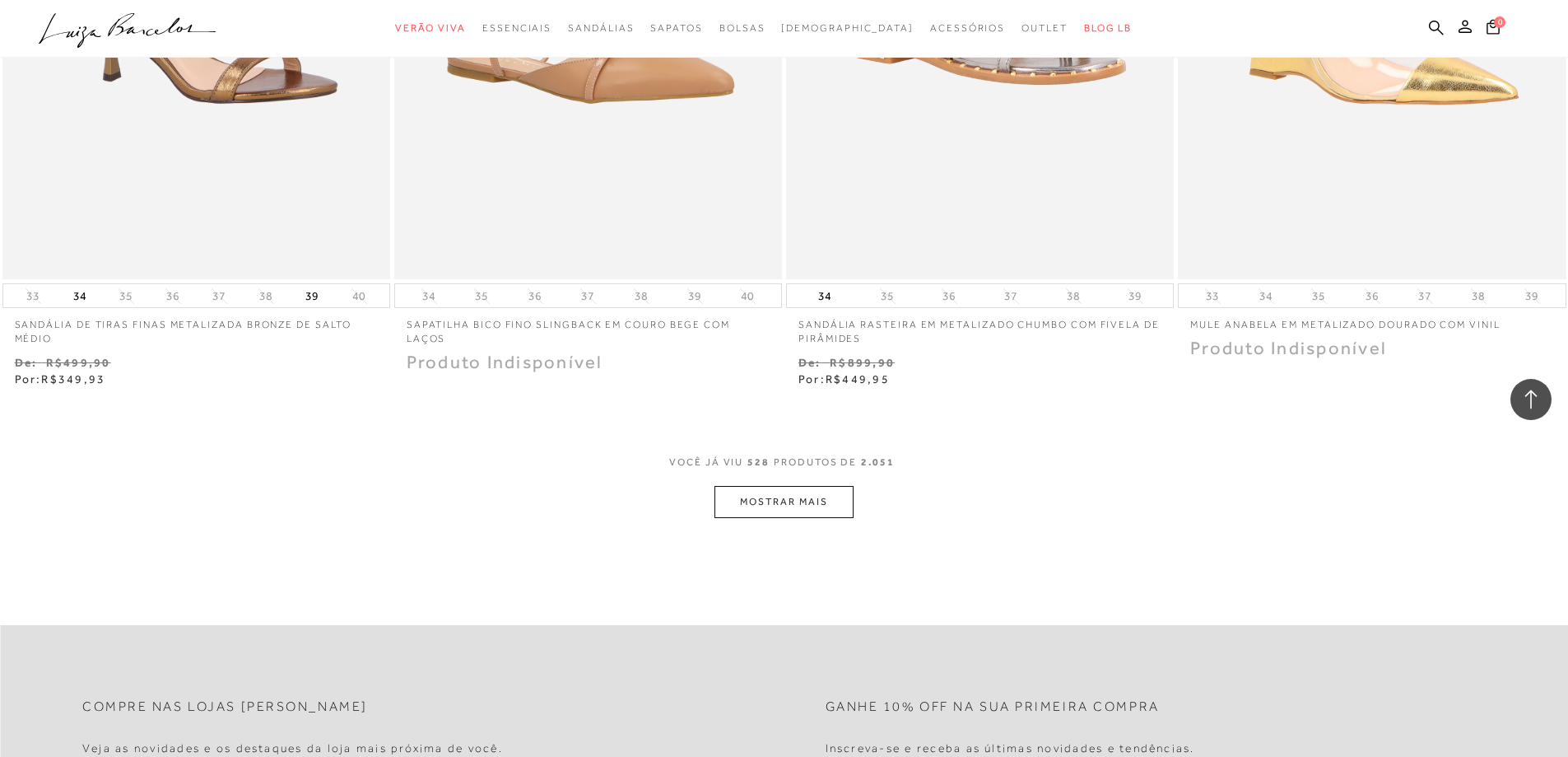
click at [790, 486] on button "MOSTRAR MAIS" at bounding box center [784, 502] width 139 height 32
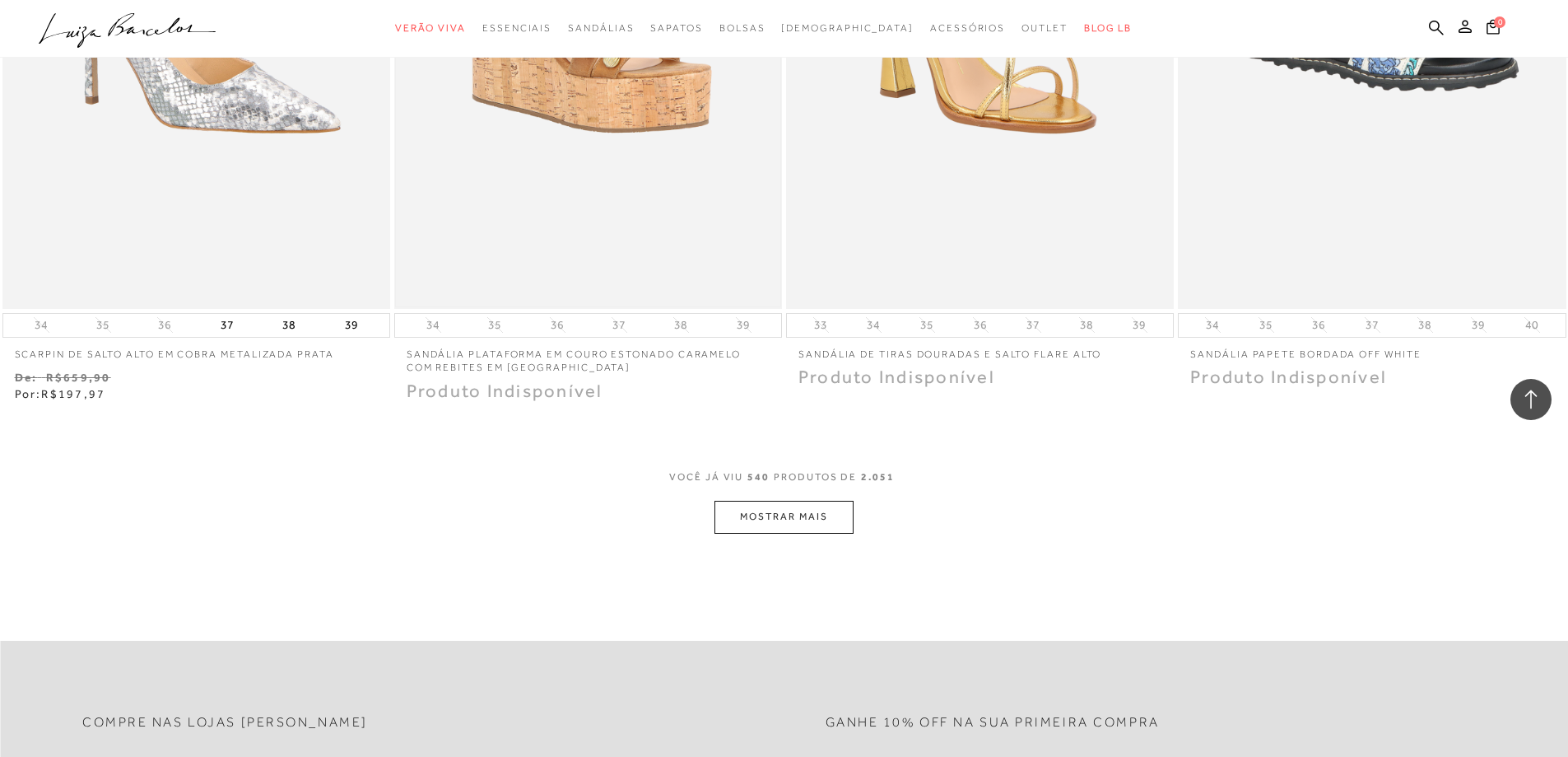
scroll to position [95034, 0]
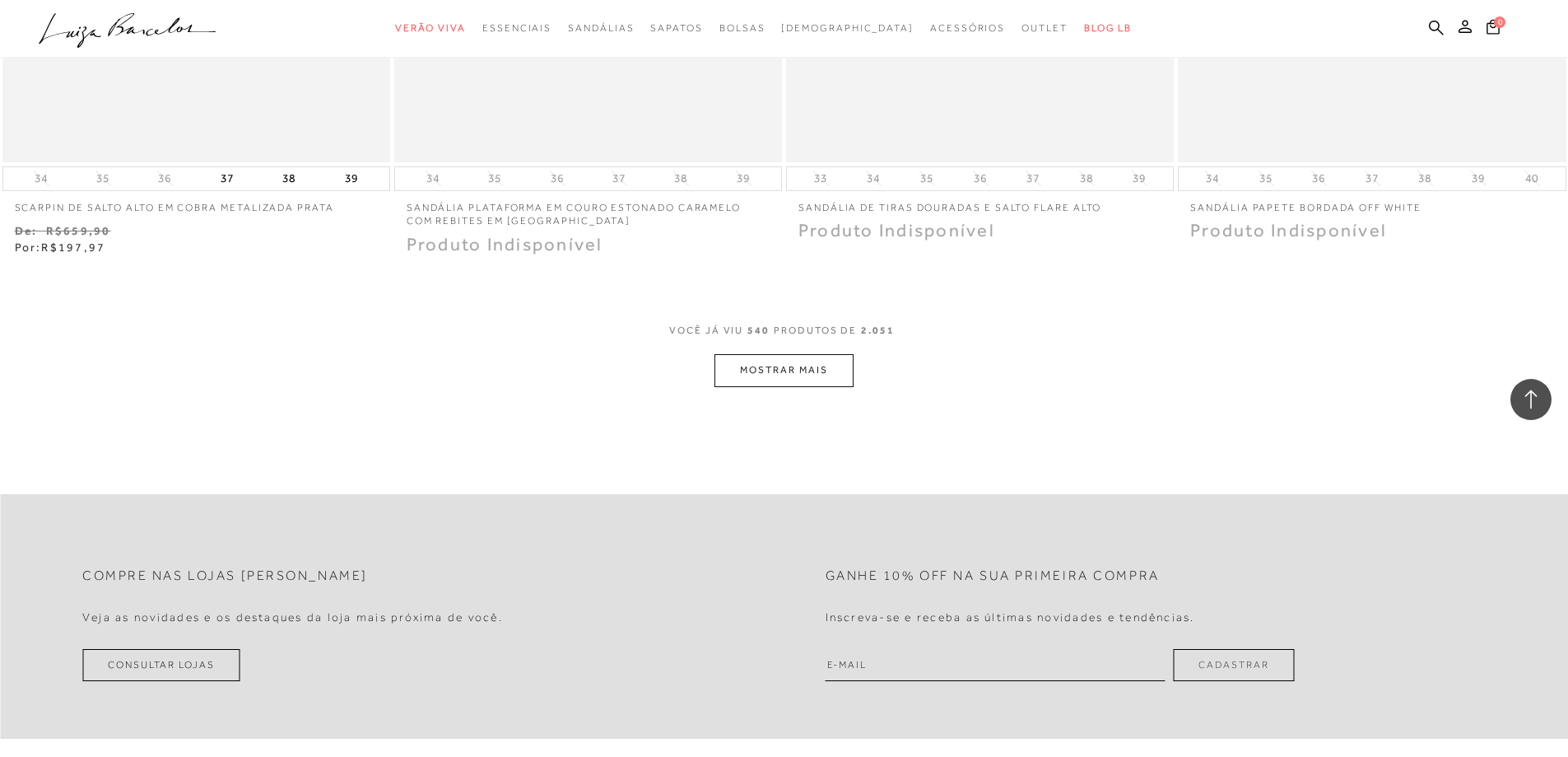
click at [776, 354] on button "MOSTRAR MAIS" at bounding box center [784, 370] width 139 height 32
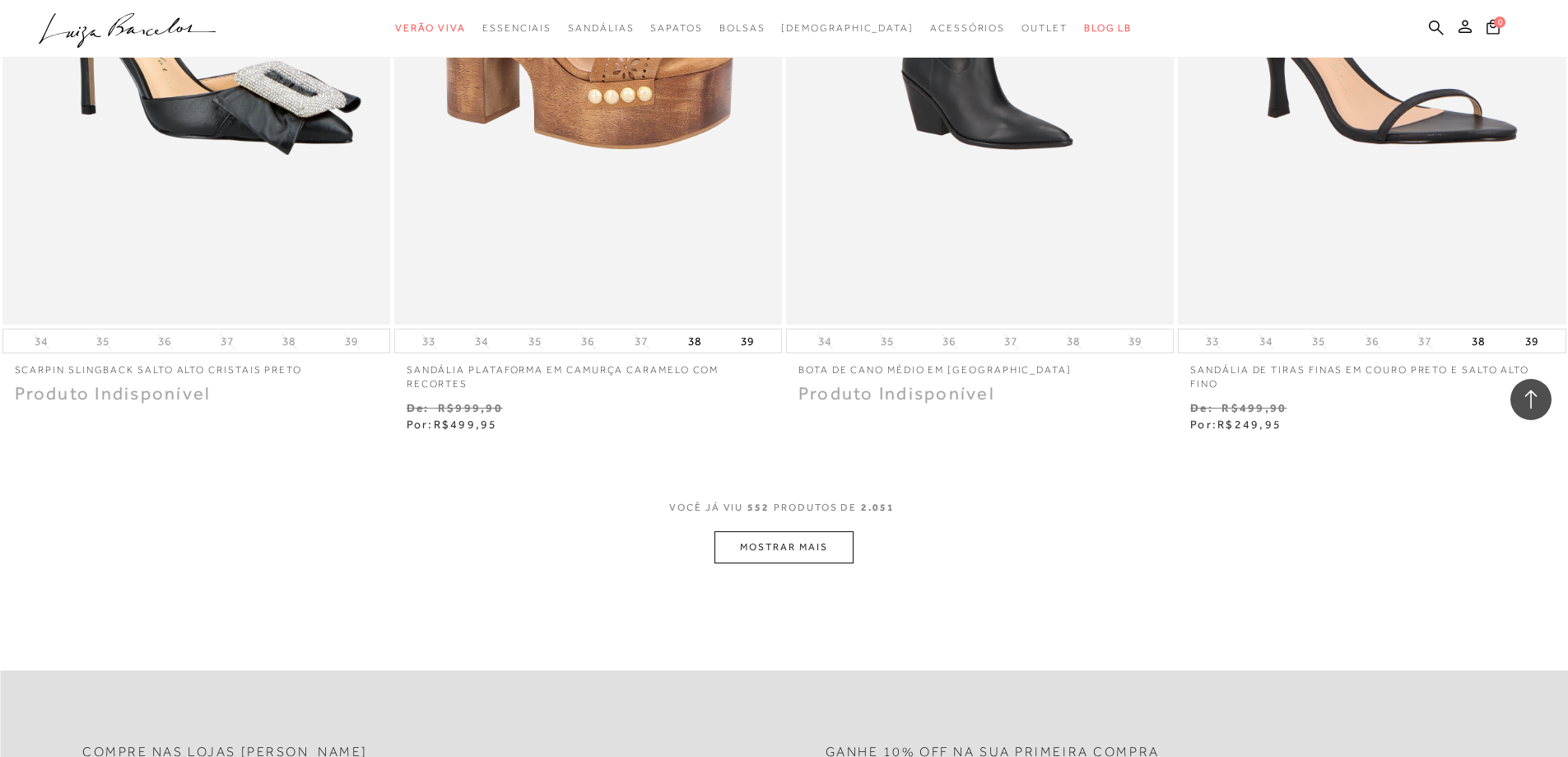
scroll to position [97092, 0]
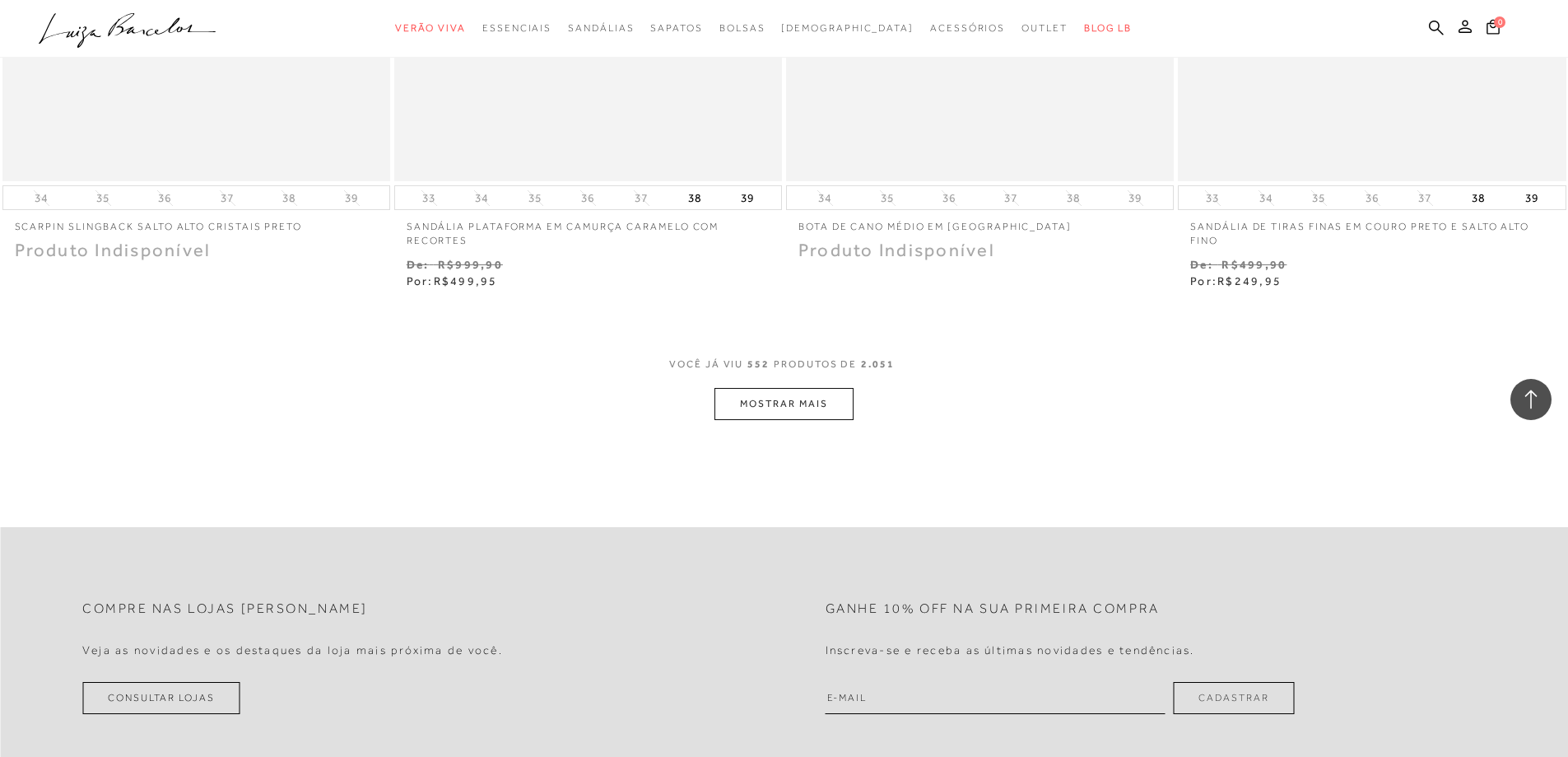
click at [769, 388] on button "MOSTRAR MAIS" at bounding box center [784, 403] width 139 height 32
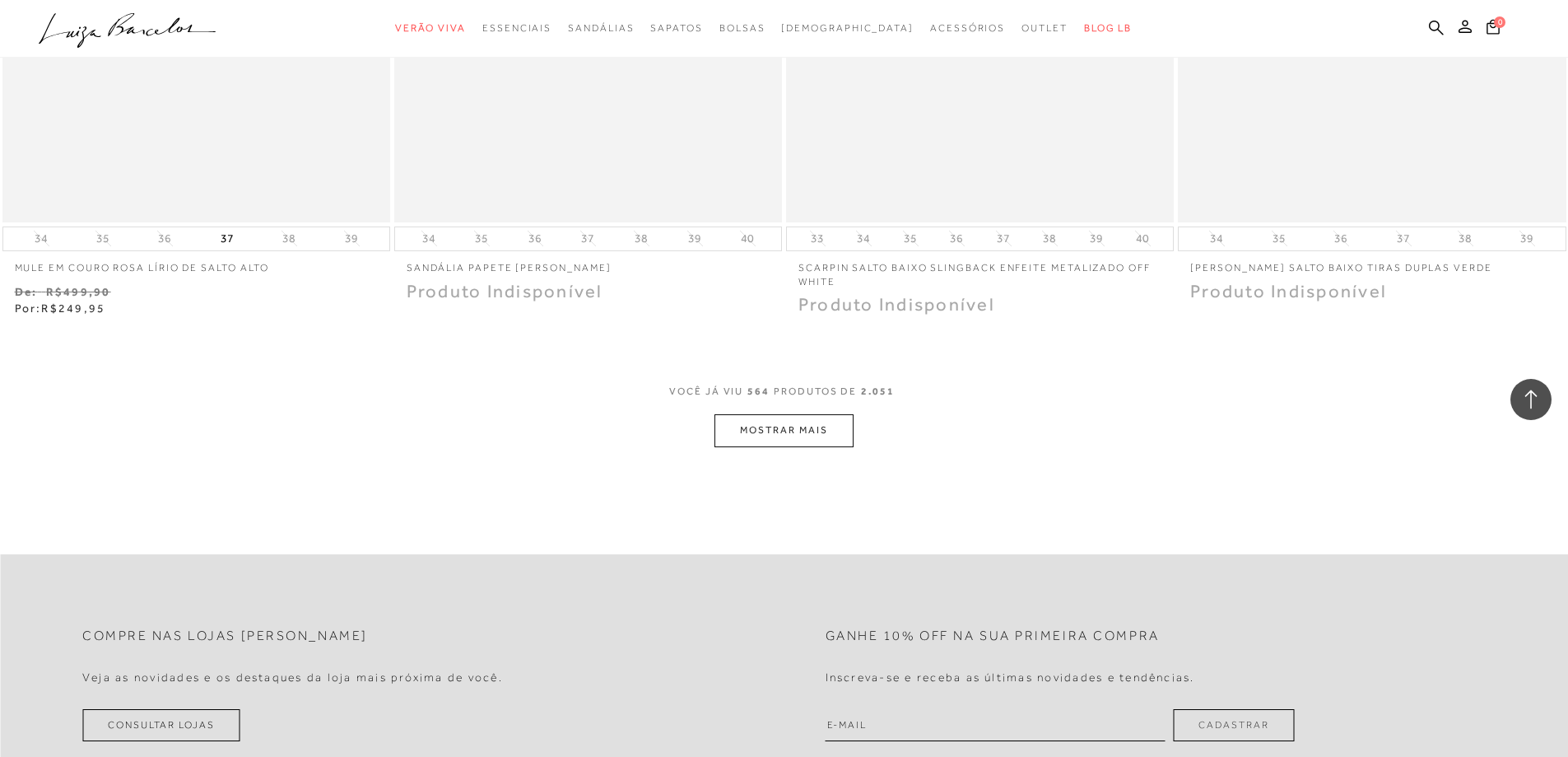
scroll to position [99150, 0]
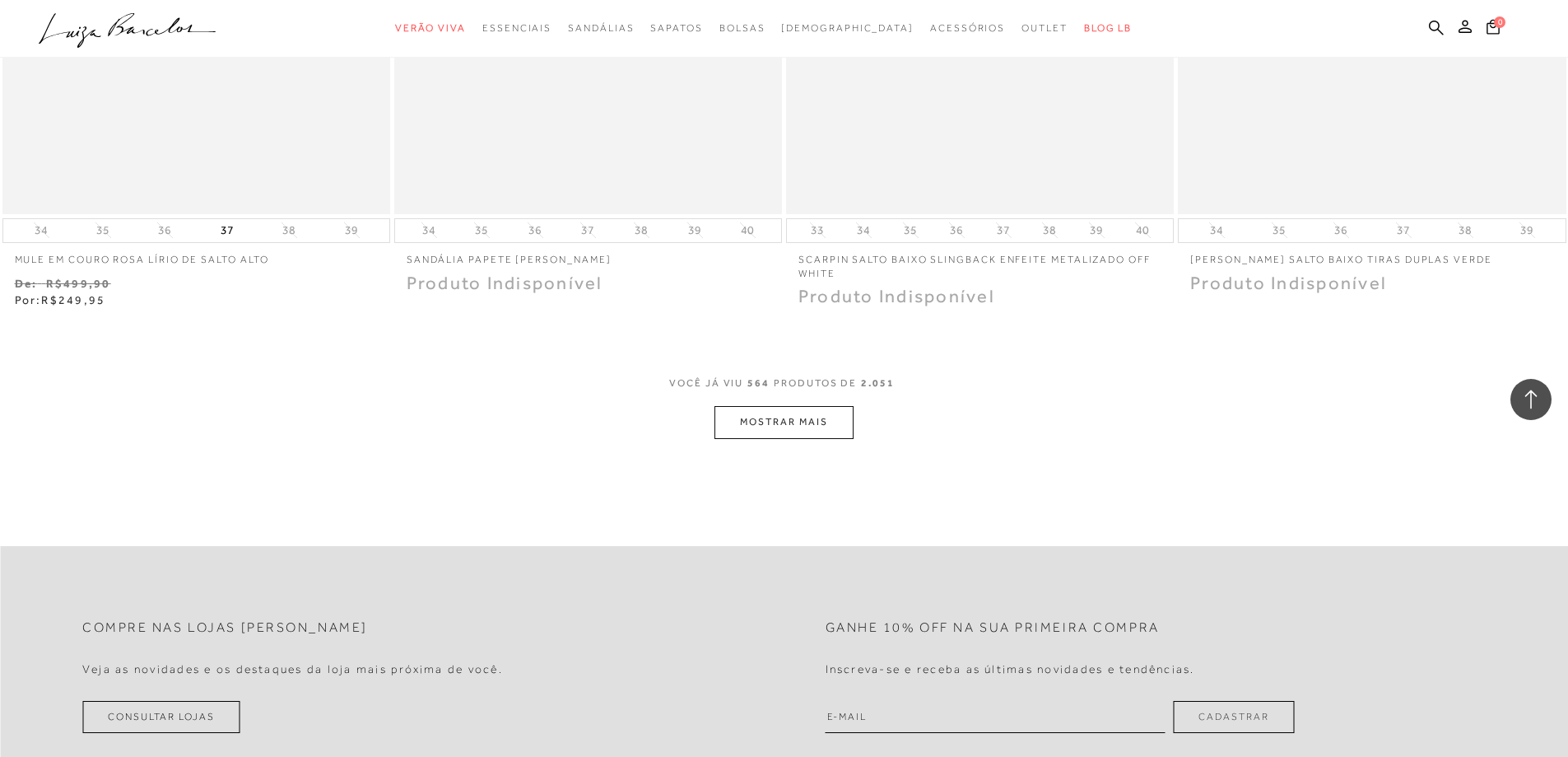
click at [782, 406] on button "MOSTRAR MAIS" at bounding box center [784, 422] width 139 height 32
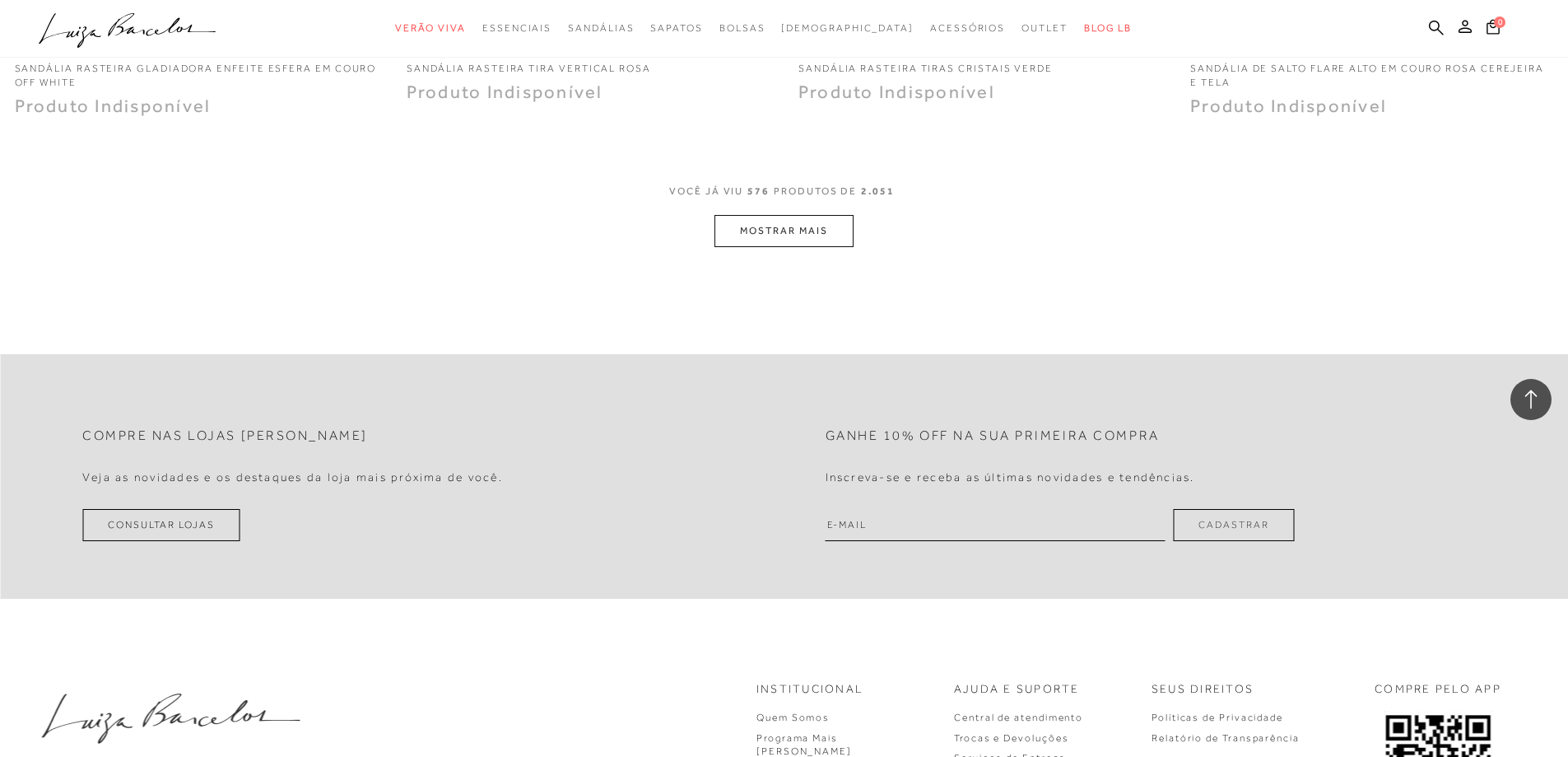
scroll to position [101456, 0]
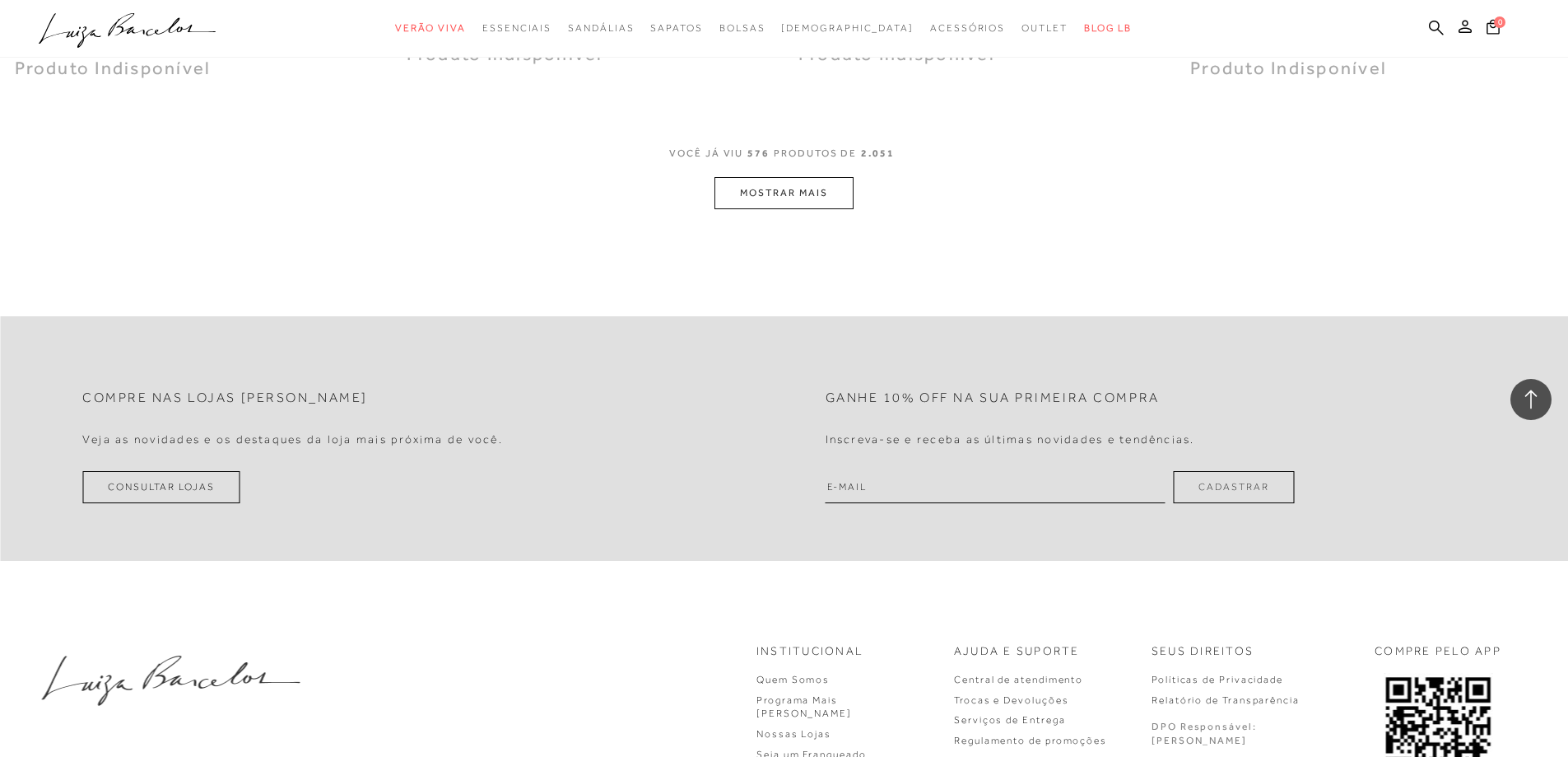
click at [779, 177] on button "MOSTRAR MAIS" at bounding box center [784, 193] width 139 height 32
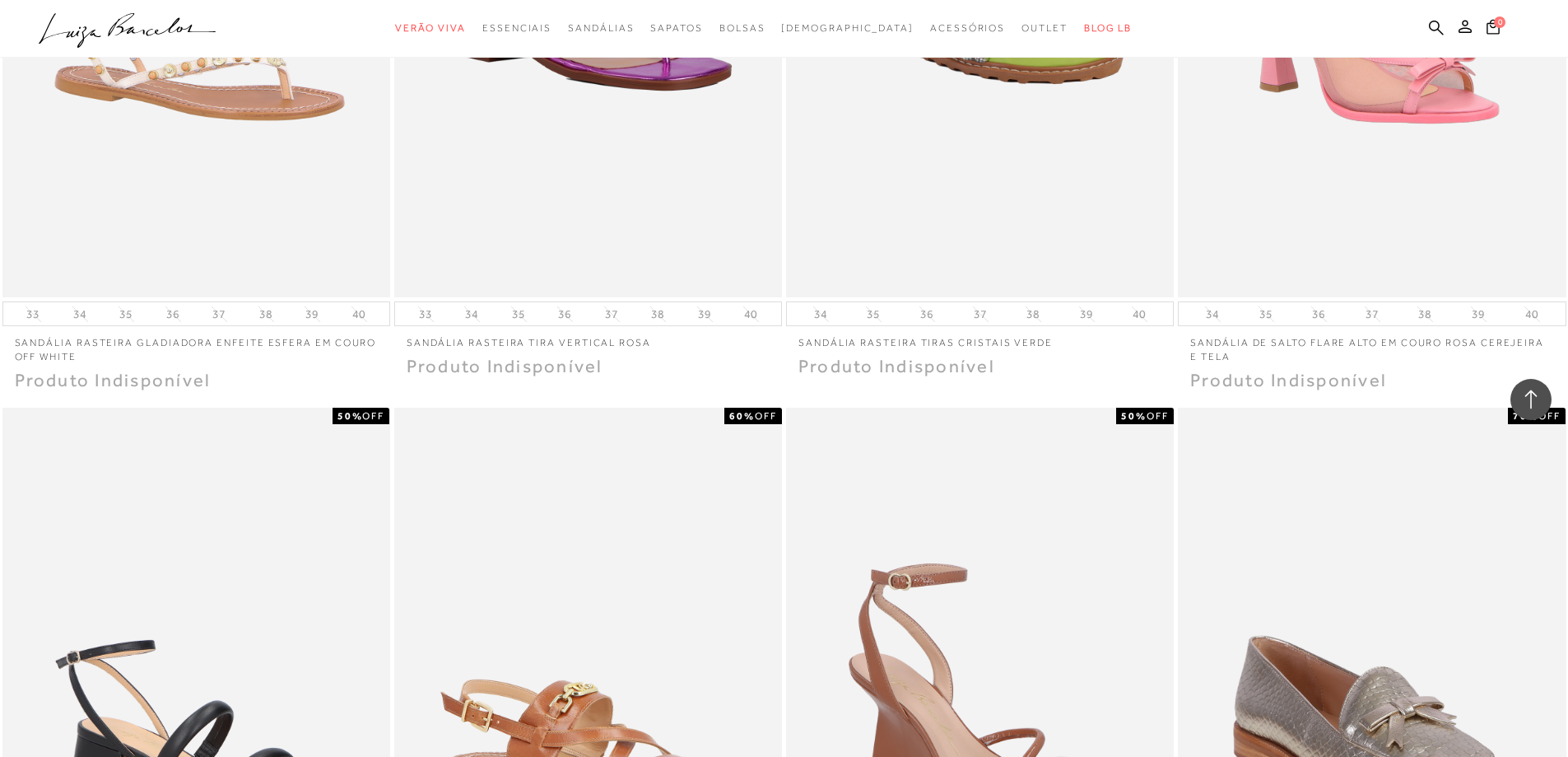
scroll to position [101044, 0]
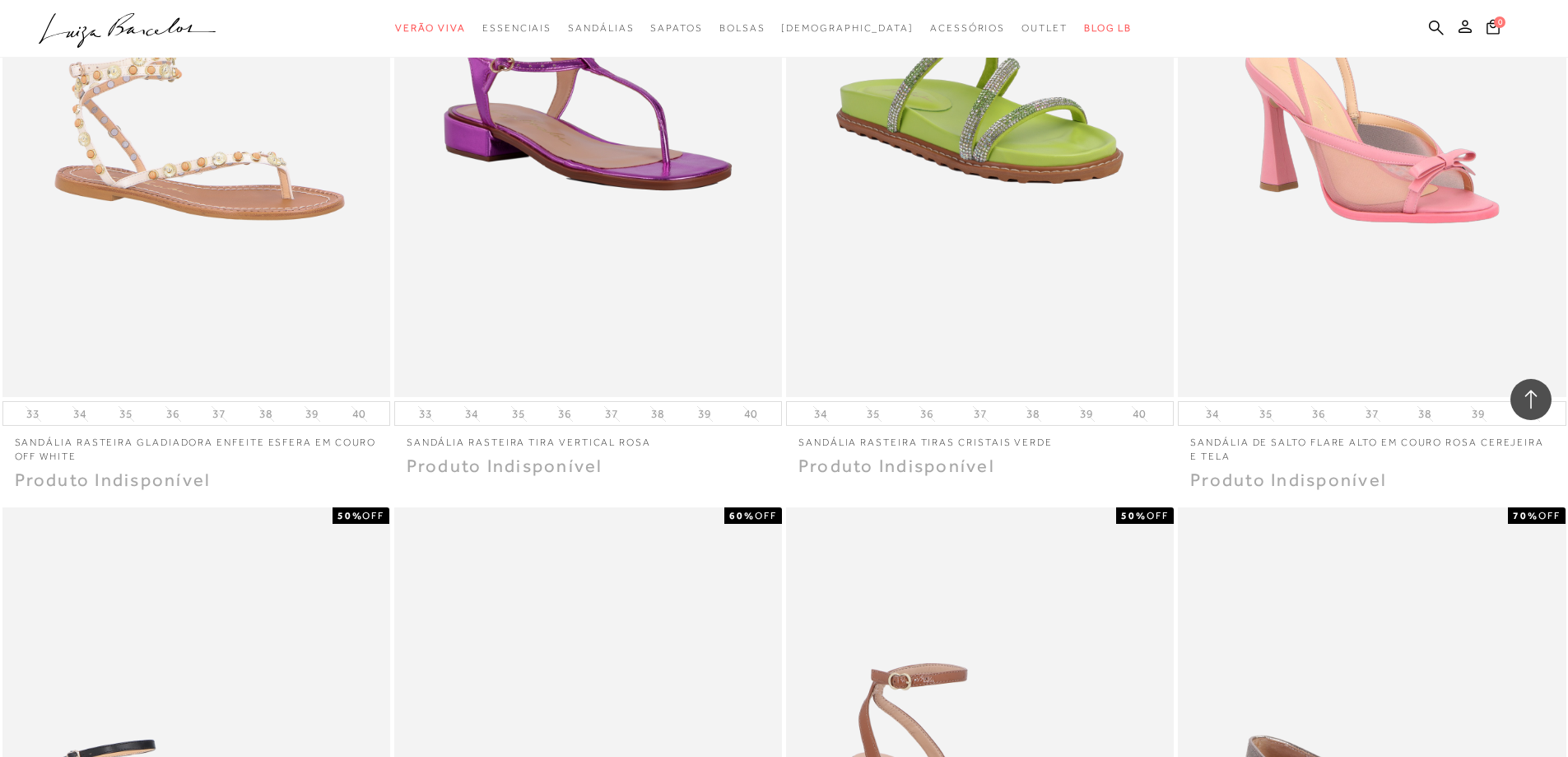
click at [784, 273] on div "60% OFF Sandália rasteira tiras cristais verde 34" at bounding box center [980, 146] width 392 height 665
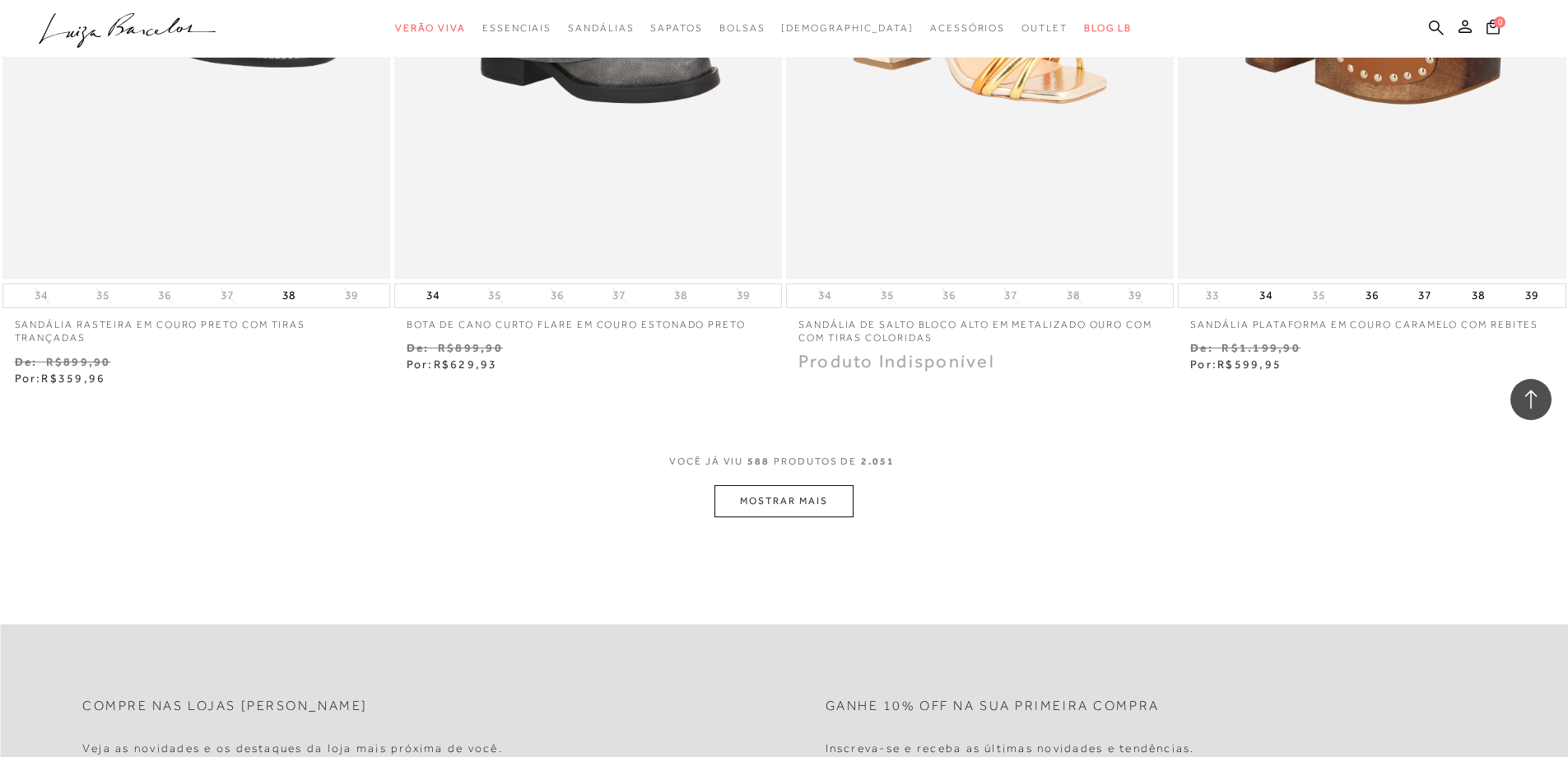
scroll to position [102937, 0]
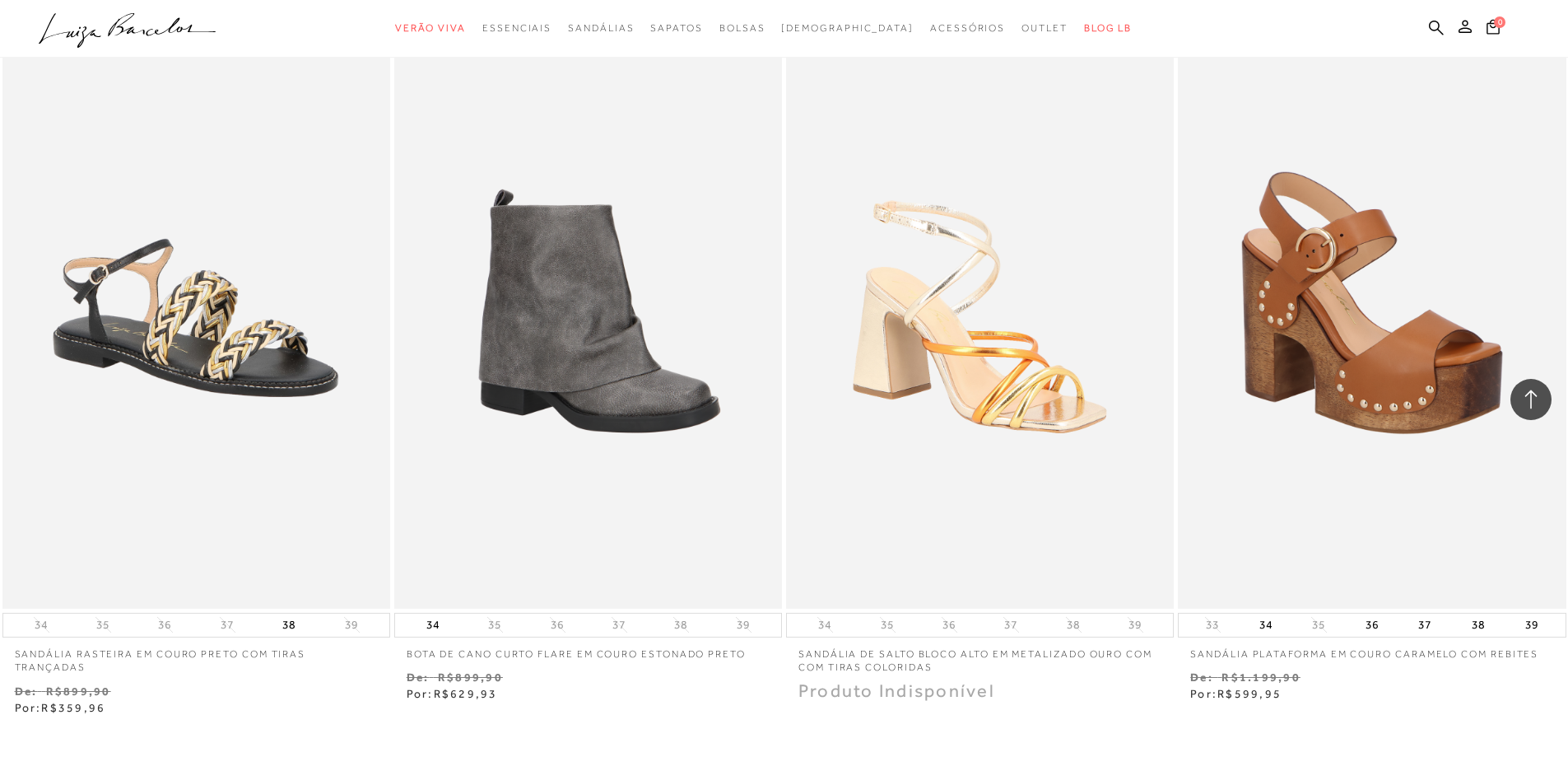
click at [783, 397] on div "30% OFF BOTA DE CANO CURTO FLARE EM COURO ESTONADO PRETO 34 35 36 37 38 39" at bounding box center [588, 363] width 392 height 680
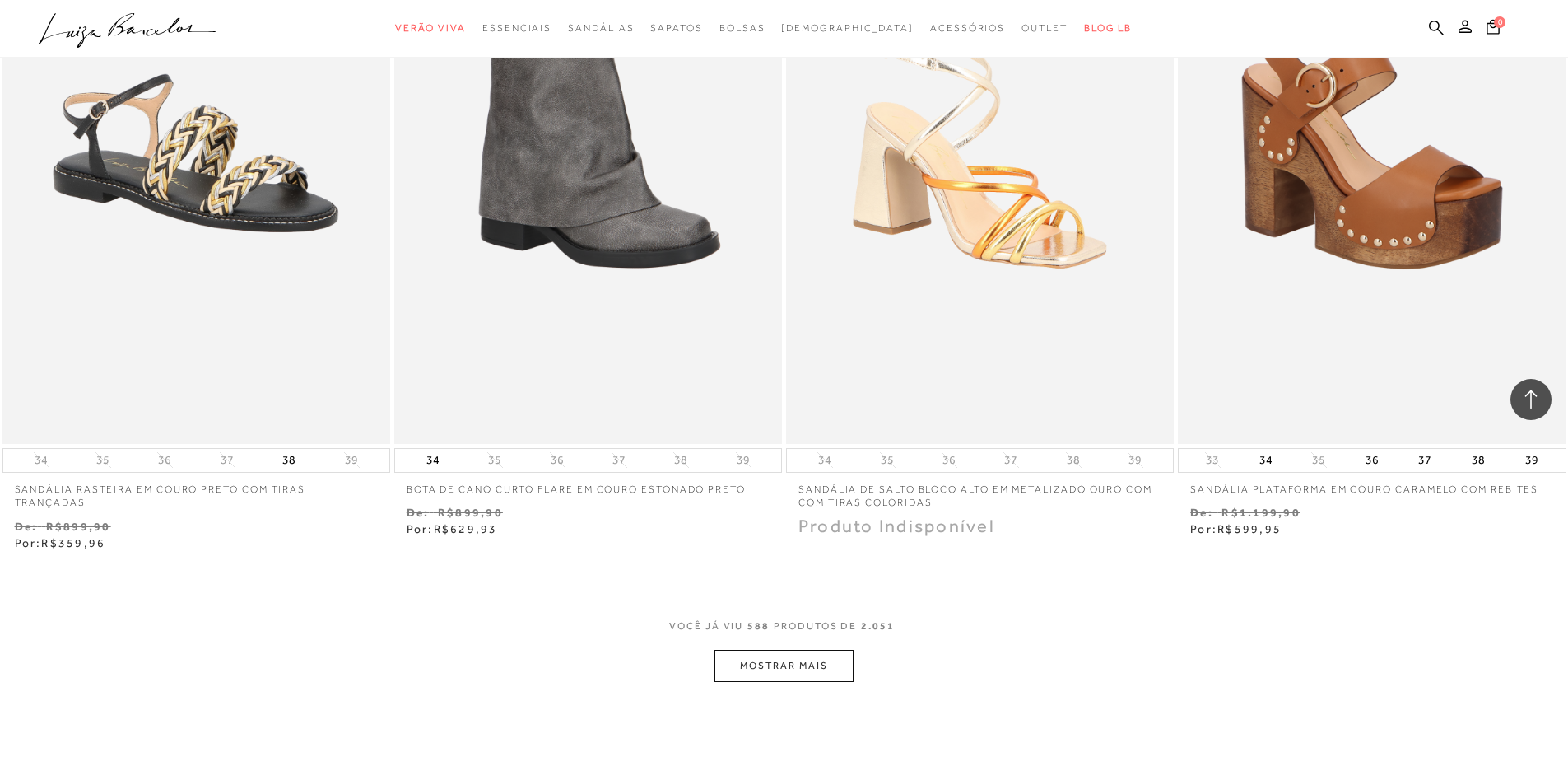
click at [780, 650] on button "MOSTRAR MAIS" at bounding box center [784, 666] width 139 height 32
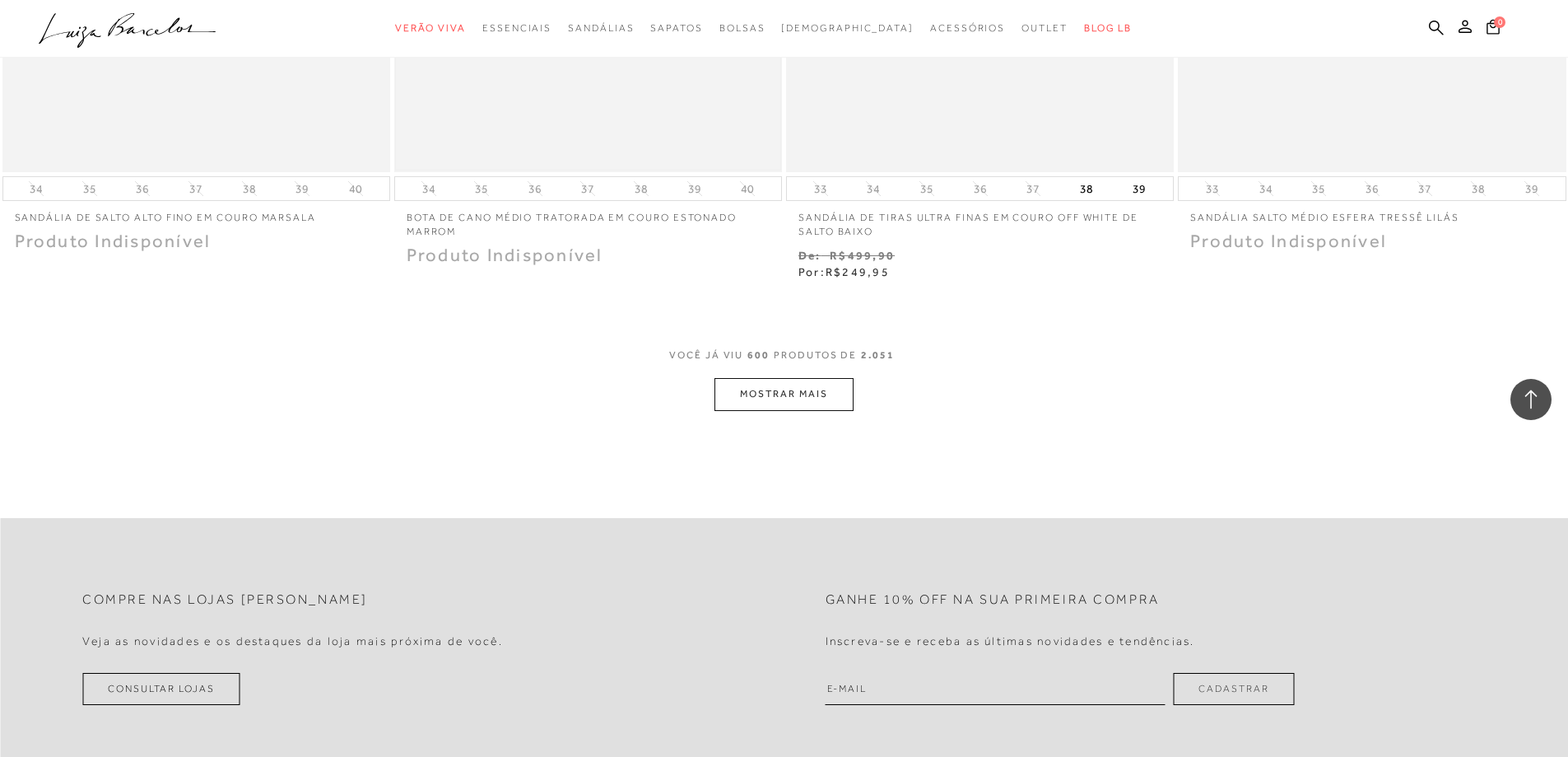
scroll to position [105490, 0]
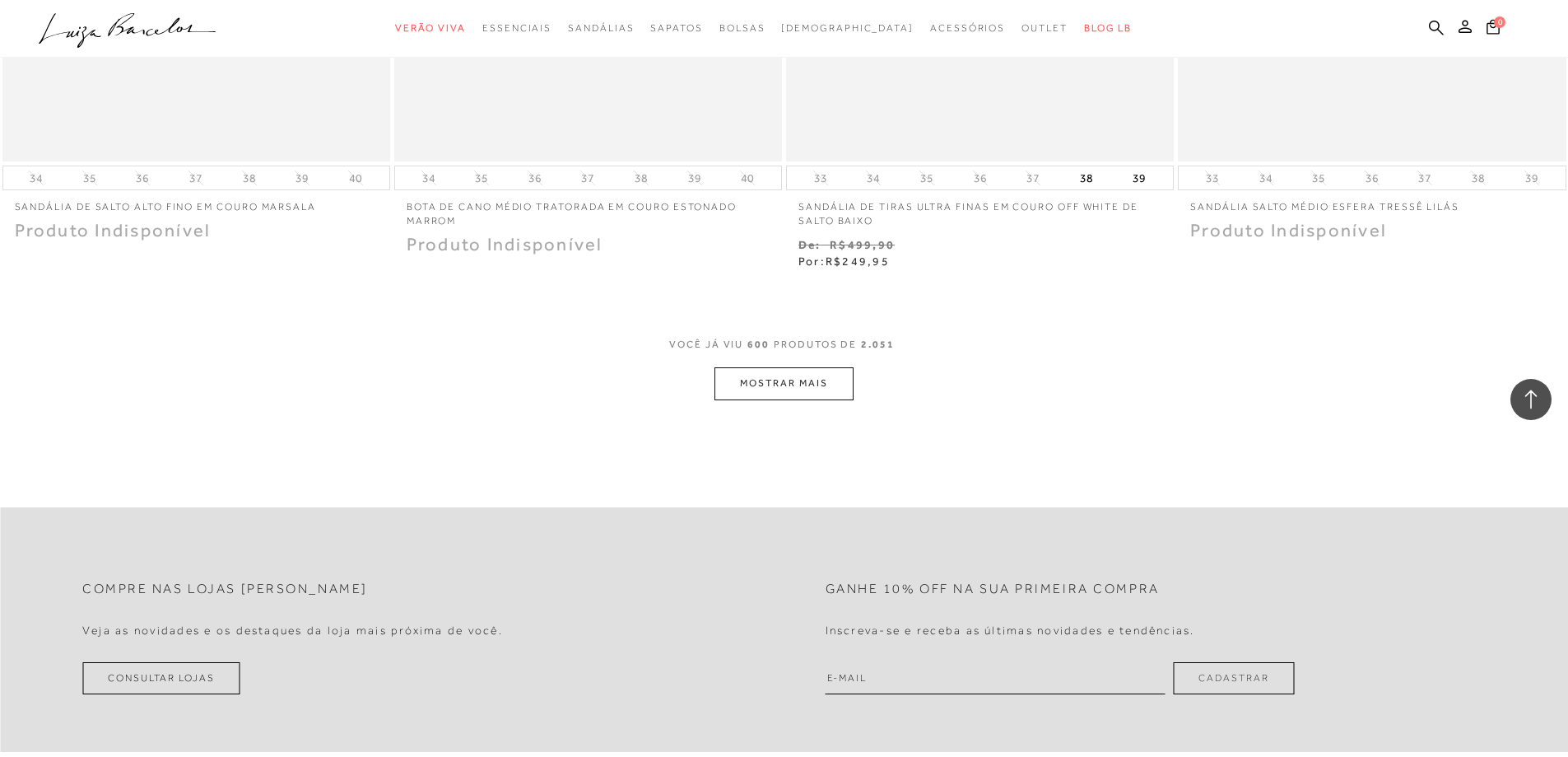
click at [758, 368] on button "MOSTRAR MAIS" at bounding box center [784, 383] width 139 height 32
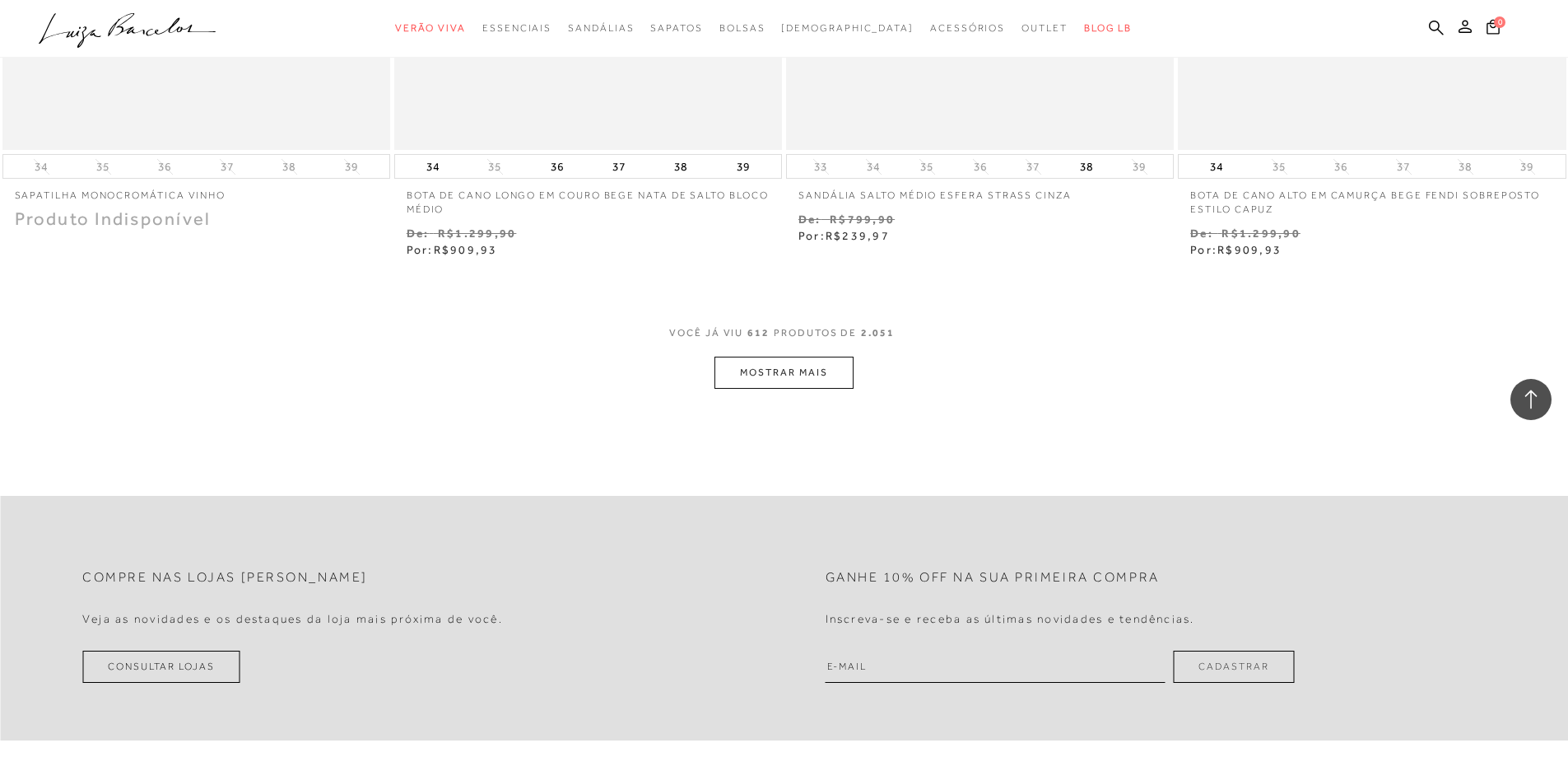
scroll to position [107630, 0]
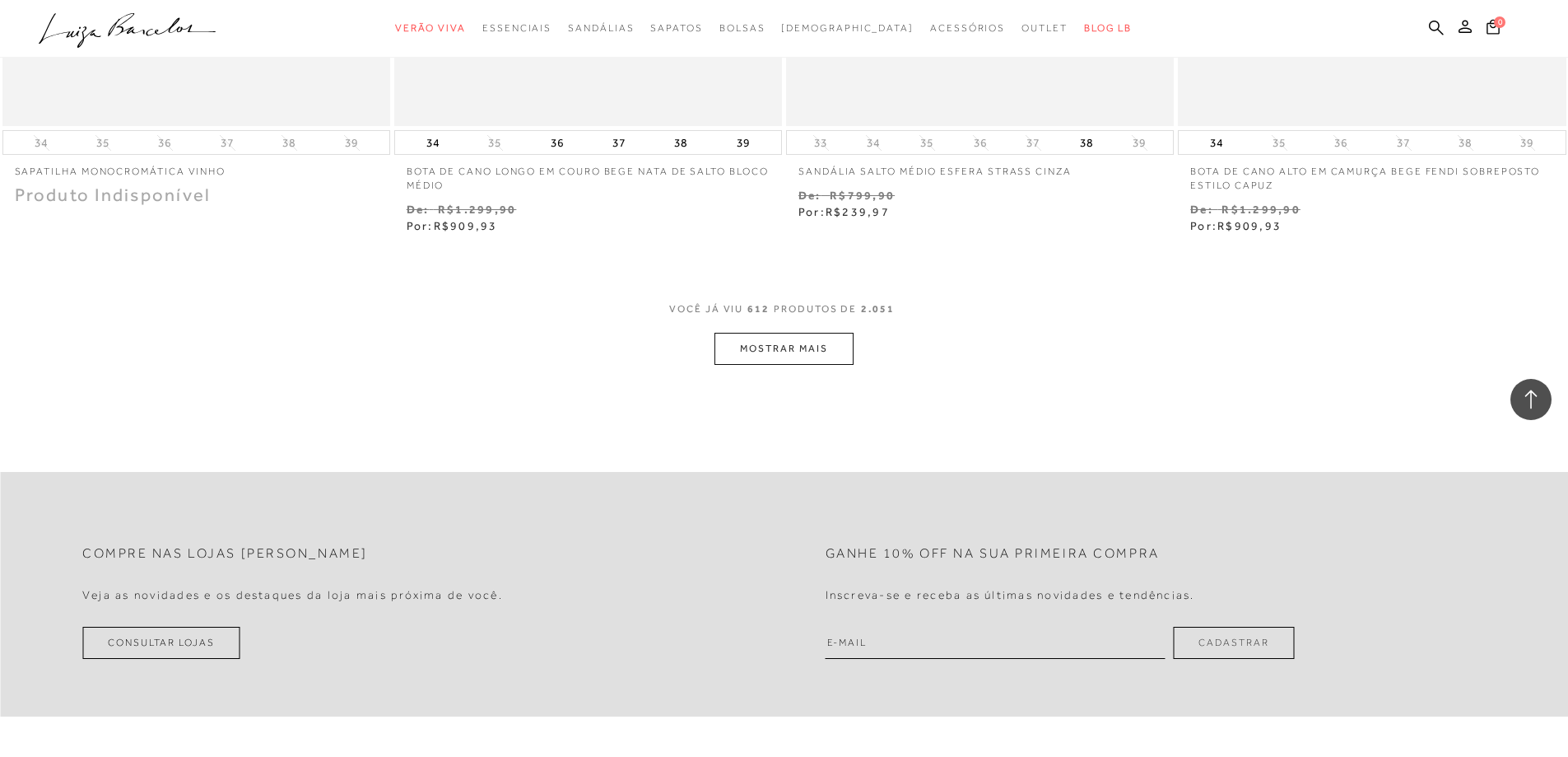
click at [790, 332] on button "MOSTRAR MAIS" at bounding box center [784, 348] width 139 height 32
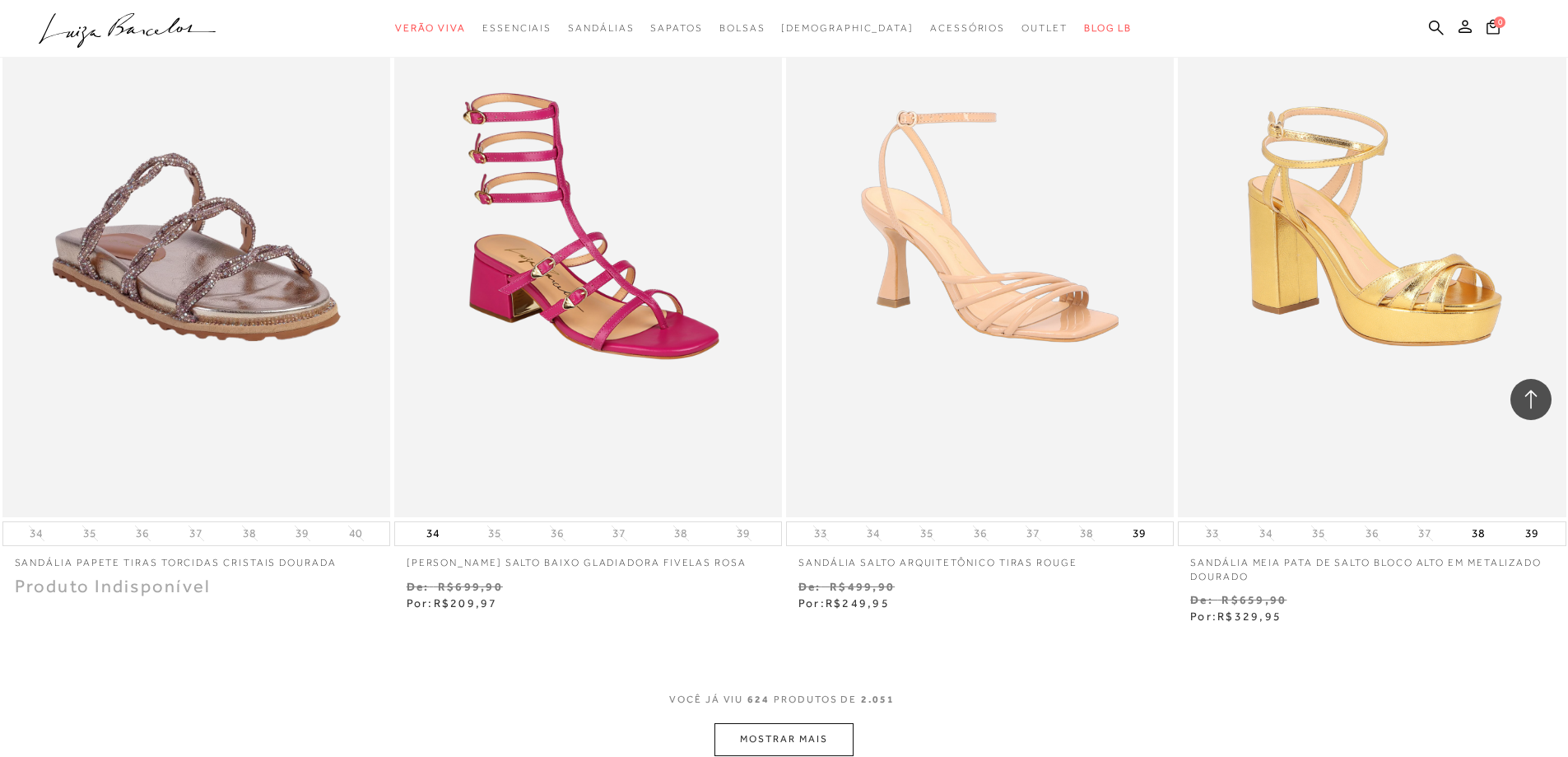
scroll to position [109359, 0]
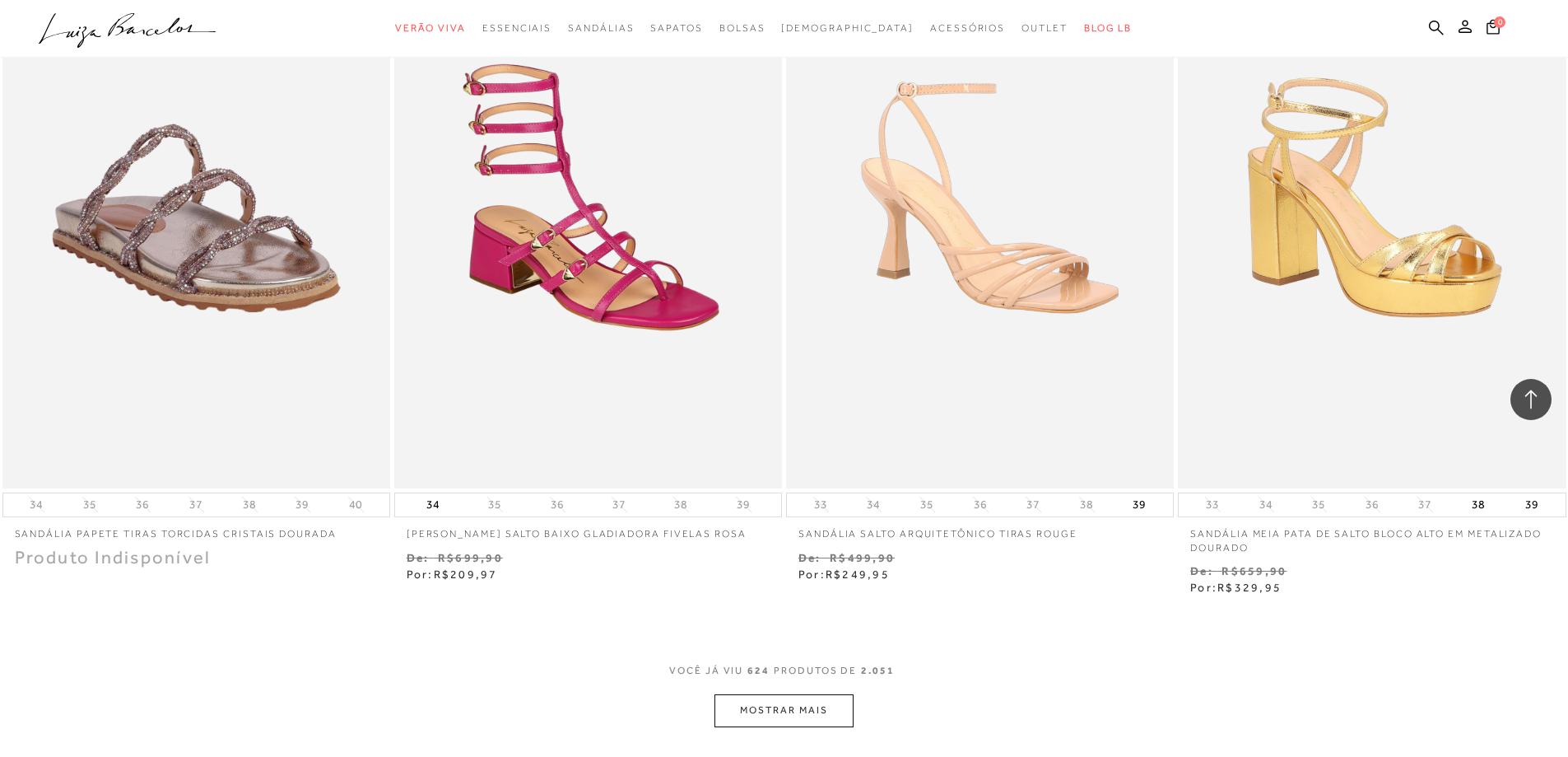
click at [765, 694] on button "MOSTRAR MAIS" at bounding box center [784, 710] width 139 height 32
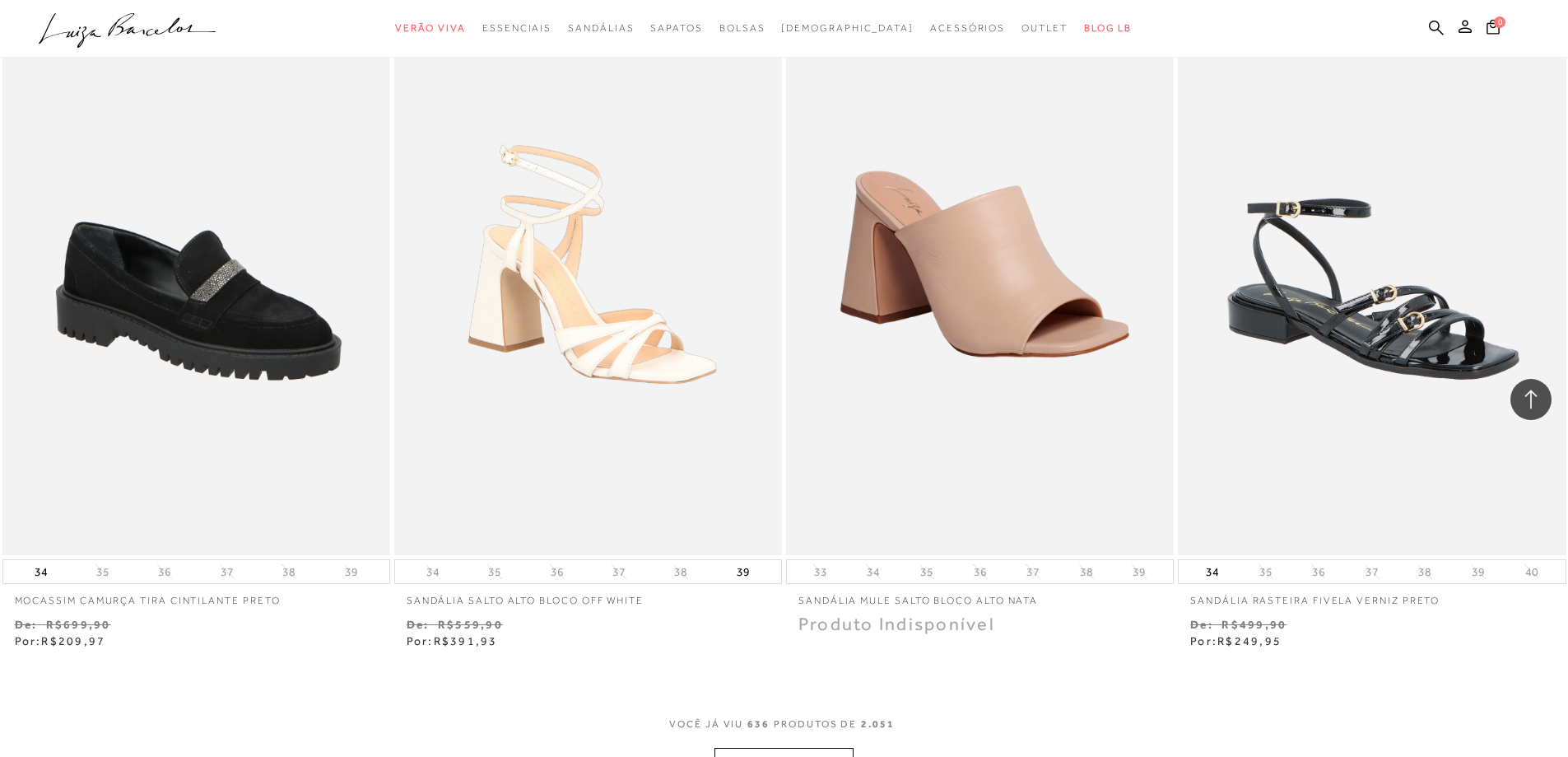
scroll to position [111644, 0]
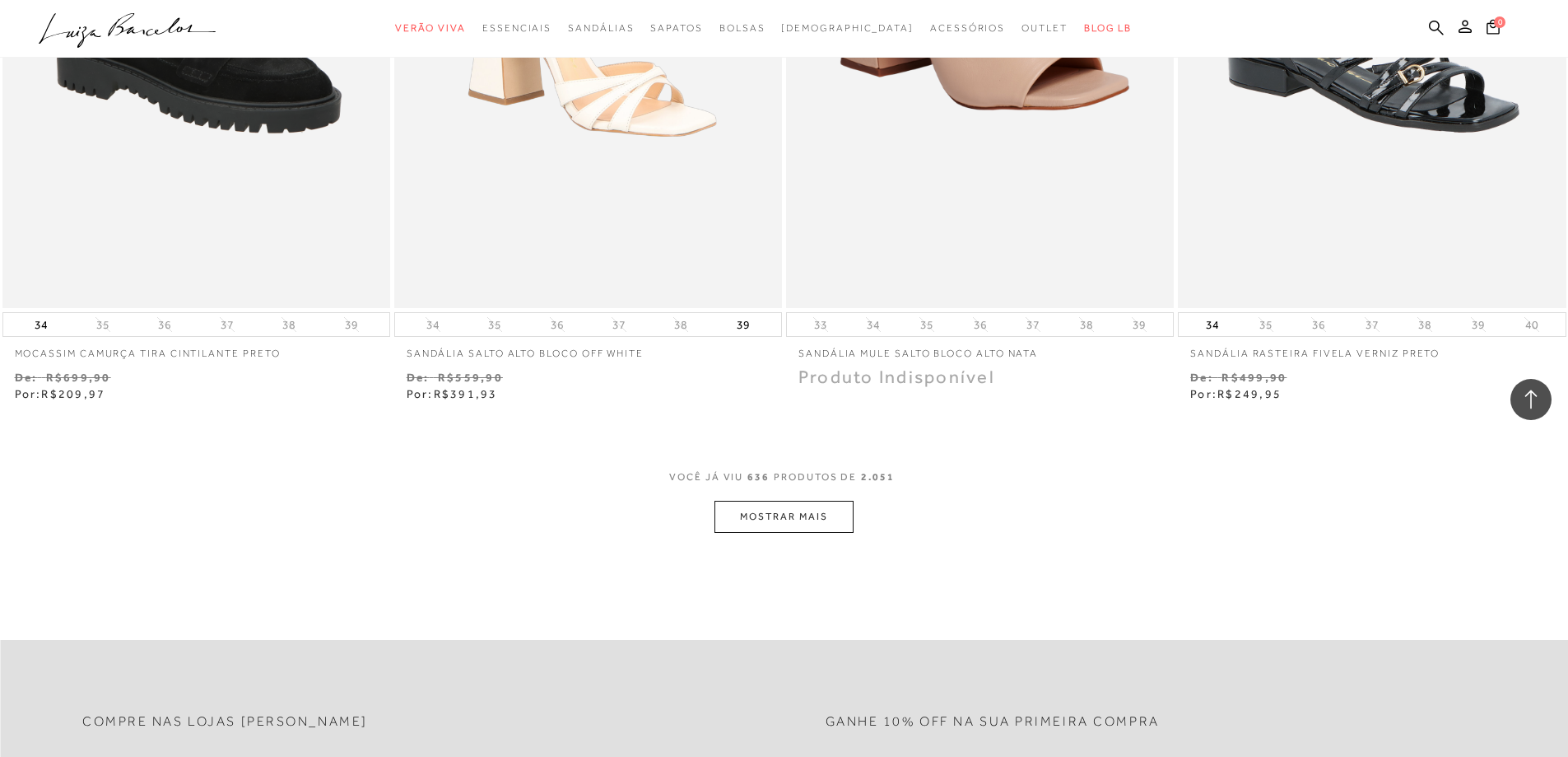
click at [795, 501] on button "MOSTRAR MAIS" at bounding box center [784, 517] width 139 height 32
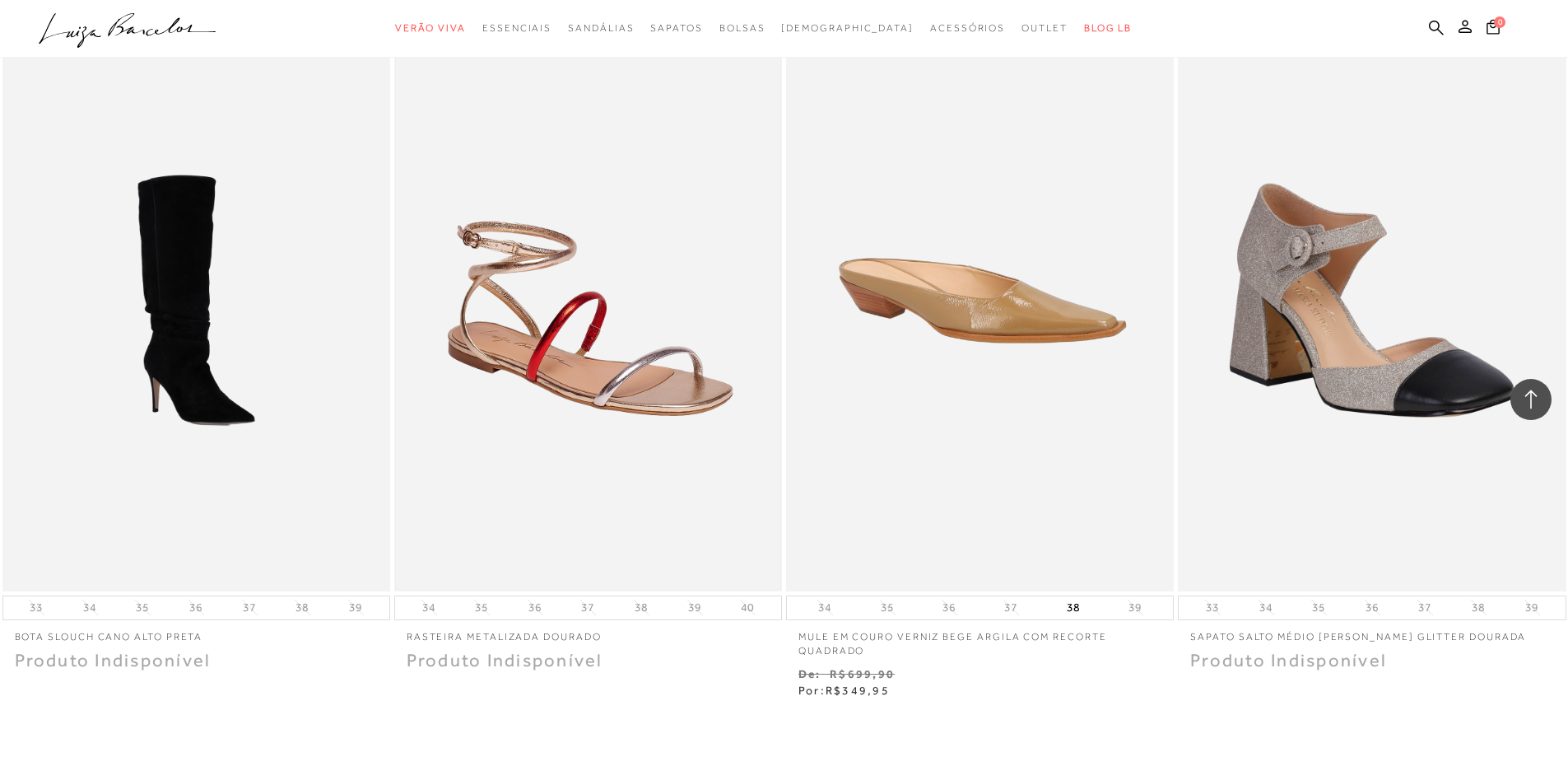
scroll to position [113868, 0]
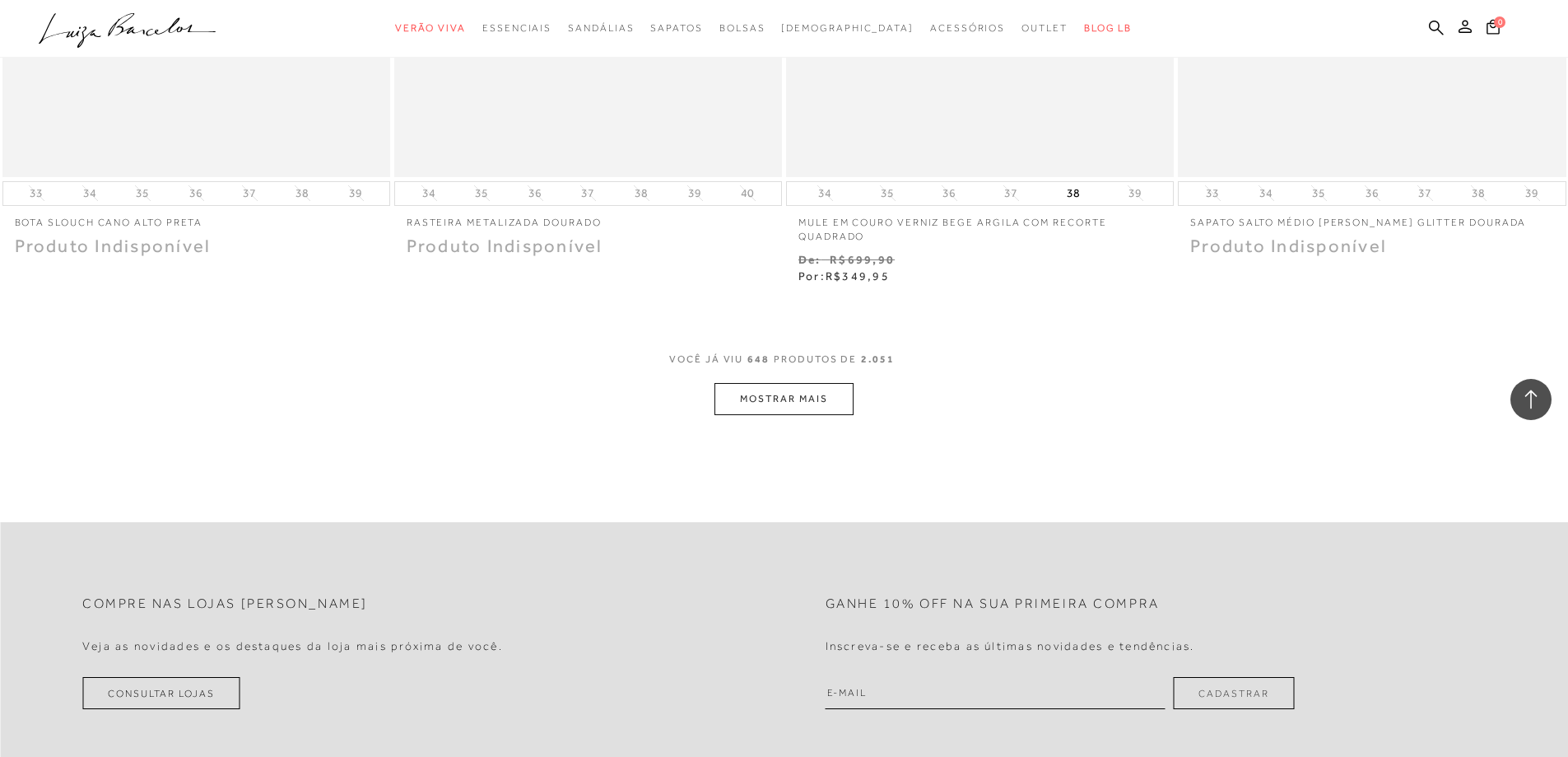
click at [786, 382] on button "MOSTRAR MAIS" at bounding box center [784, 398] width 139 height 32
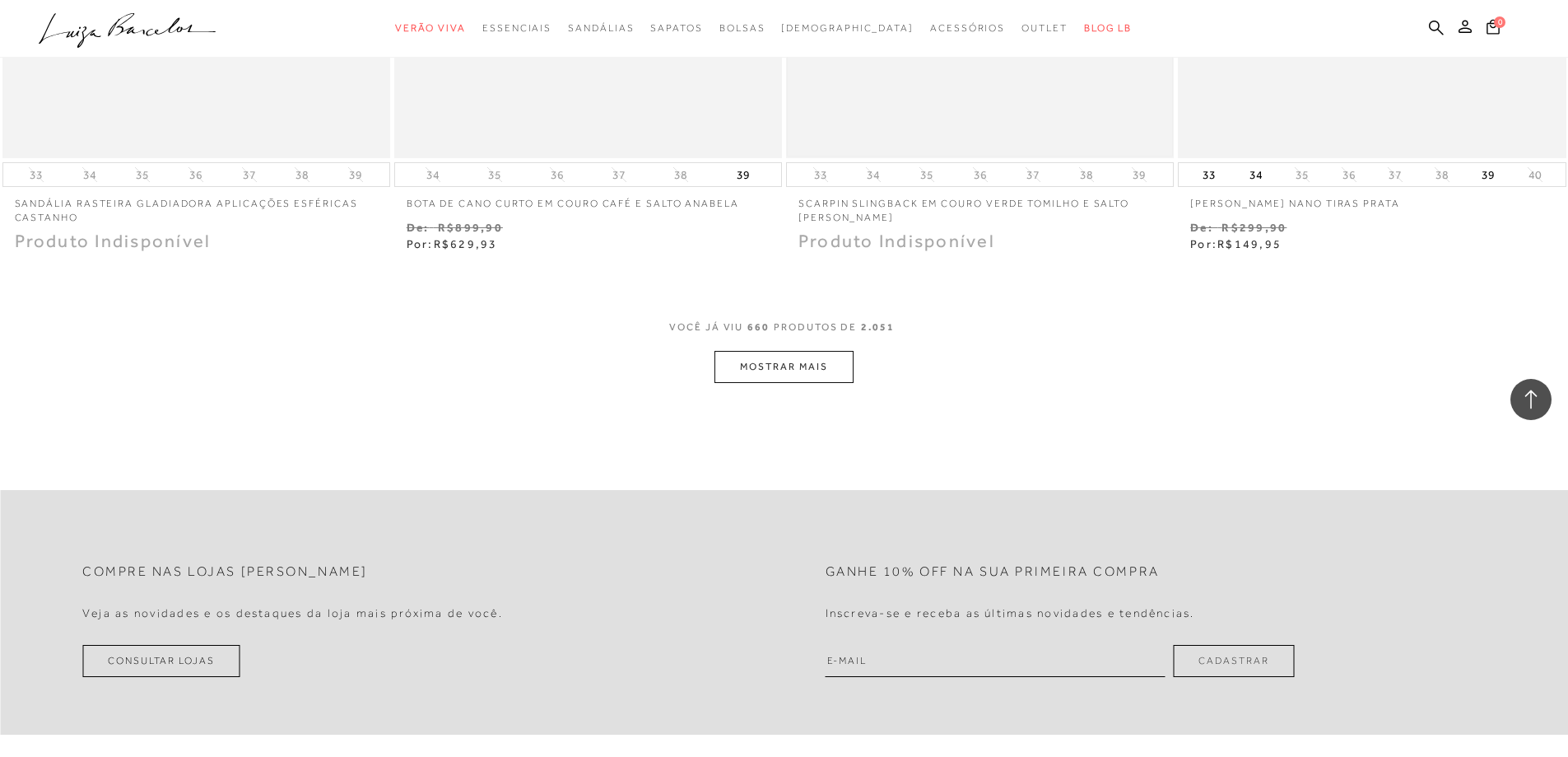
scroll to position [116008, 0]
click at [791, 348] on button "MOSTRAR MAIS" at bounding box center [784, 364] width 139 height 32
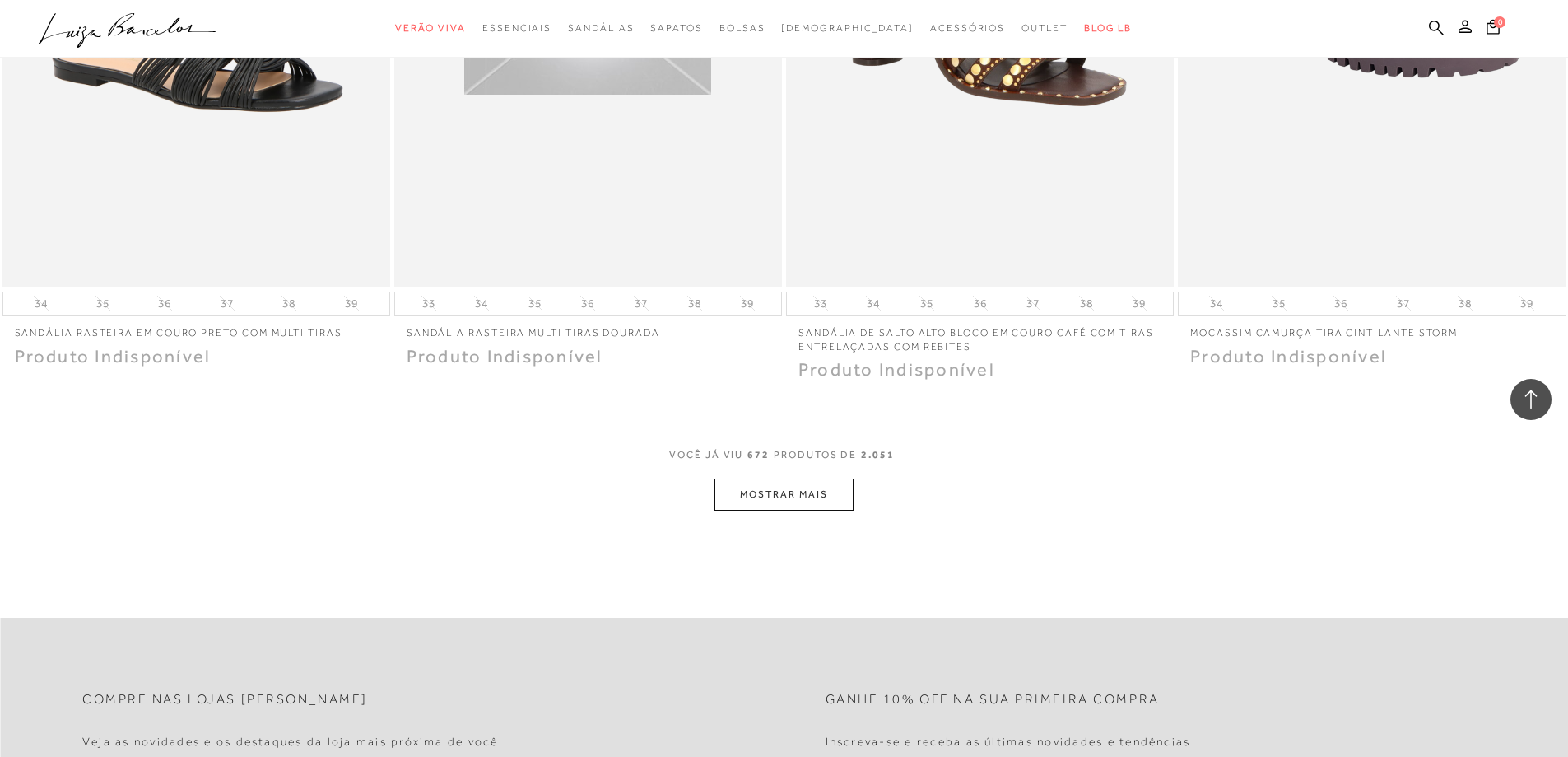
scroll to position [118031, 0]
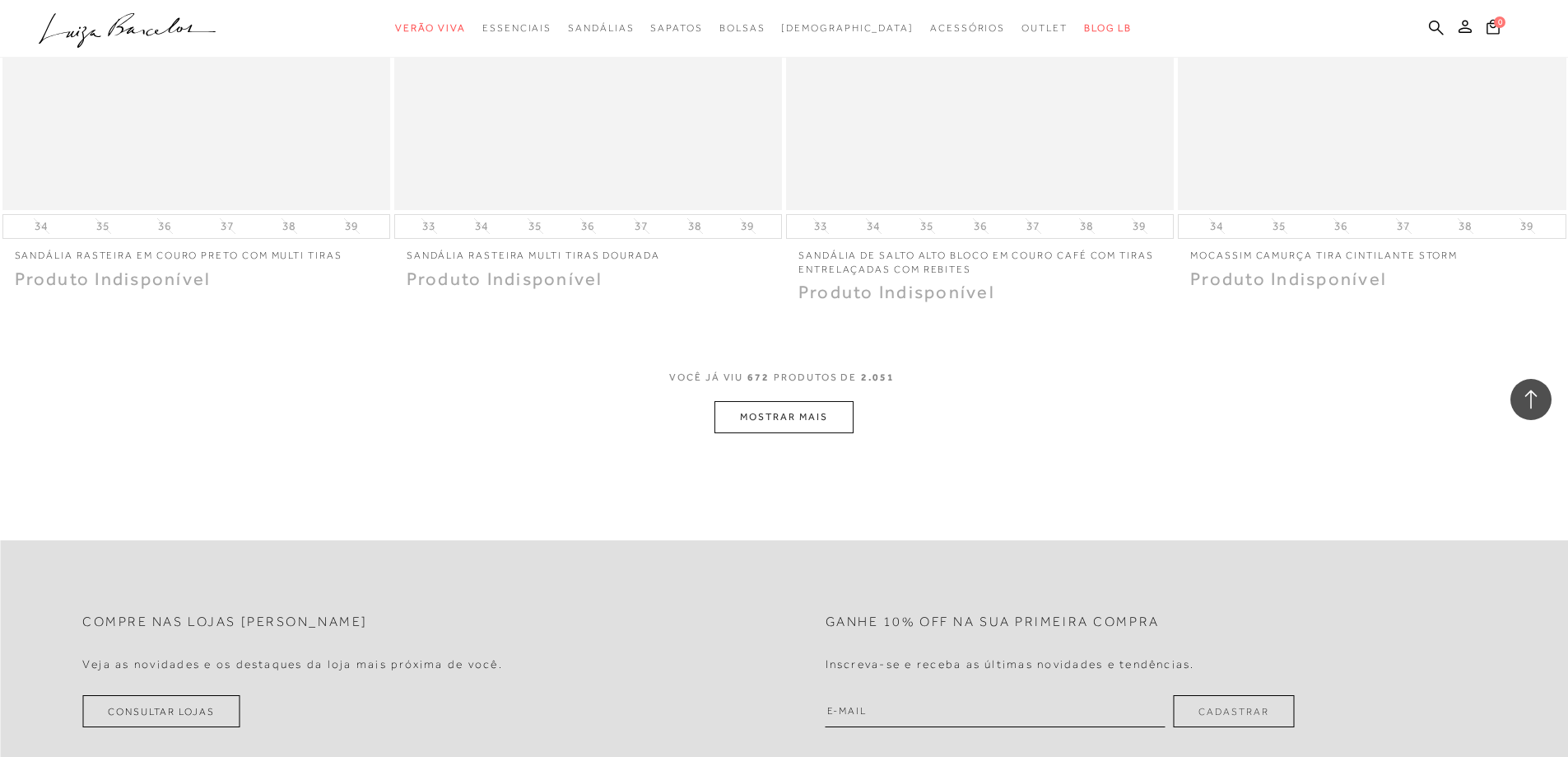
click at [783, 401] on button "MOSTRAR MAIS" at bounding box center [784, 417] width 139 height 32
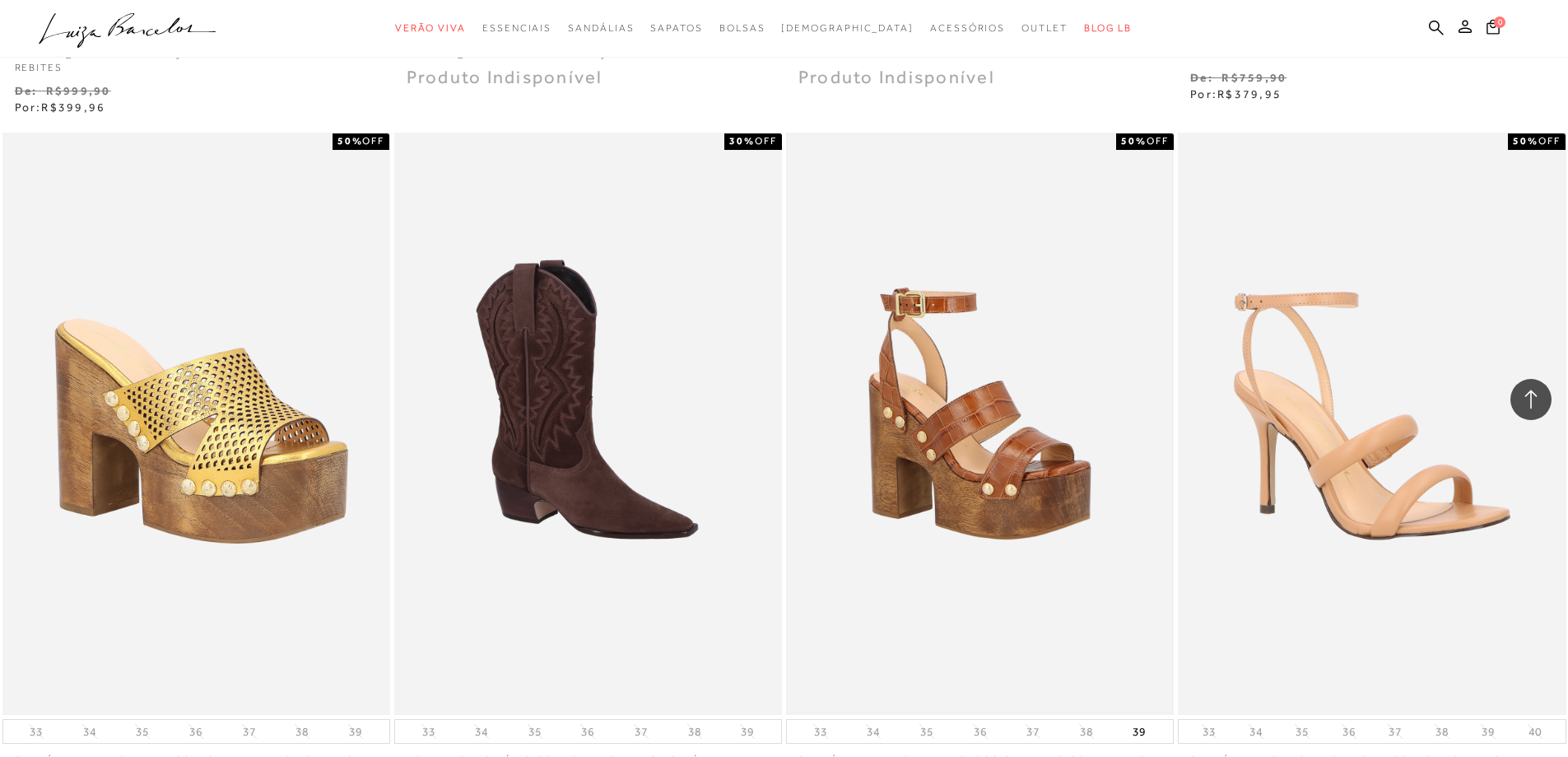
scroll to position [120089, 0]
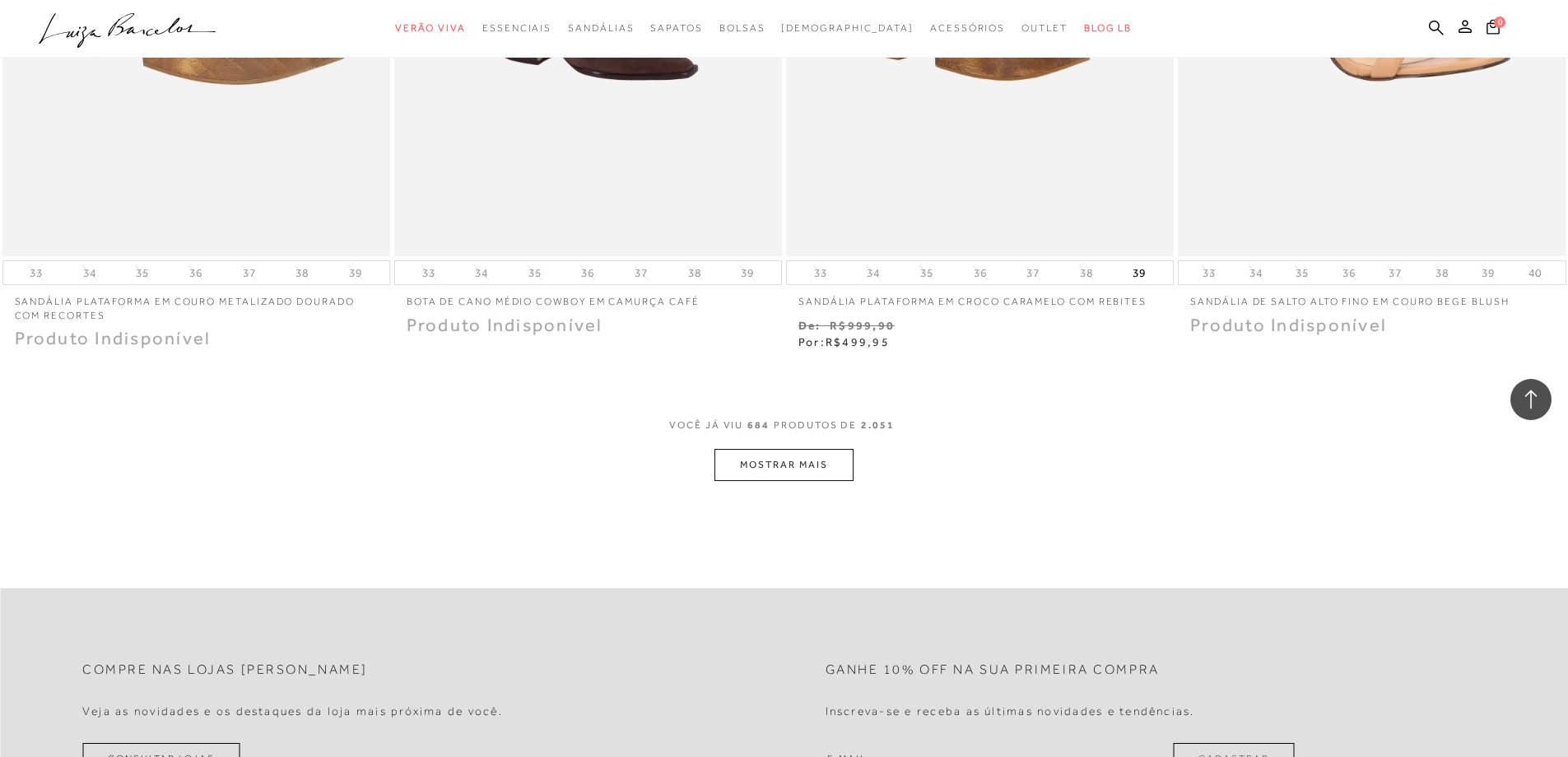
click at [752, 449] on button "MOSTRAR MAIS" at bounding box center [784, 465] width 139 height 32
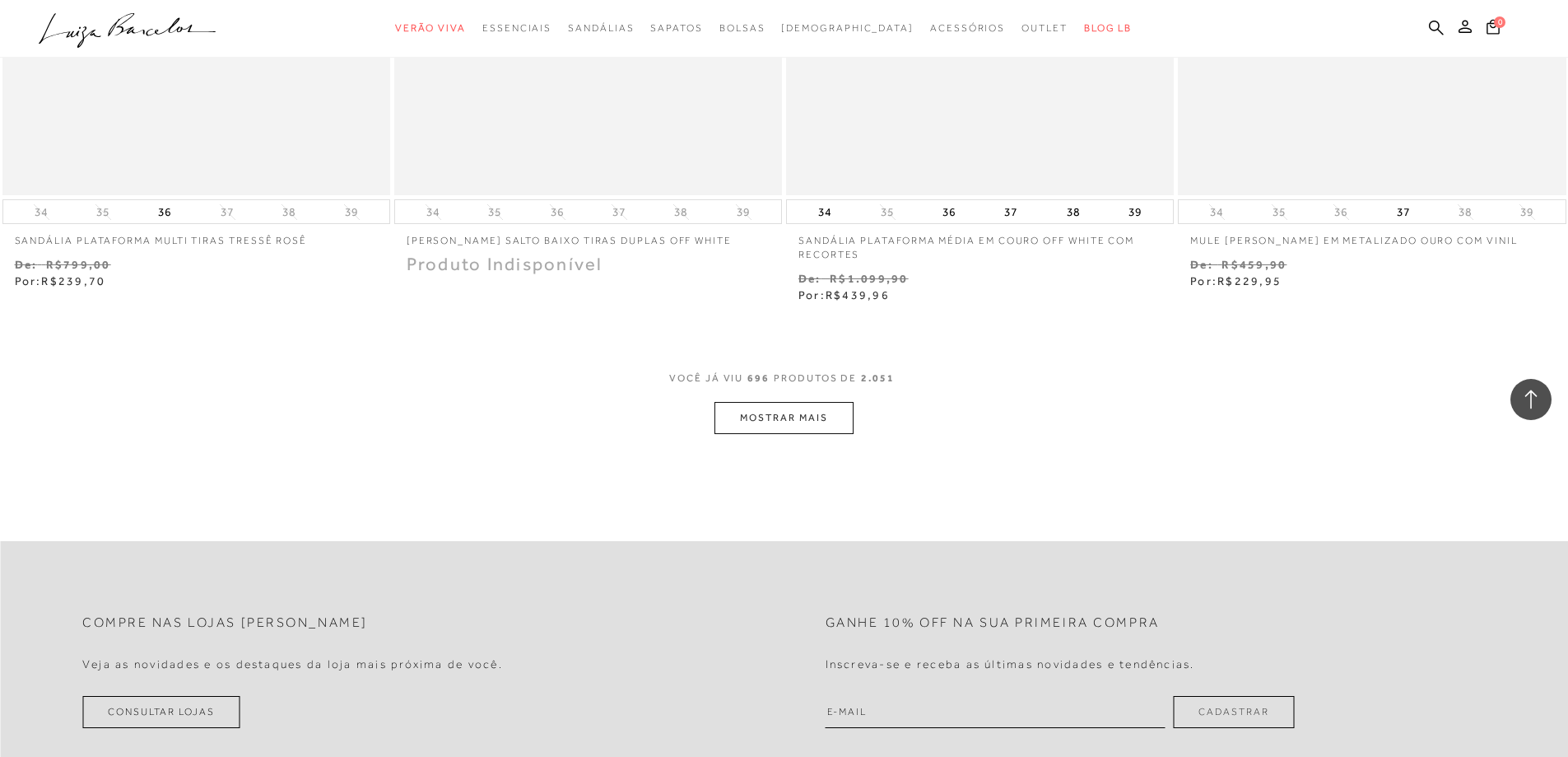
scroll to position [122312, 0]
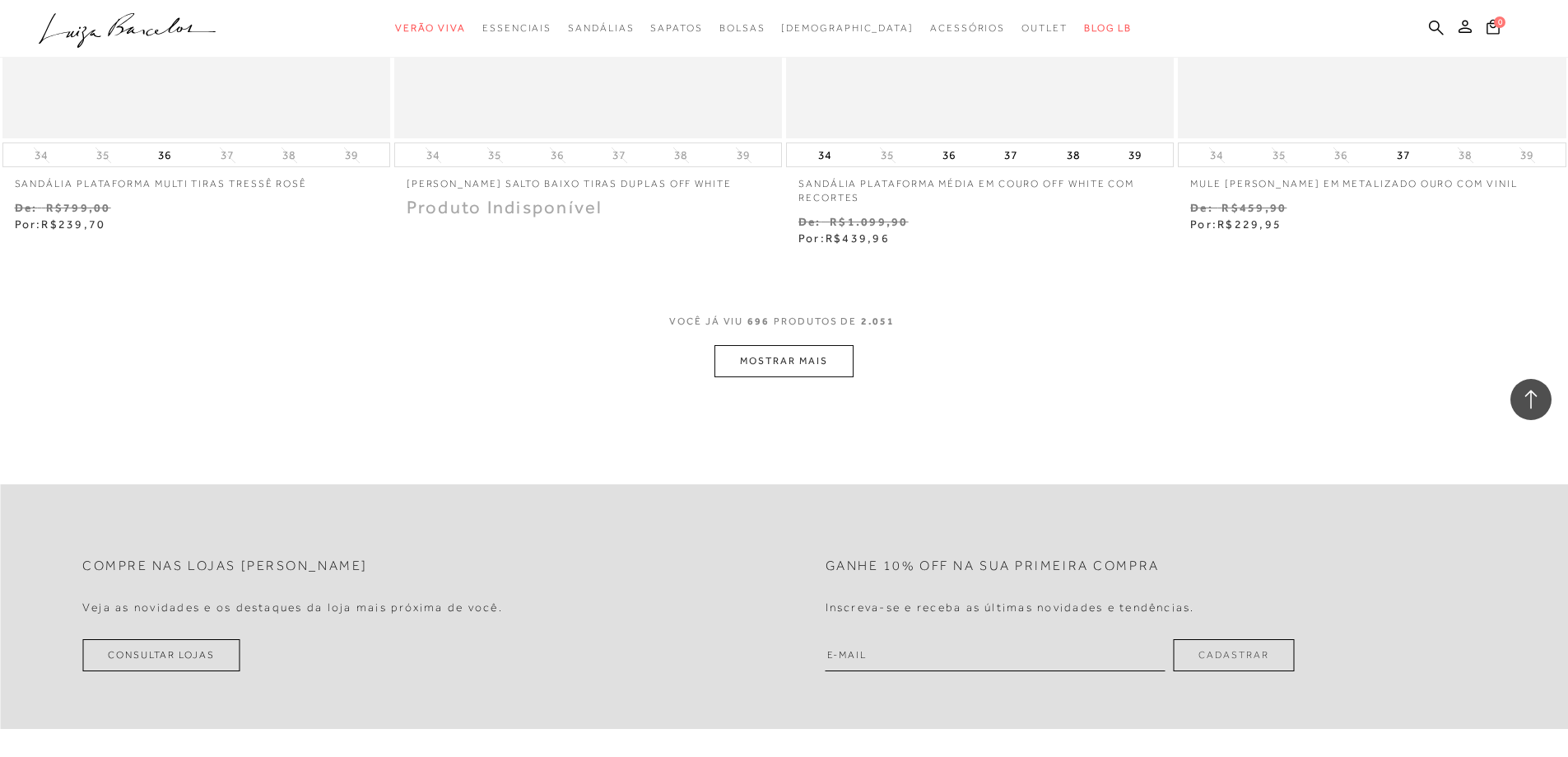
click at [781, 345] on button "MOSTRAR MAIS" at bounding box center [784, 361] width 139 height 32
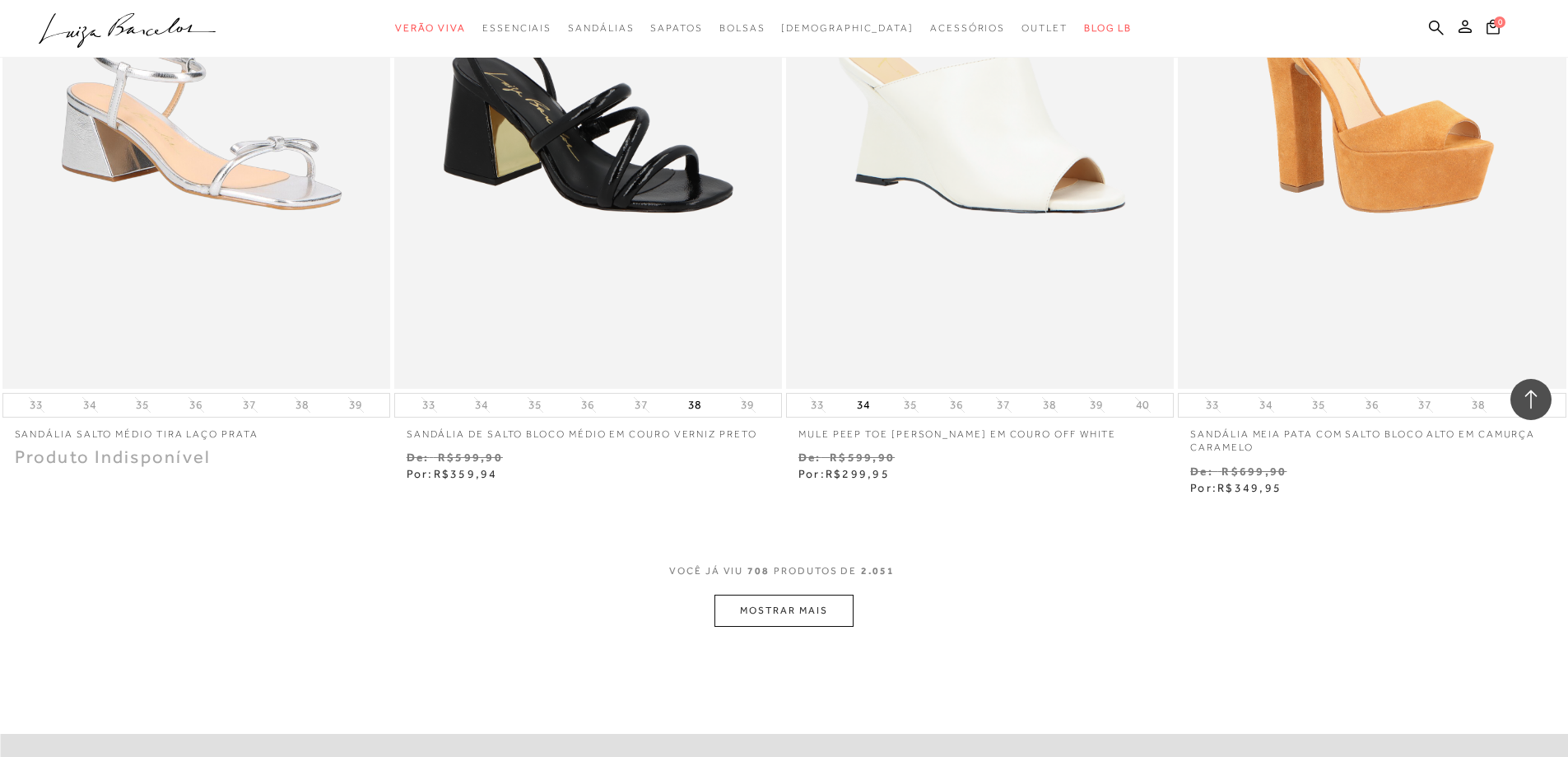
scroll to position [124371, 0]
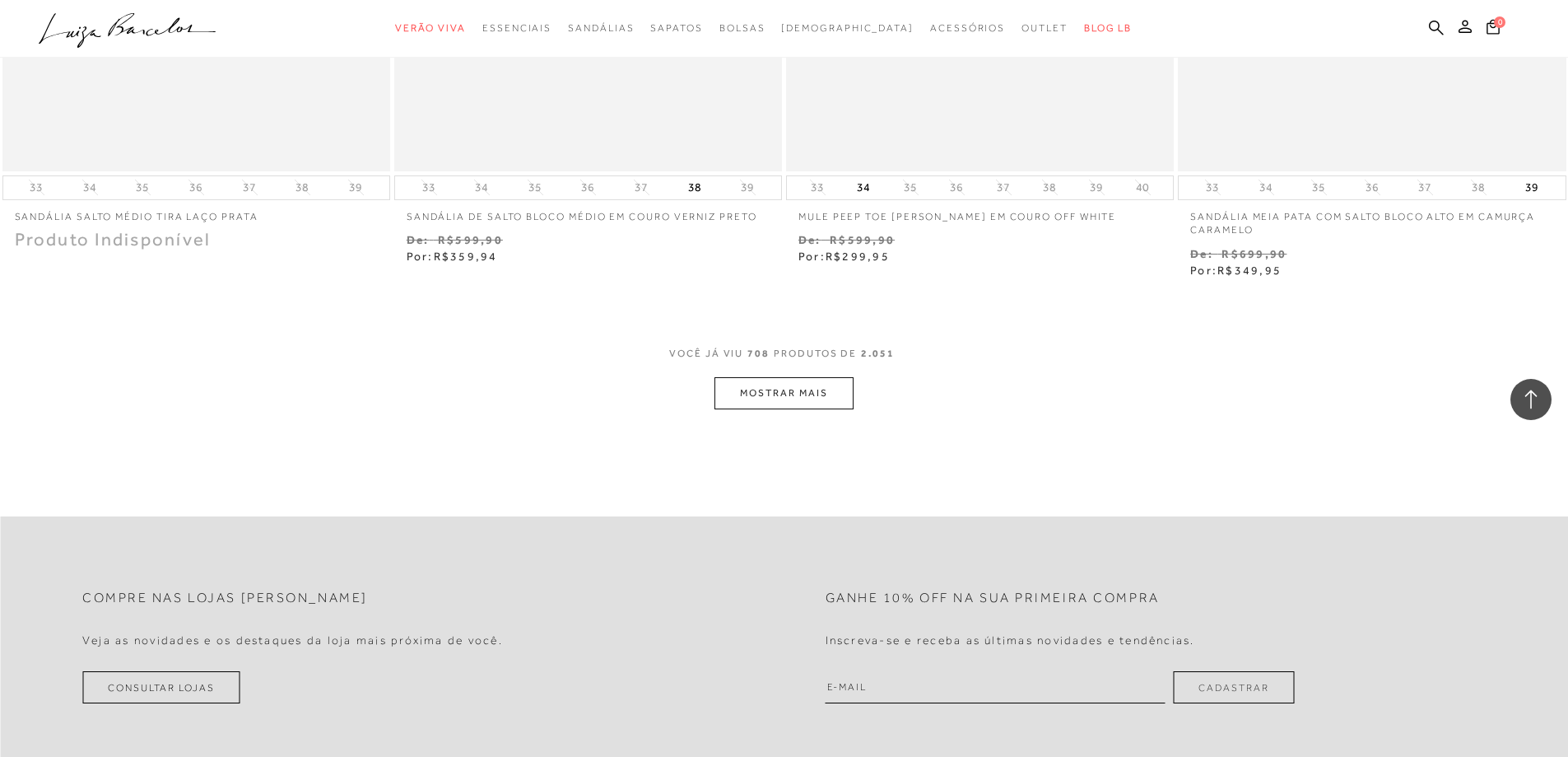
click at [784, 377] on button "MOSTRAR MAIS" at bounding box center [784, 393] width 139 height 32
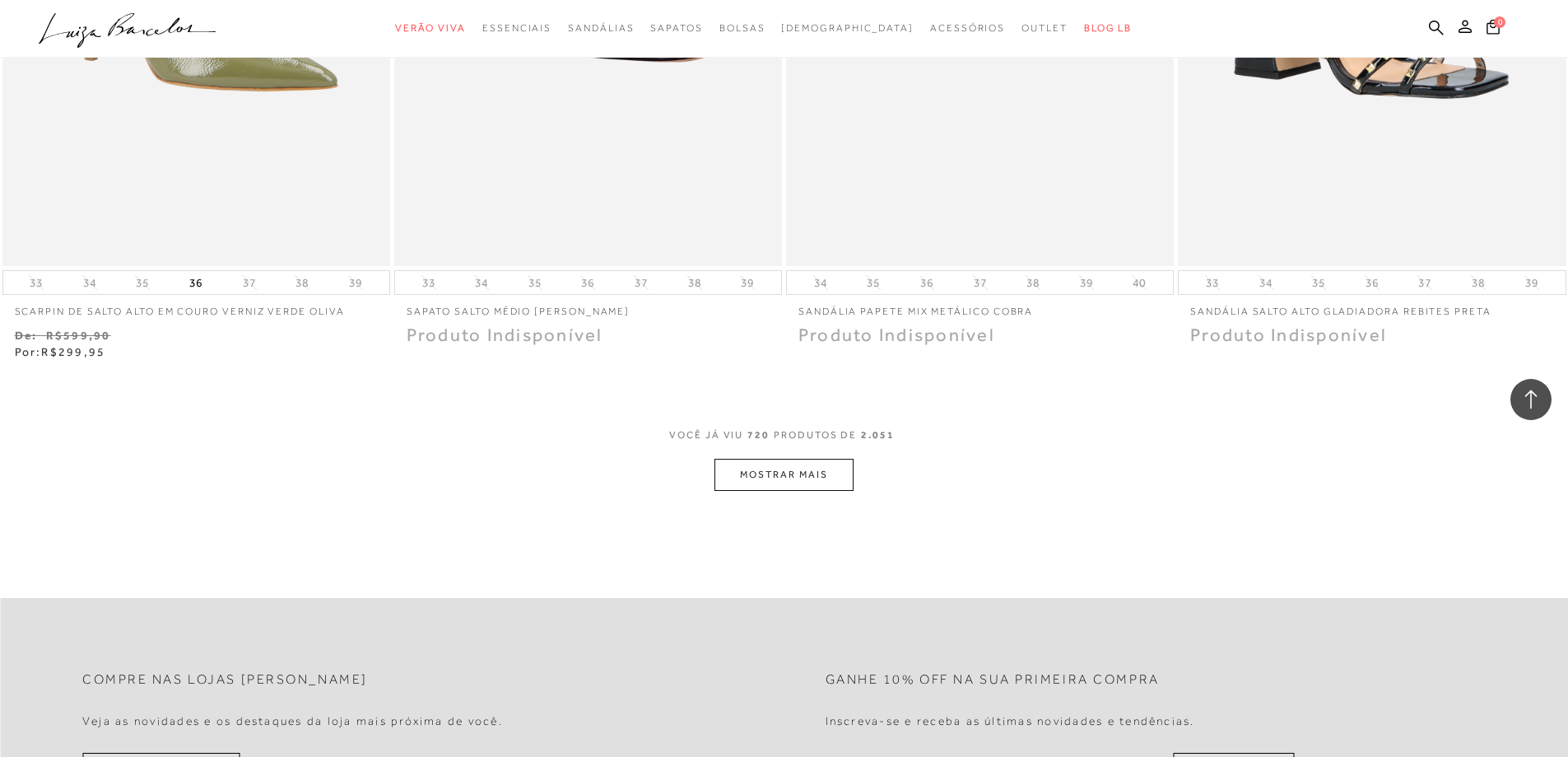
scroll to position [126429, 0]
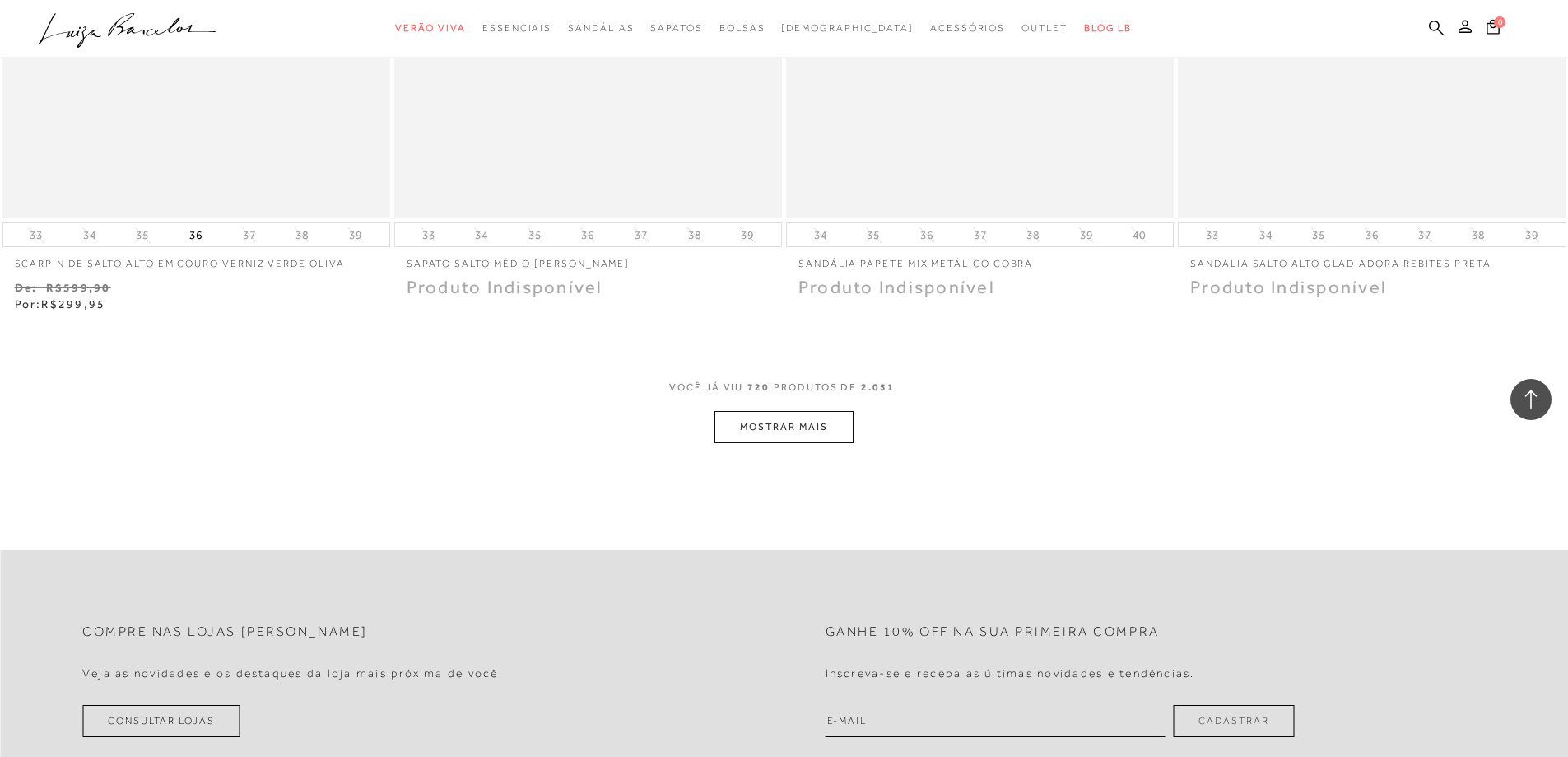
click at [777, 411] on button "MOSTRAR MAIS" at bounding box center [784, 426] width 139 height 32
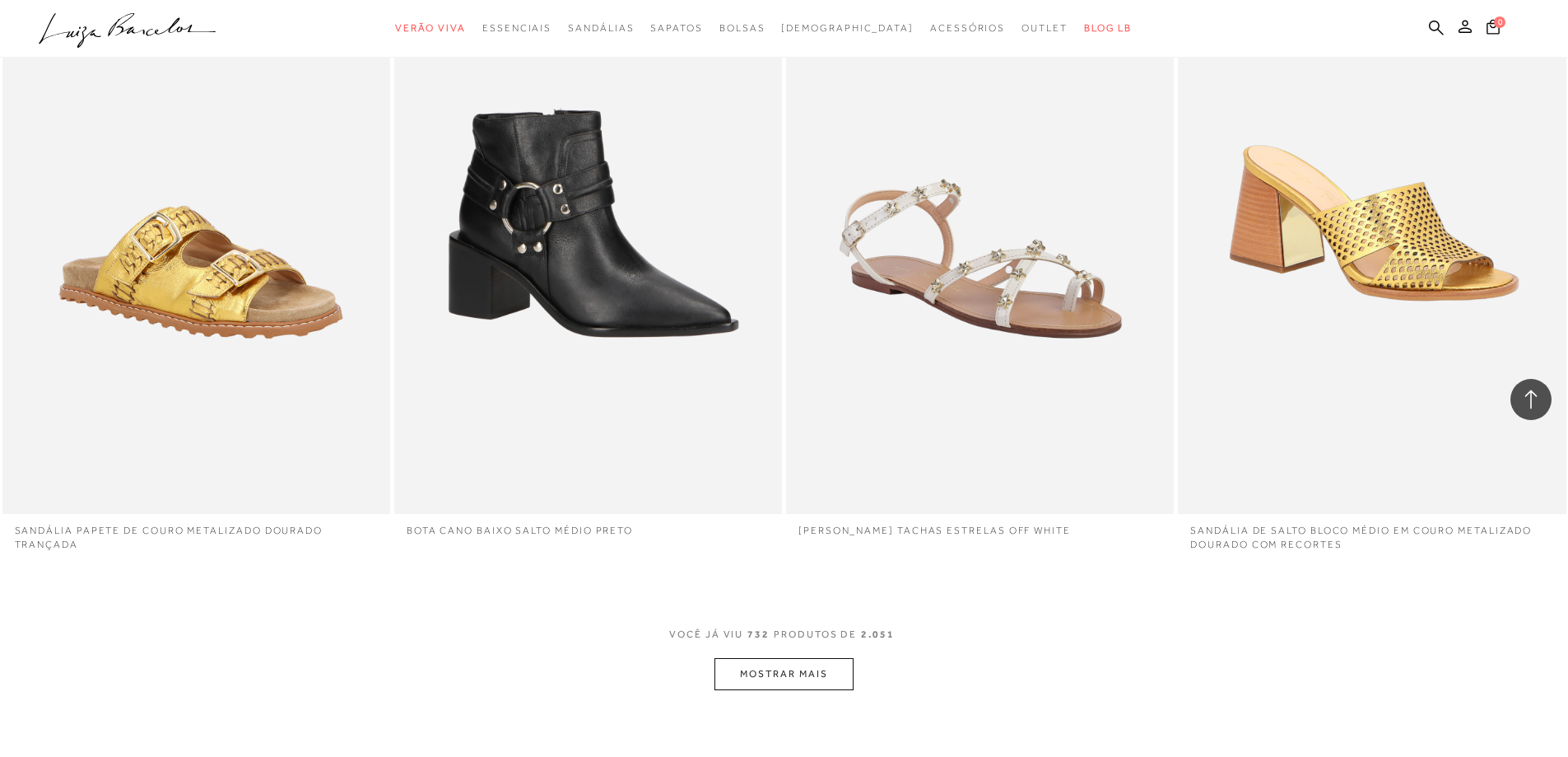
scroll to position [128322, 0]
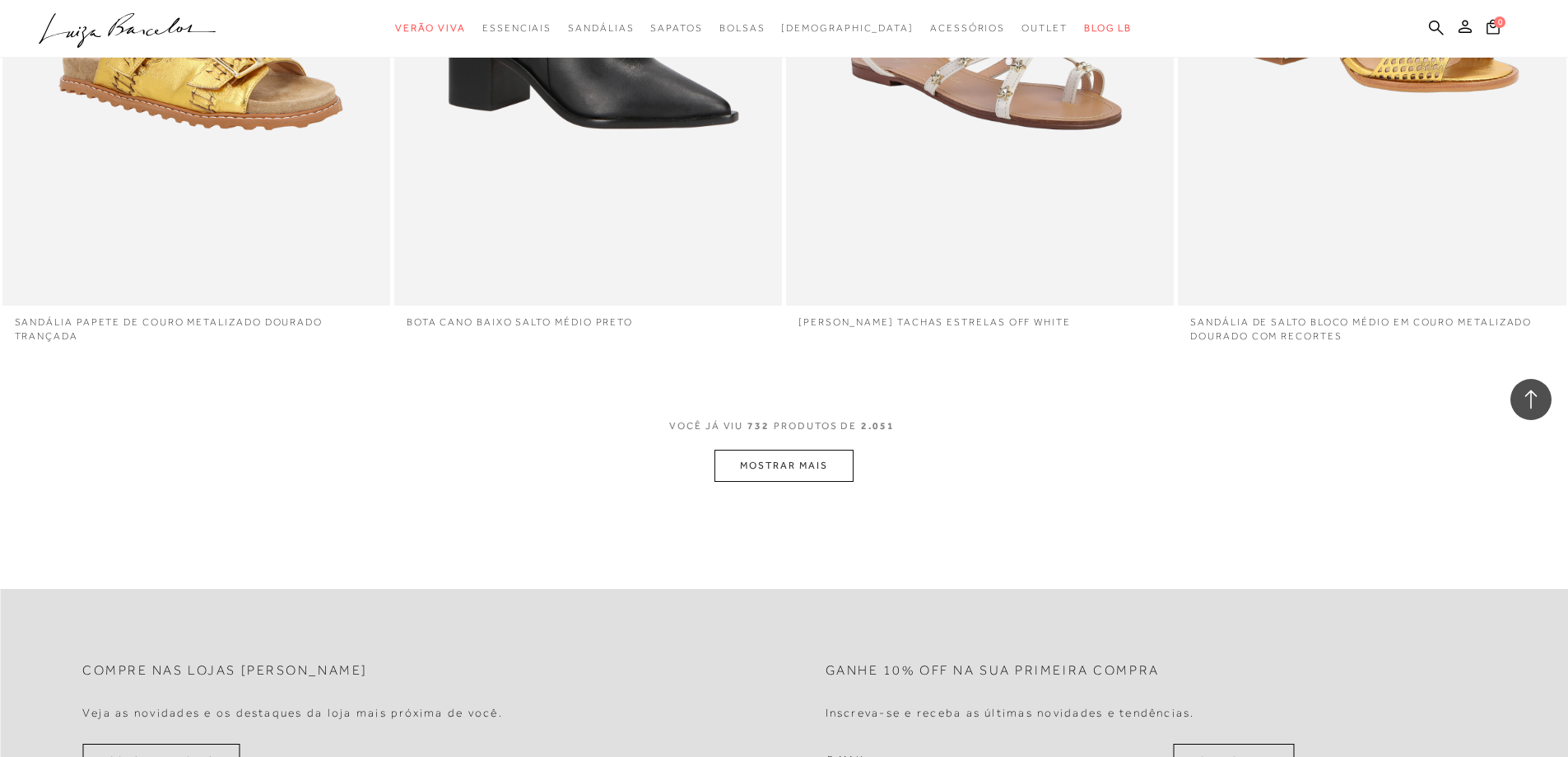
click at [779, 449] on button "MOSTRAR MAIS" at bounding box center [784, 465] width 139 height 32
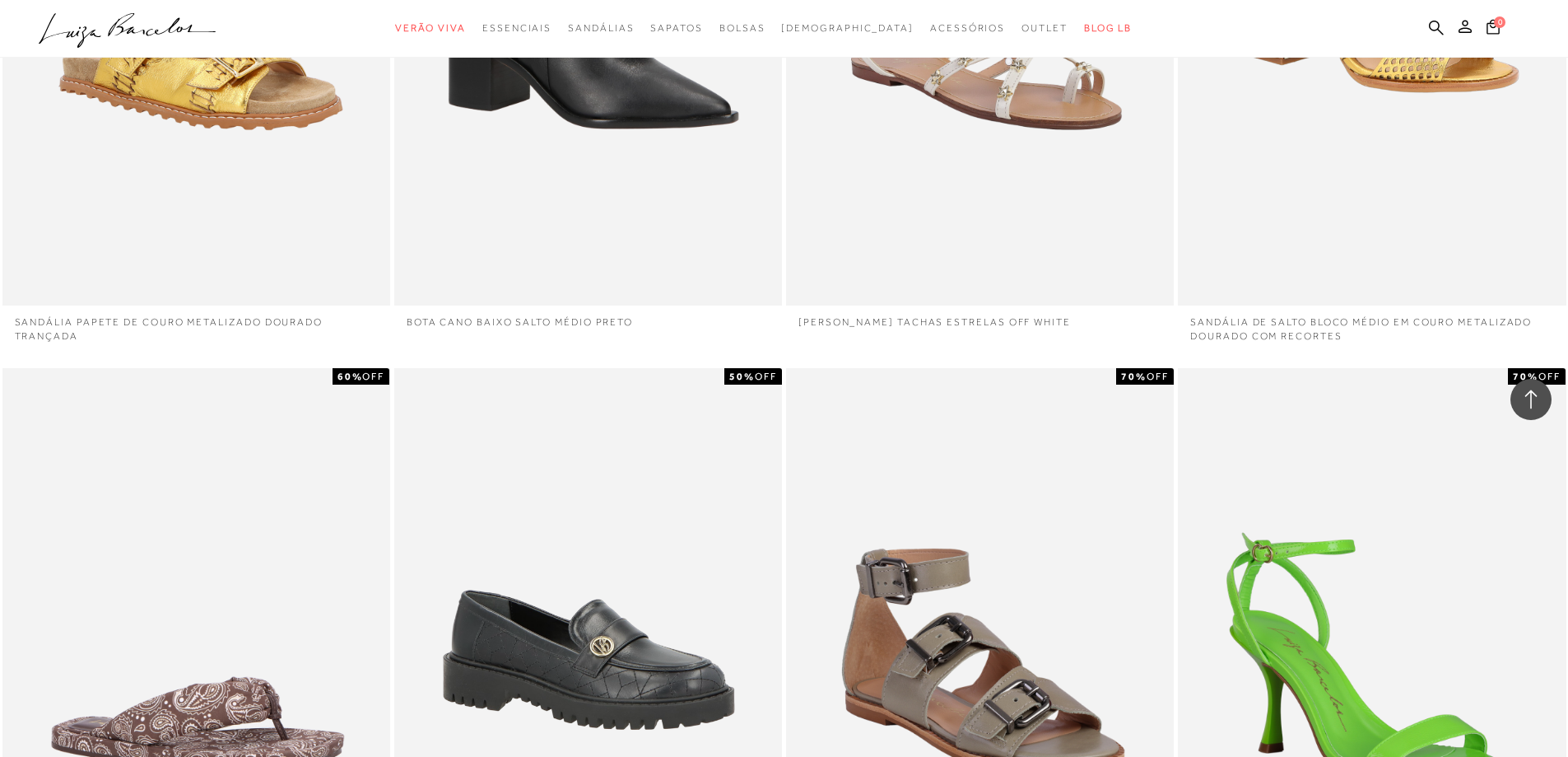
click at [781, 366] on div "50% OFF MOCASSIM TRATORADO BORDADOS MONOGRAMA PRETO" at bounding box center [588, 675] width 392 height 618
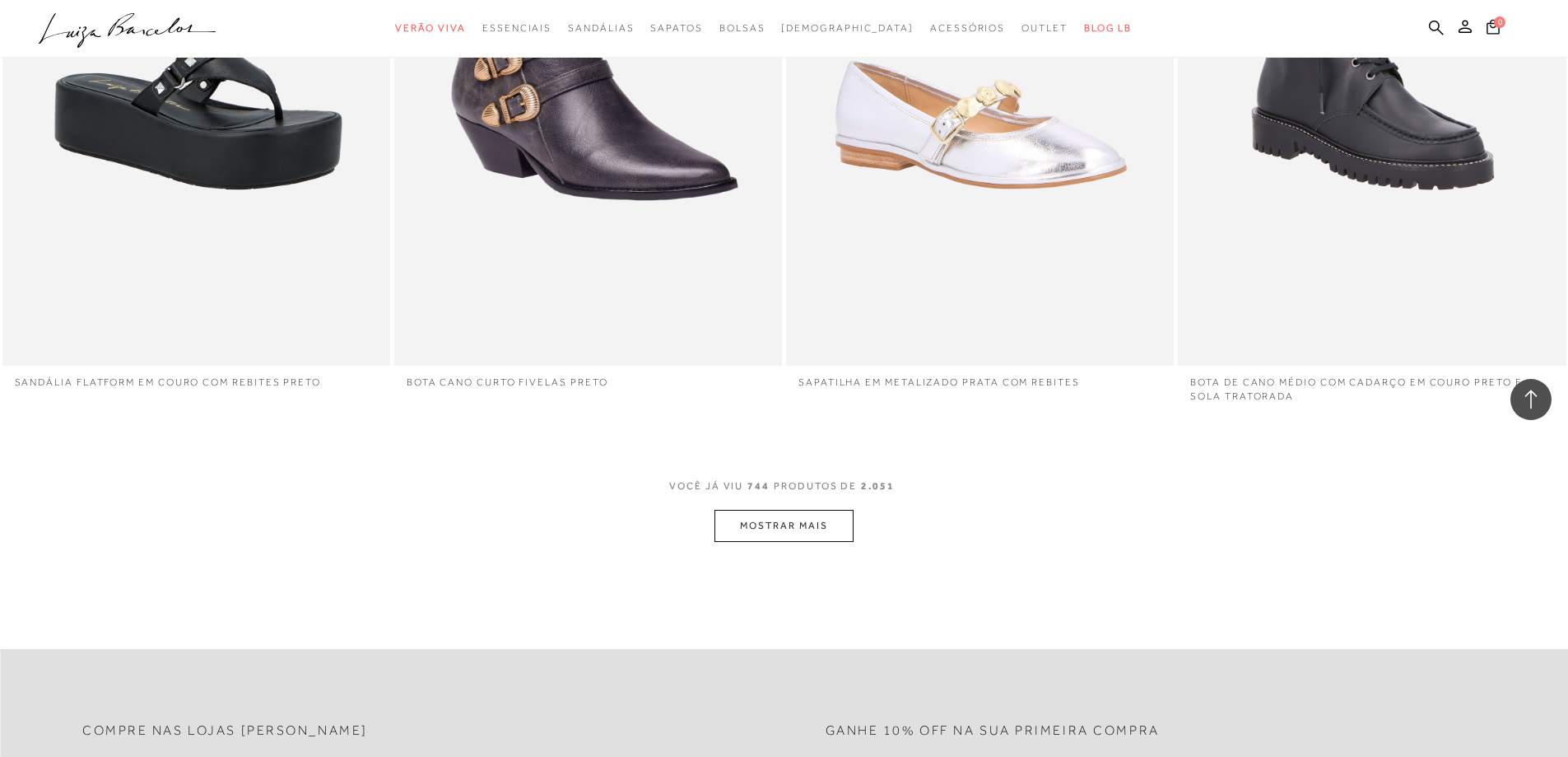
scroll to position [130380, 0]
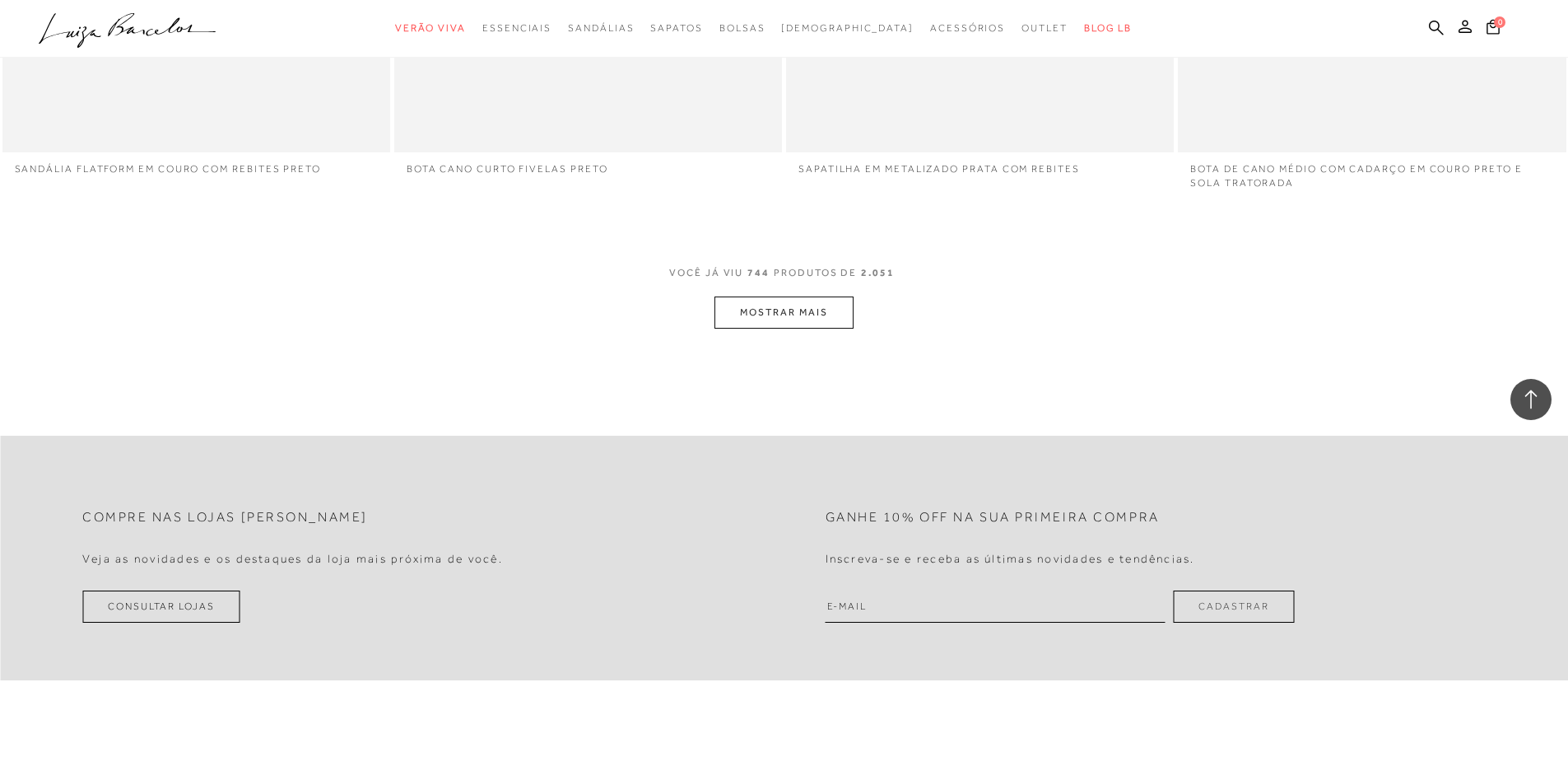
click at [793, 296] on button "MOSTRAR MAIS" at bounding box center [784, 312] width 139 height 32
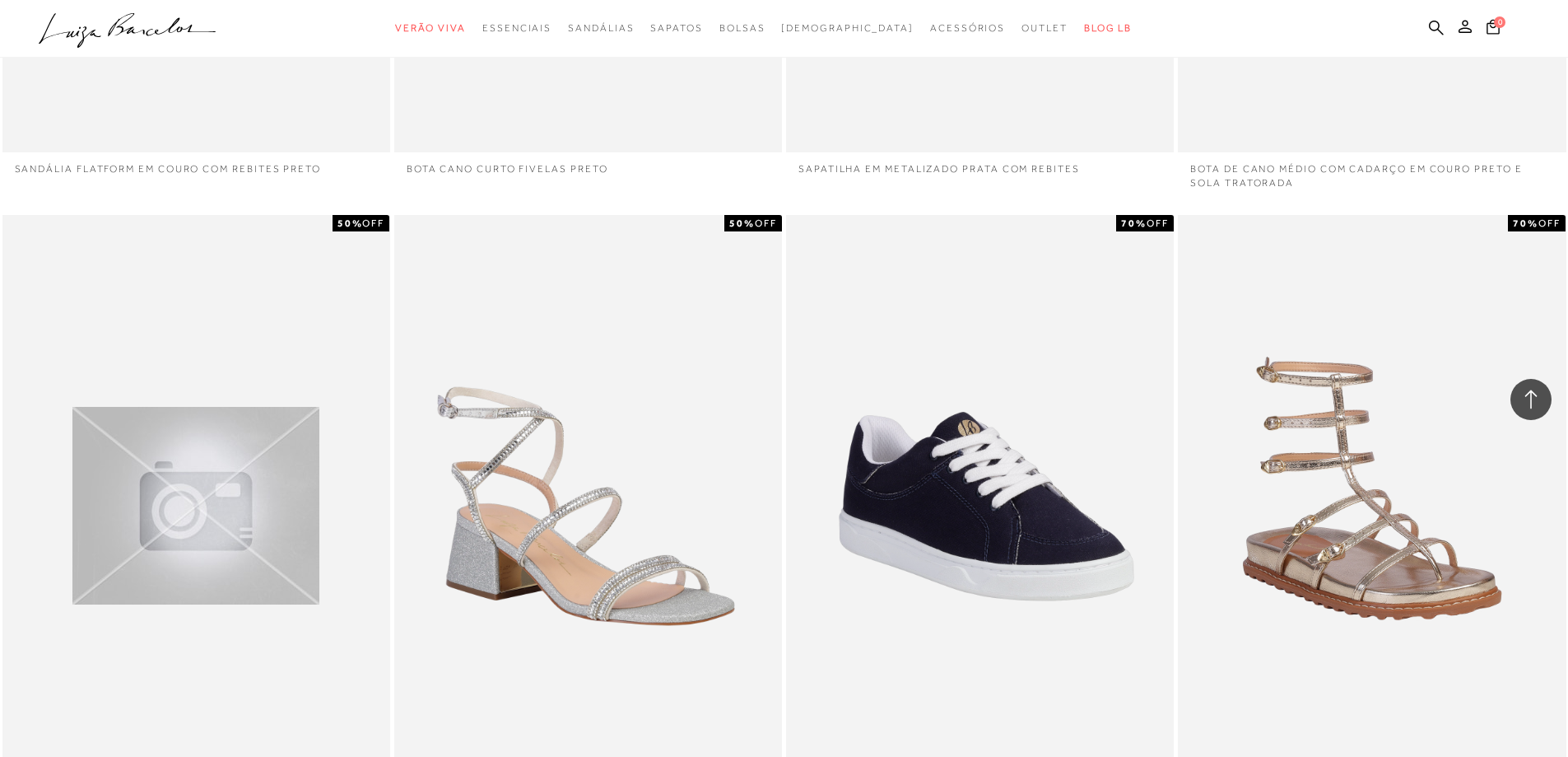
scroll to position [130463, 0]
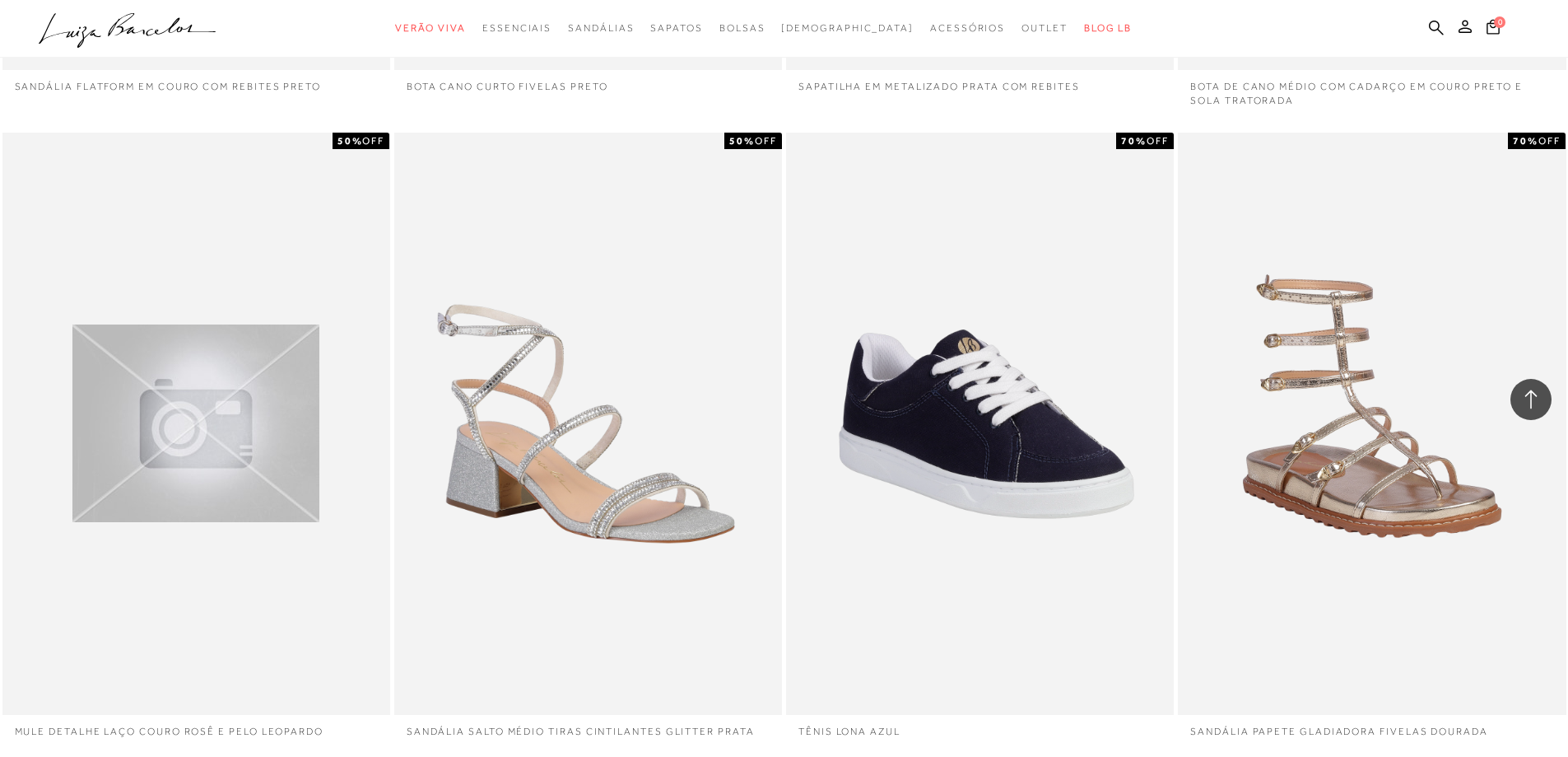
click at [782, 275] on div "50% OFF SANDÁLIA SALTO MÉDIO TIRAS CINTILANTES GLITTER PRATA" at bounding box center [588, 439] width 392 height 618
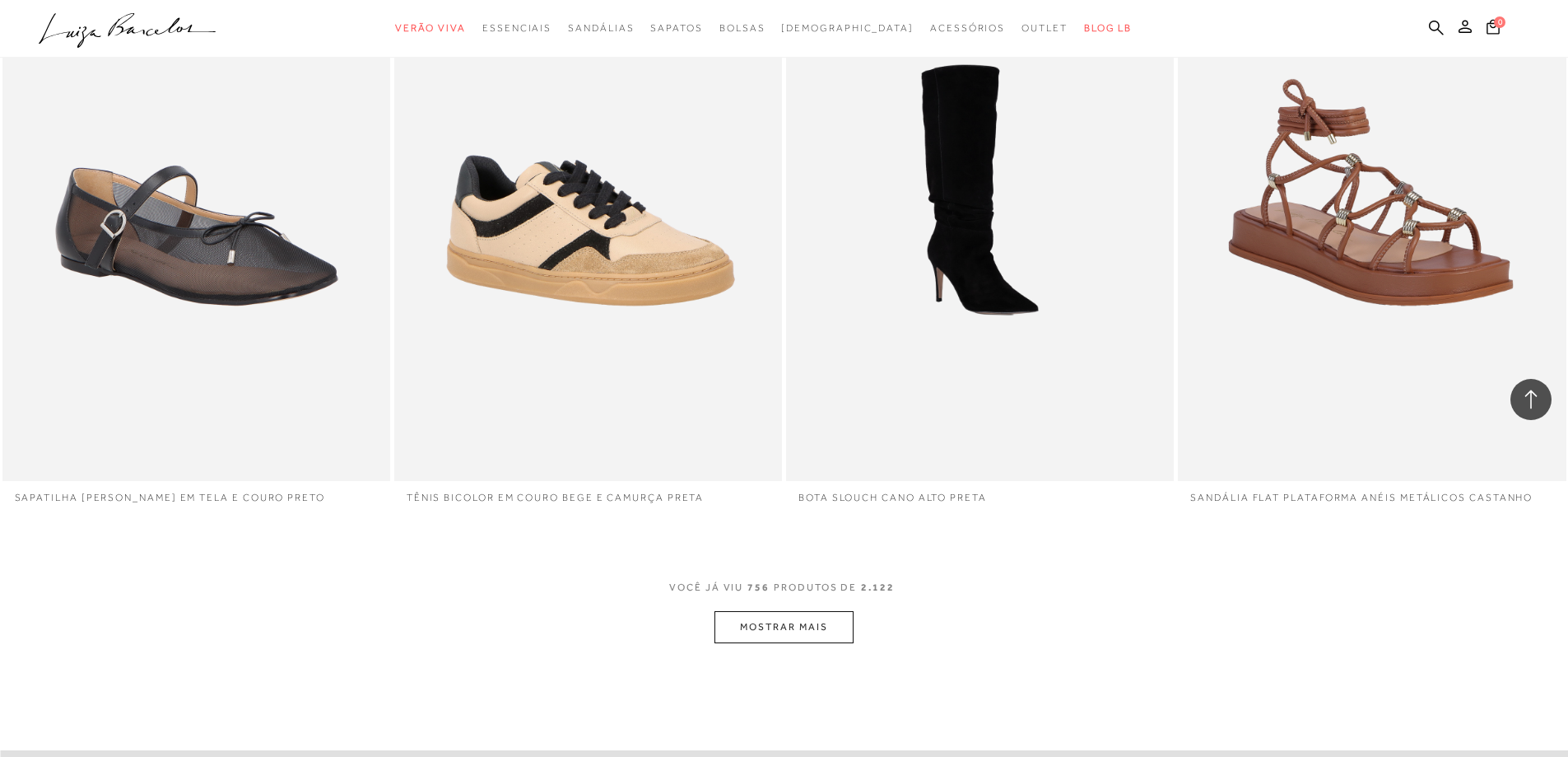
scroll to position [132027, 0]
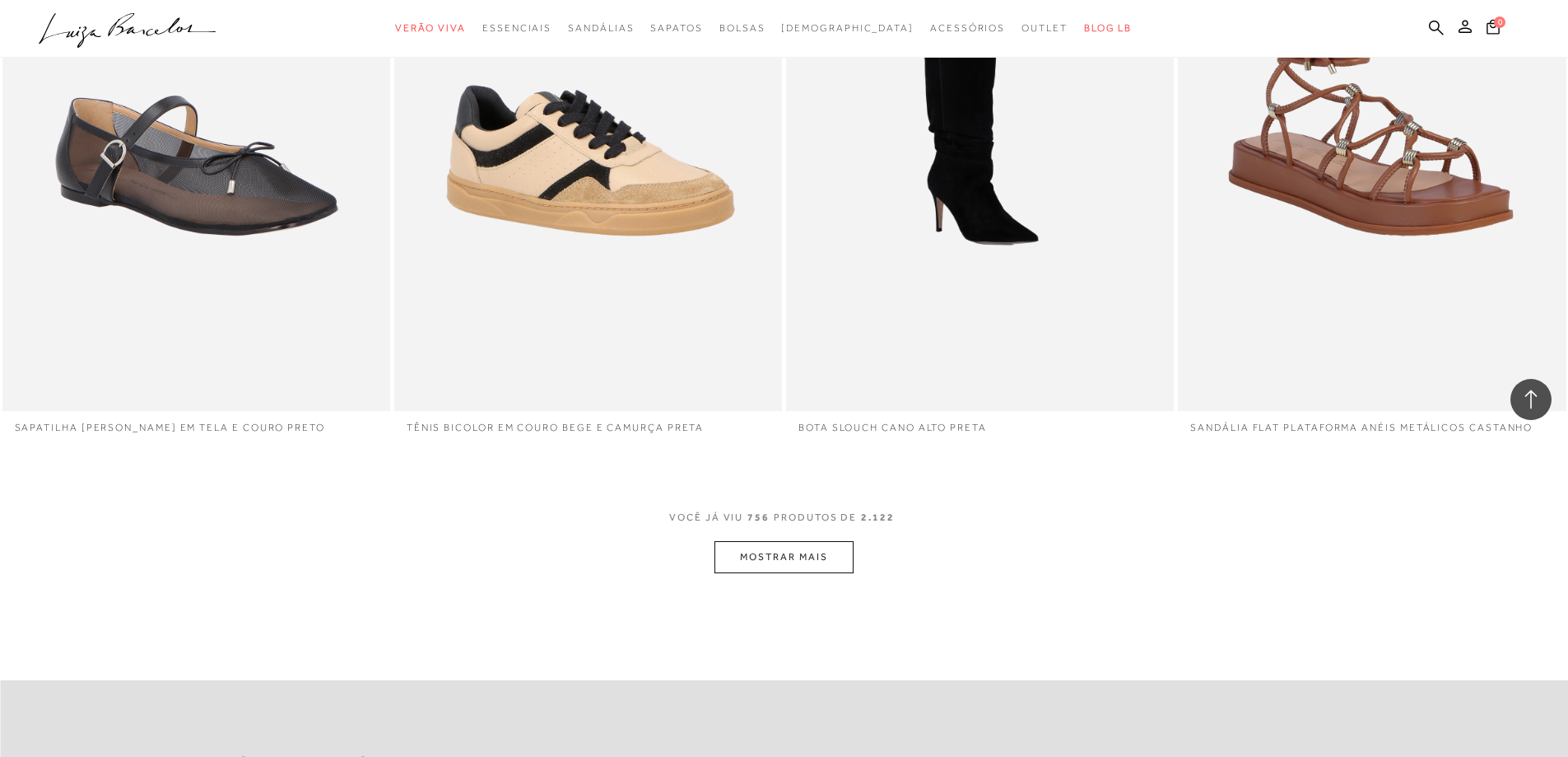
click at [823, 541] on button "MOSTRAR MAIS" at bounding box center [784, 557] width 139 height 32
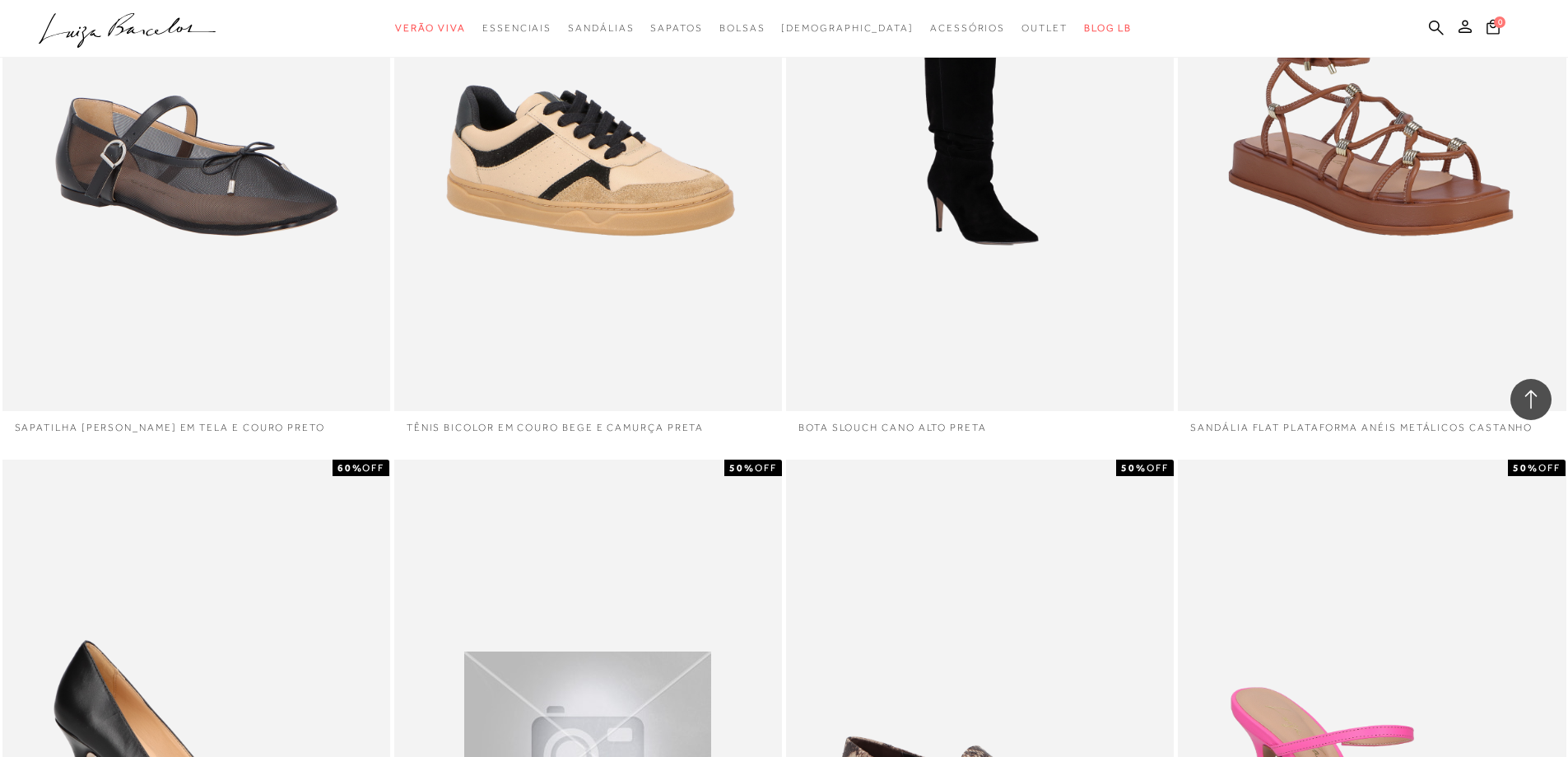
click at [781, 383] on div "60% OFF TÊNIS BICOLOR EM COURO BEGE E CAMURÇA PRETA" at bounding box center [588, 136] width 392 height 618
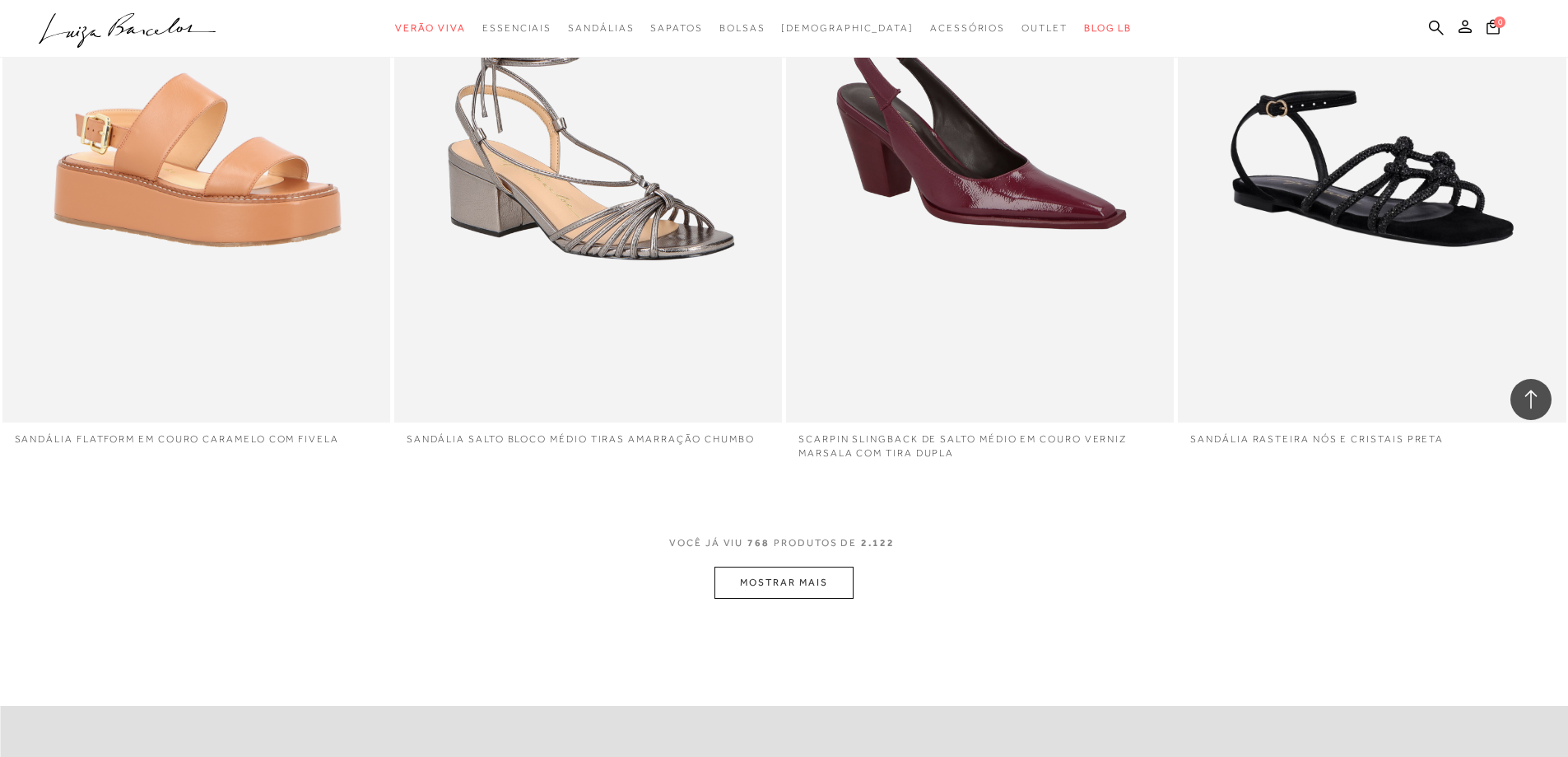
scroll to position [134003, 0]
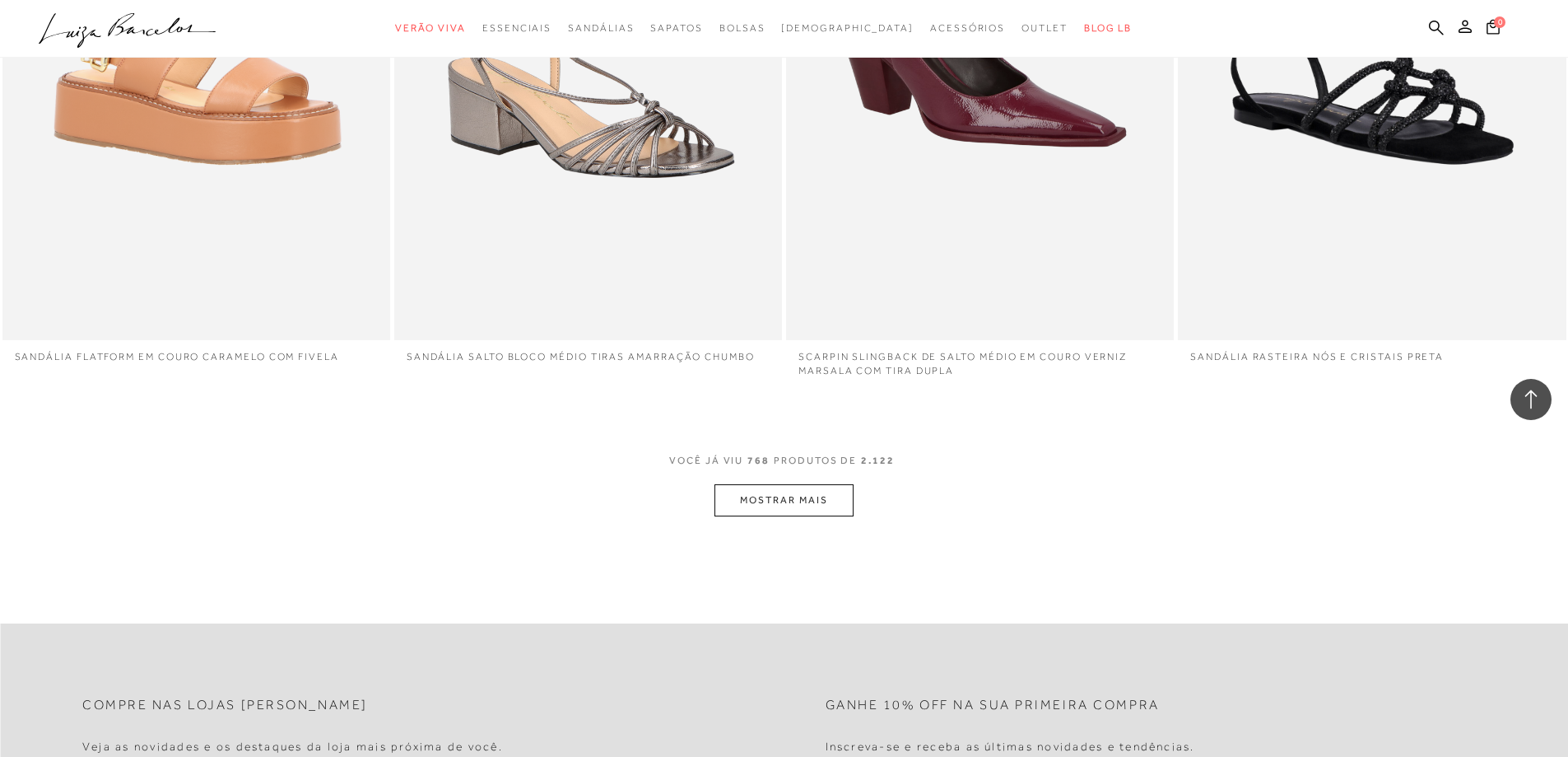
click at [790, 484] on button "MOSTRAR MAIS" at bounding box center [784, 500] width 139 height 32
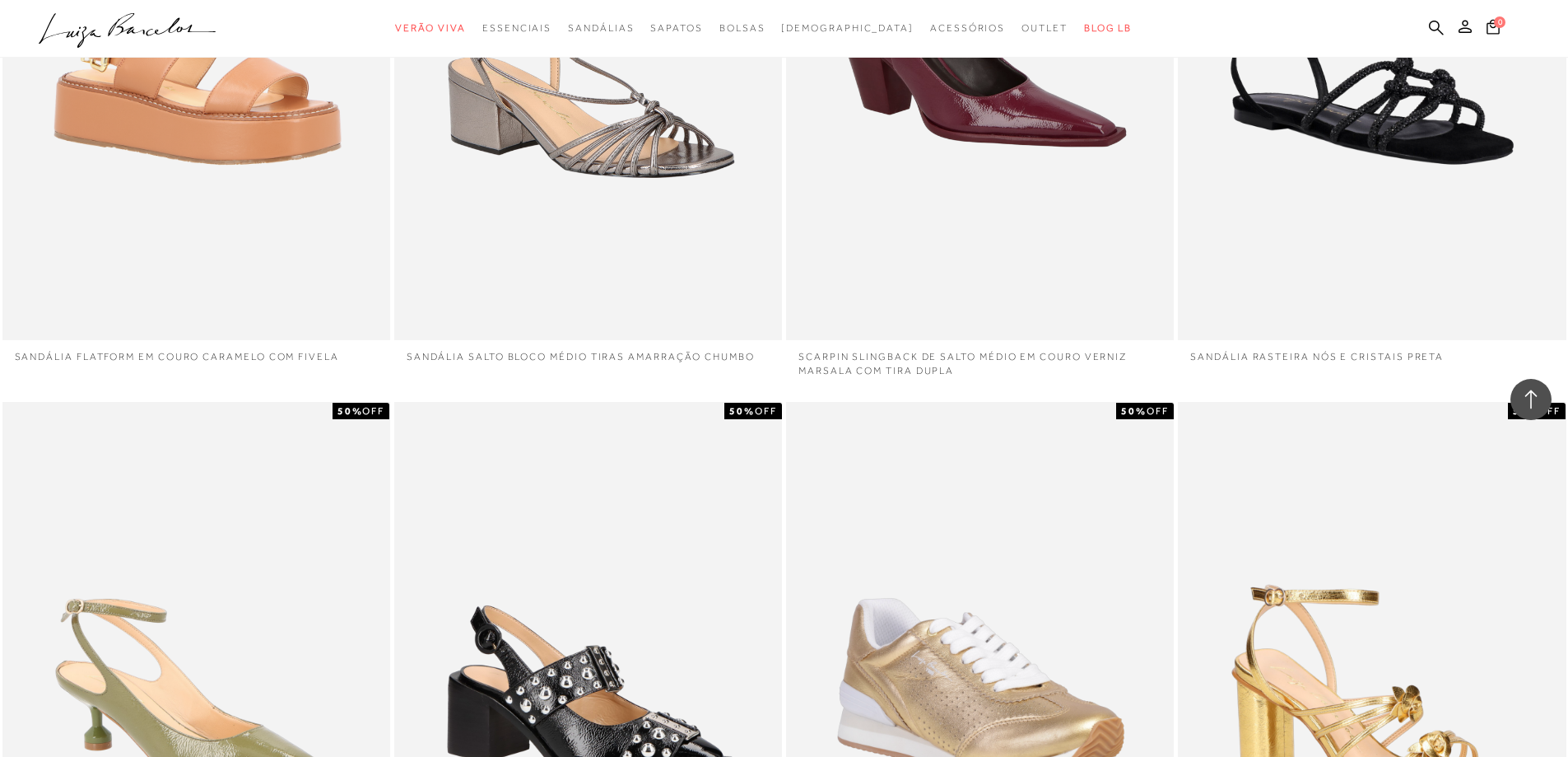
click at [780, 340] on p "SANDÁLIA SALTO BLOCO MÉDIO TIRAS AMARRAÇÃO CHUMBO" at bounding box center [588, 352] width 388 height 24
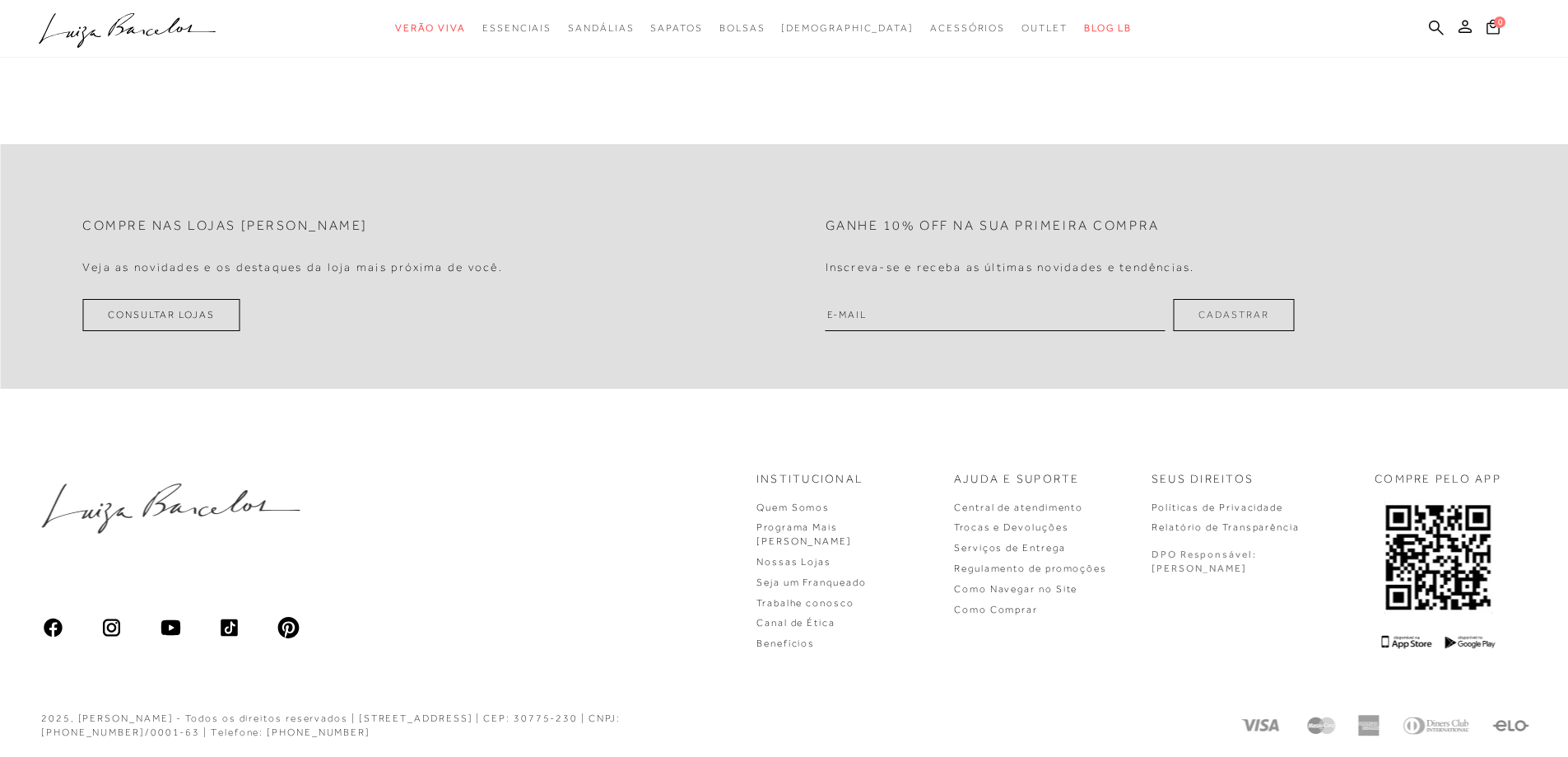
scroll to position [82, 0]
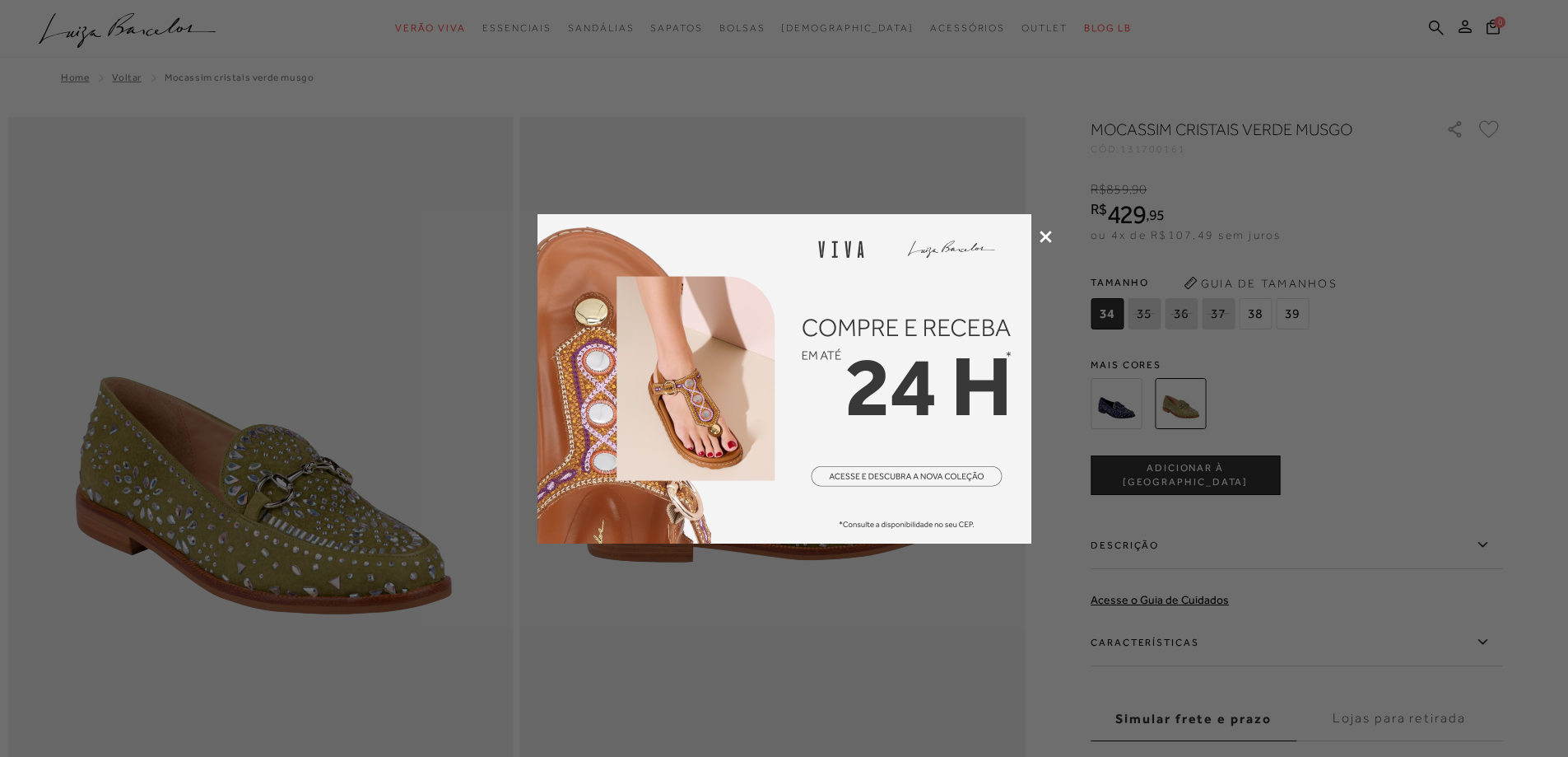
click at [1038, 232] on div at bounding box center [784, 378] width 1568 height 757
click at [1051, 242] on icon at bounding box center [1045, 237] width 12 height 12
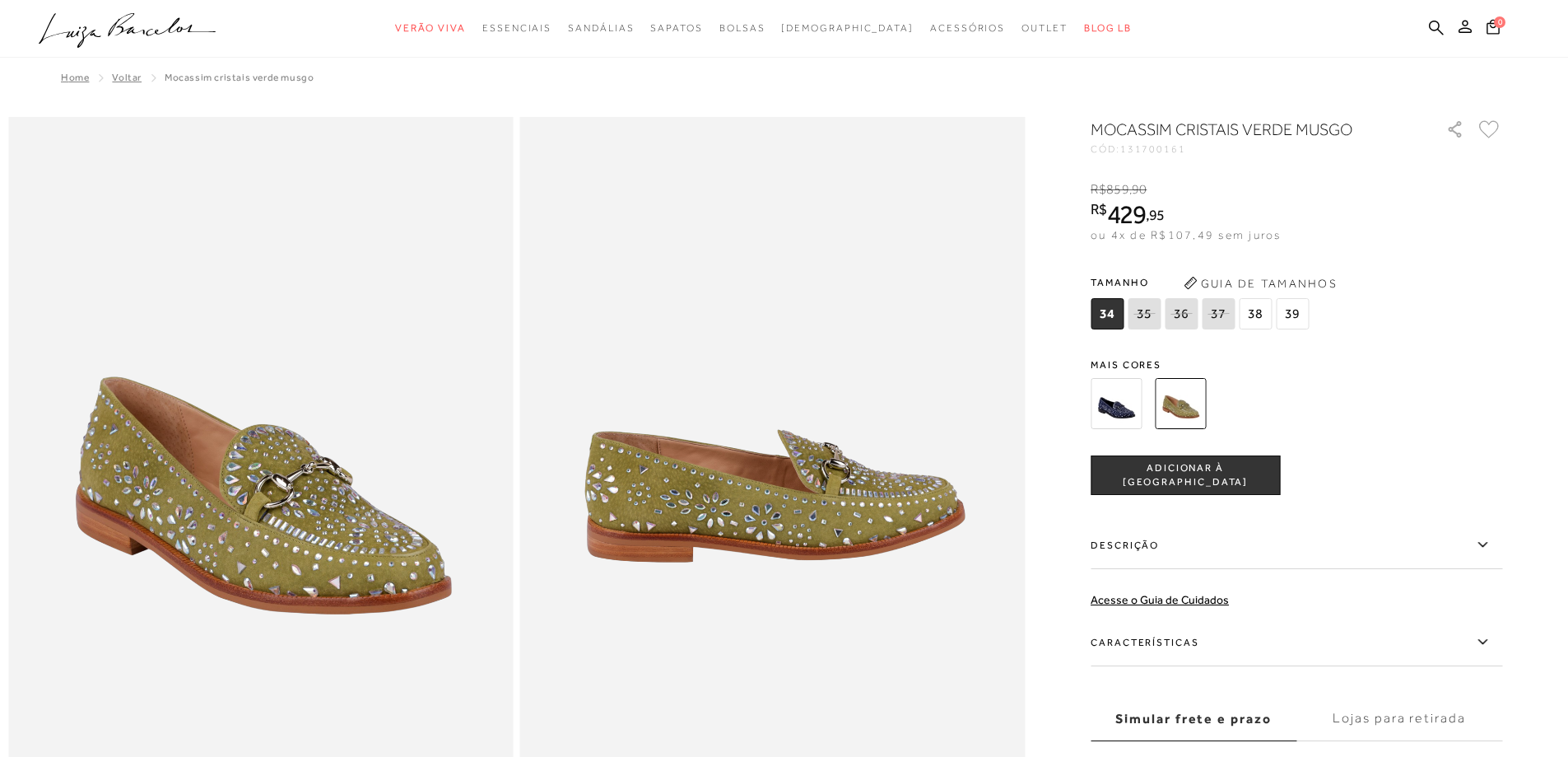
click at [1377, 377] on div at bounding box center [1277, 403] width 382 height 61
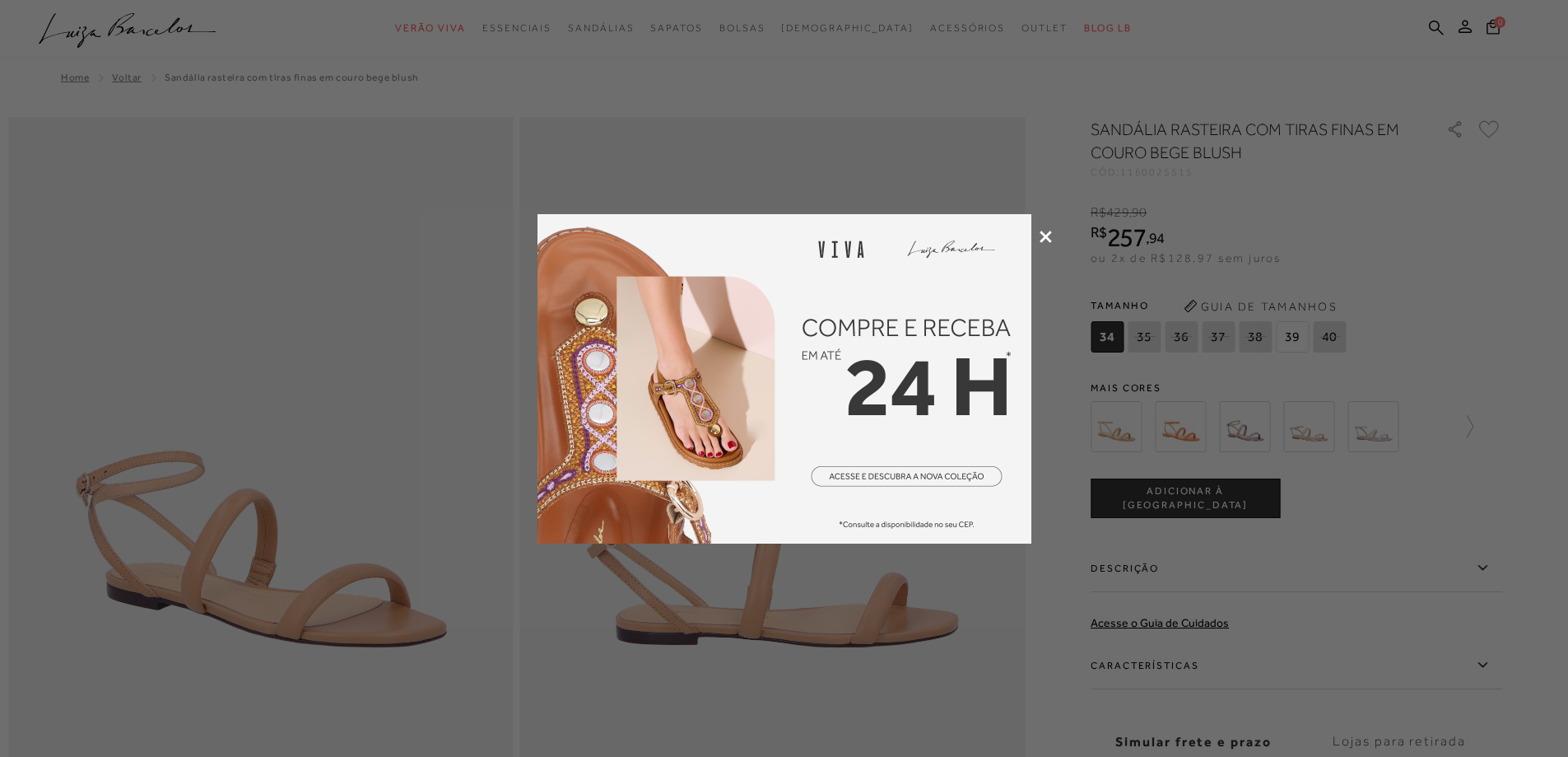
click at [1042, 238] on icon at bounding box center [1045, 237] width 12 height 12
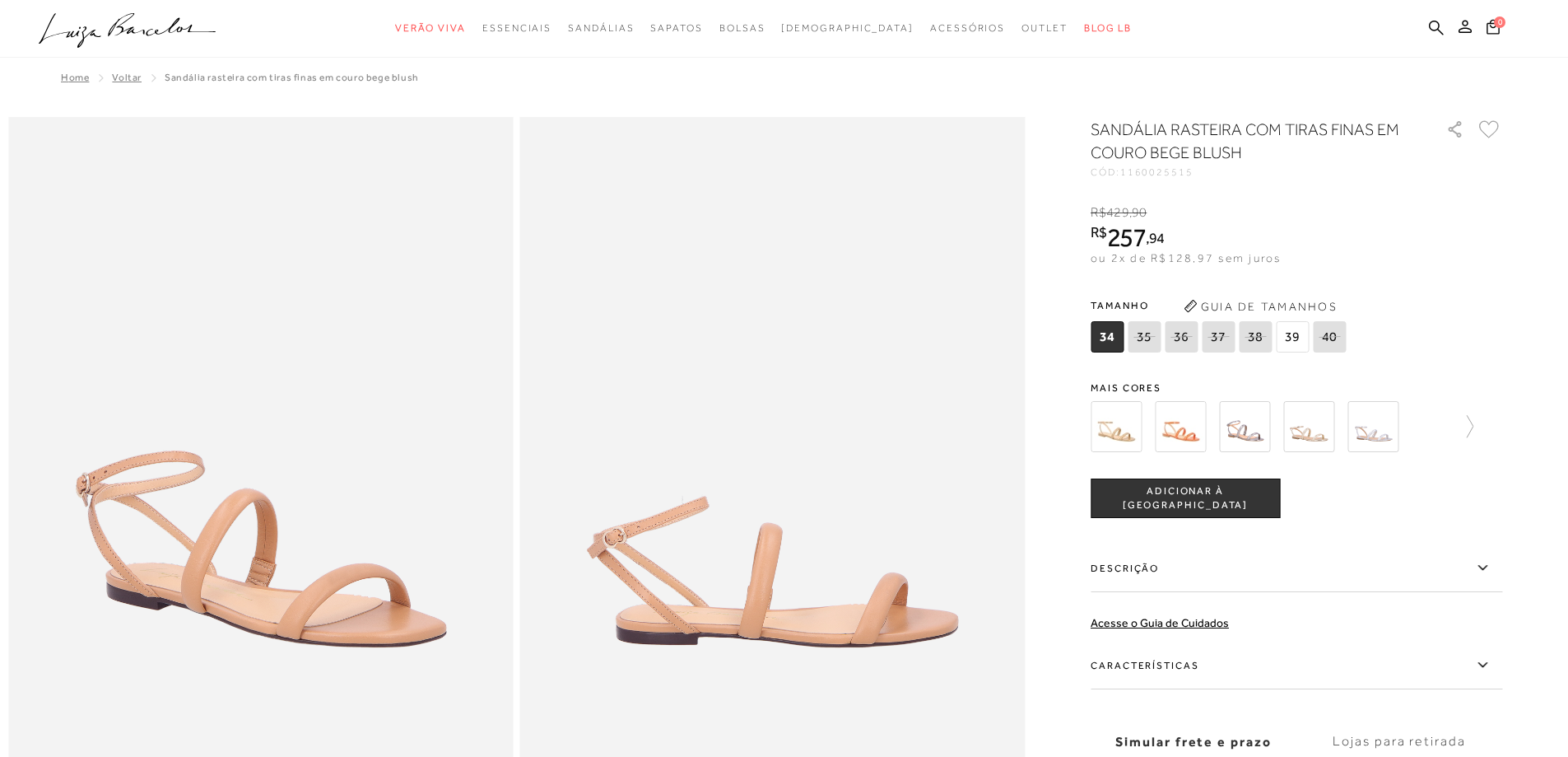
click at [1156, 339] on icon at bounding box center [1144, 336] width 23 height 20
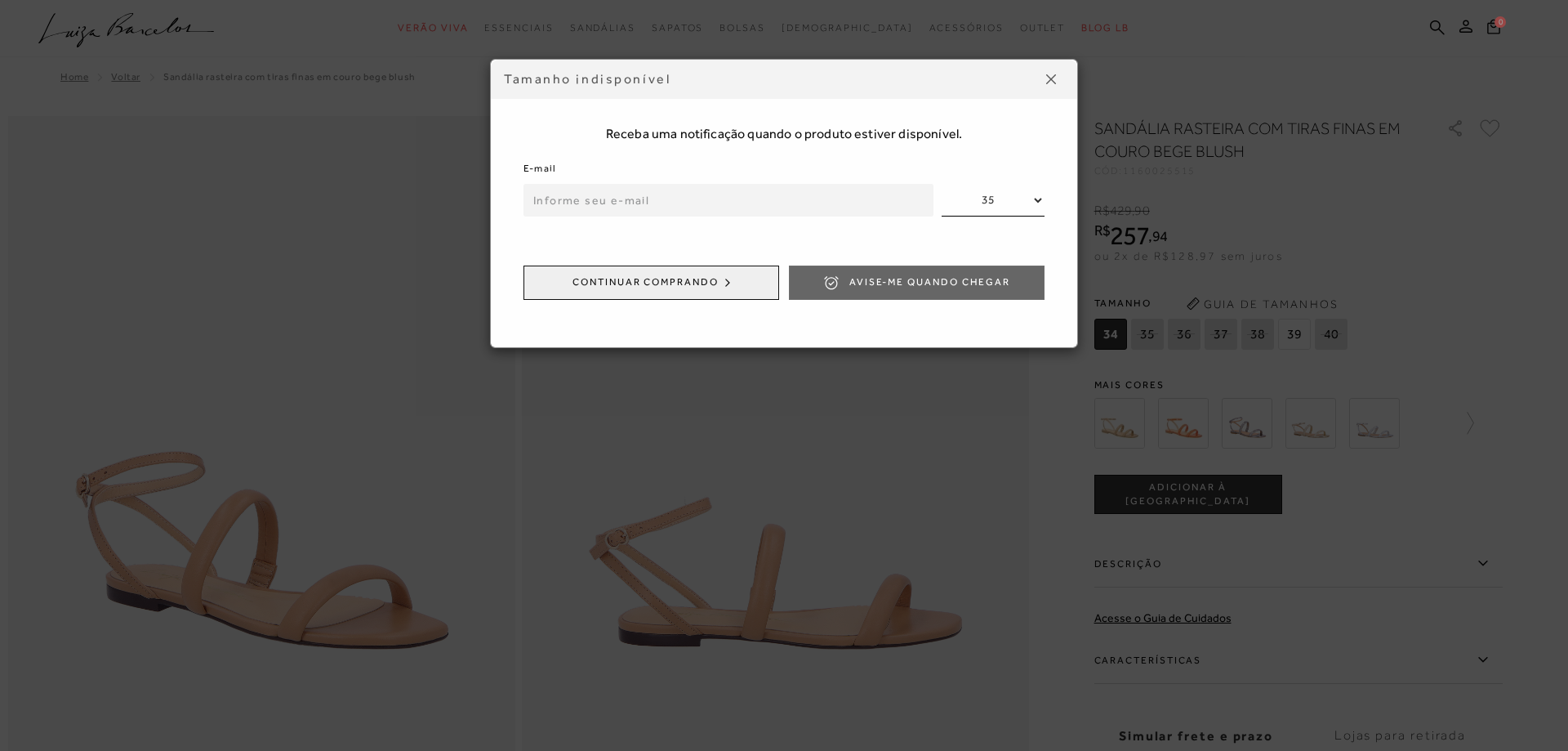
click at [1058, 74] on button at bounding box center [1051, 79] width 26 height 26
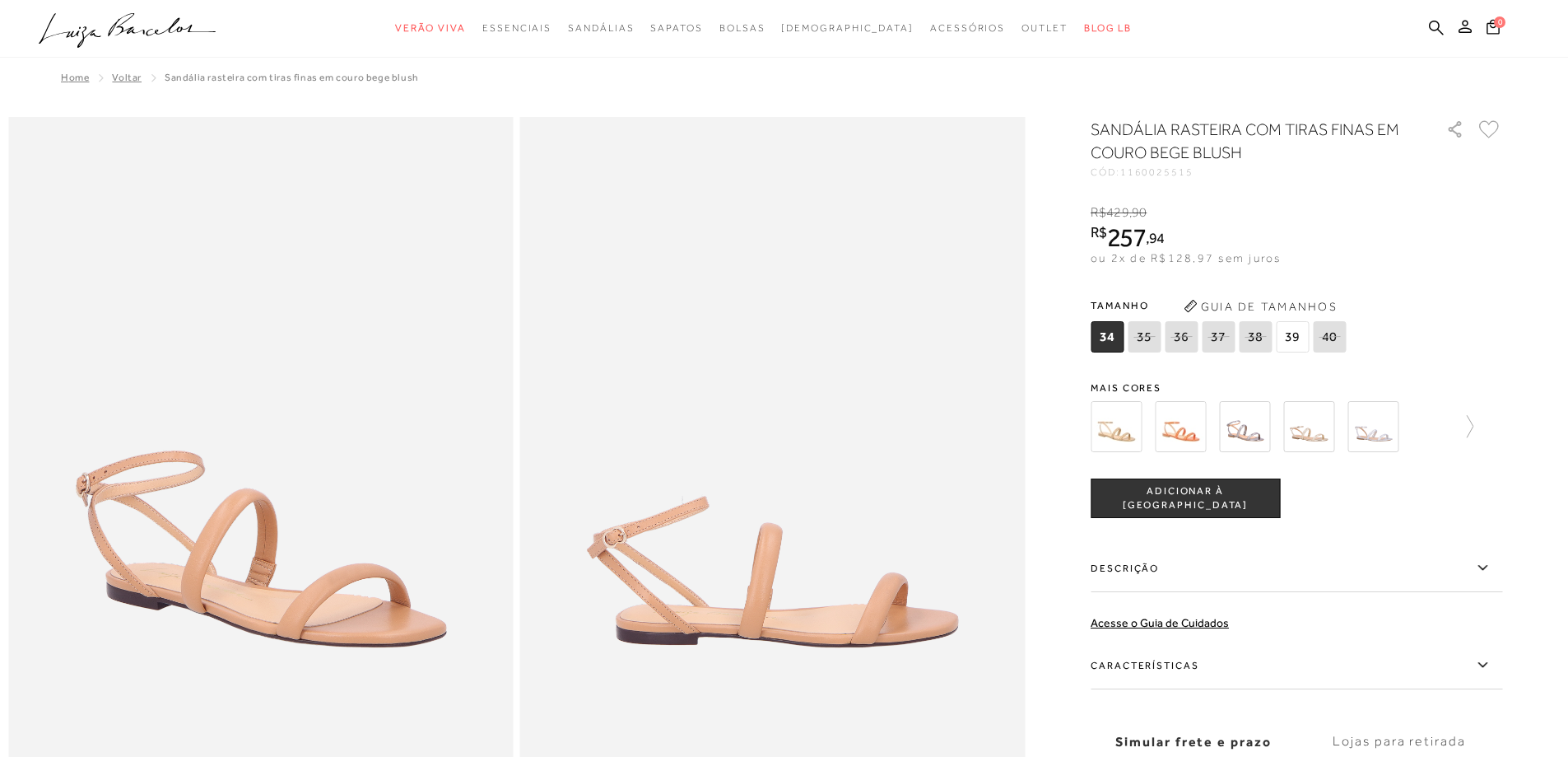
click at [1124, 422] on img at bounding box center [1116, 426] width 51 height 51
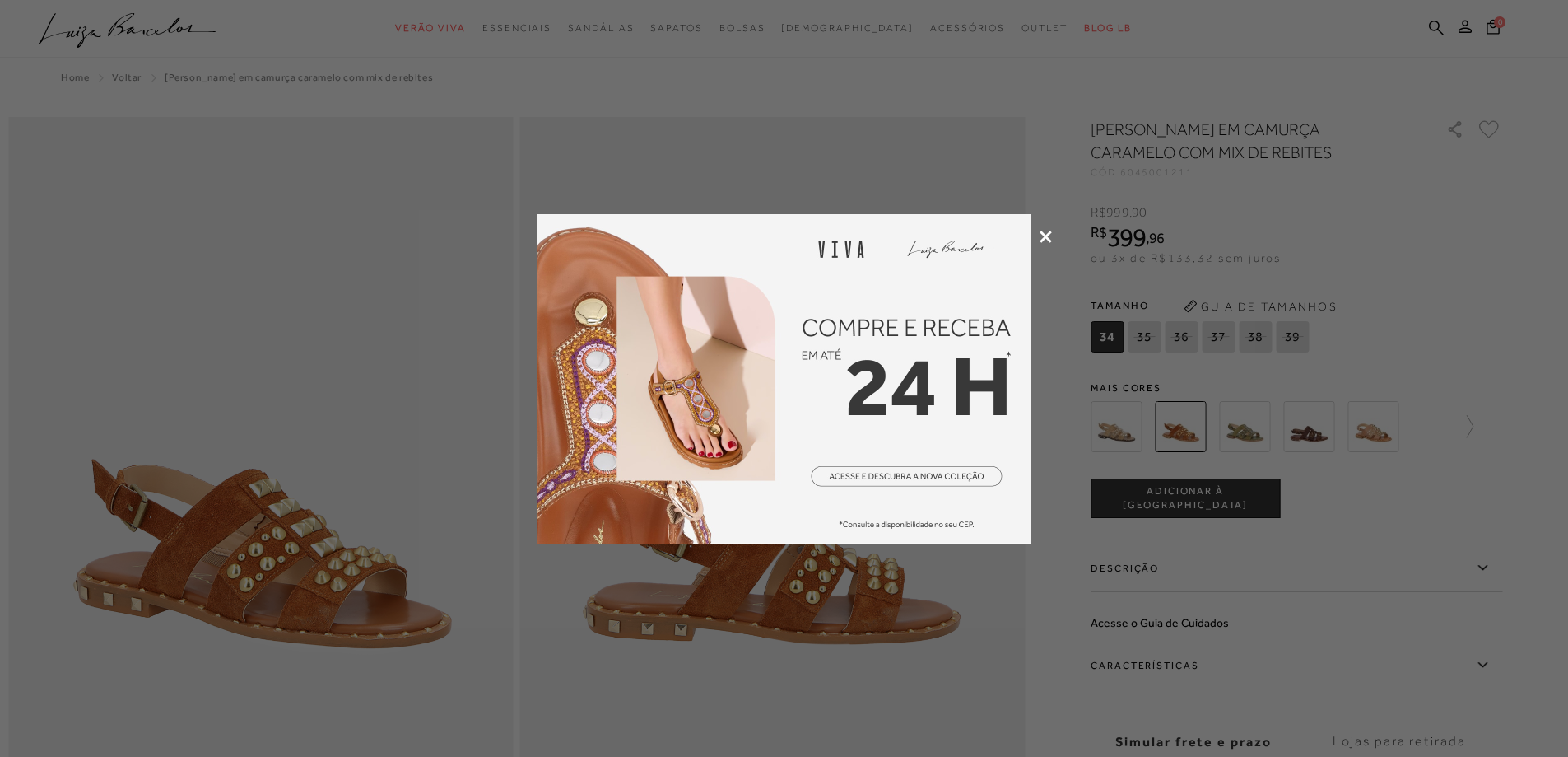
click at [1046, 234] on icon at bounding box center [1045, 237] width 12 height 12
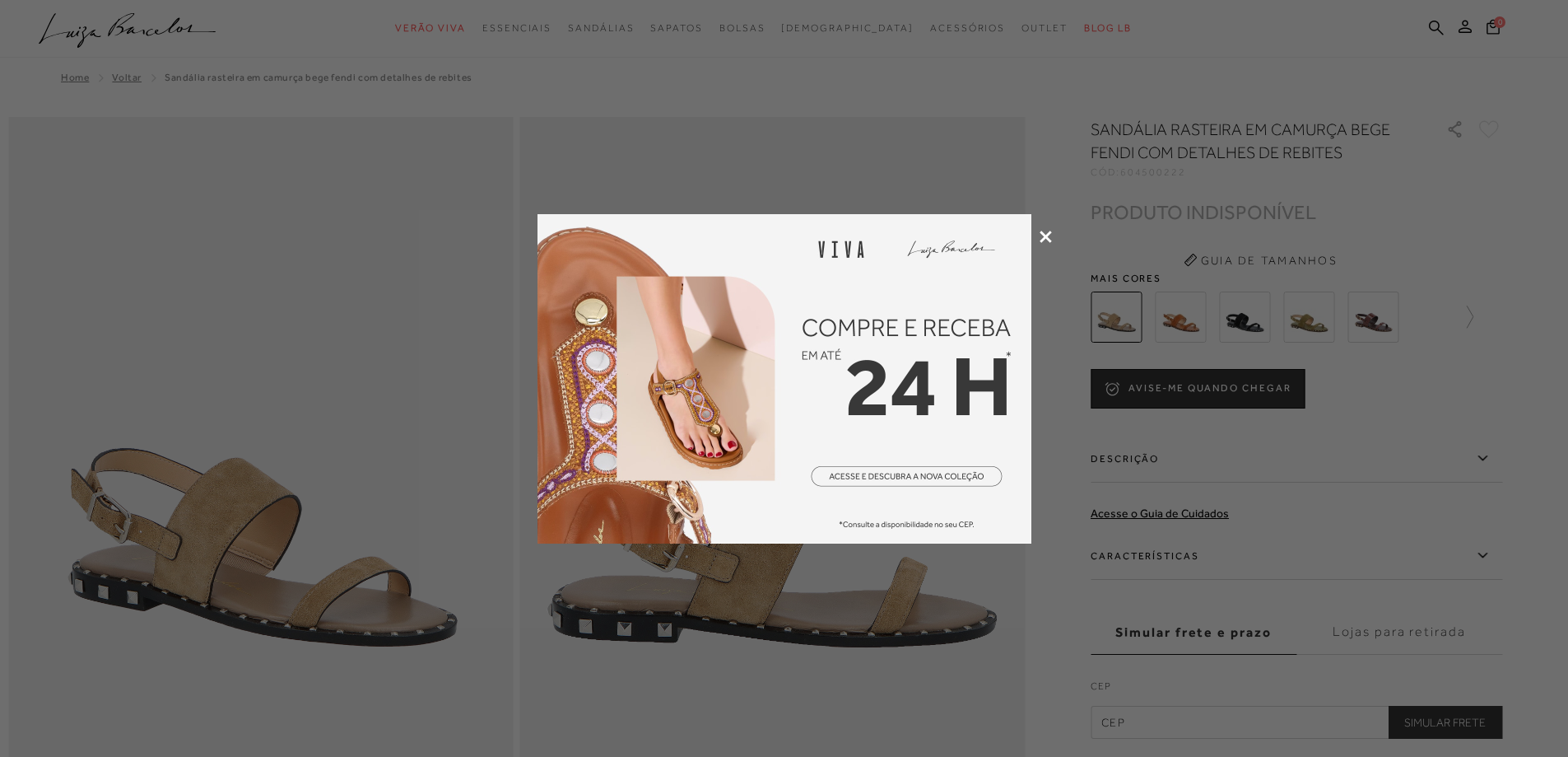
click at [1048, 235] on icon at bounding box center [1045, 237] width 12 height 12
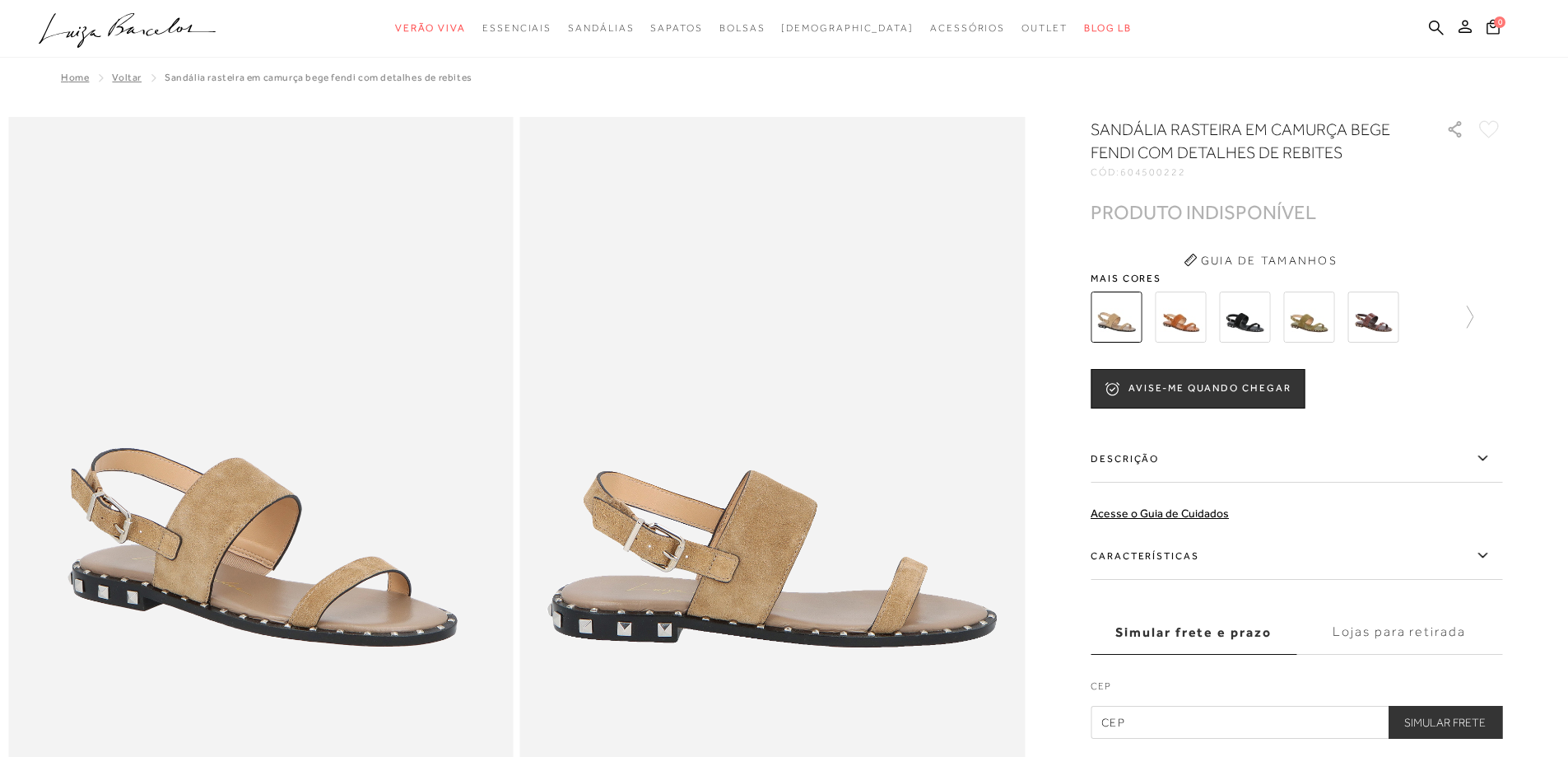
click at [1182, 311] on img at bounding box center [1180, 317] width 51 height 51
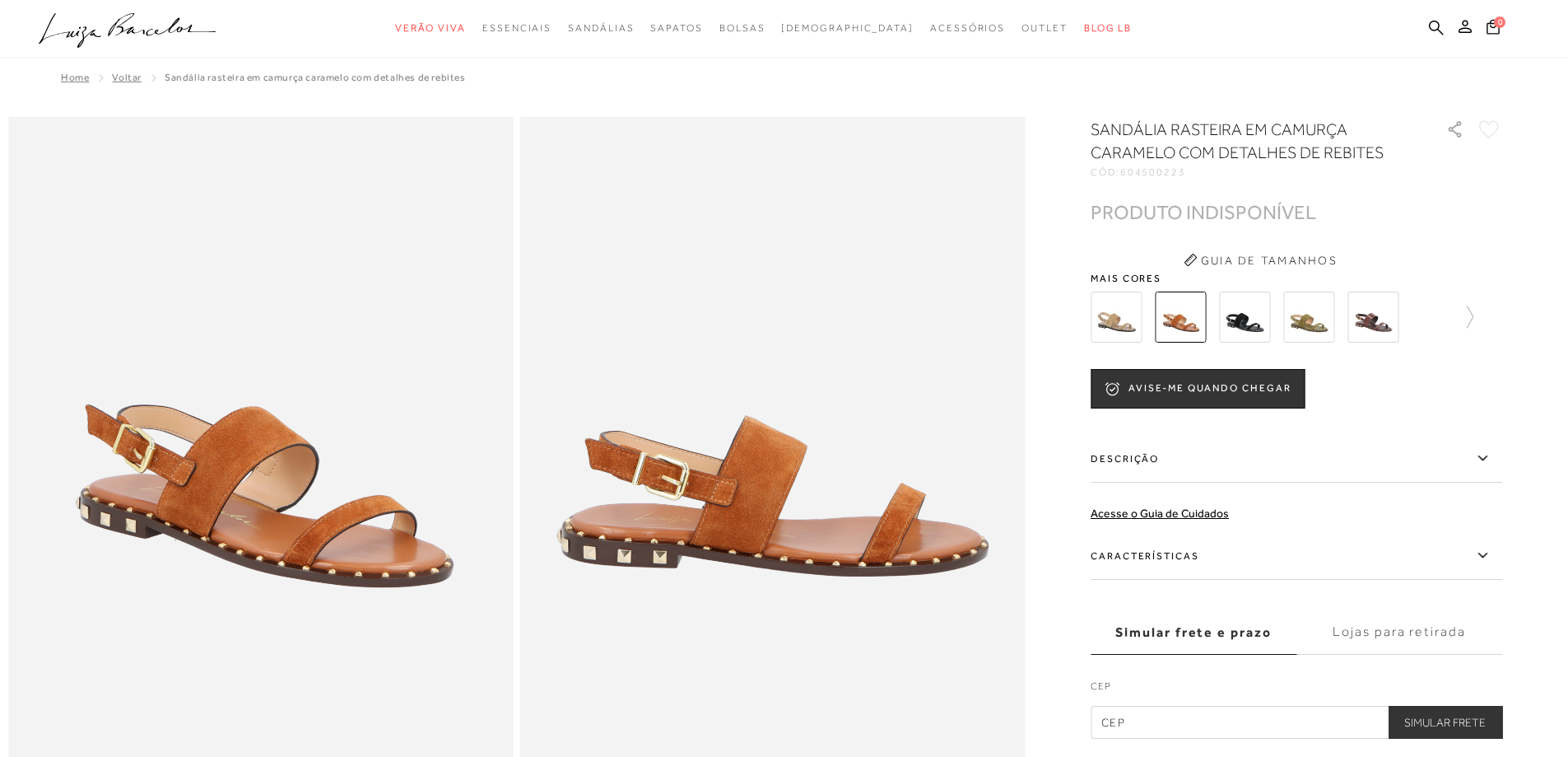
click at [1254, 306] on img at bounding box center [1244, 317] width 51 height 51
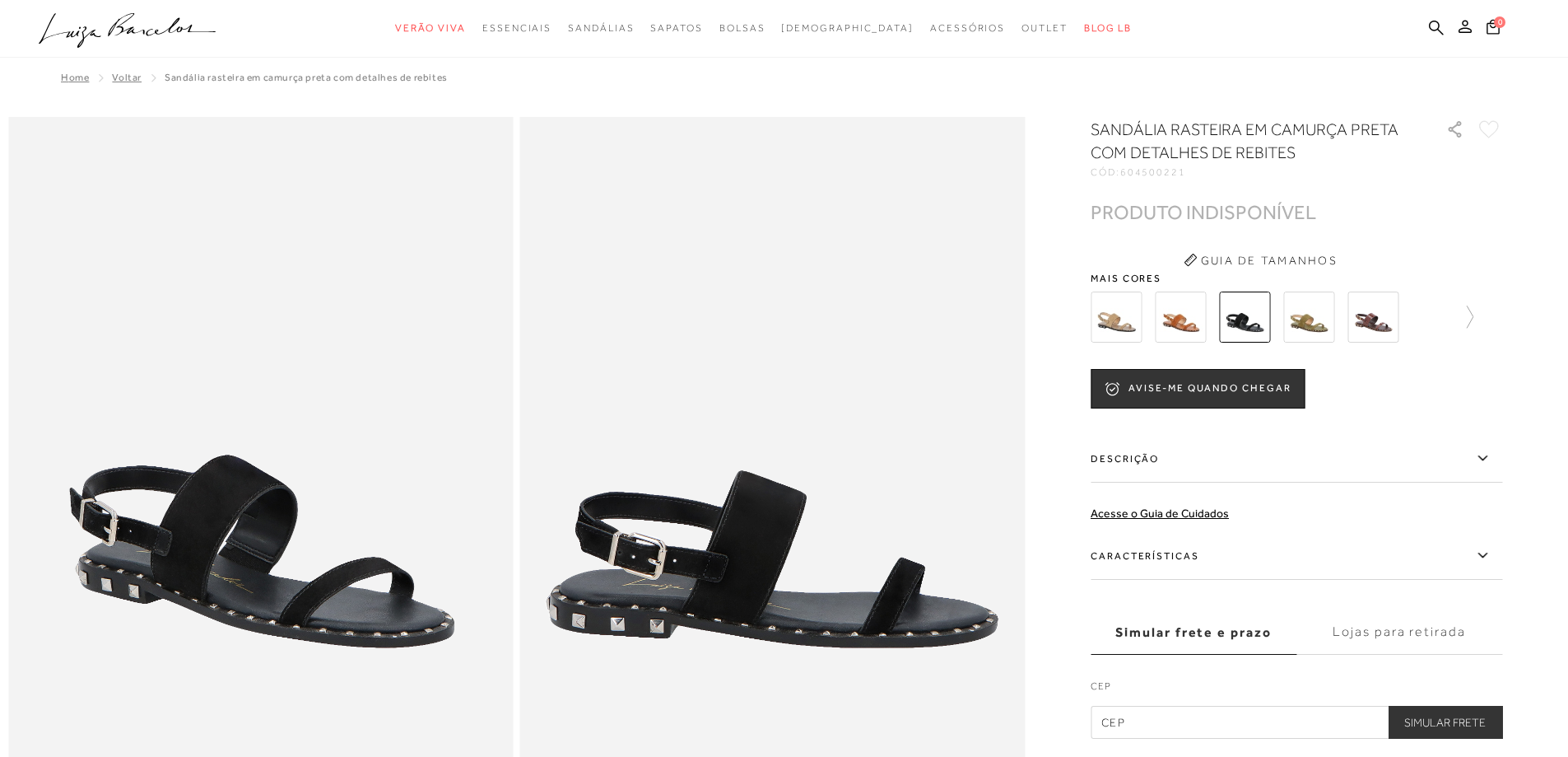
click at [1322, 312] on img at bounding box center [1308, 317] width 51 height 51
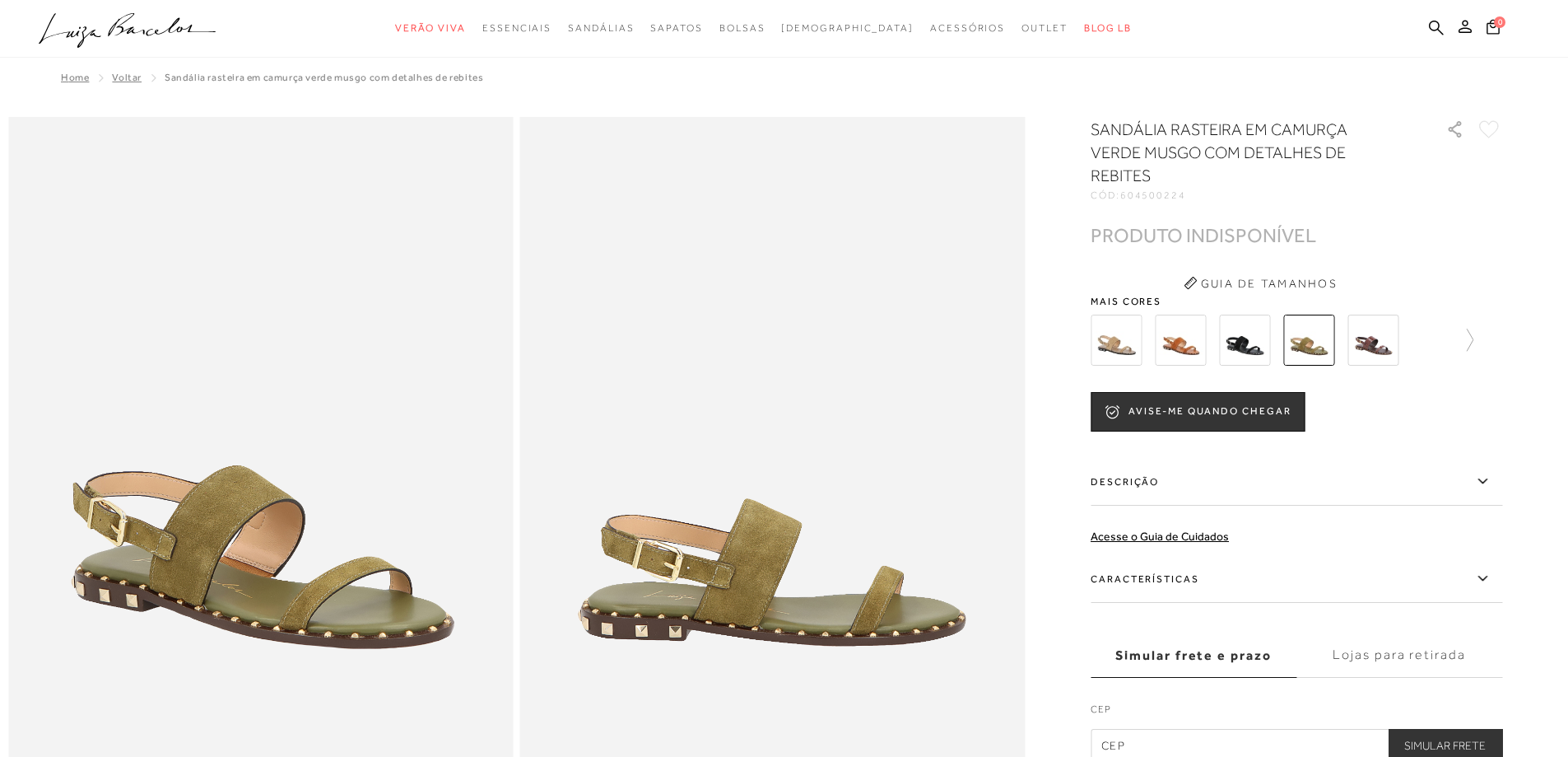
click at [1377, 322] on img at bounding box center [1372, 340] width 51 height 51
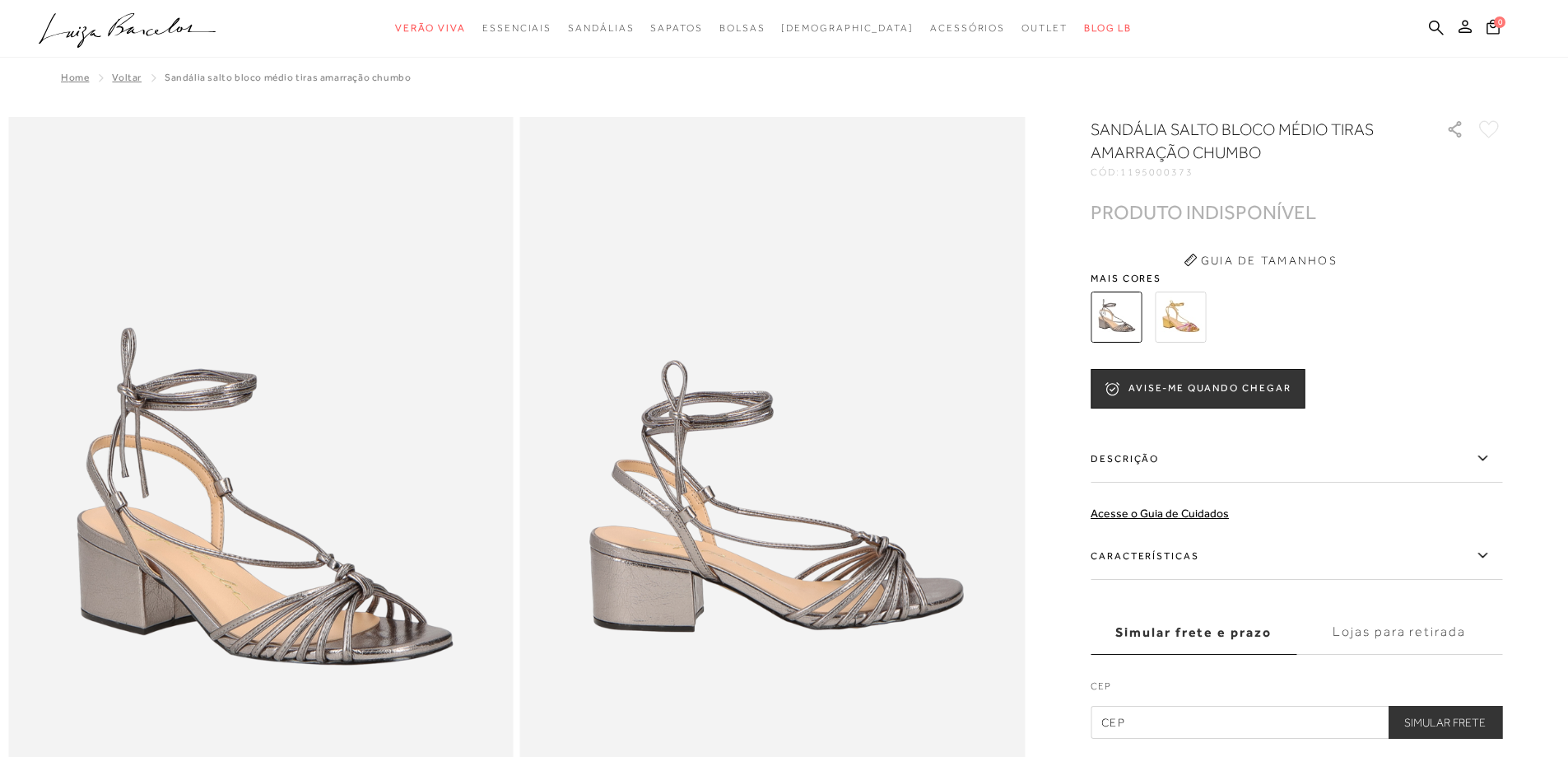
click at [158, 32] on icon at bounding box center [182, 27] width 70 height 18
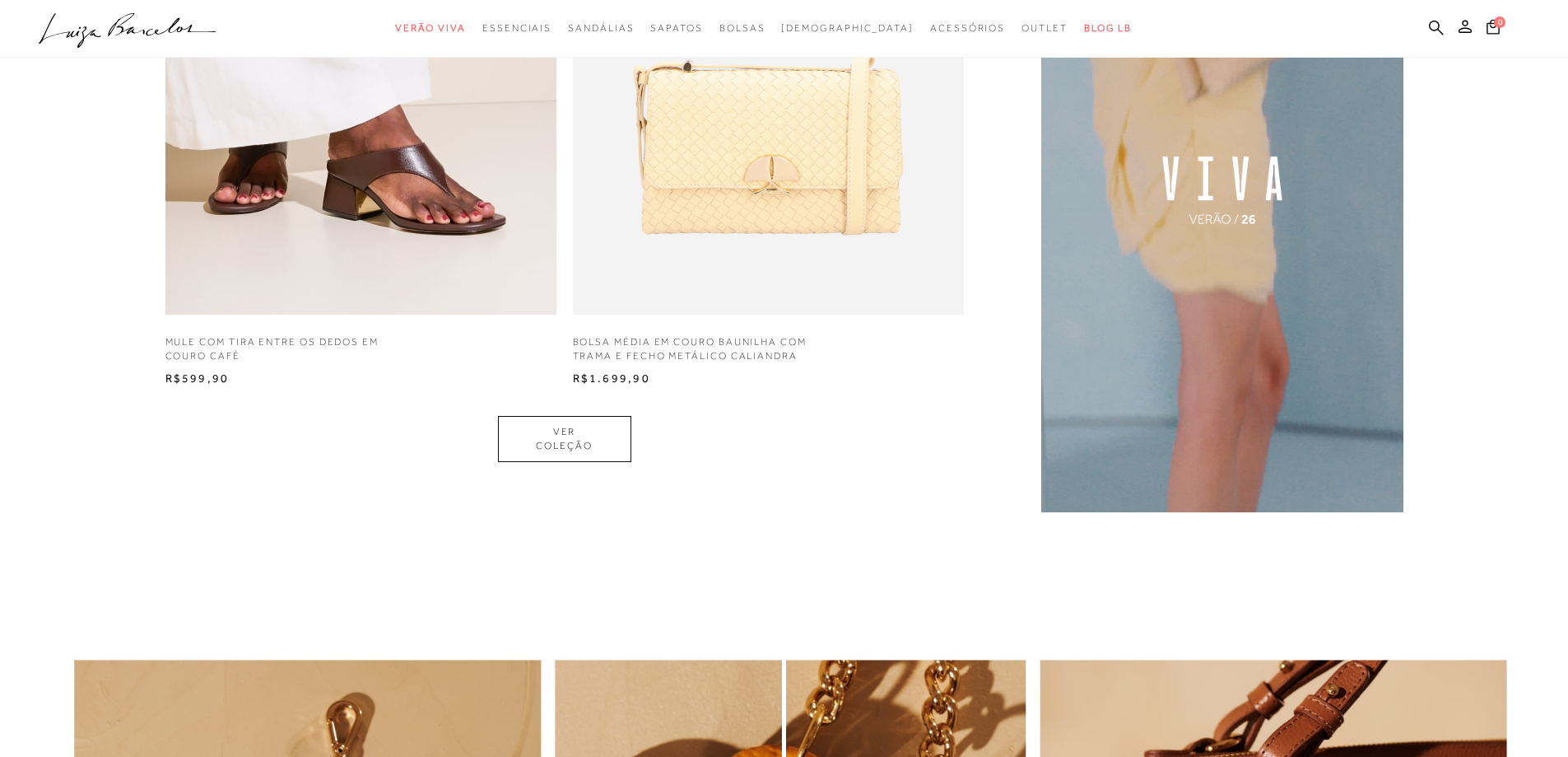
scroll to position [1564, 0]
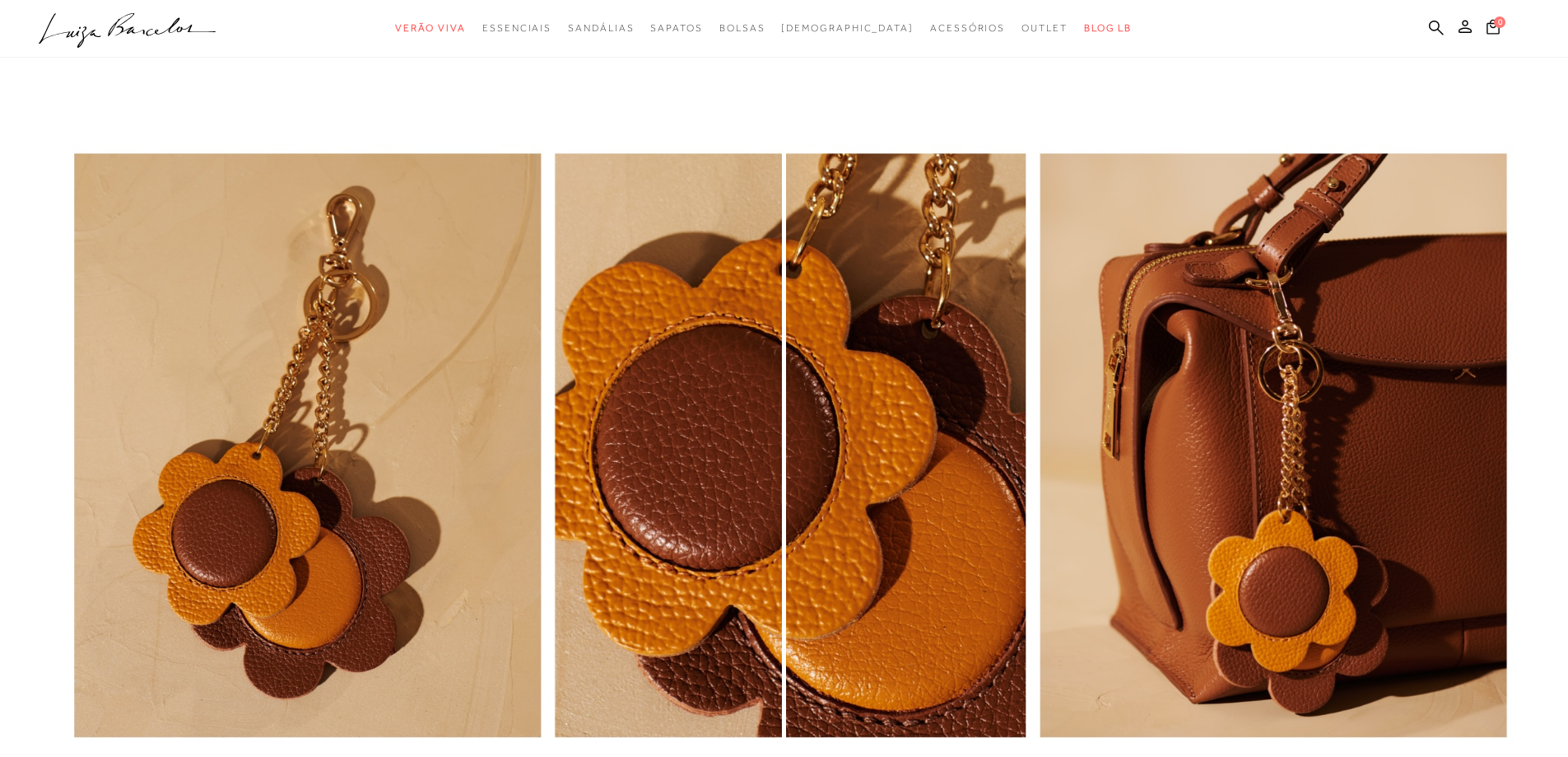
scroll to position [2058, 0]
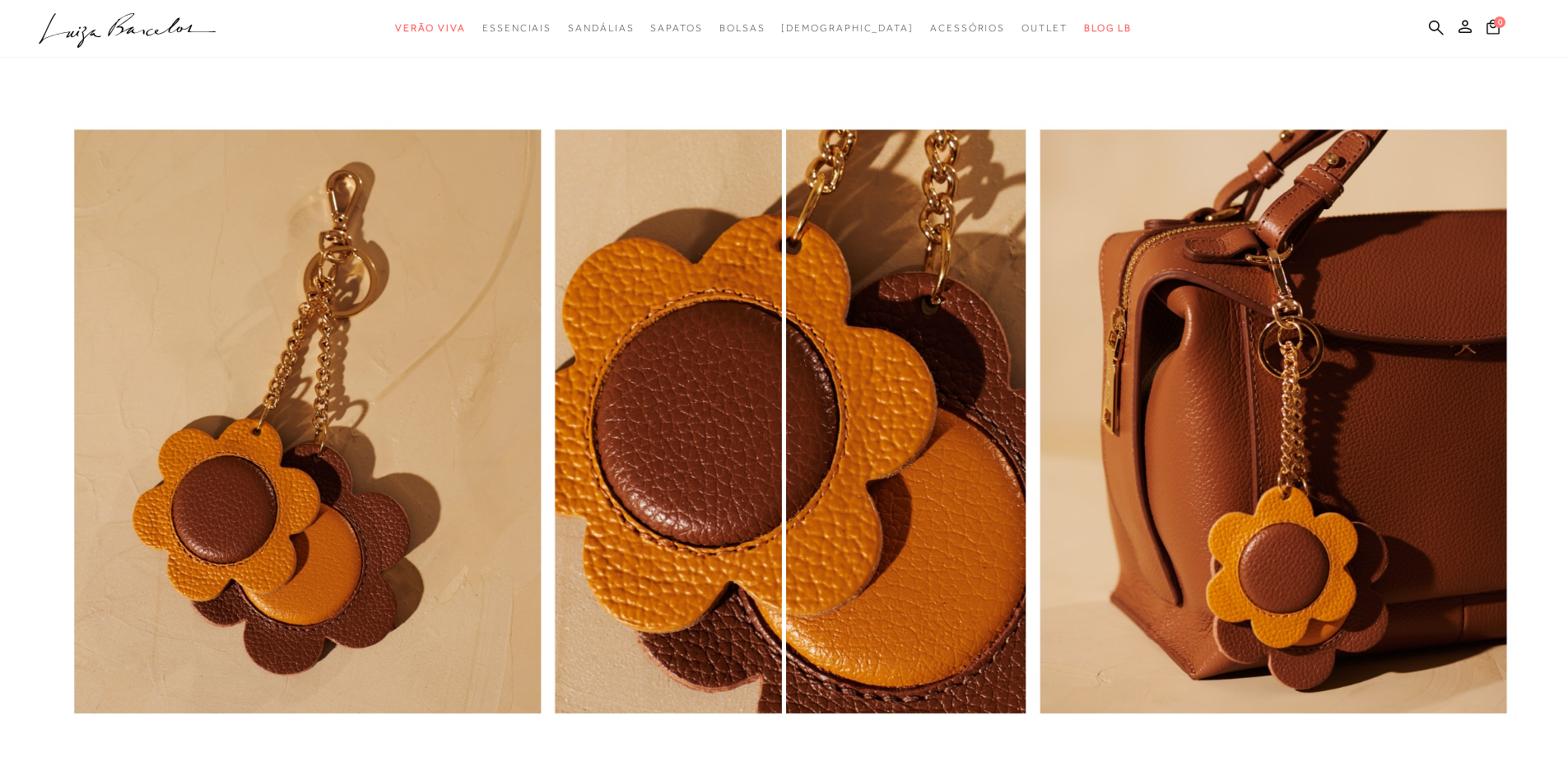
click at [784, 529] on div at bounding box center [784, 492] width 1568 height 847
click at [547, 246] on img "1 / 1" at bounding box center [391, 492] width 782 height 847
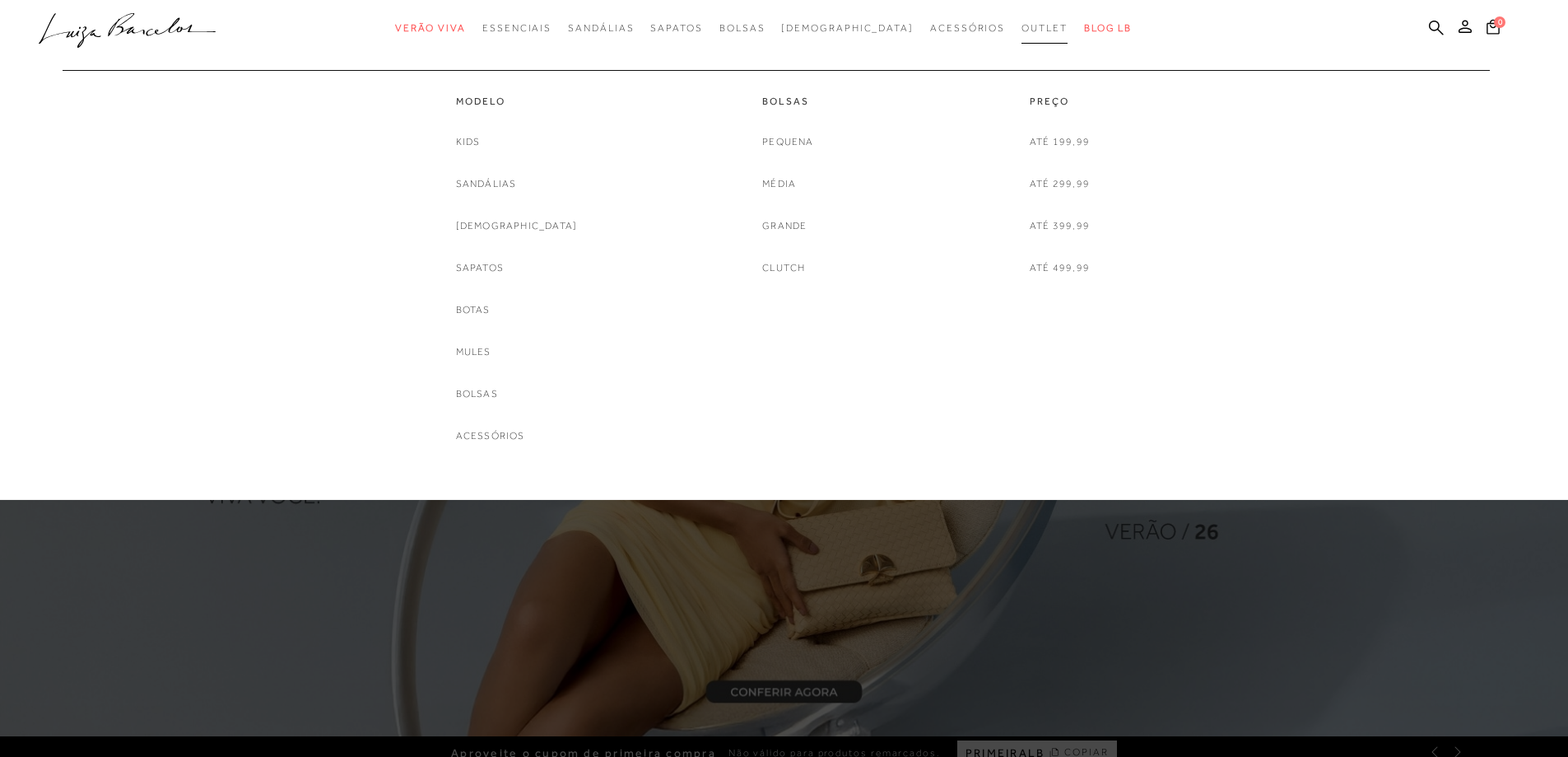
click at [1022, 24] on span "Outlet" at bounding box center [1044, 27] width 46 height 11
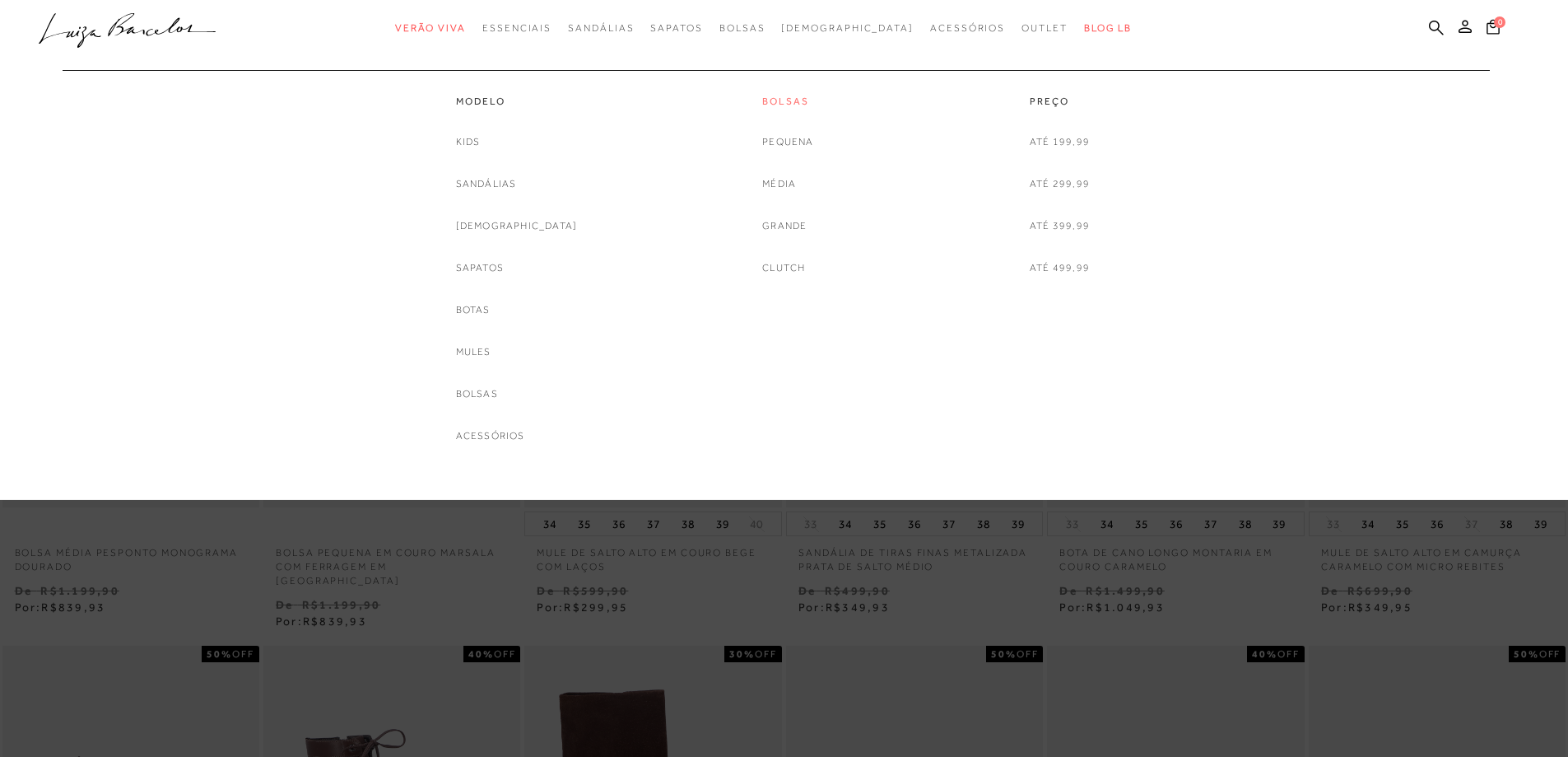
click at [795, 96] on link "Bolsas" at bounding box center [788, 102] width 51 height 14
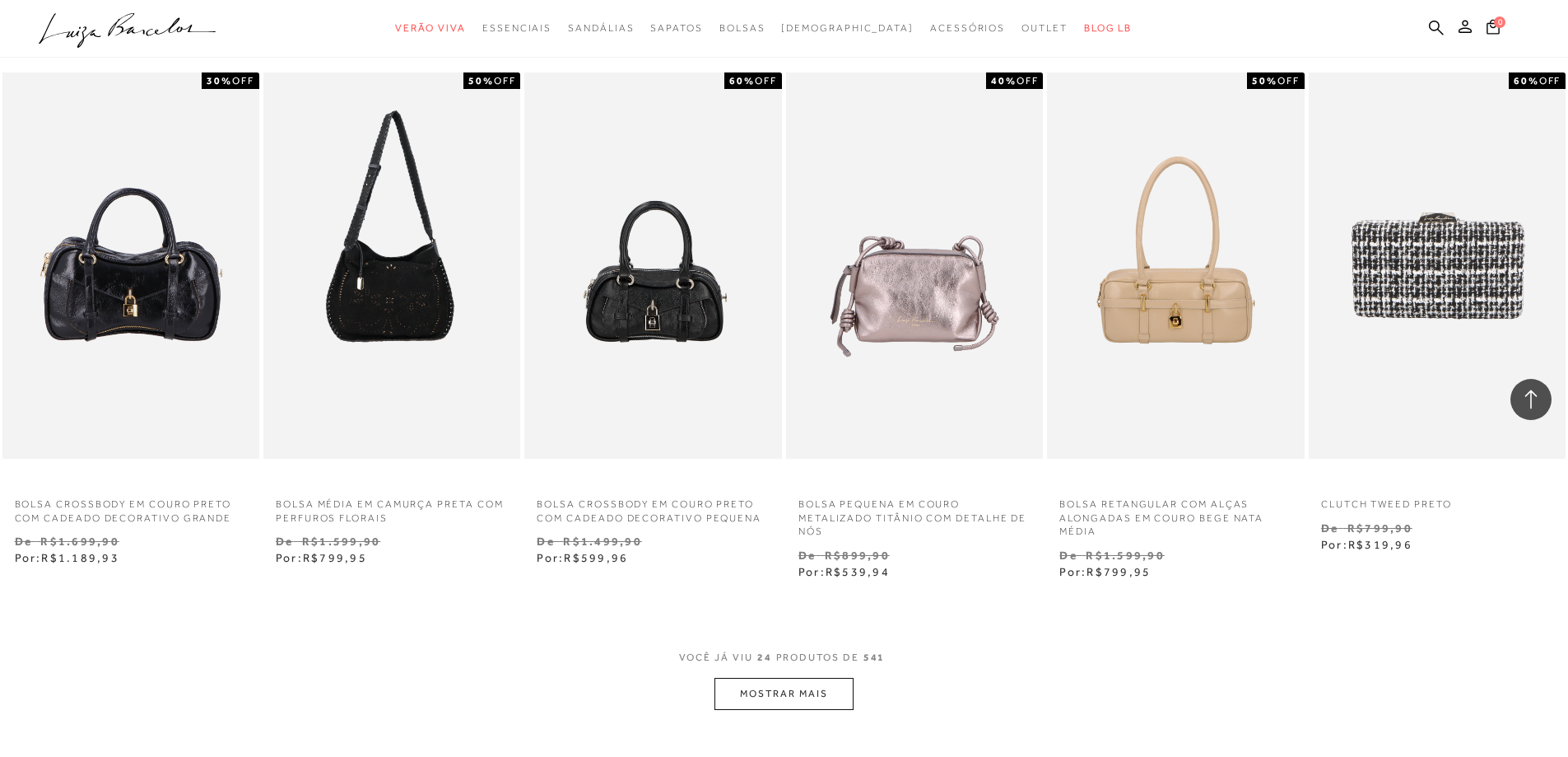
scroll to position [1646, 0]
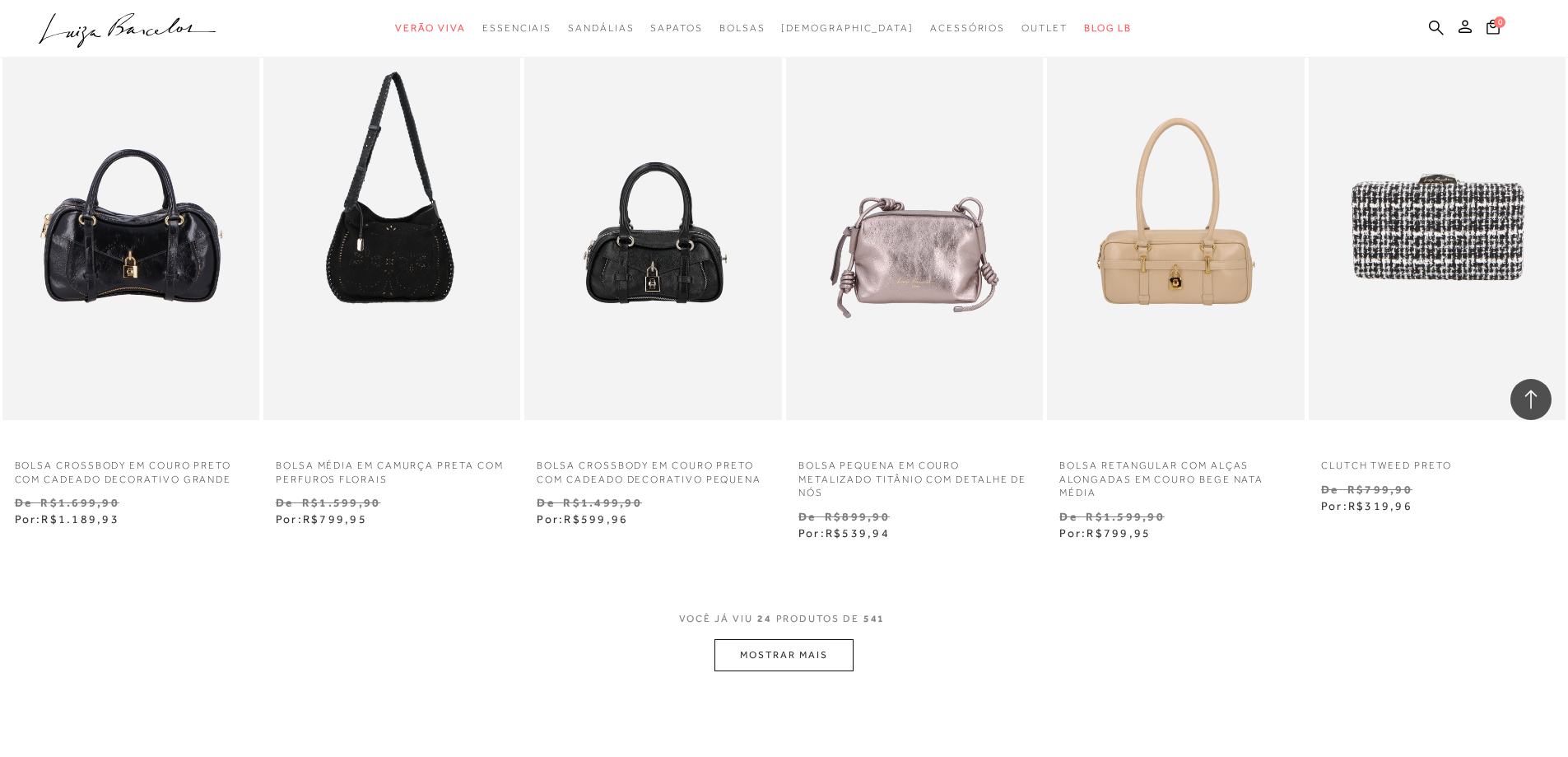
click at [762, 659] on button "MOSTRAR MAIS" at bounding box center [784, 654] width 139 height 32
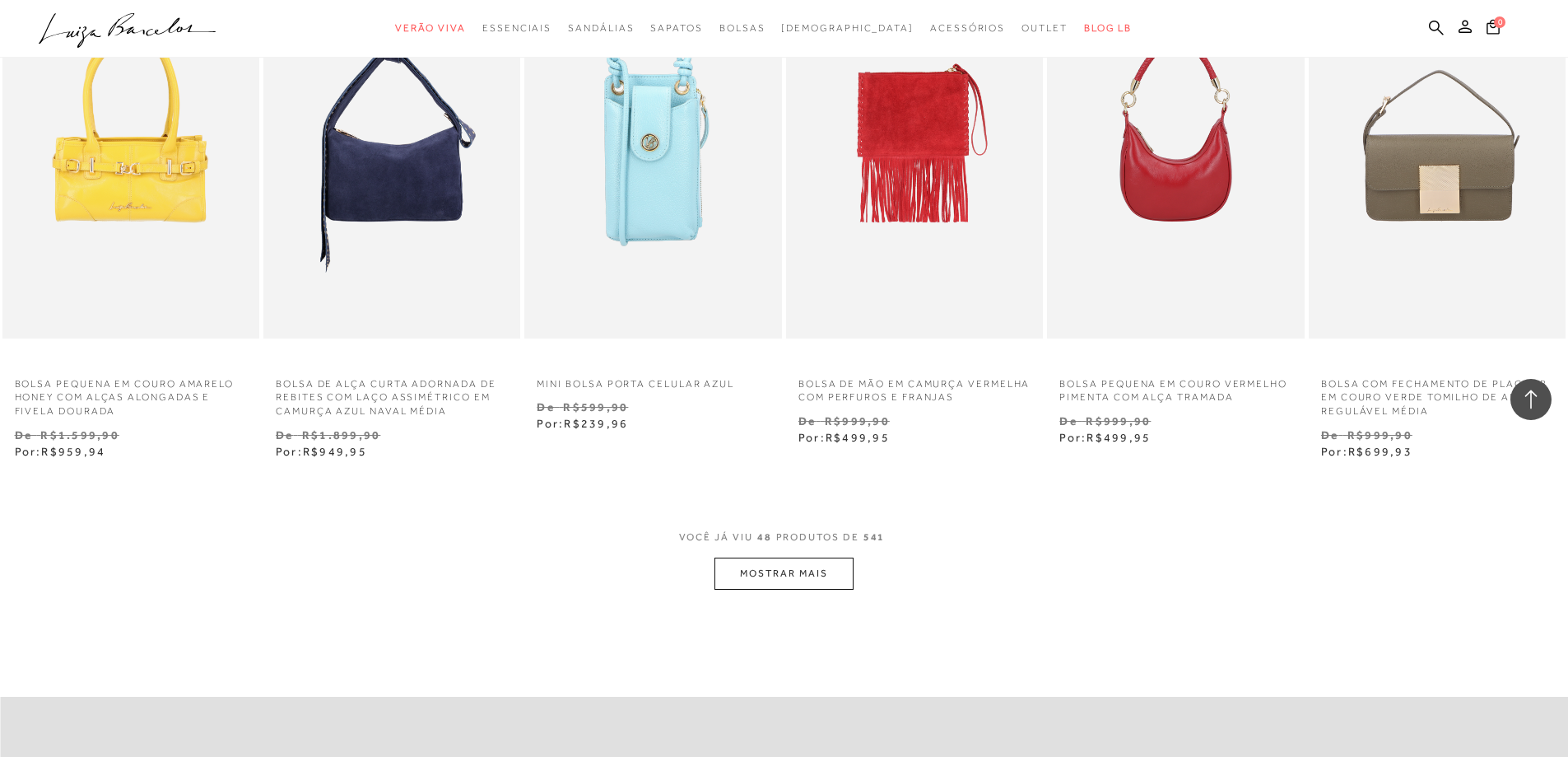
scroll to position [3952, 0]
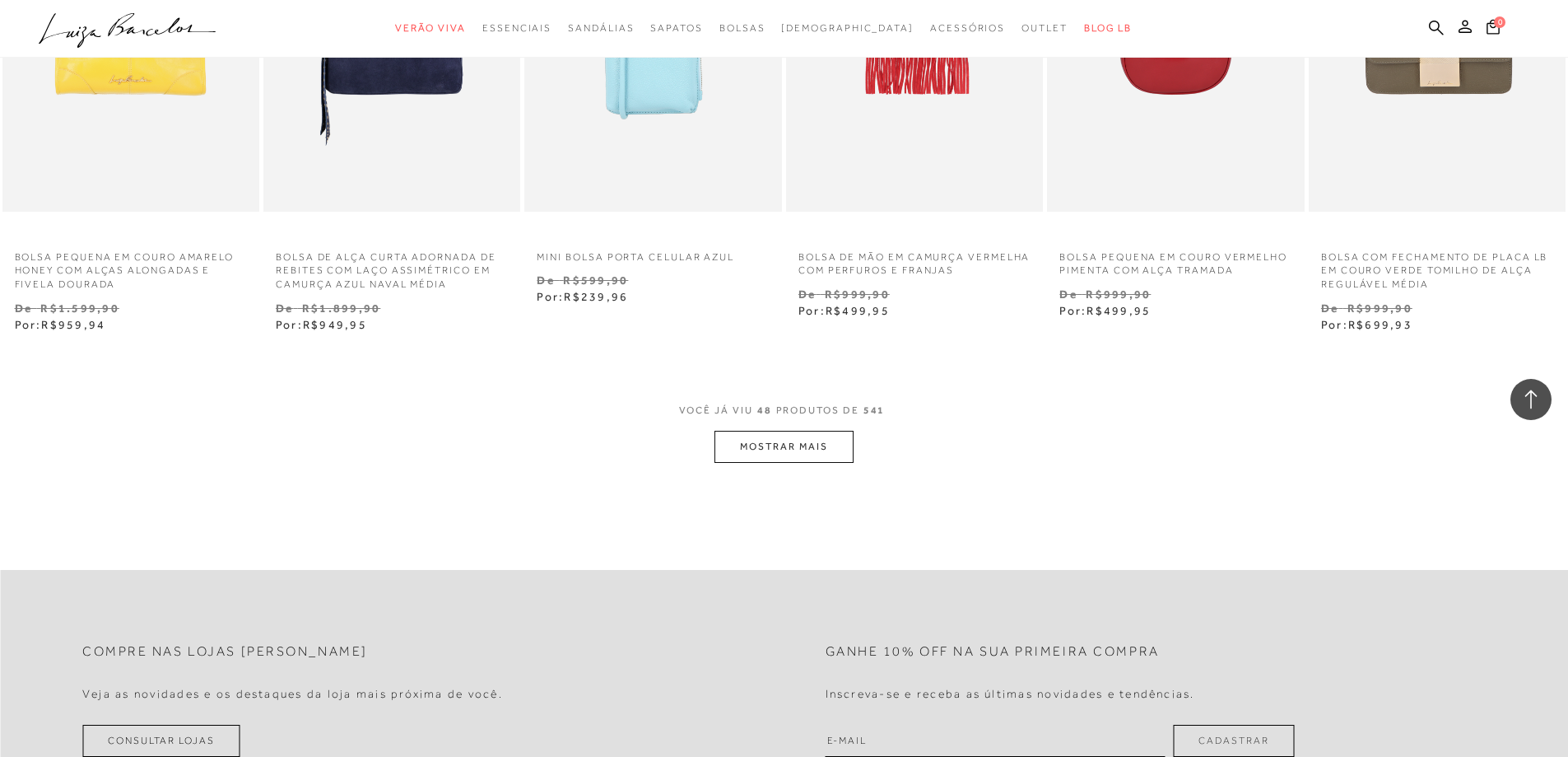
click at [747, 433] on button "MOSTRAR MAIS" at bounding box center [784, 446] width 139 height 32
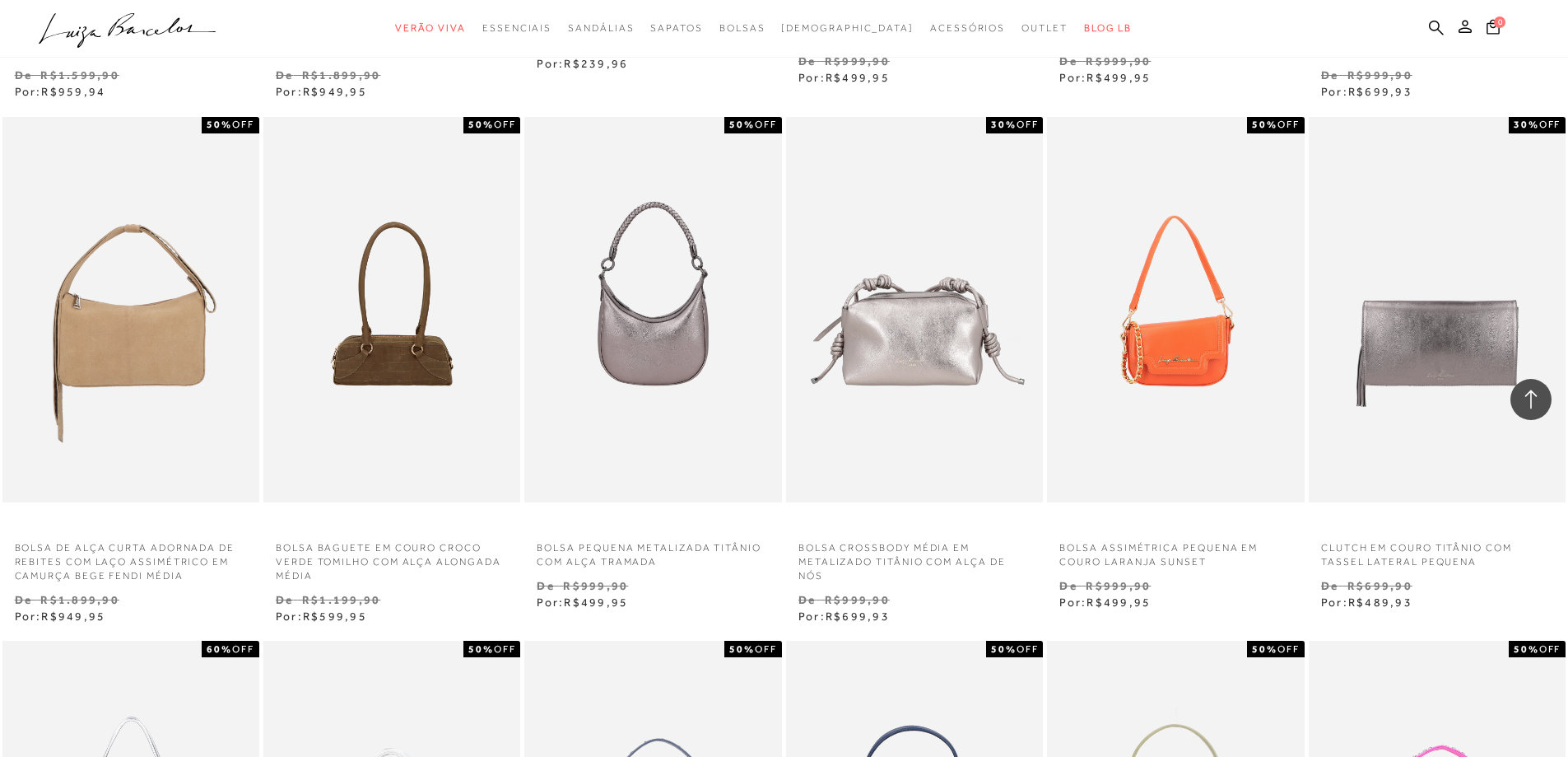
scroll to position [4199, 0]
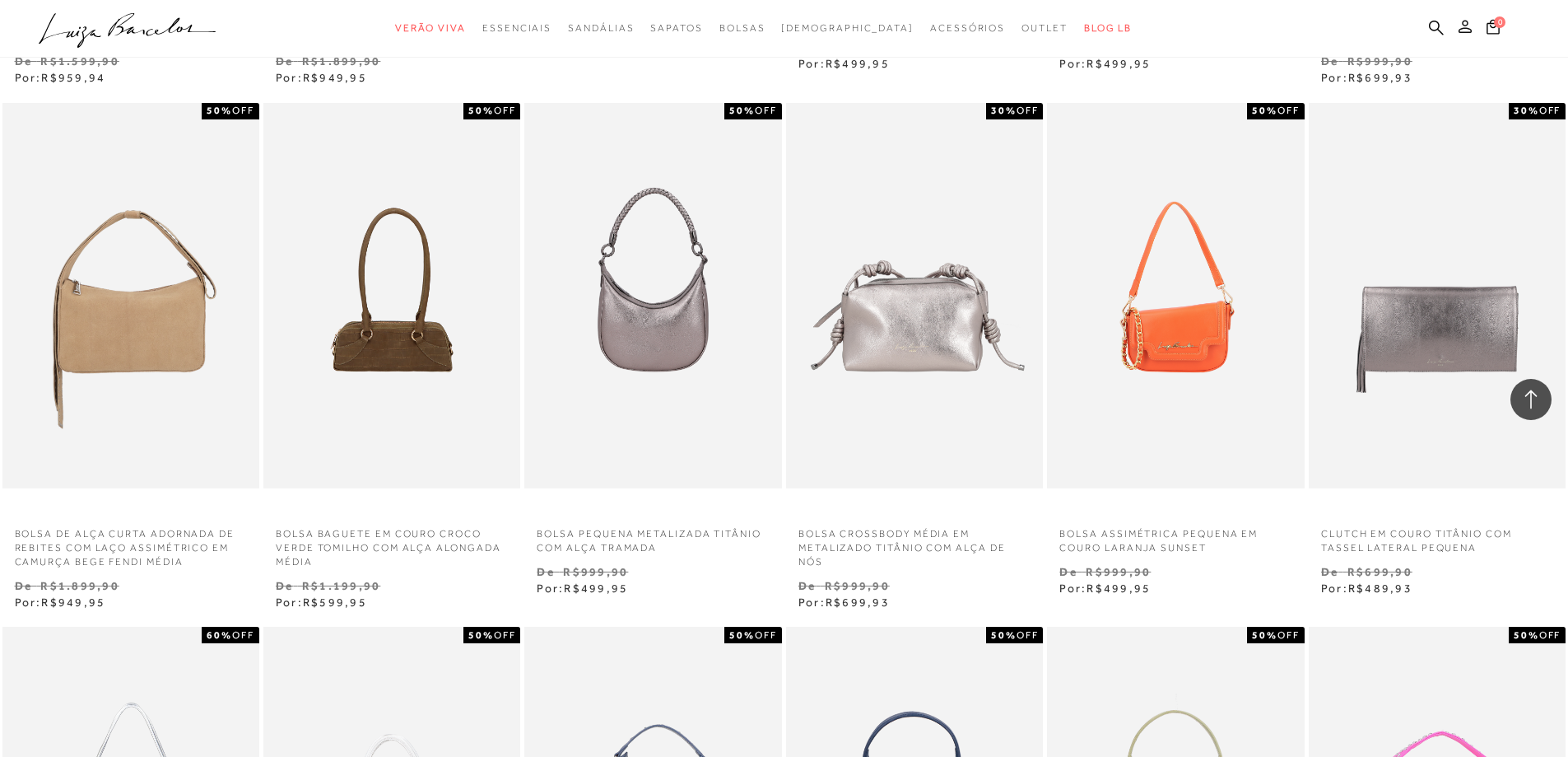
click at [1465, 33] on button at bounding box center [1465, 29] width 23 height 21
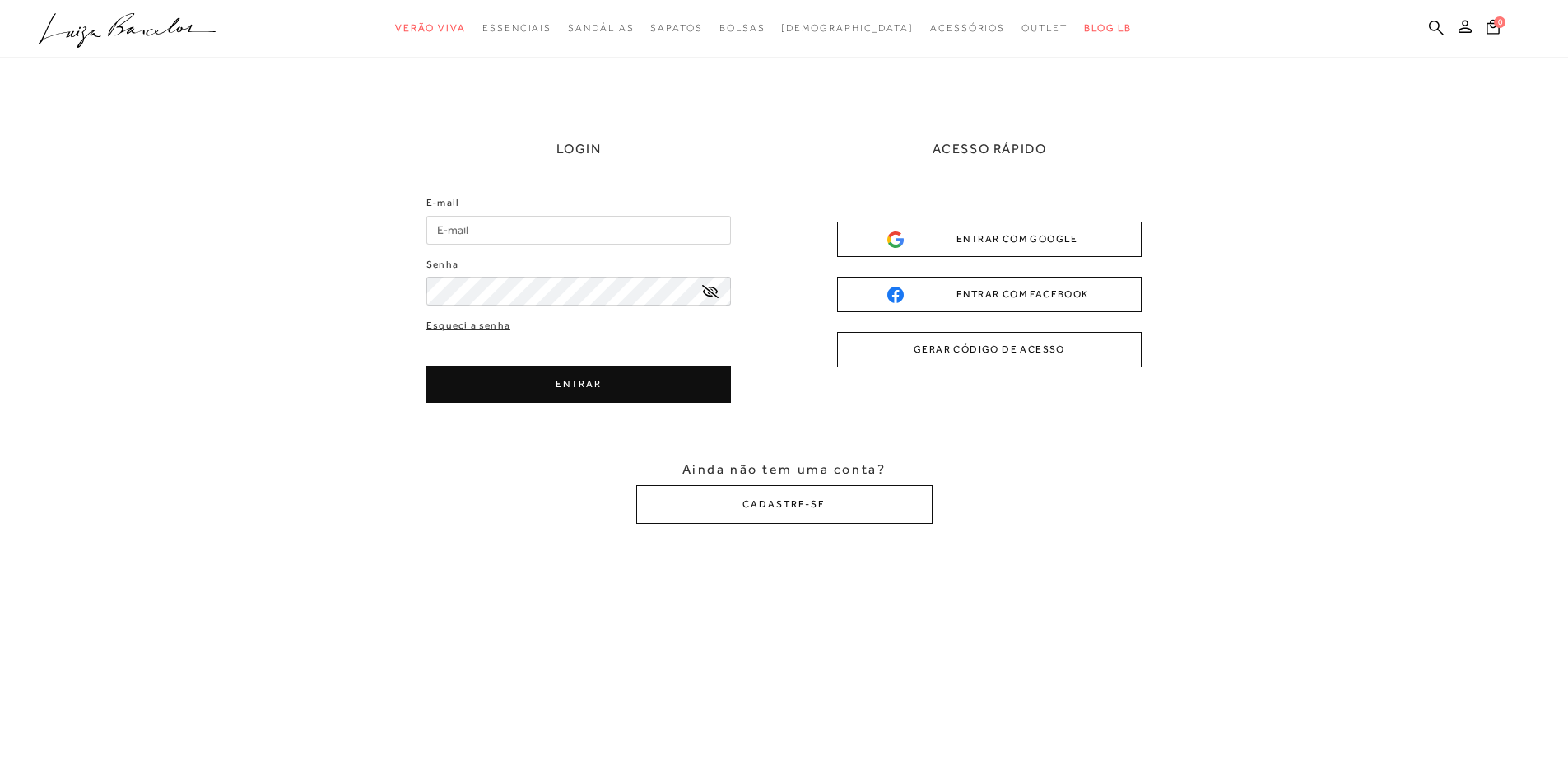
click at [998, 234] on div "ENTRAR COM GOOGLE" at bounding box center [989, 239] width 204 height 18
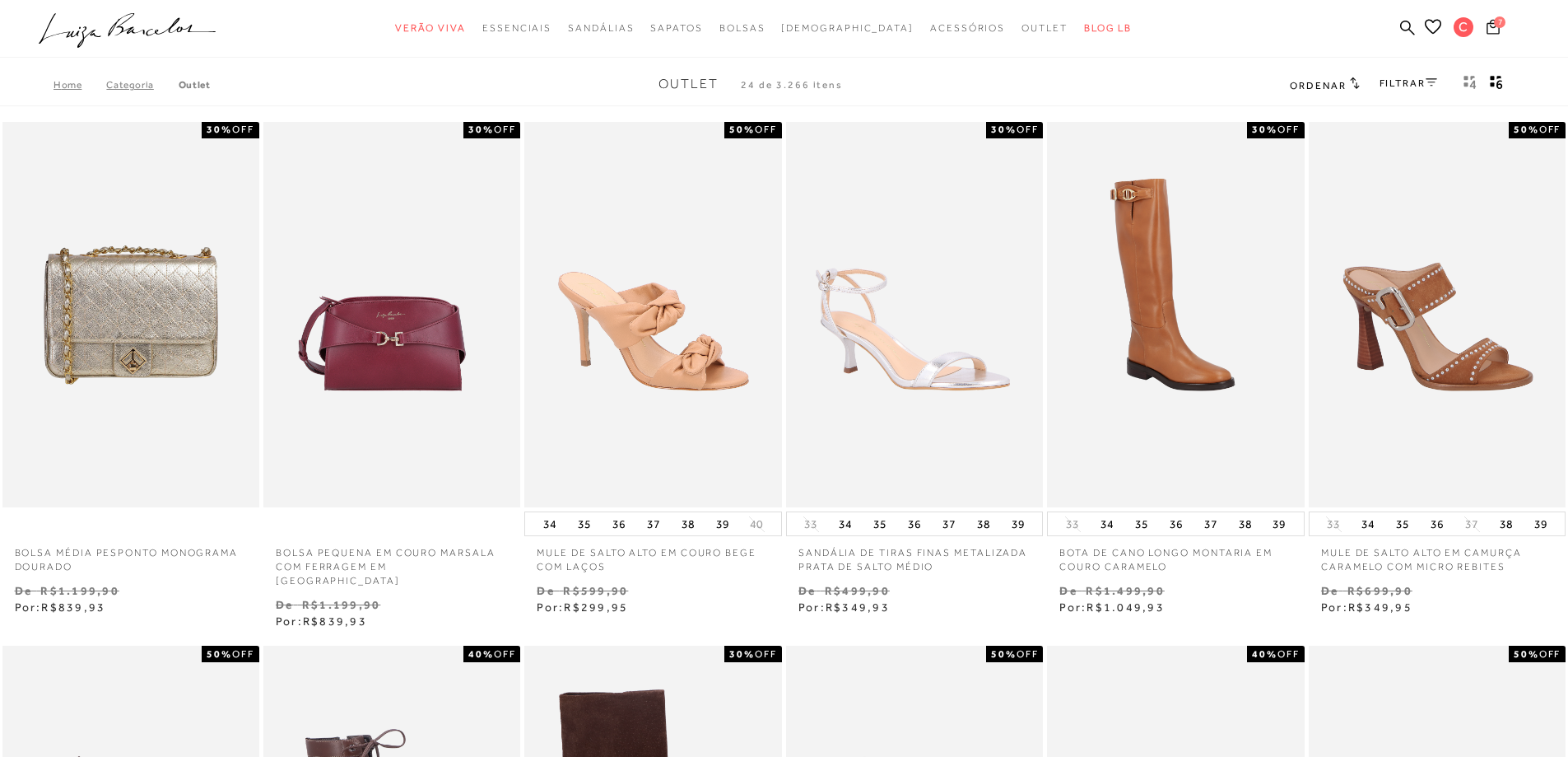
click at [1491, 26] on icon at bounding box center [1493, 26] width 13 height 15
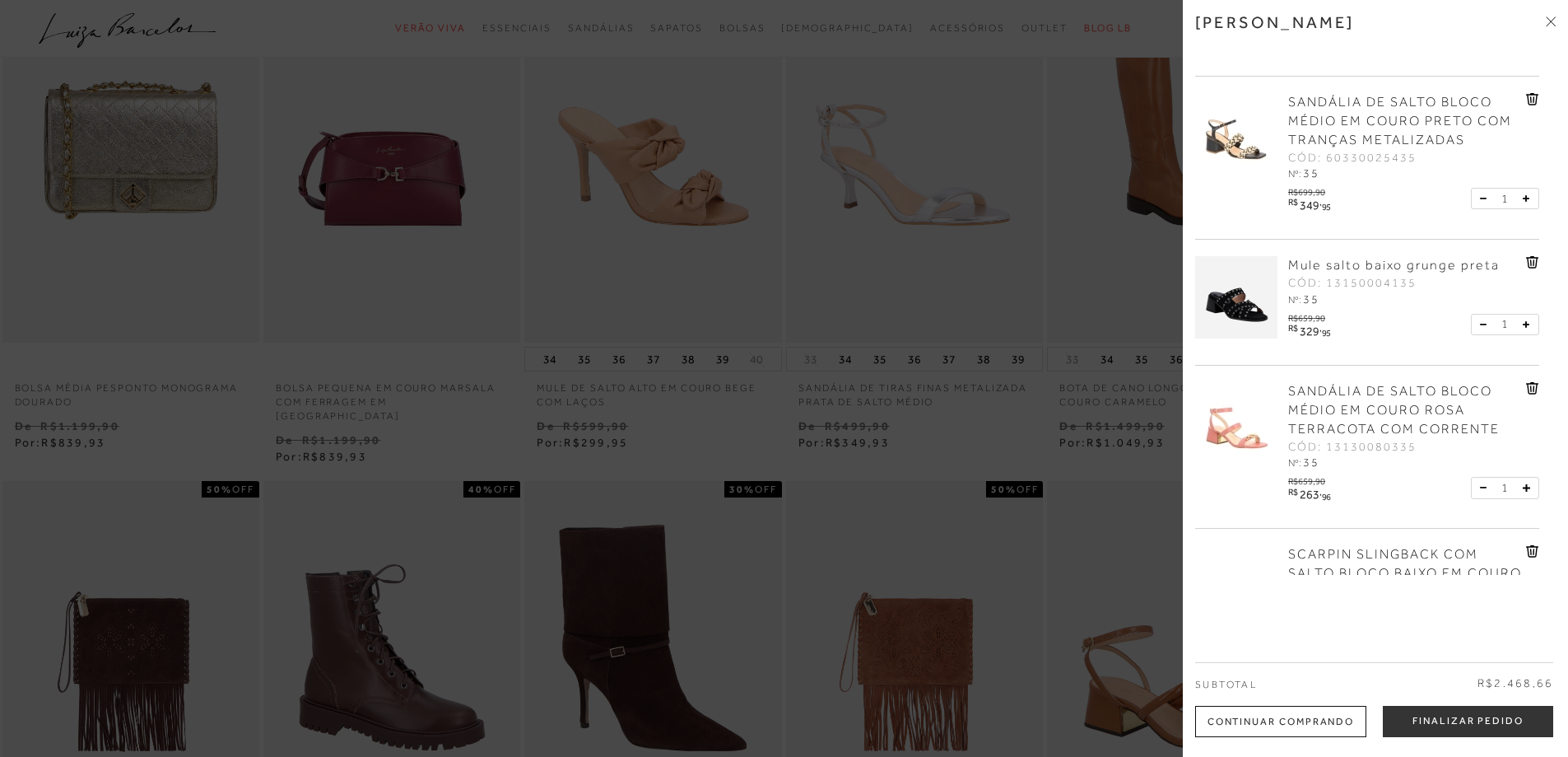
scroll to position [407, 0]
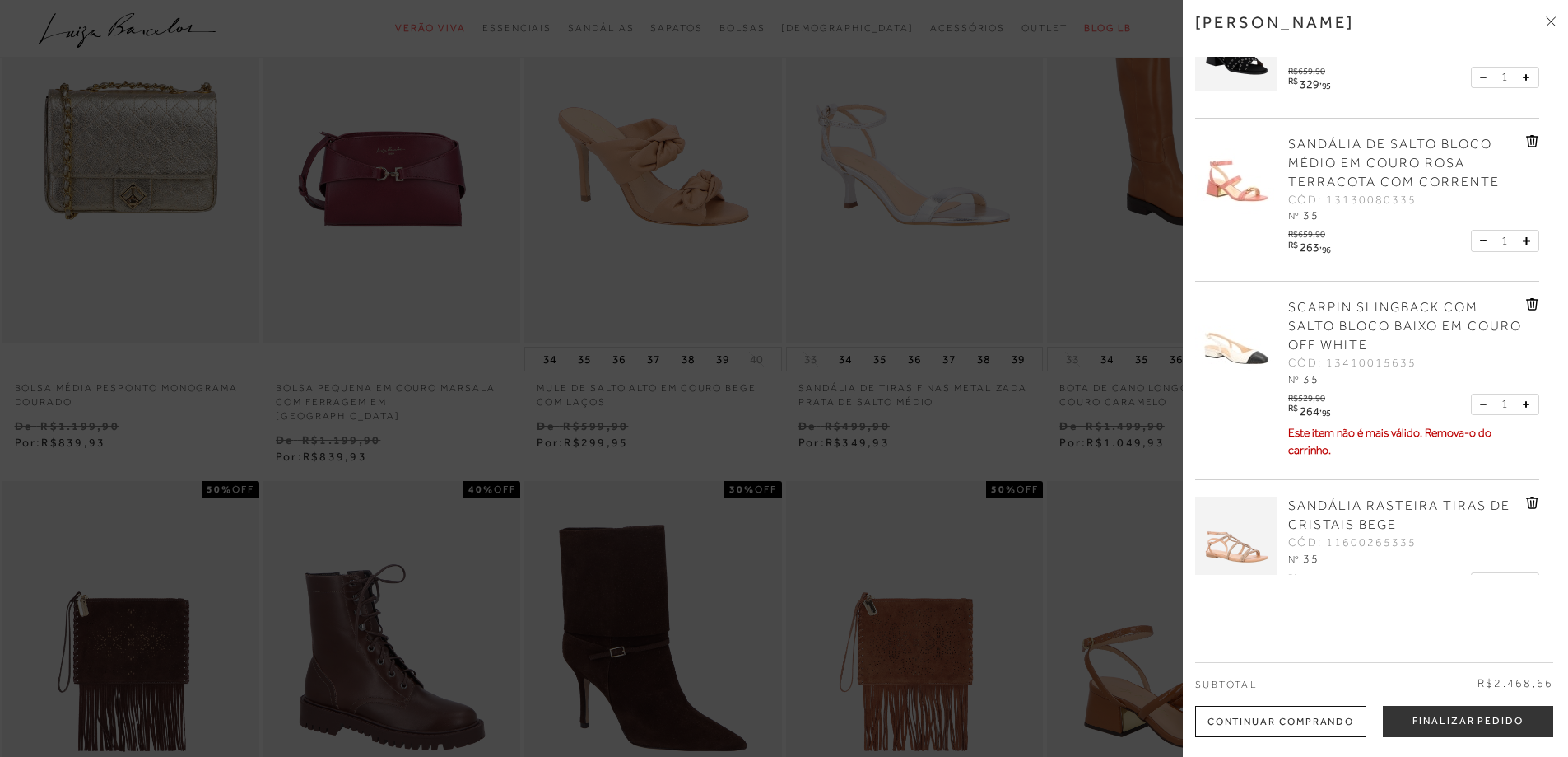
click at [1246, 359] on img at bounding box center [1237, 339] width 82 height 82
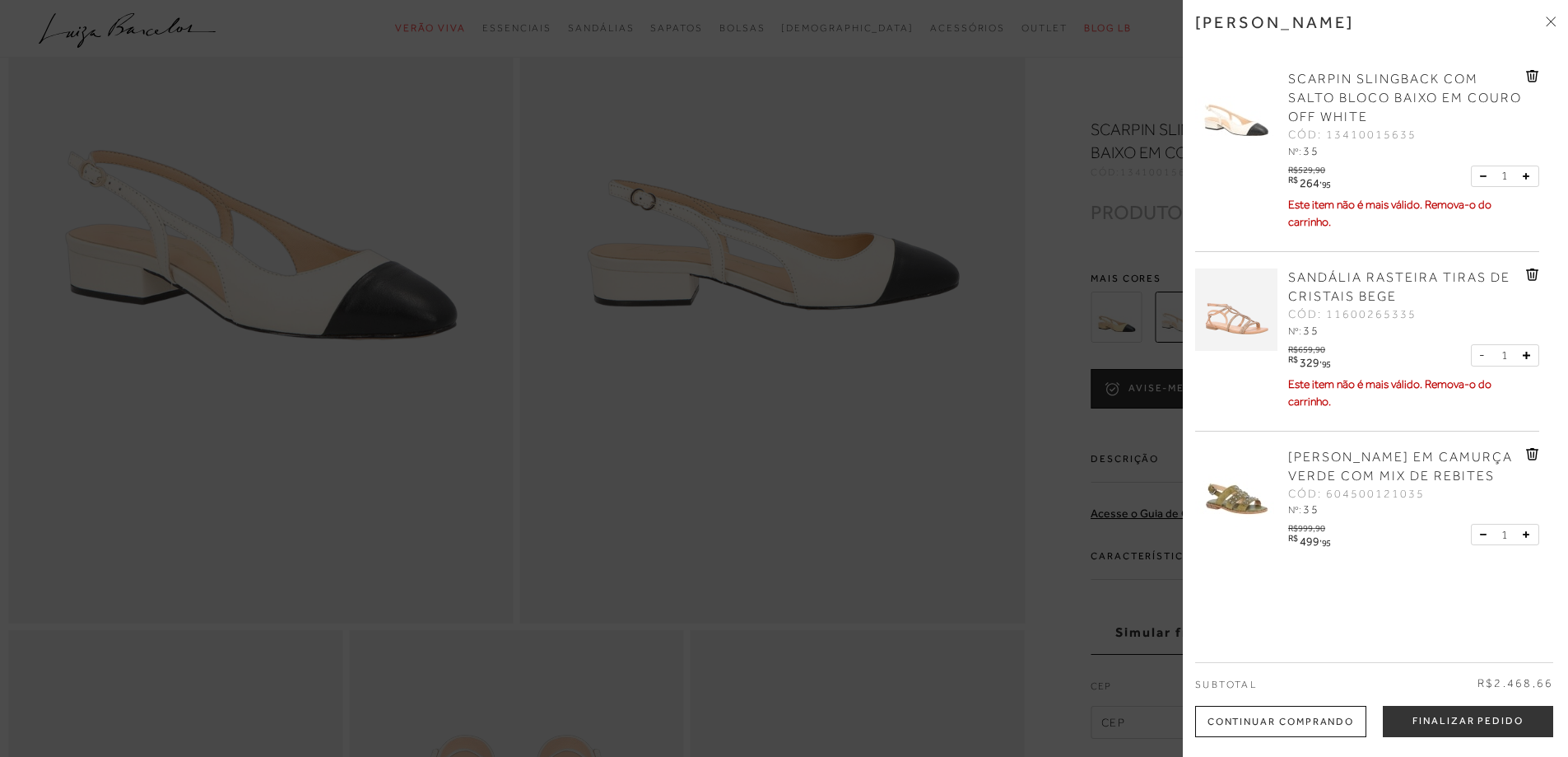
scroll to position [329, 0]
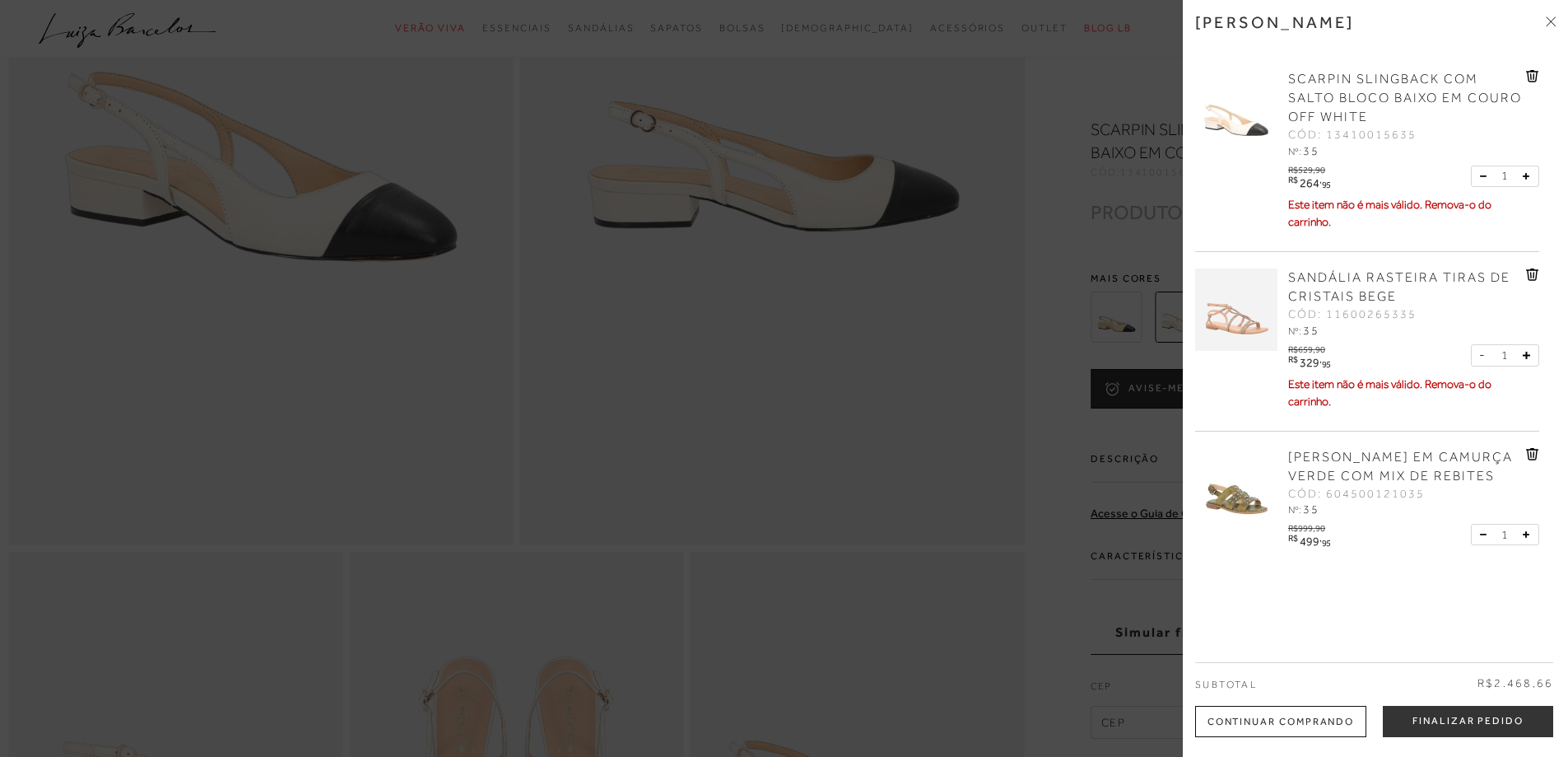
click at [1052, 391] on div at bounding box center [784, 378] width 1568 height 757
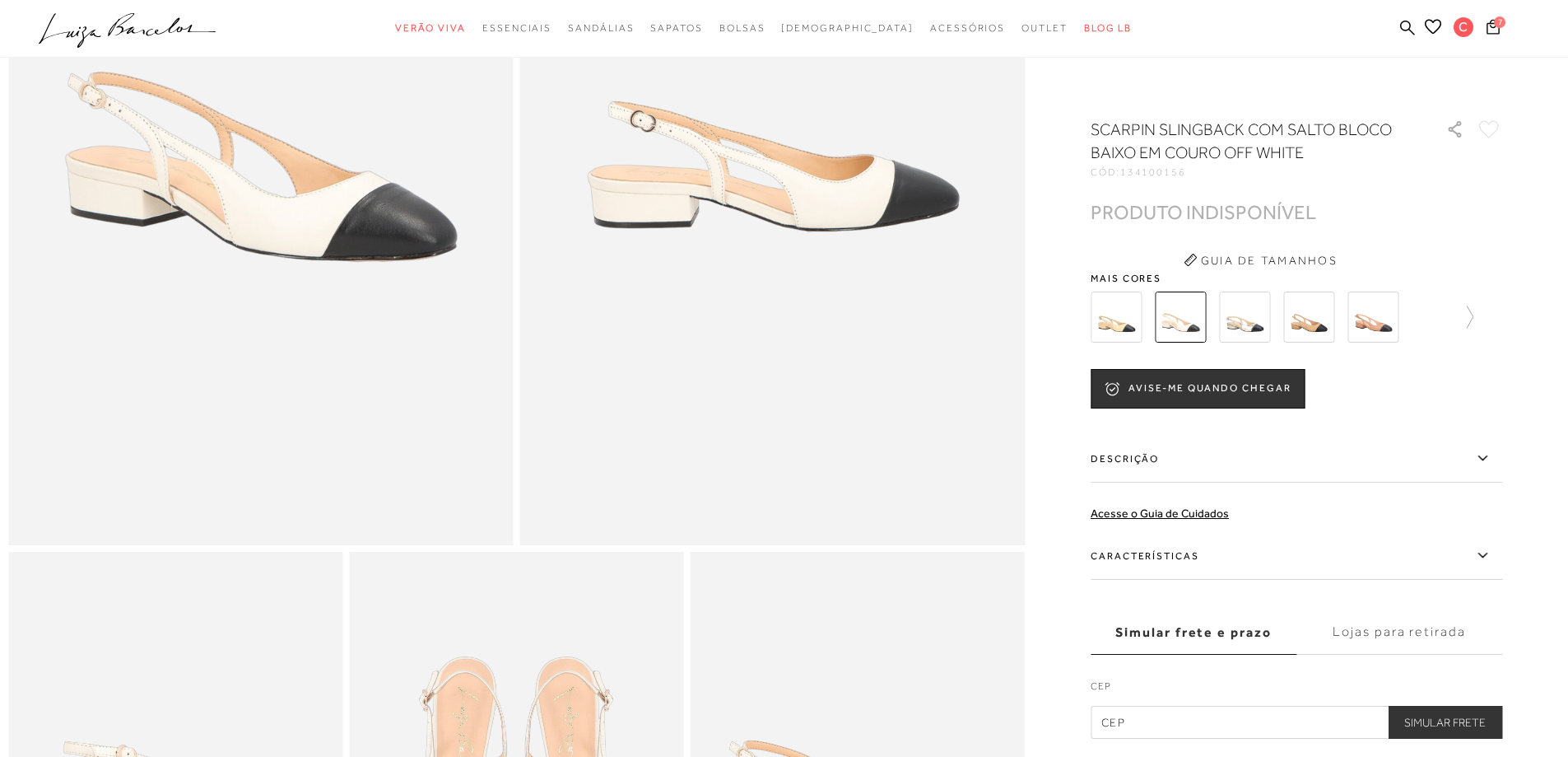
click at [1136, 320] on img at bounding box center [1116, 317] width 51 height 51
